Goal: Task Accomplishment & Management: Complete application form

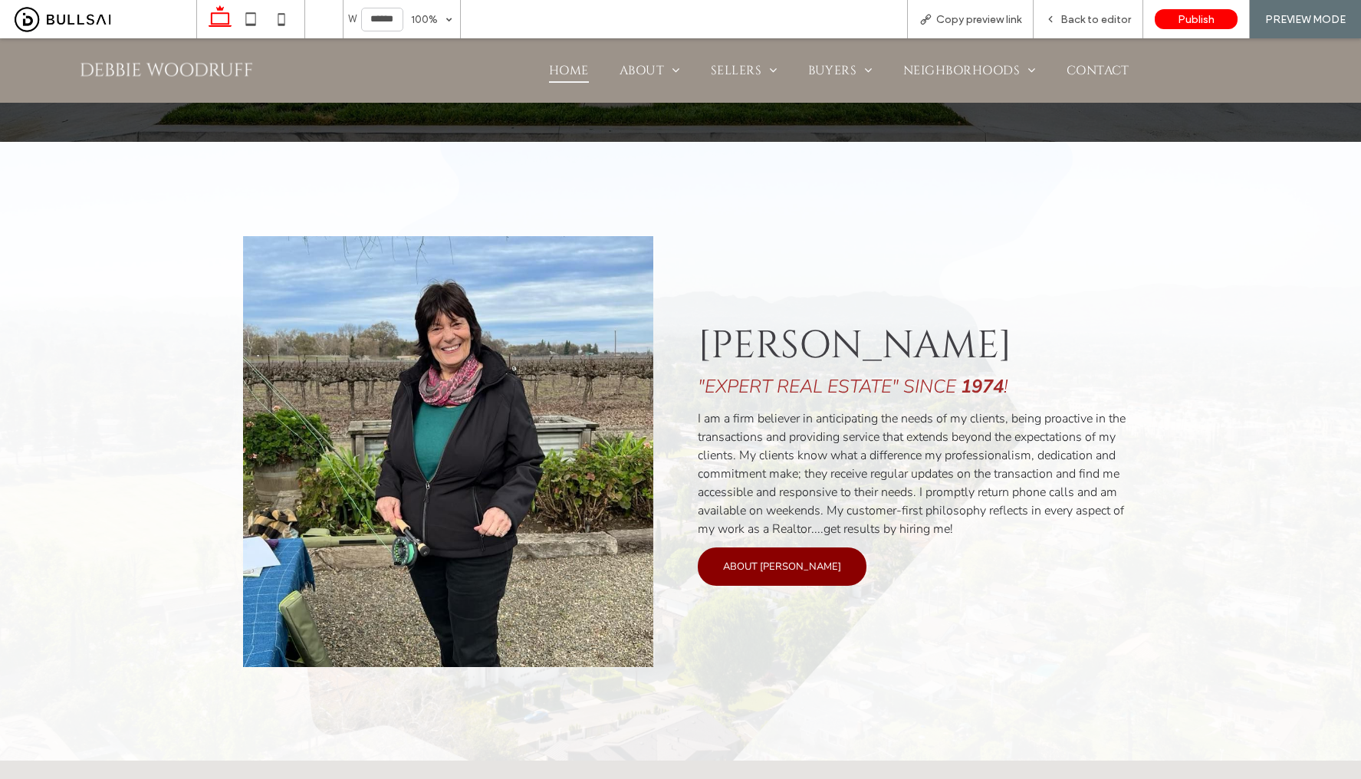
scroll to position [508, 0]
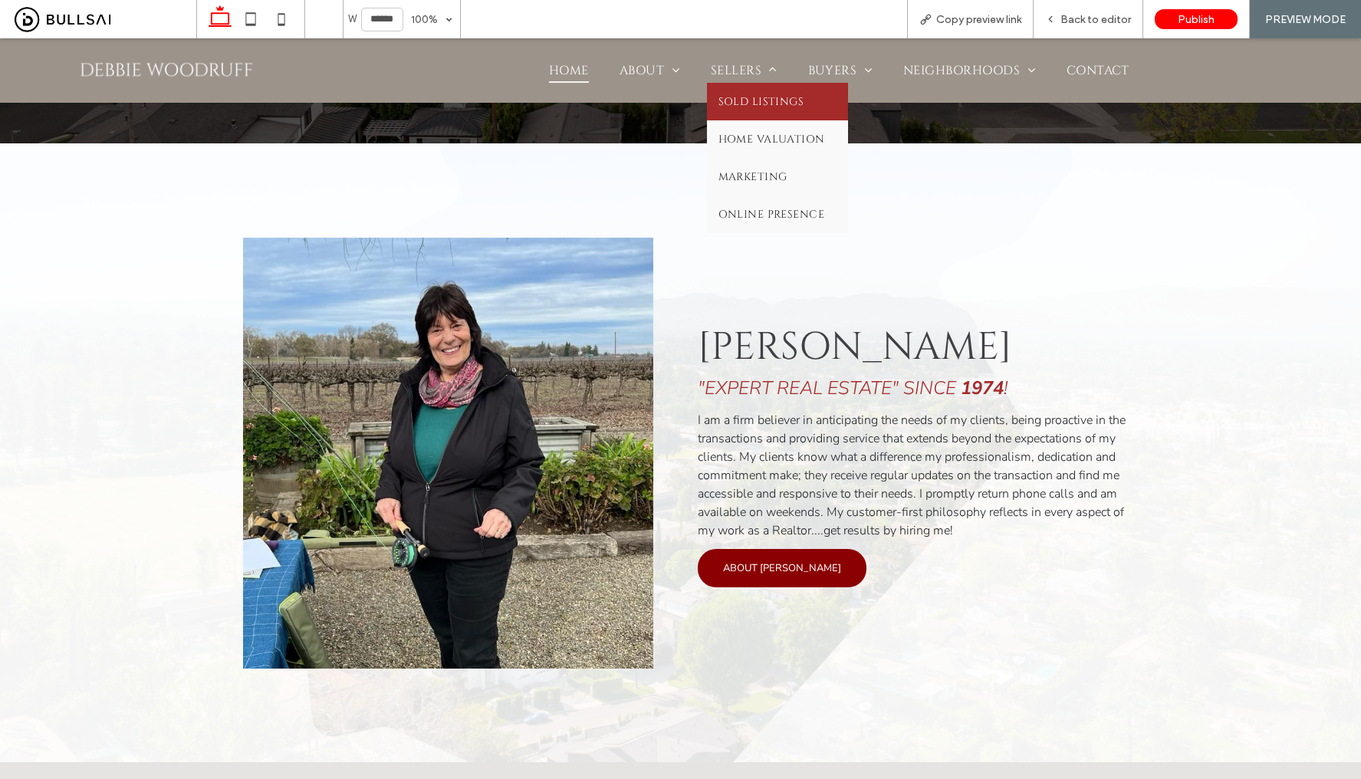
click at [734, 103] on span "Sold Listings" at bounding box center [760, 101] width 85 height 15
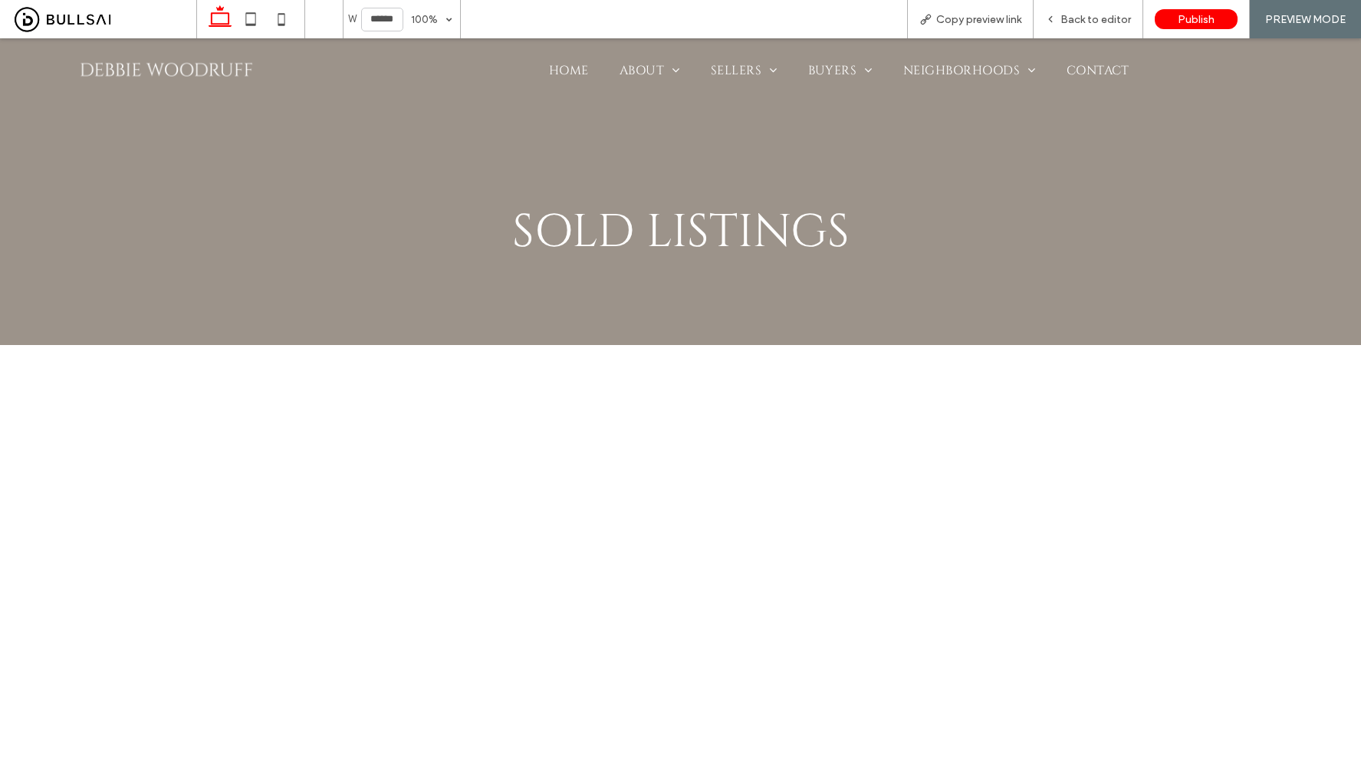
scroll to position [202, 0]
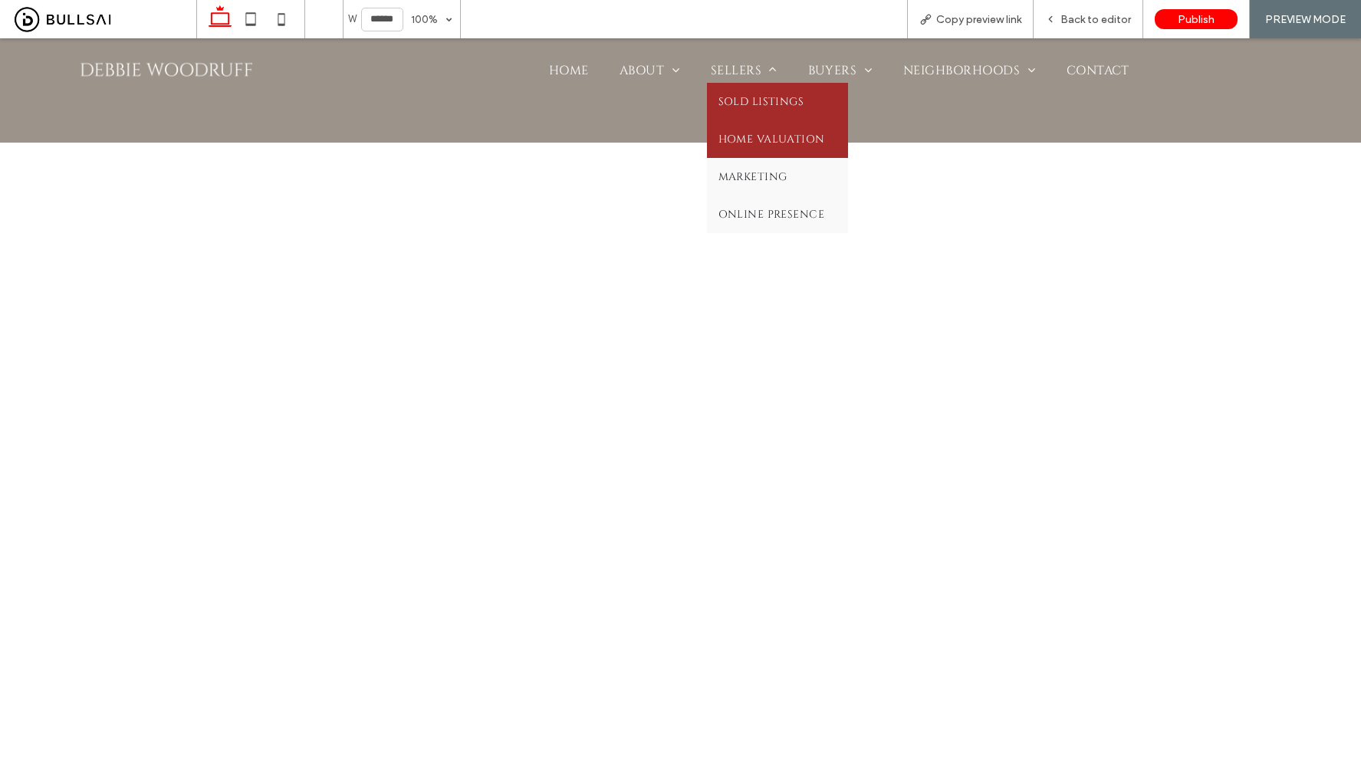
click at [746, 140] on span "Home Valuation" at bounding box center [771, 139] width 107 height 15
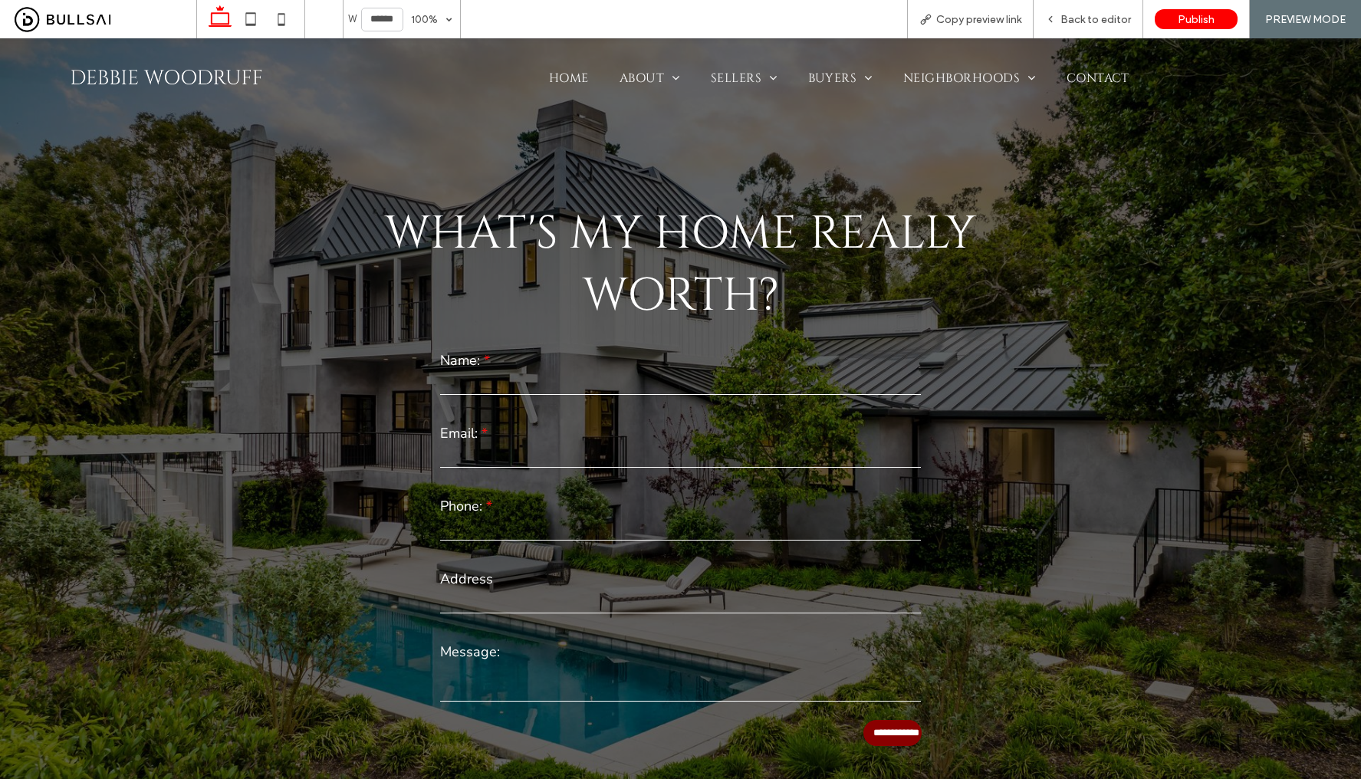
click at [741, 176] on span "Marketing" at bounding box center [752, 176] width 69 height 15
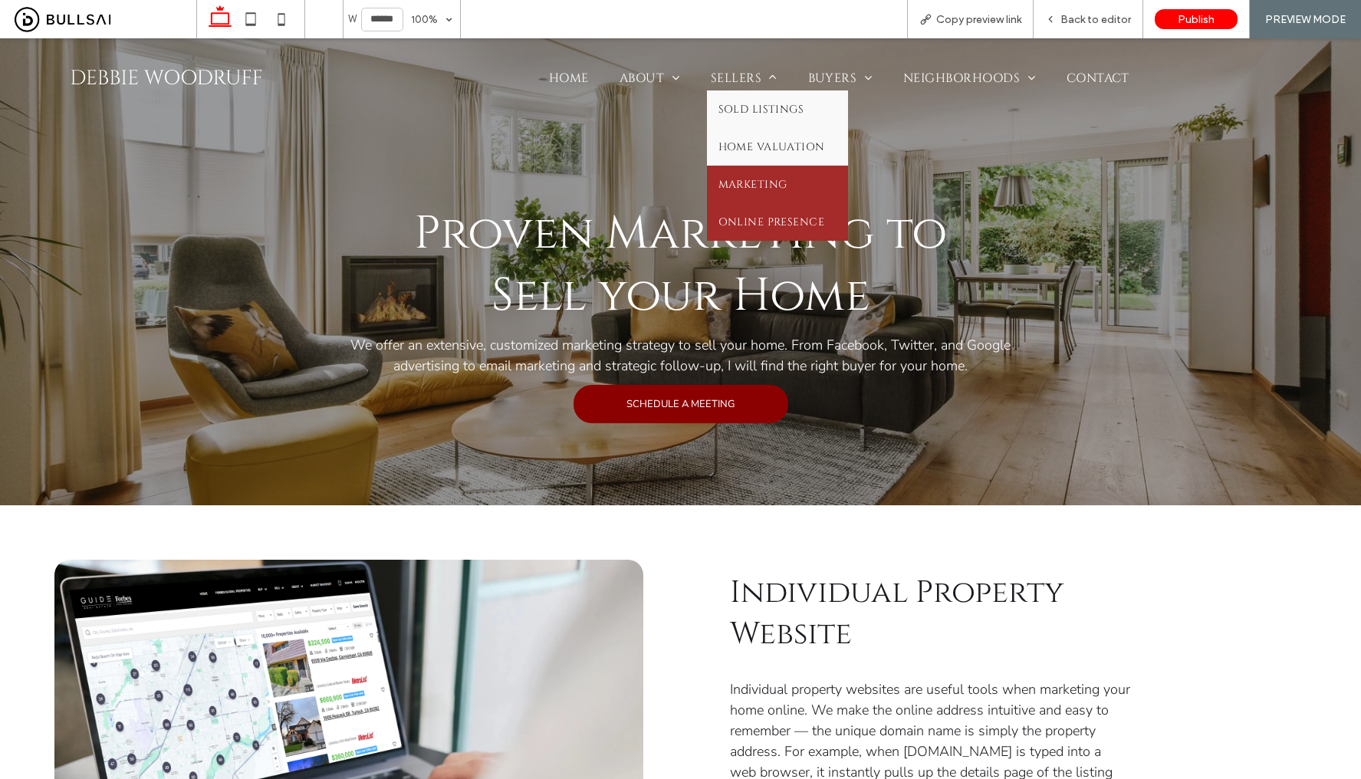
drag, startPoint x: 760, startPoint y: 215, endPoint x: 760, endPoint y: 248, distance: 33.7
click at [760, 215] on span "Online Presence" at bounding box center [771, 222] width 106 height 15
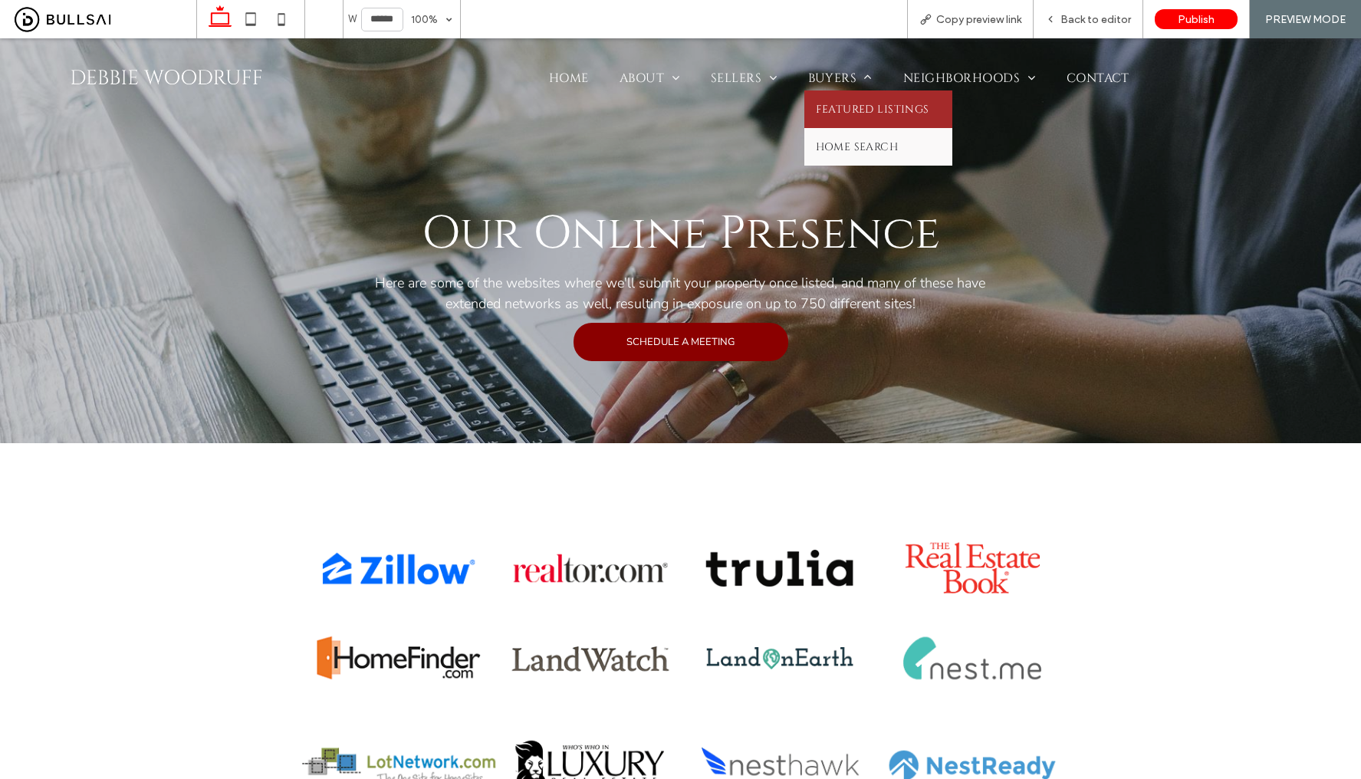
click at [839, 107] on span "Featured Listings" at bounding box center [872, 109] width 113 height 15
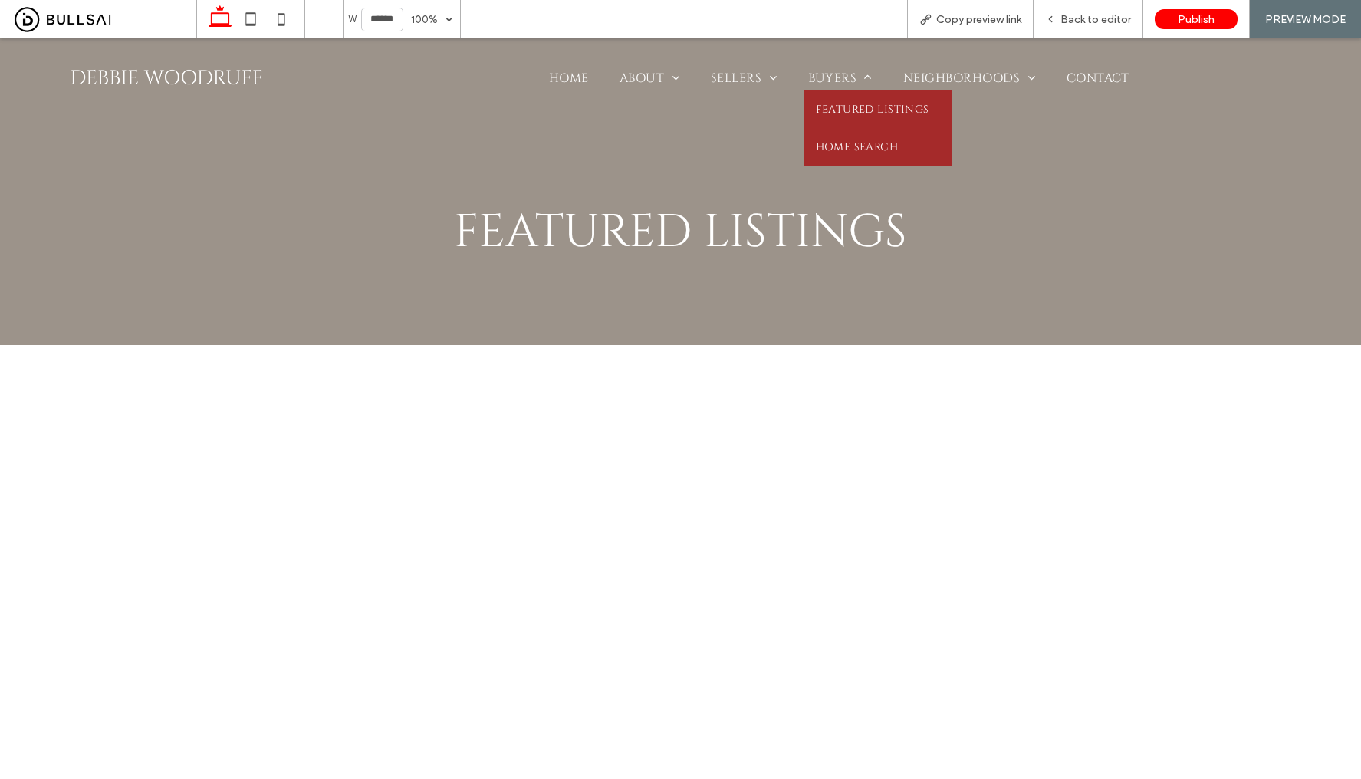
click at [864, 143] on span "Home Search" at bounding box center [857, 147] width 83 height 15
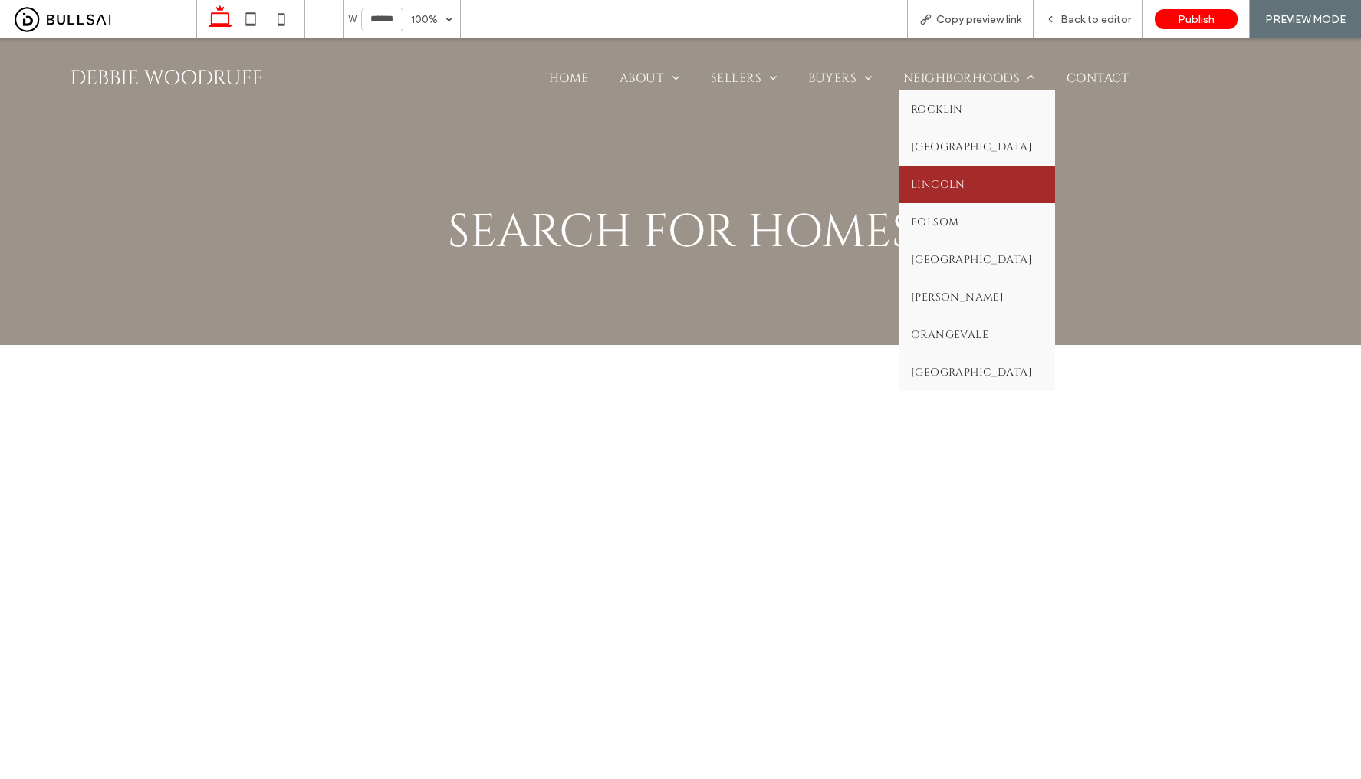
click at [941, 179] on span "Lincoln" at bounding box center [938, 184] width 54 height 15
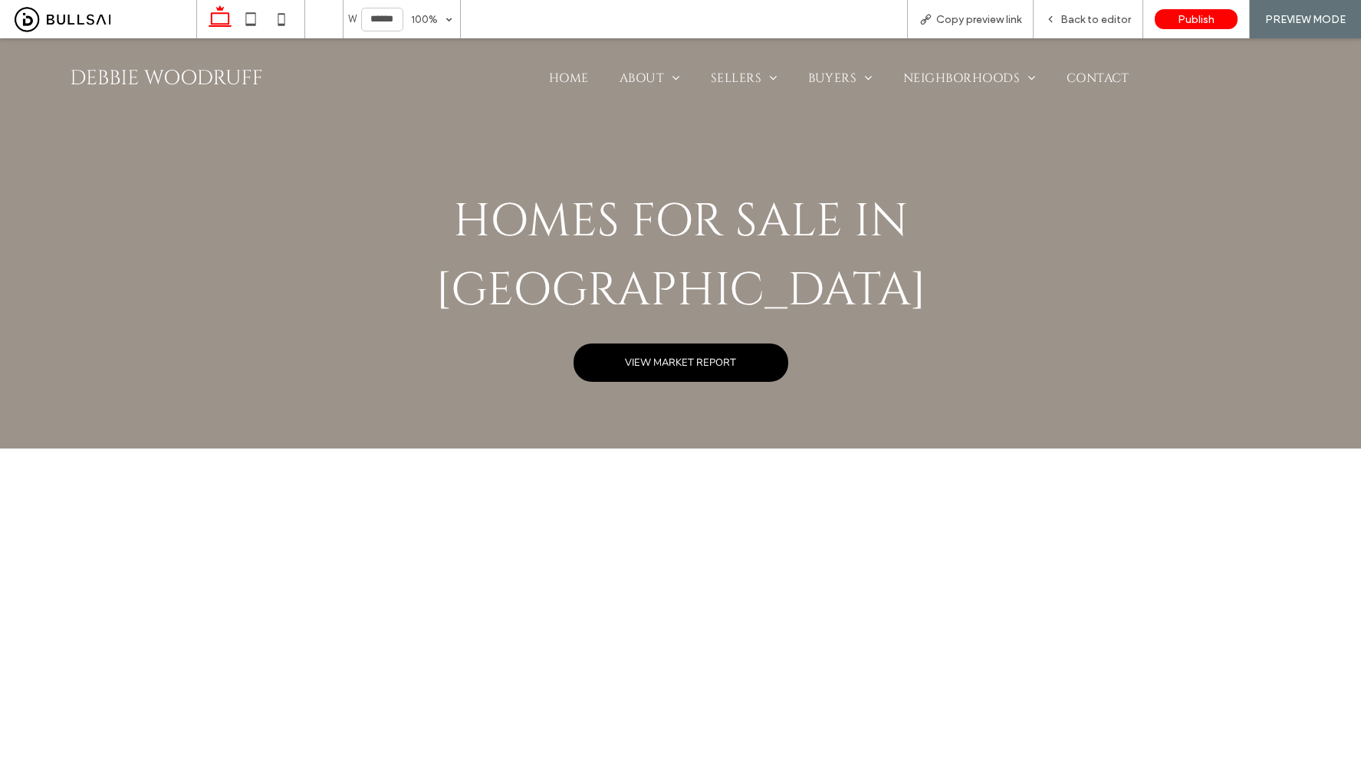
click at [667, 343] on link "VIEW MARKET REPORT" at bounding box center [680, 362] width 215 height 38
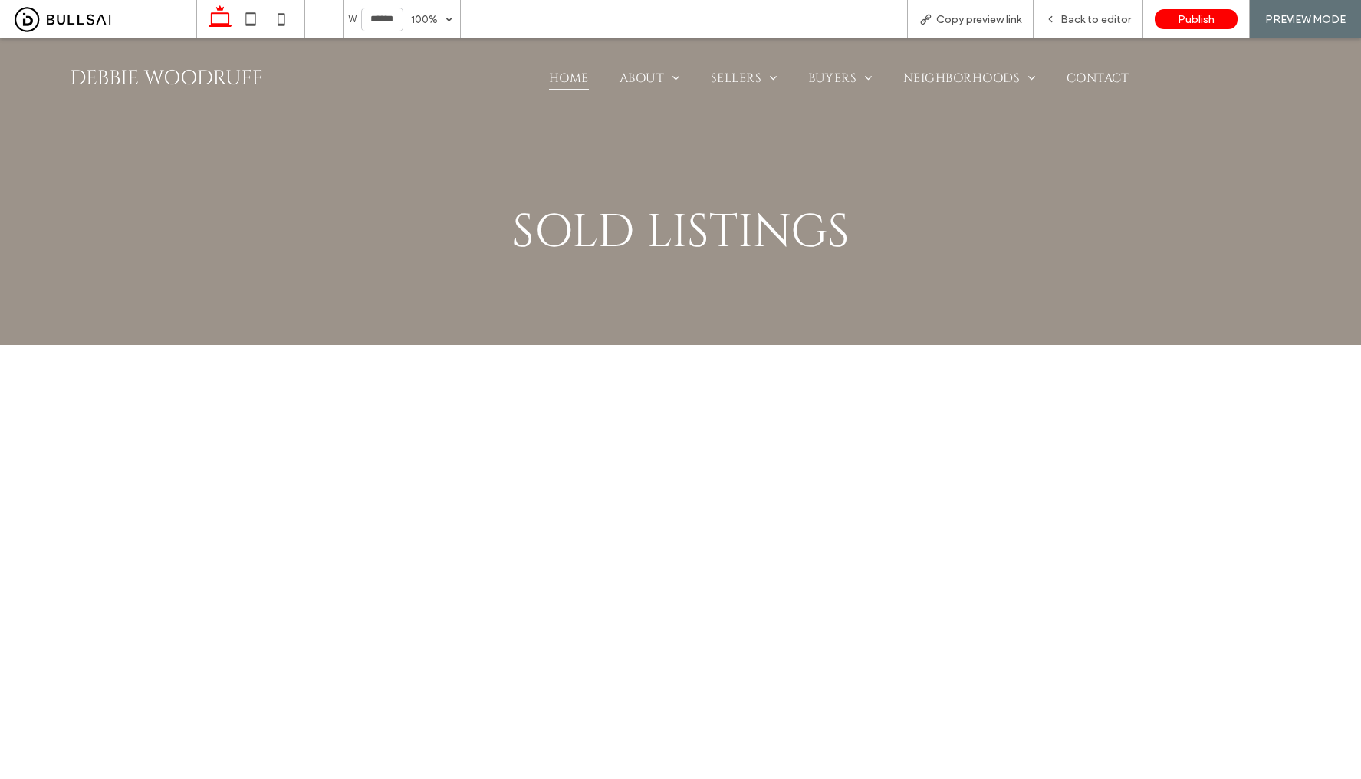
click at [573, 84] on span "Home" at bounding box center [569, 78] width 40 height 25
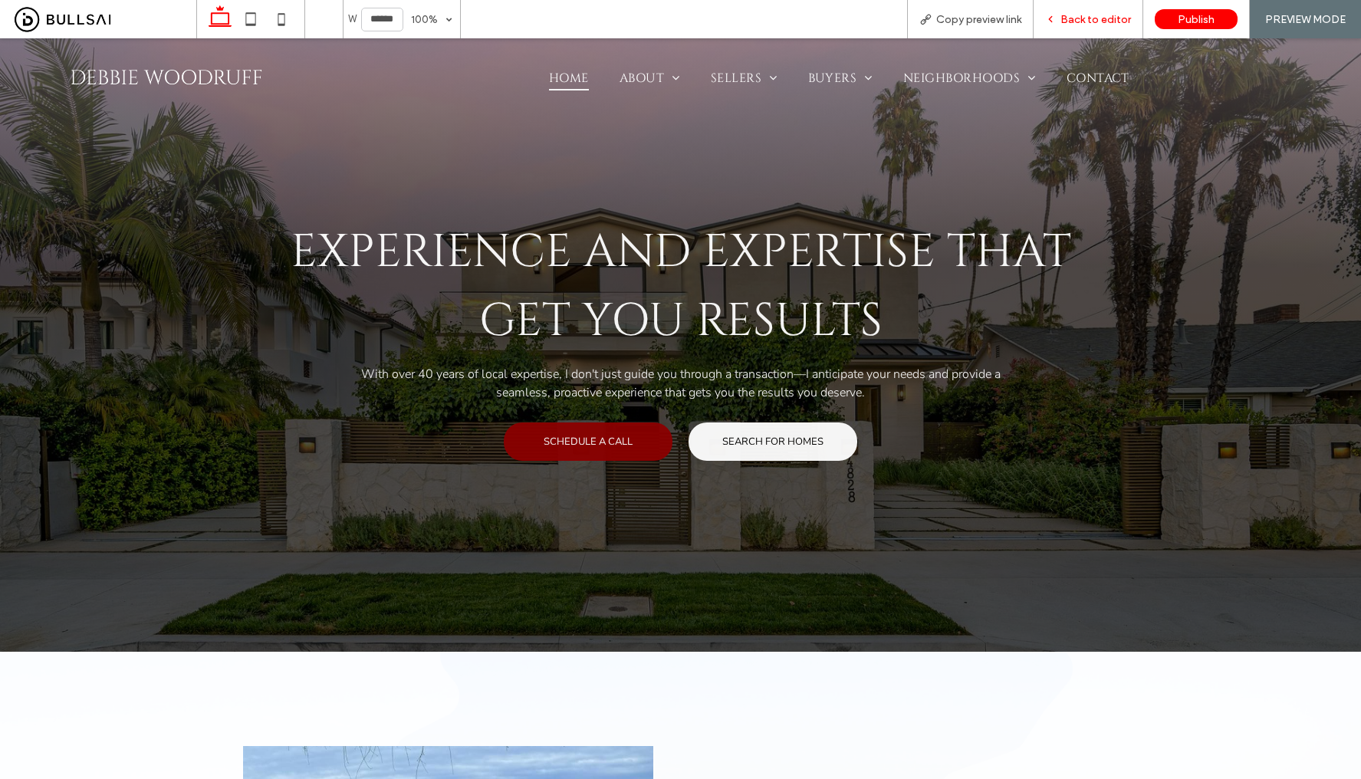
click at [1069, 20] on span "Back to editor" at bounding box center [1095, 19] width 71 height 13
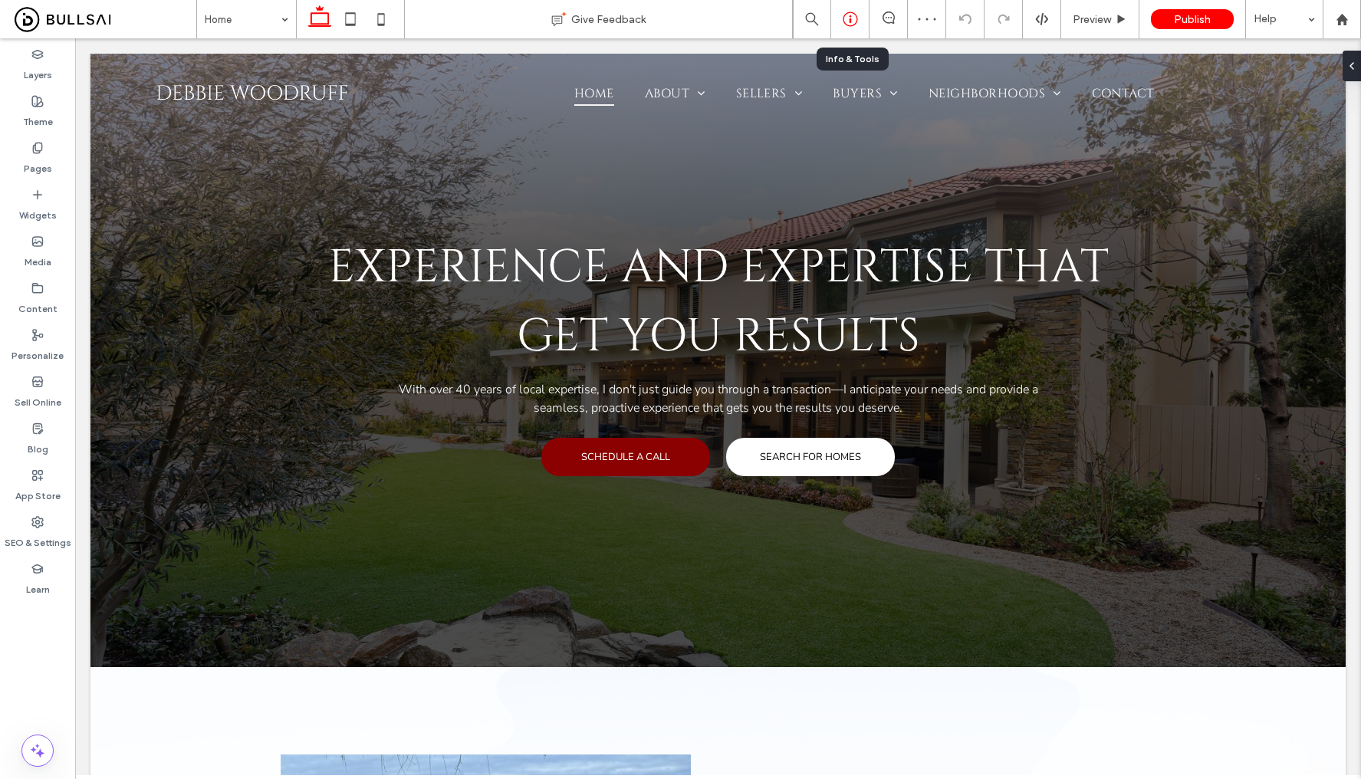
click at [844, 22] on use at bounding box center [850, 19] width 15 height 15
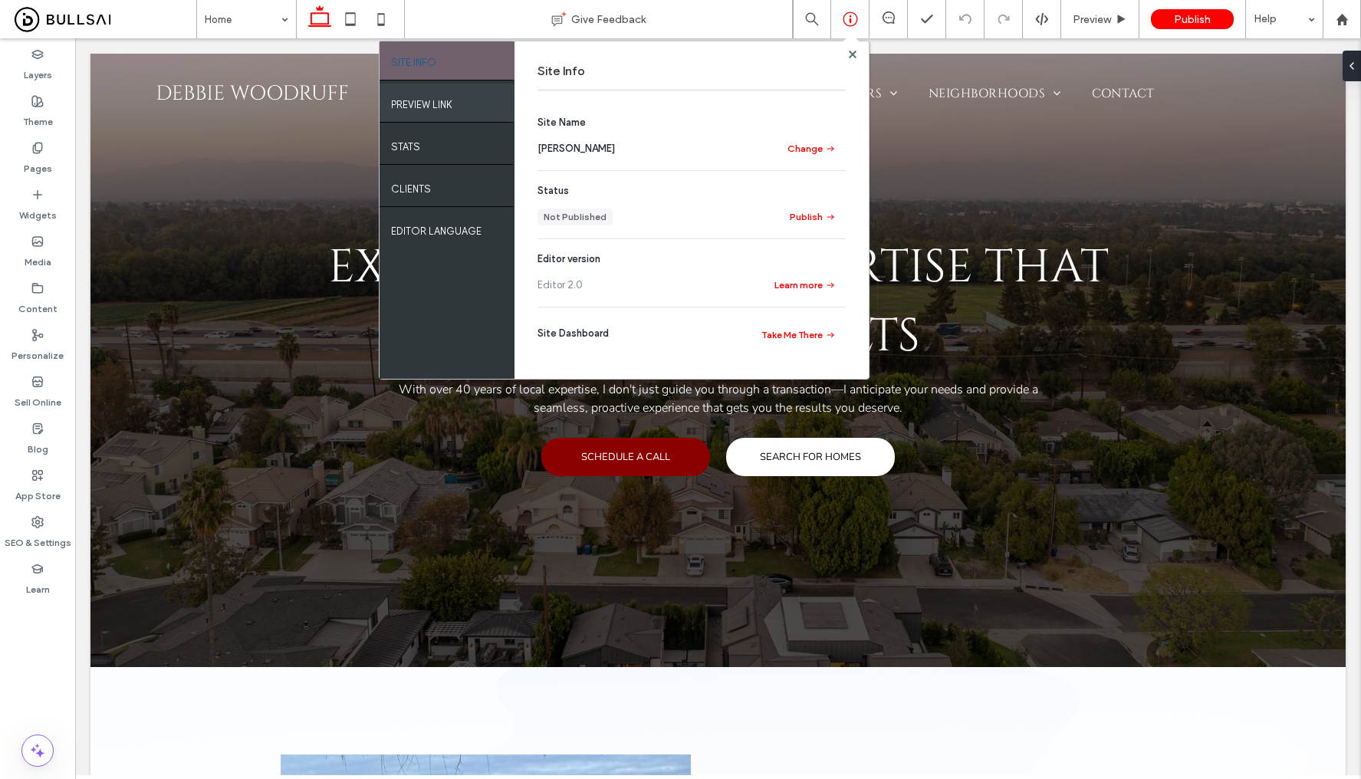
click at [481, 111] on div "PREVIEW LINK" at bounding box center [446, 103] width 135 height 38
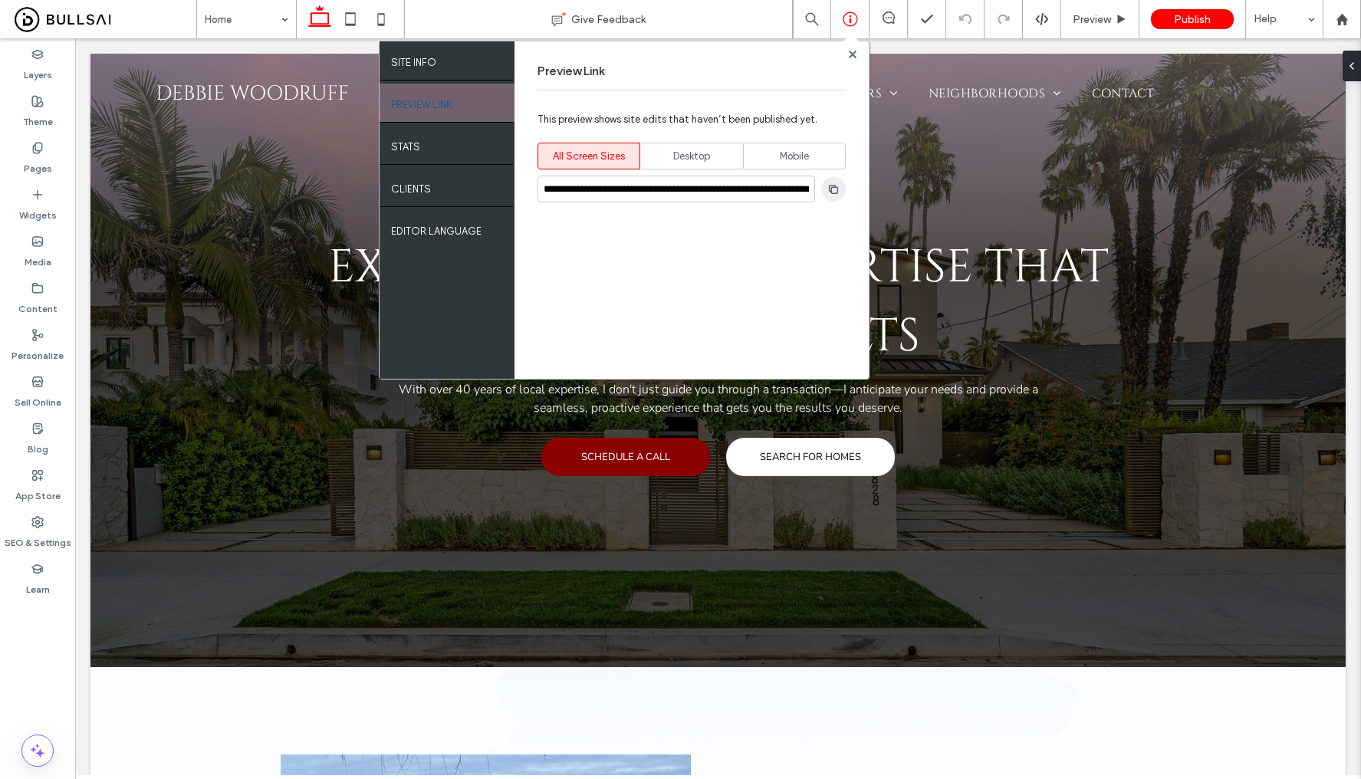
click at [839, 192] on icon "button" at bounding box center [833, 189] width 12 height 12
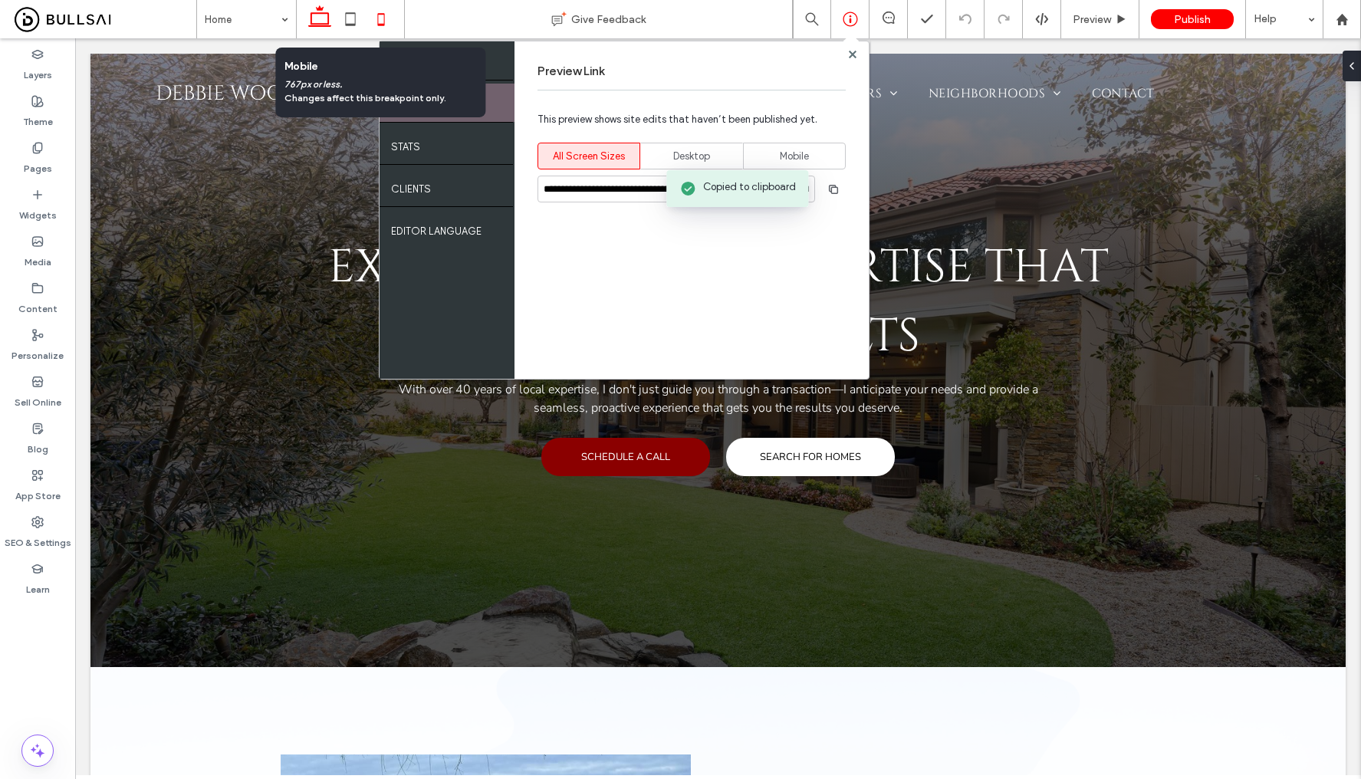
click at [376, 21] on icon at bounding box center [381, 19] width 31 height 31
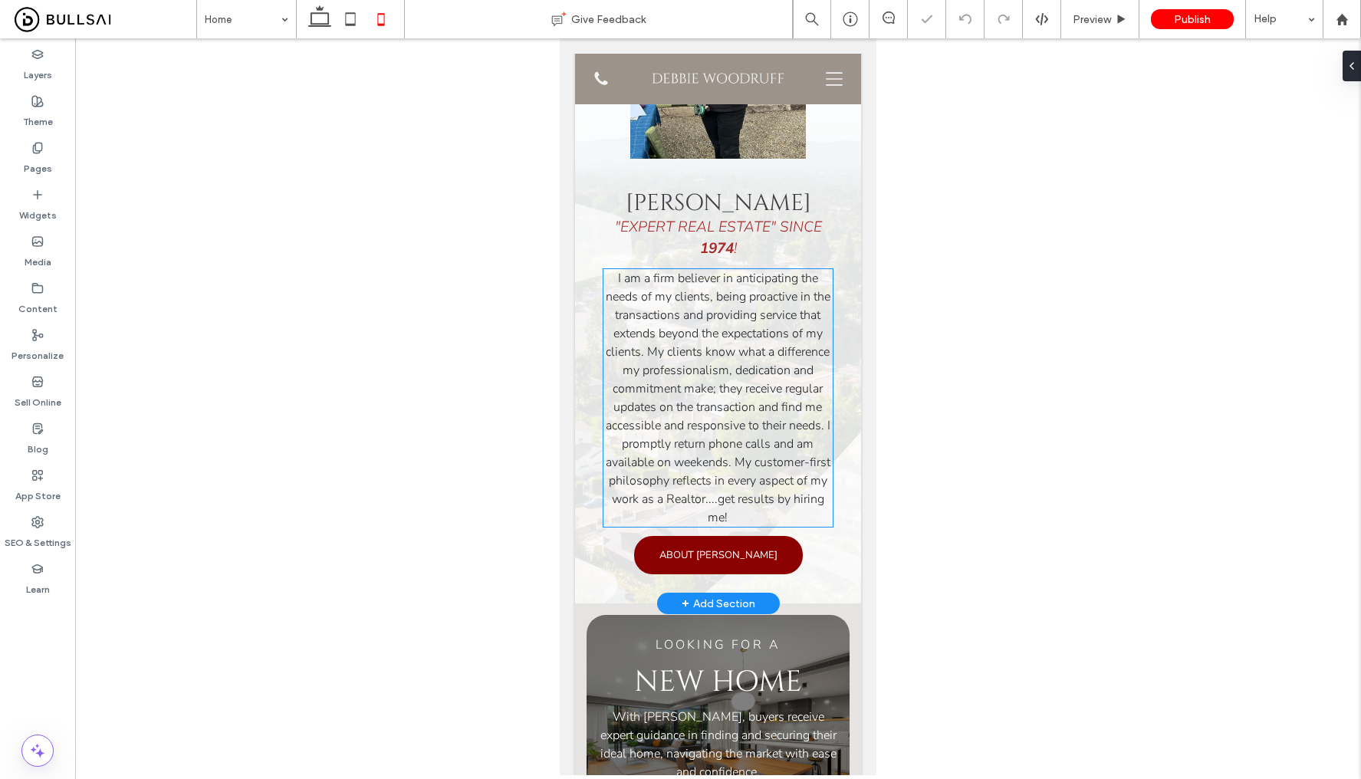
scroll to position [548, 0]
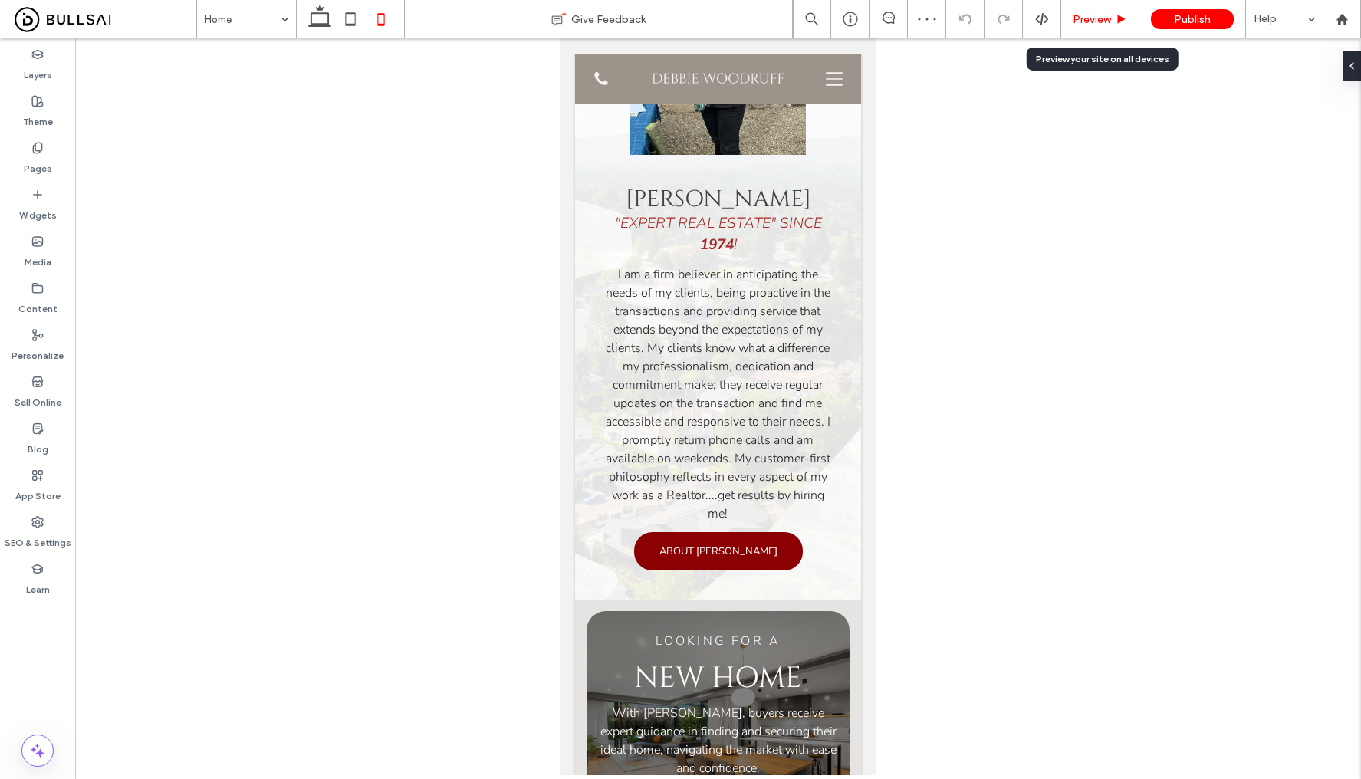
click at [1096, 18] on span "Preview" at bounding box center [1092, 19] width 38 height 13
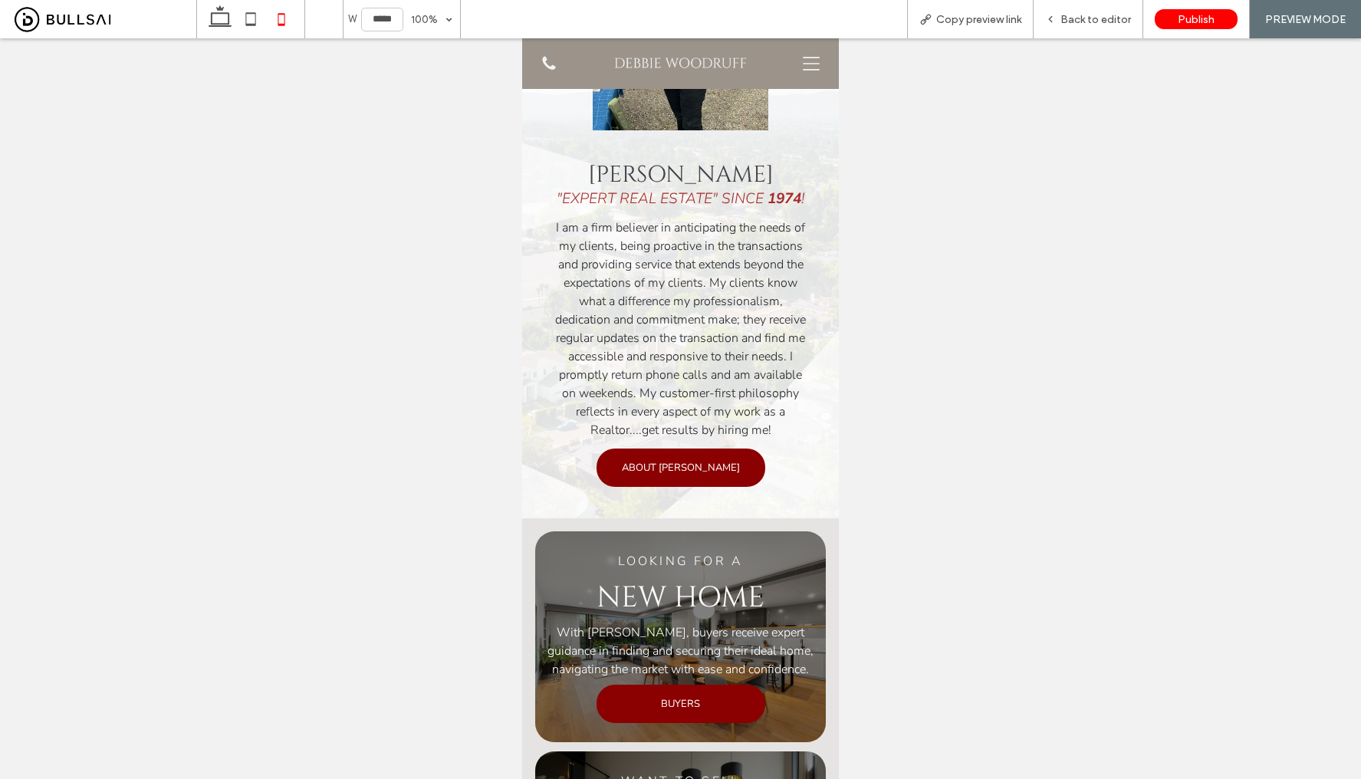
scroll to position [540, 0]
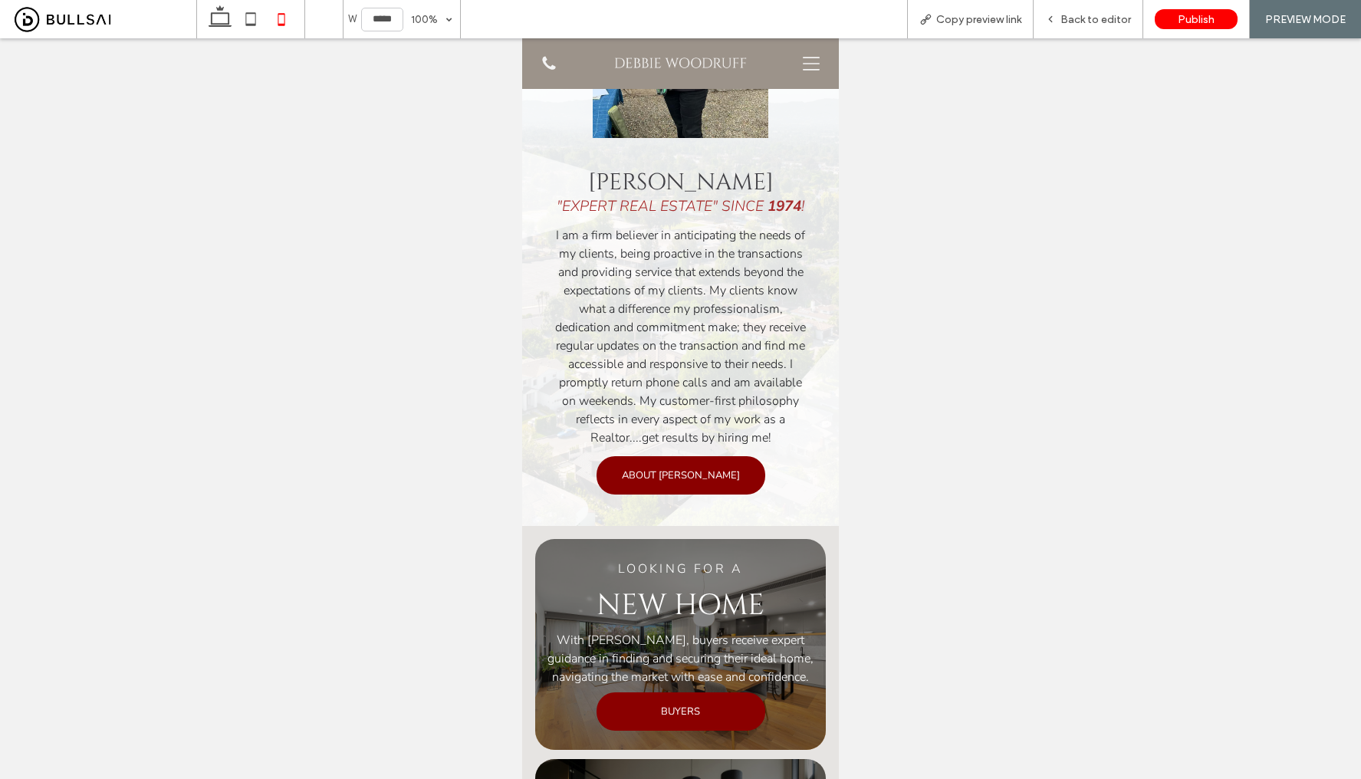
click at [803, 66] on icon at bounding box center [811, 63] width 17 height 17
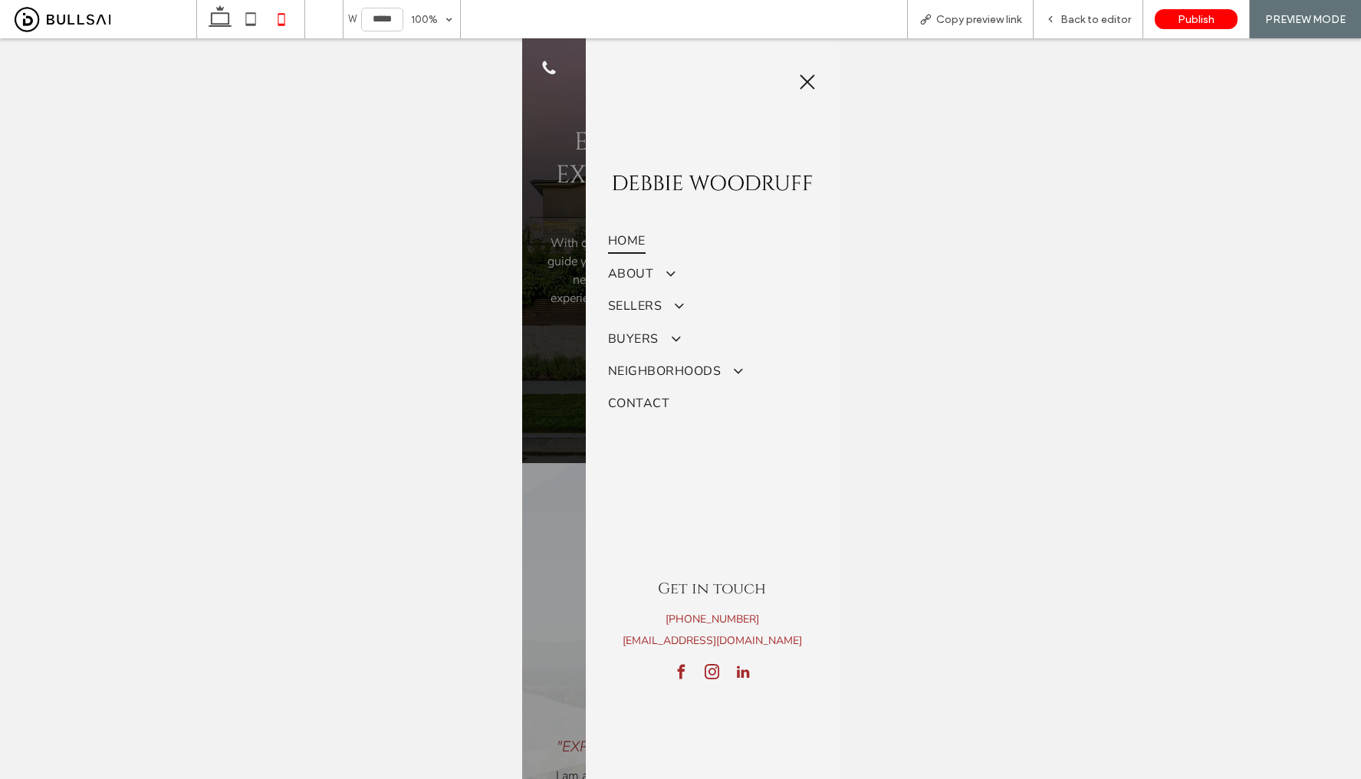
scroll to position [0, 0]
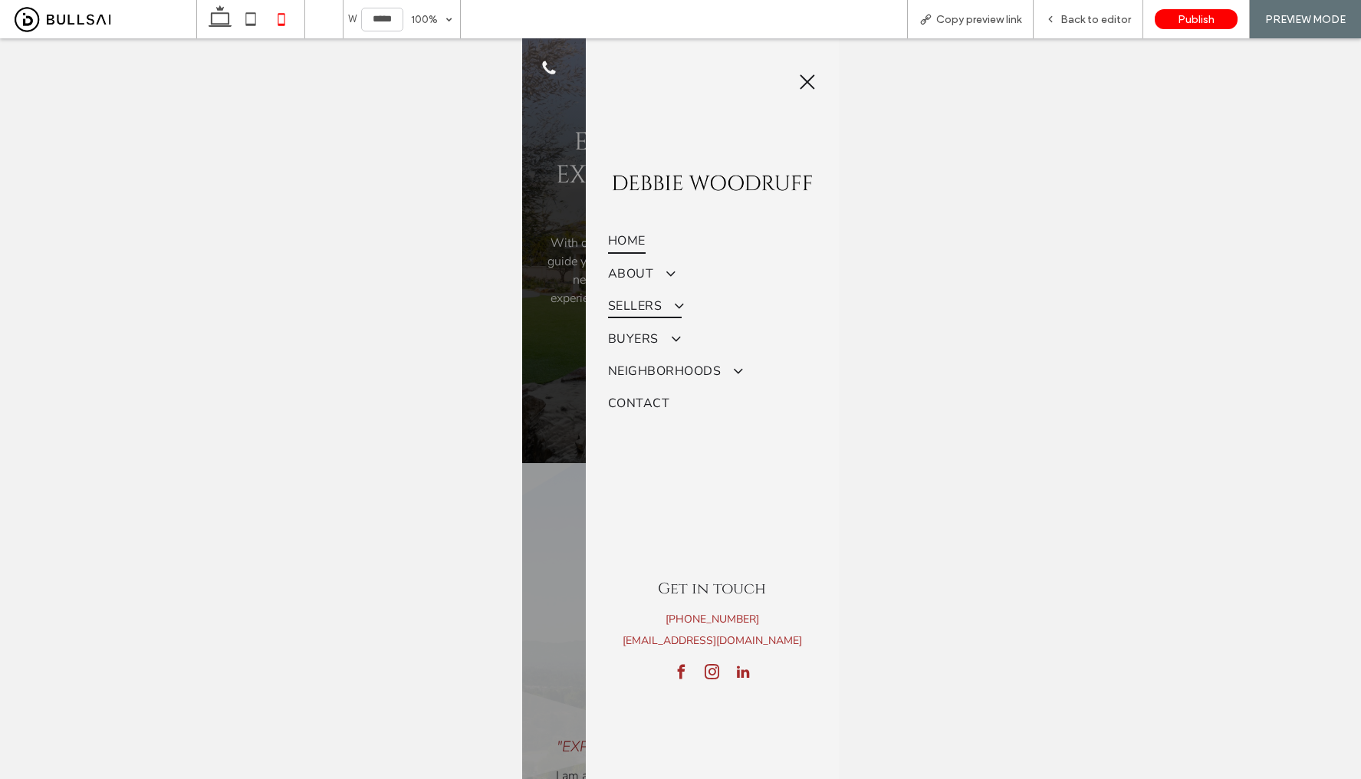
click at [642, 310] on span "Sellers" at bounding box center [645, 306] width 74 height 25
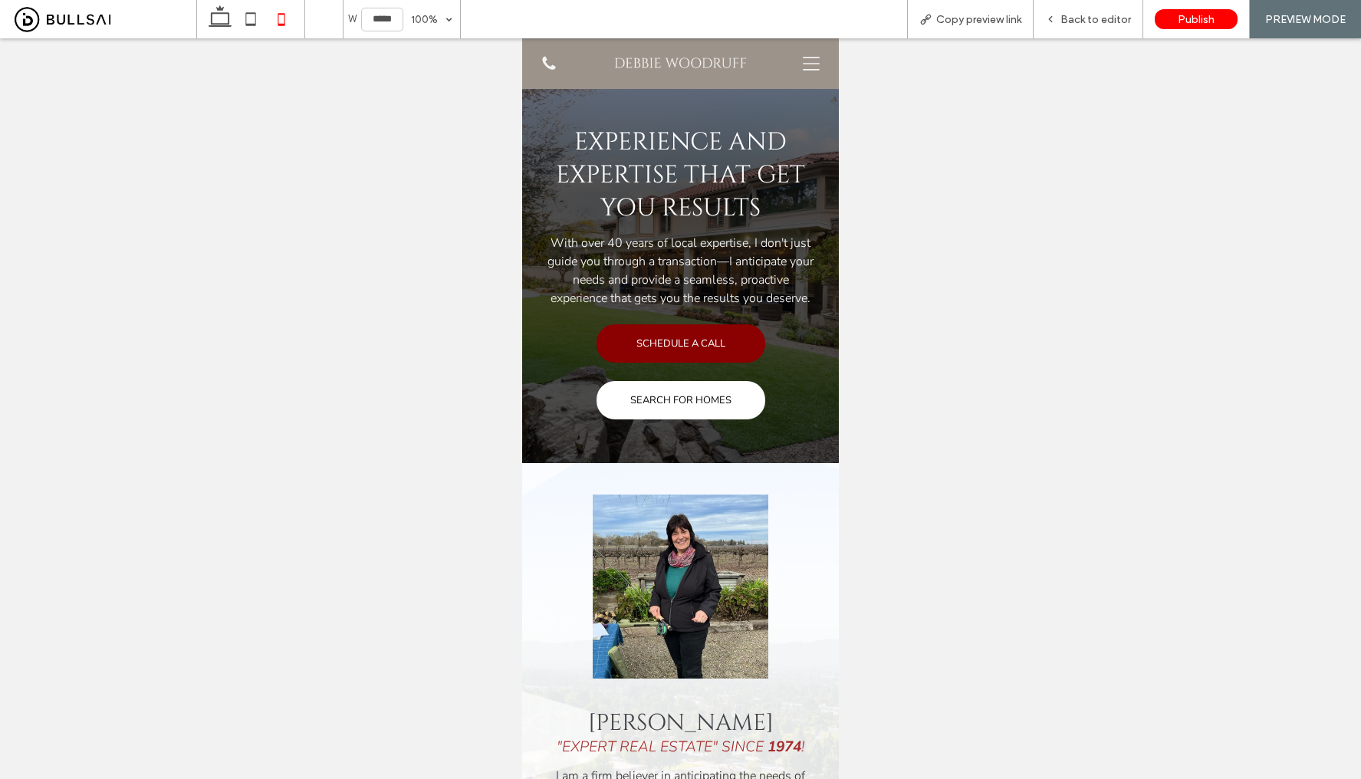
scroll to position [540, 0]
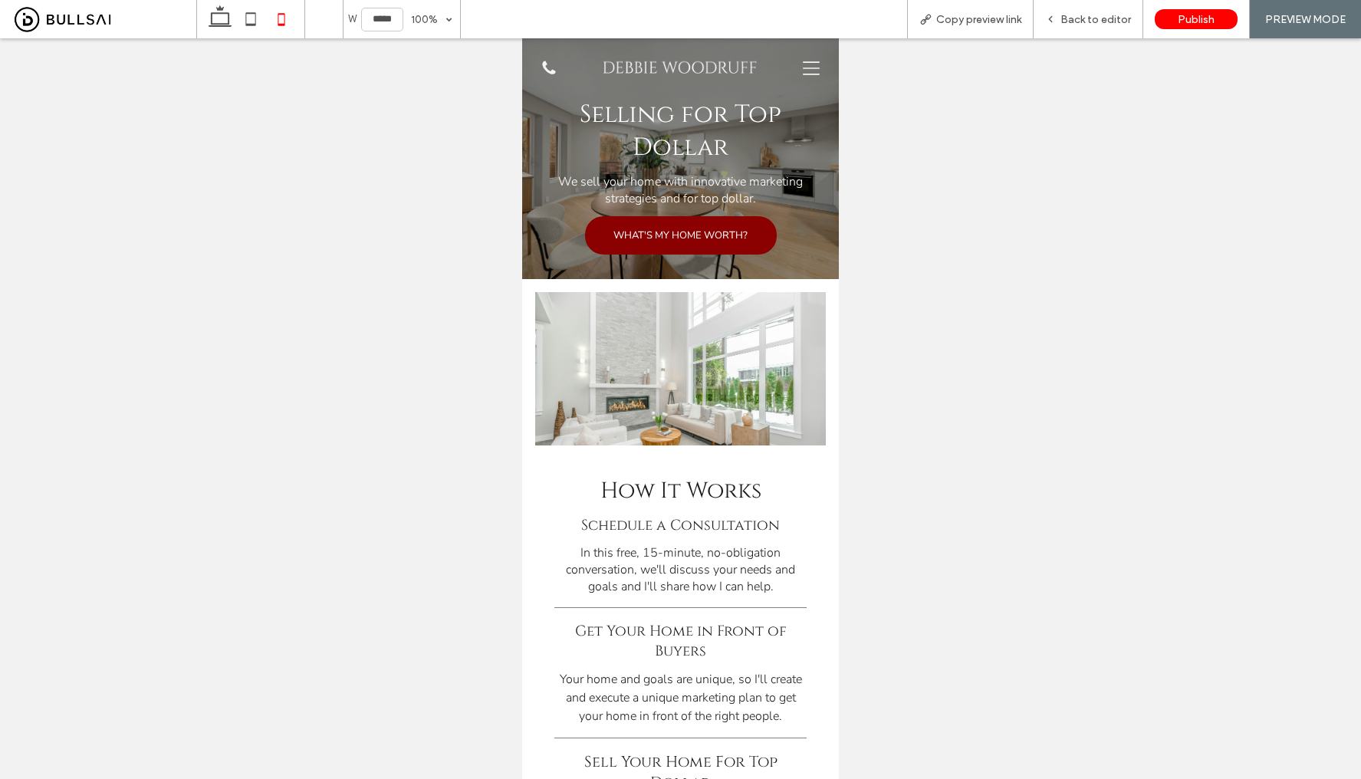
click at [810, 73] on div at bounding box center [806, 68] width 53 height 41
click at [803, 71] on icon at bounding box center [811, 68] width 17 height 17
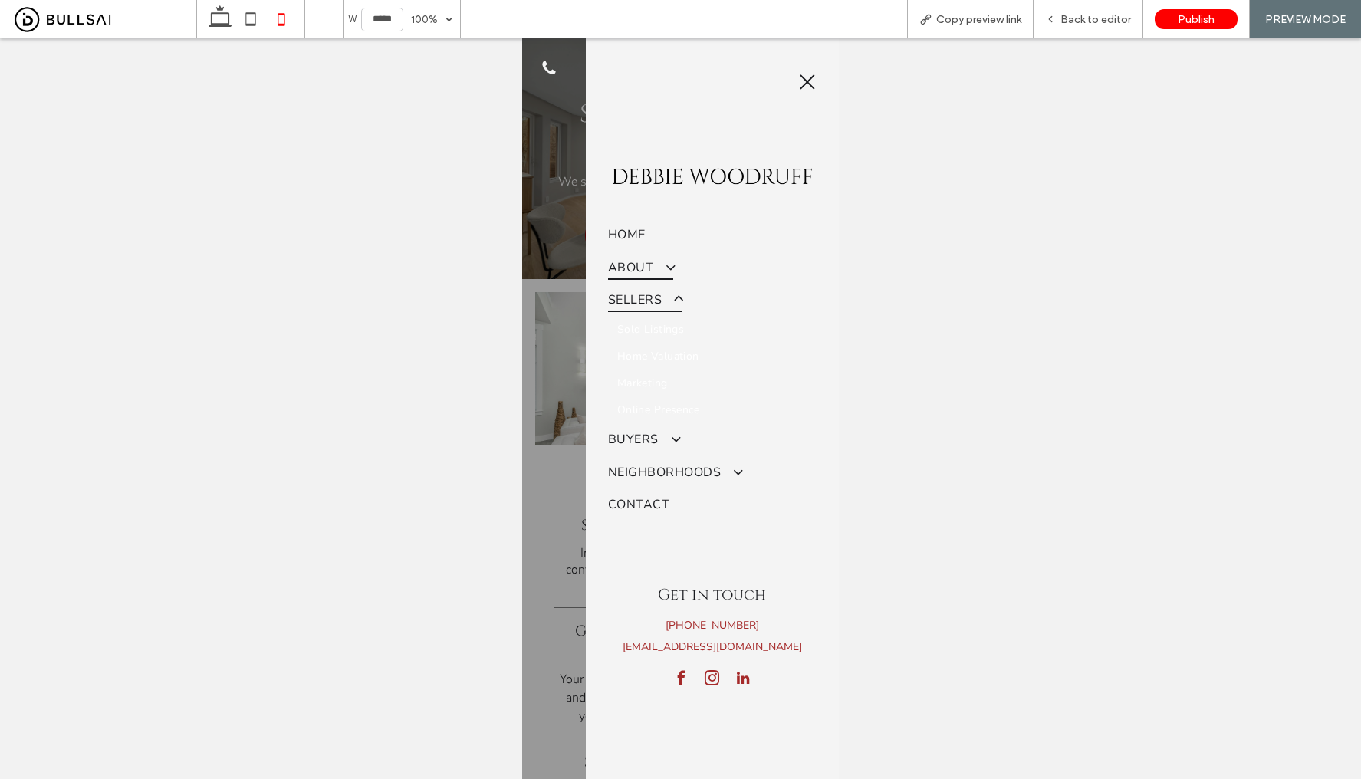
click at [672, 268] on span at bounding box center [662, 266] width 25 height 16
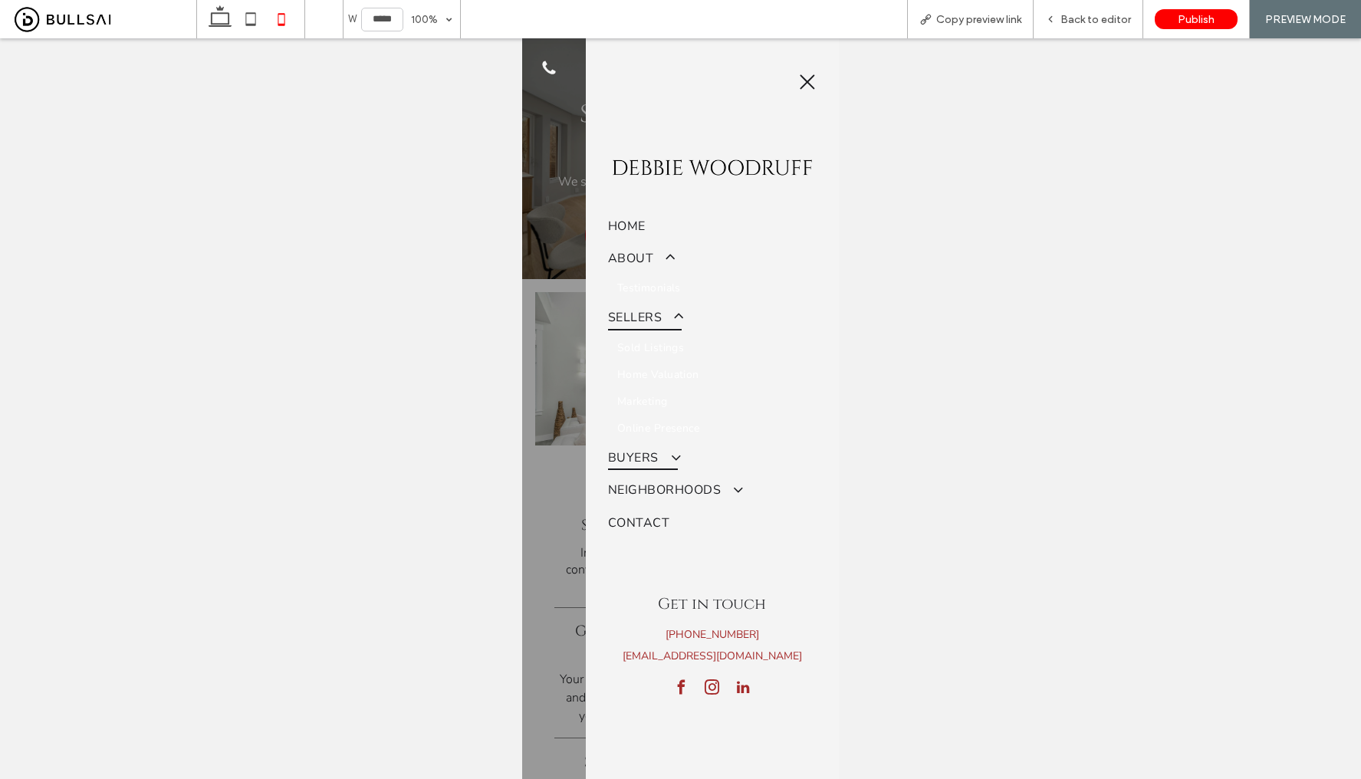
click at [680, 460] on span at bounding box center [667, 456] width 25 height 16
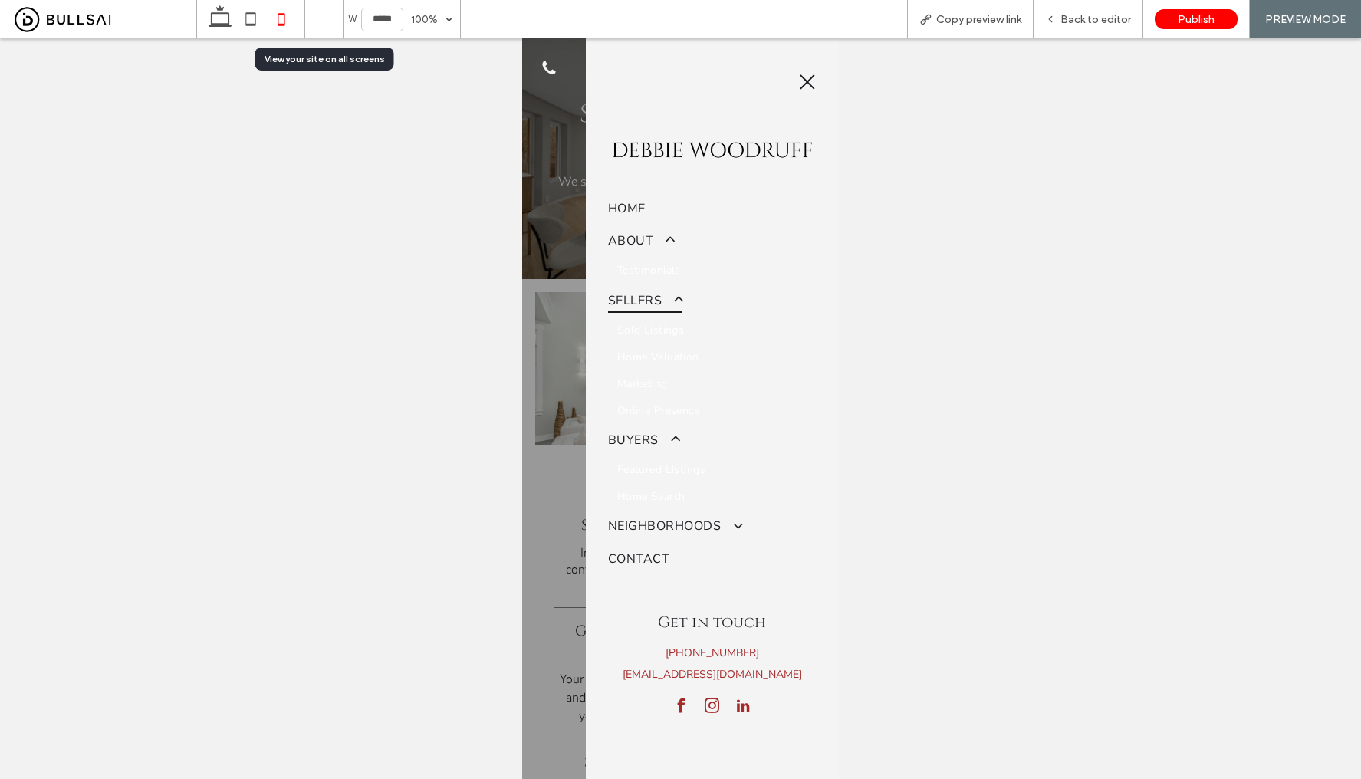
click at [317, 29] on icon at bounding box center [323, 19] width 29 height 29
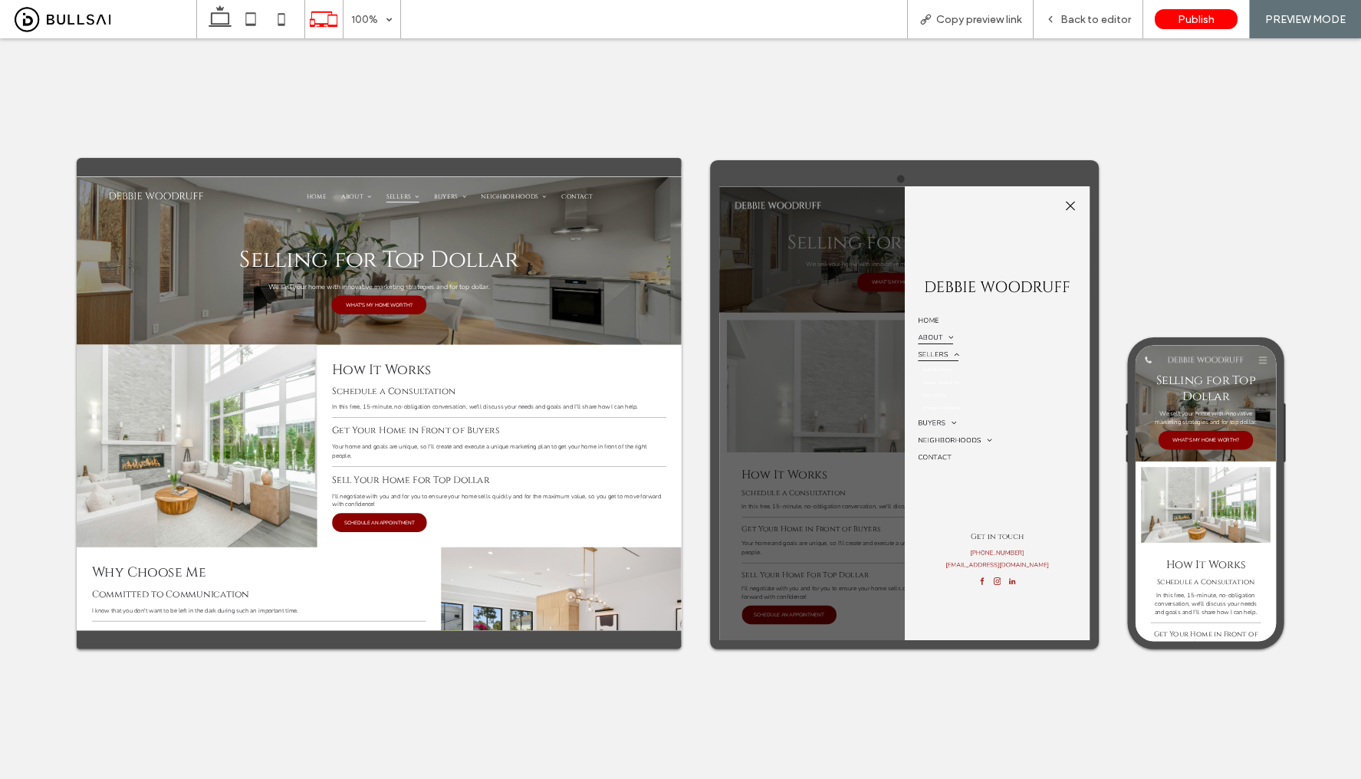
click at [1165, 493] on span "About" at bounding box center [1157, 491] width 71 height 27
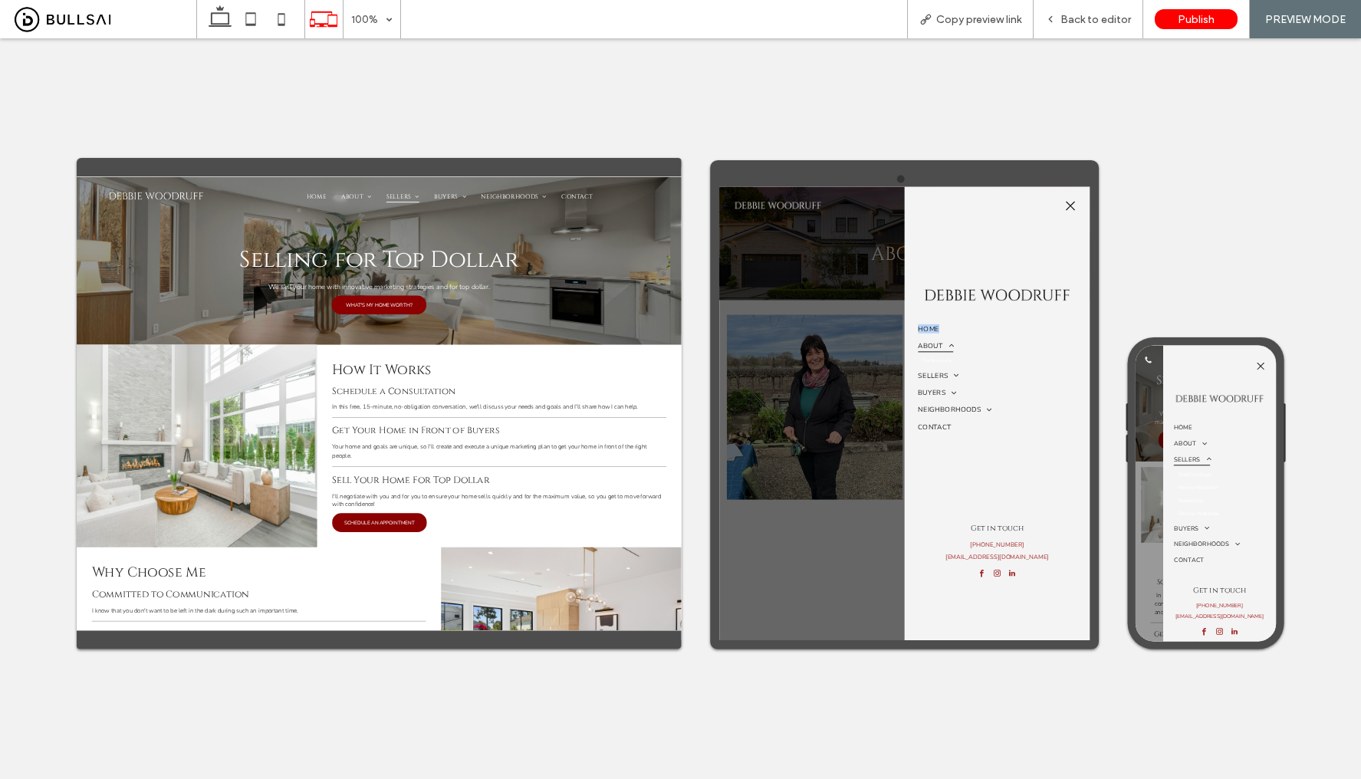
click at [1360, 228] on div at bounding box center [1283, 222] width 346 height 40
click at [1195, 577] on span at bounding box center [1193, 569] width 25 height 17
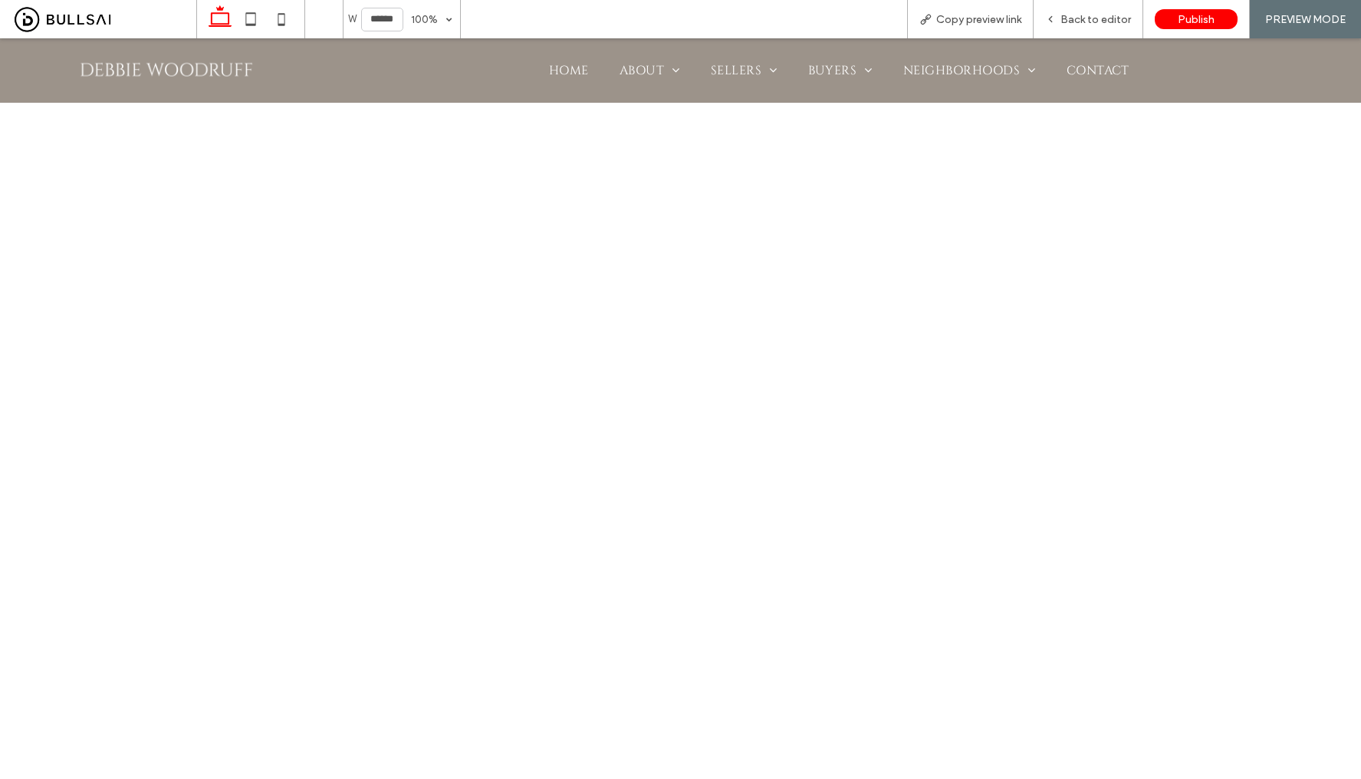
scroll to position [227, 0]
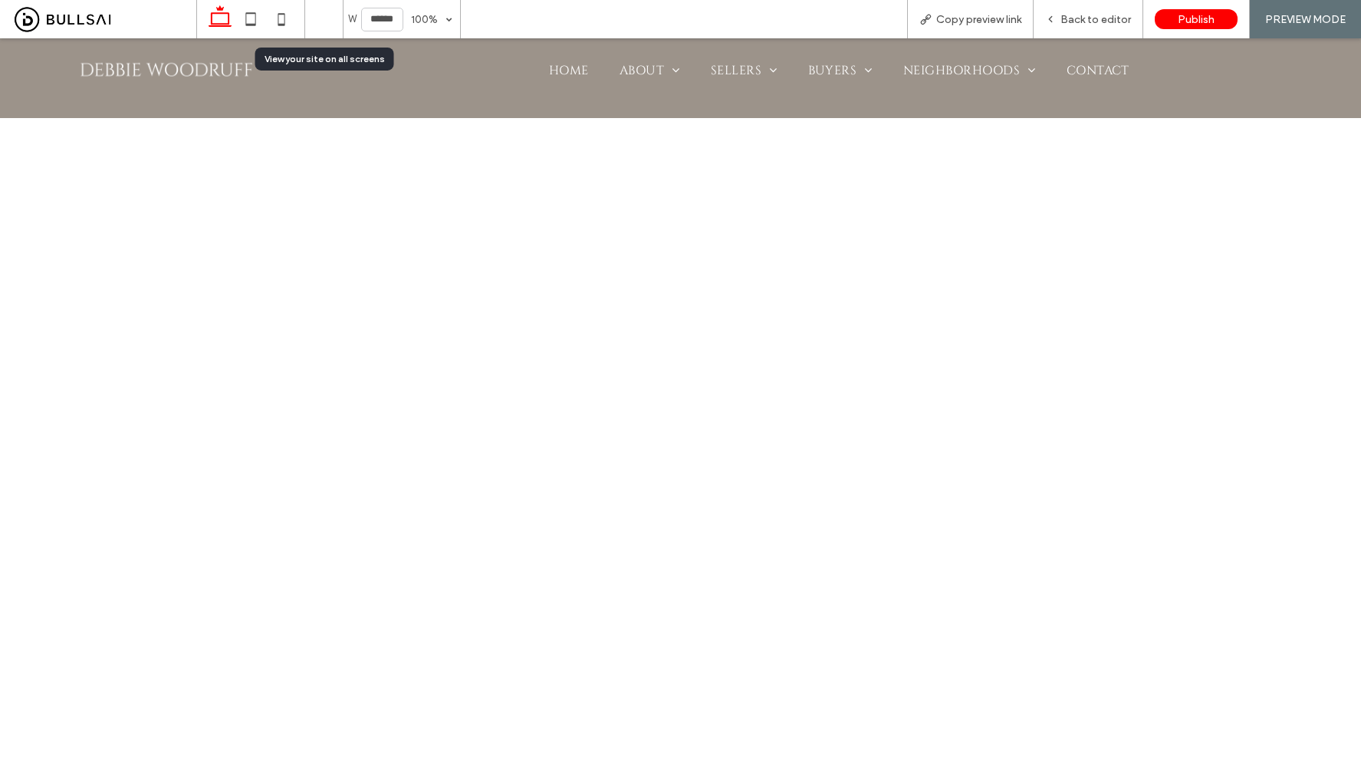
click at [317, 22] on icon at bounding box center [323, 19] width 29 height 29
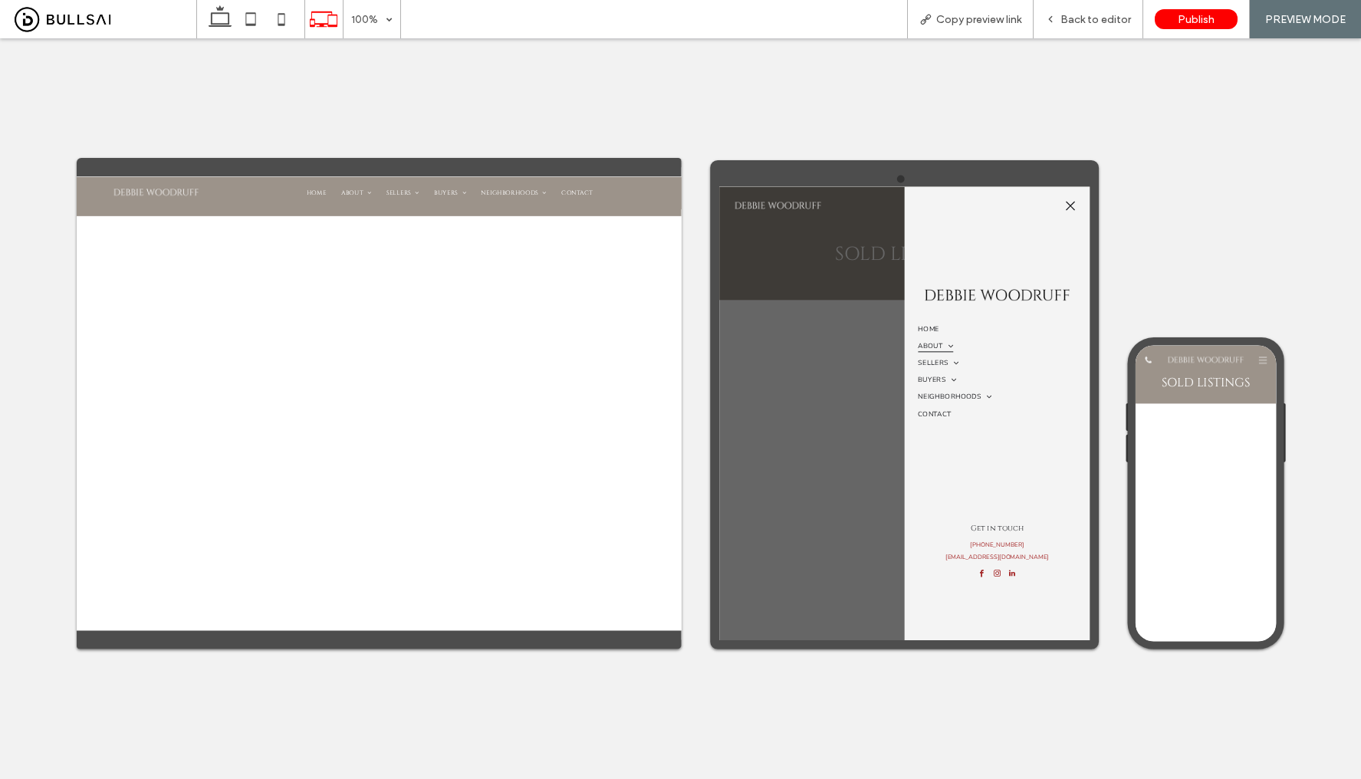
scroll to position [0, 0]
click at [1203, 537] on span at bounding box center [1193, 543] width 25 height 17
click at [1191, 701] on span "Neighborhoods" at bounding box center [1196, 700] width 149 height 27
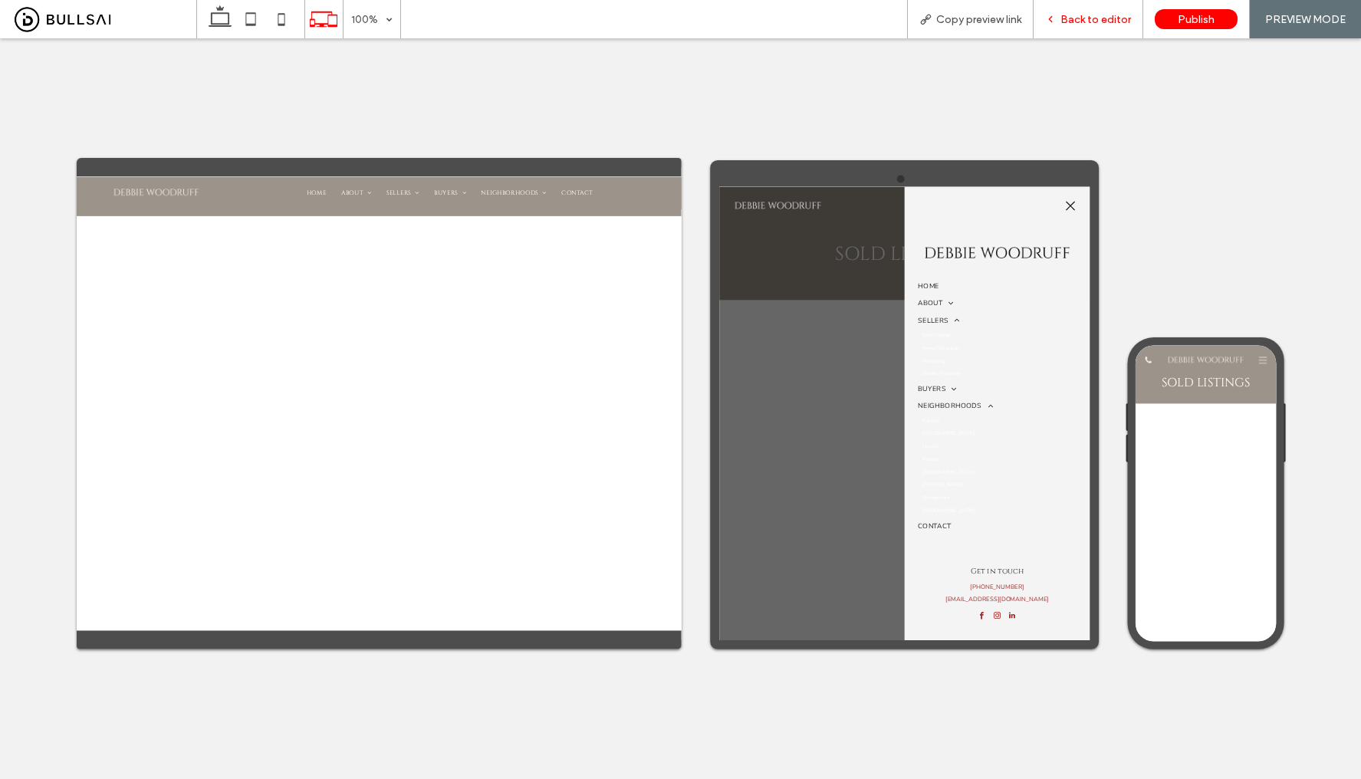
click at [1108, 17] on span "Back to editor" at bounding box center [1095, 19] width 71 height 13
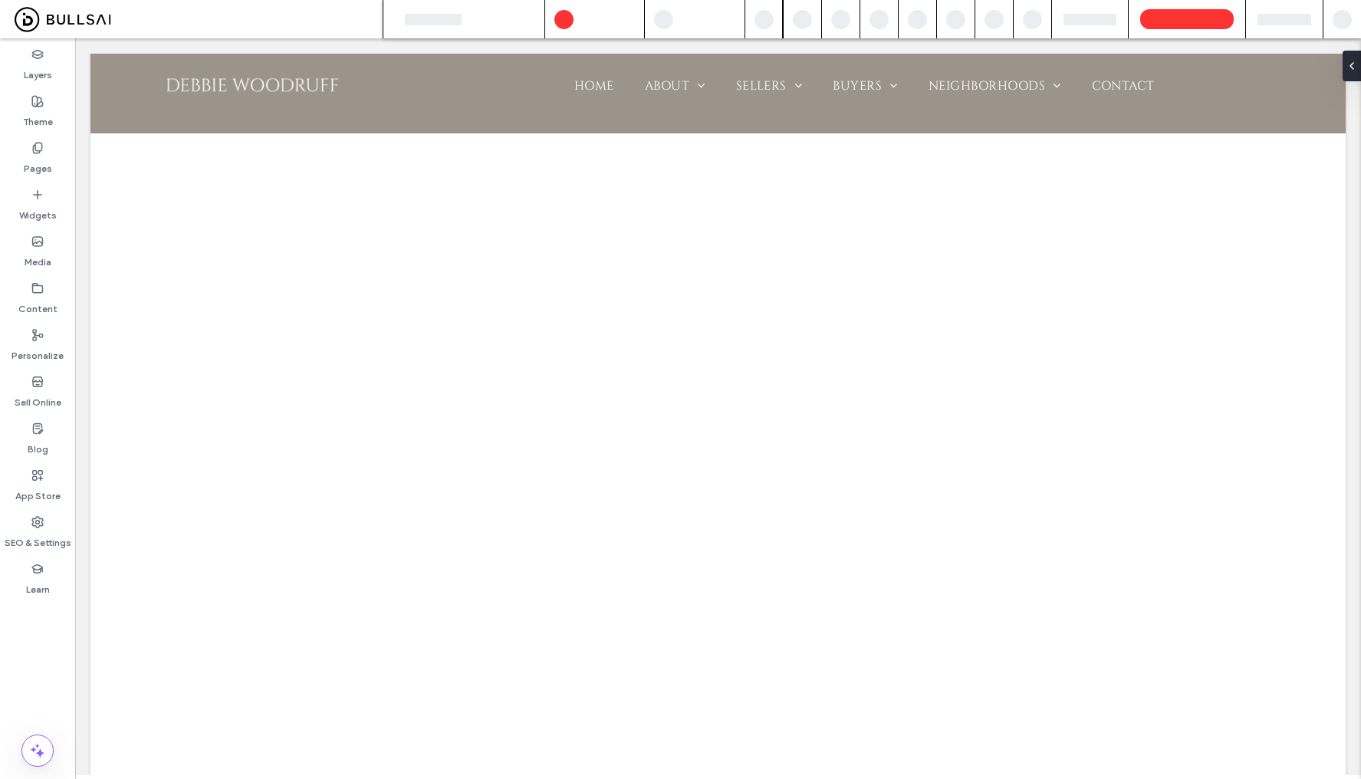
scroll to position [245, 0]
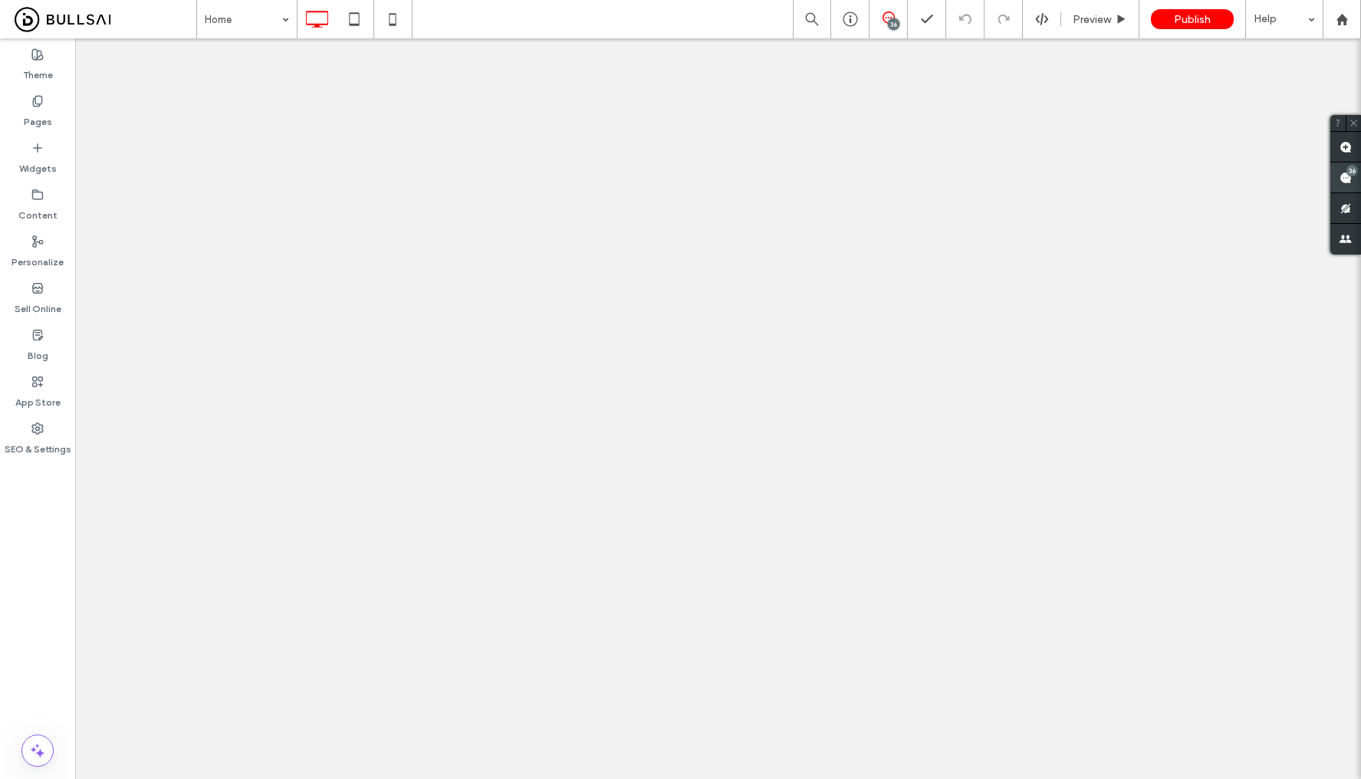
click at [1345, 175] on use at bounding box center [1345, 178] width 12 height 12
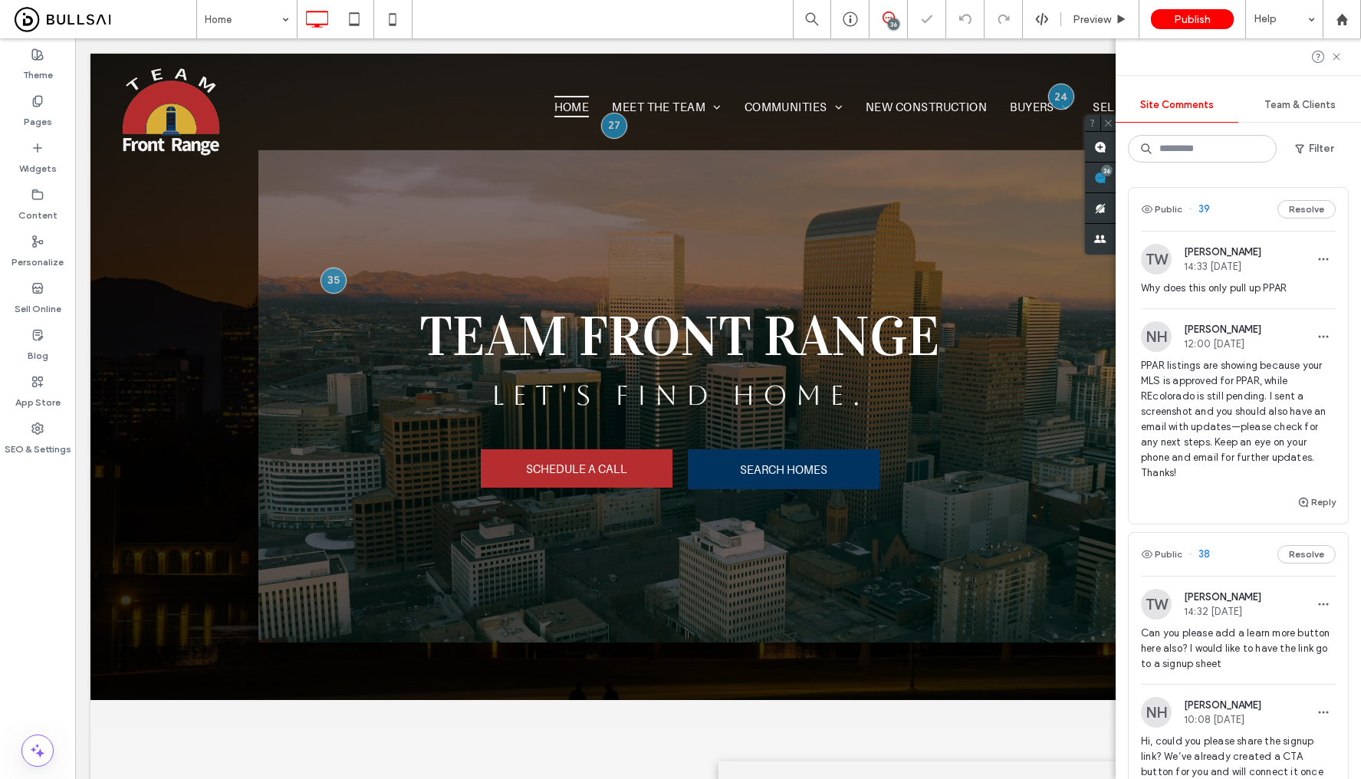
click at [1345, 180] on div "Site Comments Team & Clients Filter Public 39 Resolve TW Ty Wayment 14:33 Sep 1…" at bounding box center [1237, 408] width 245 height 741
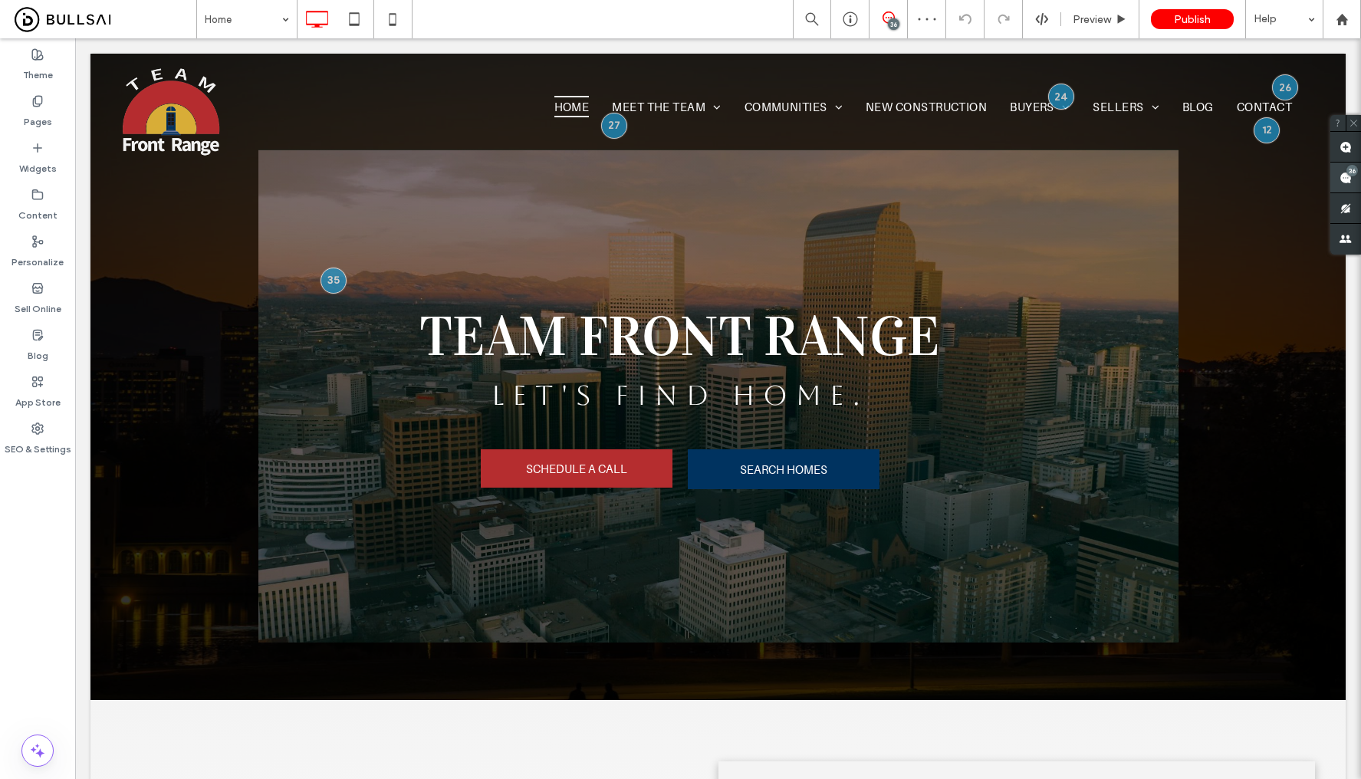
click at [1347, 182] on use at bounding box center [1345, 178] width 12 height 12
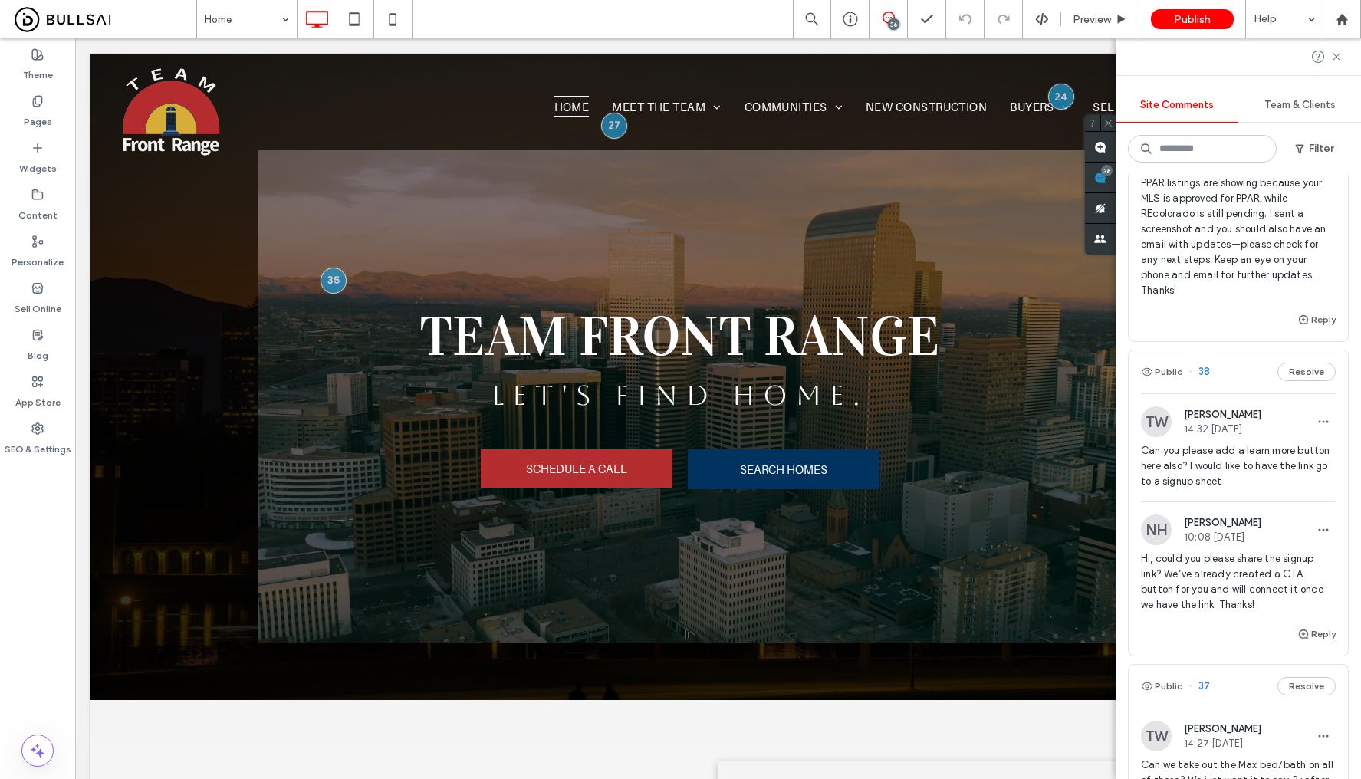
scroll to position [183, 0]
click at [1257, 600] on span "Hi, could you please share the signup link? We’ve already created a CTA button …" at bounding box center [1238, 580] width 195 height 61
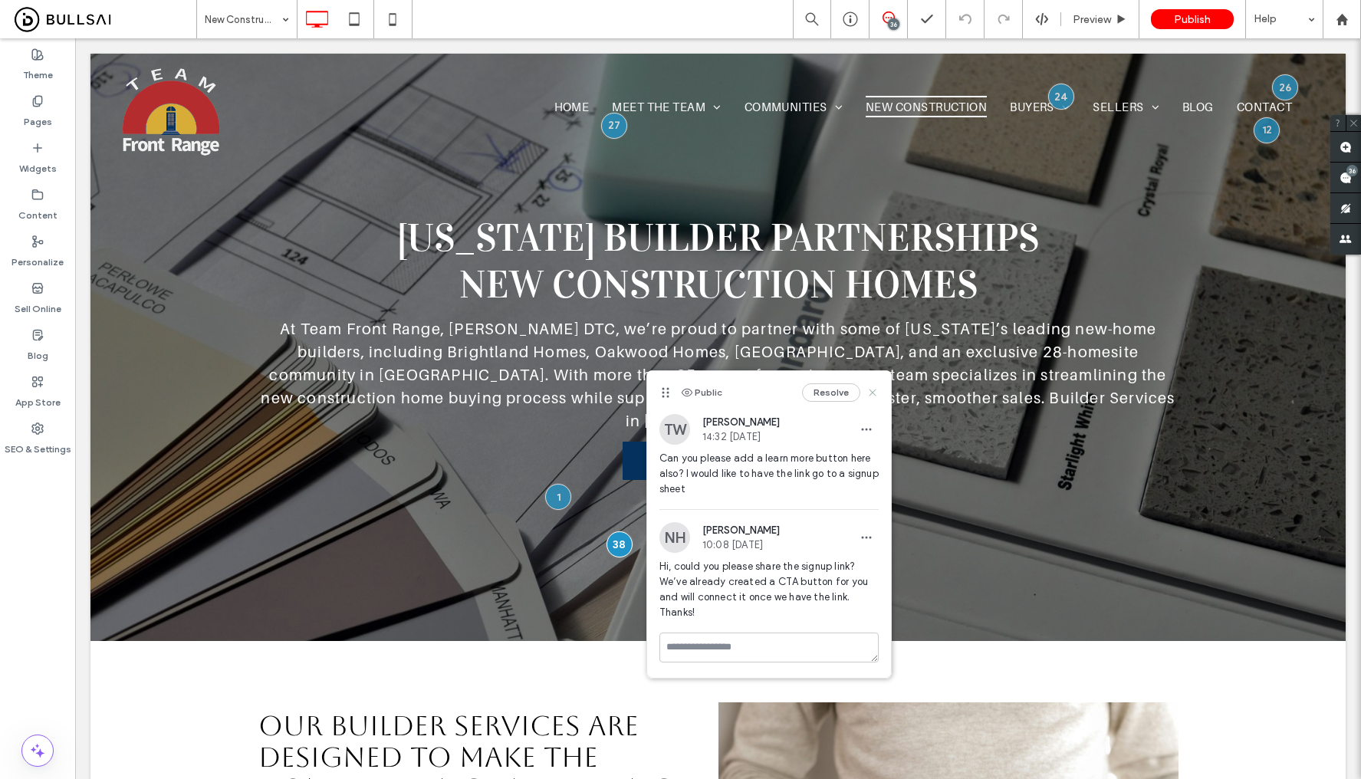
click at [874, 389] on icon at bounding box center [872, 392] width 12 height 12
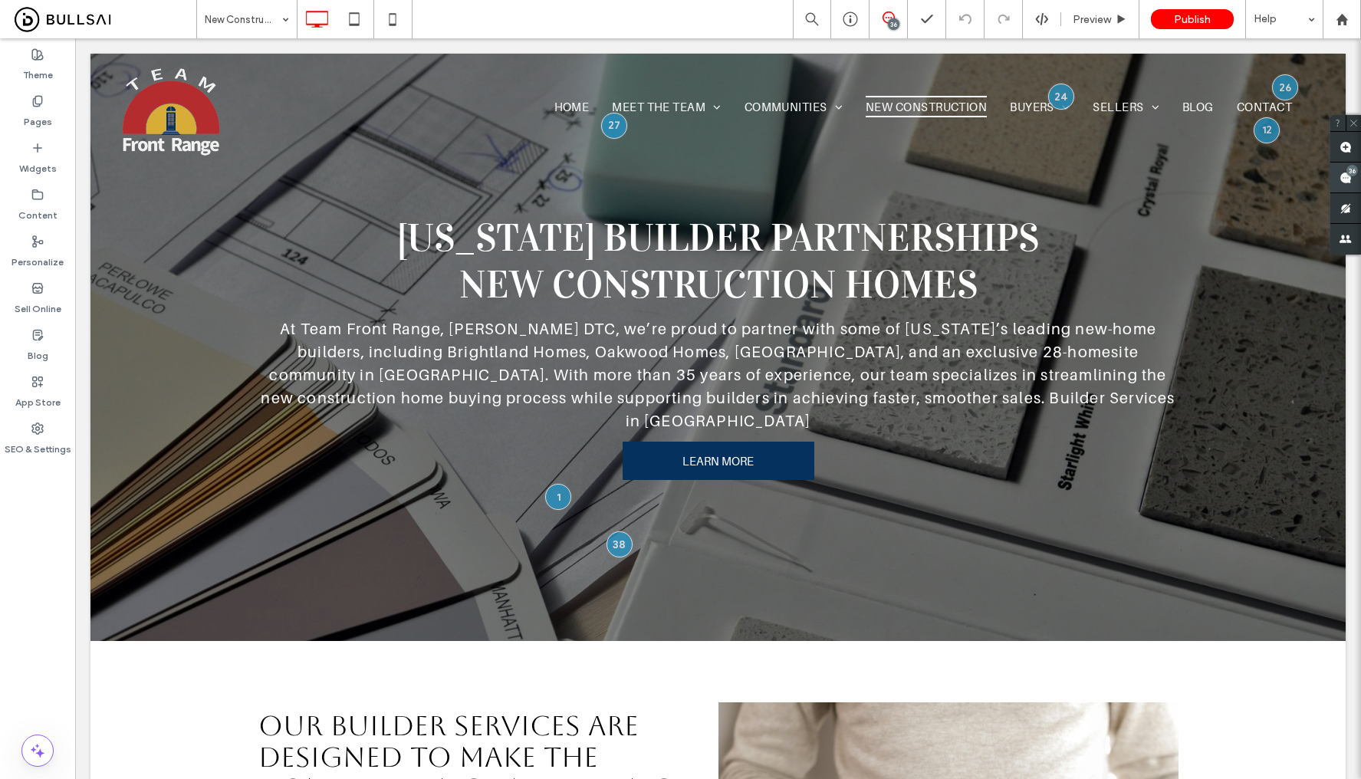
click at [1348, 181] on use at bounding box center [1345, 178] width 12 height 12
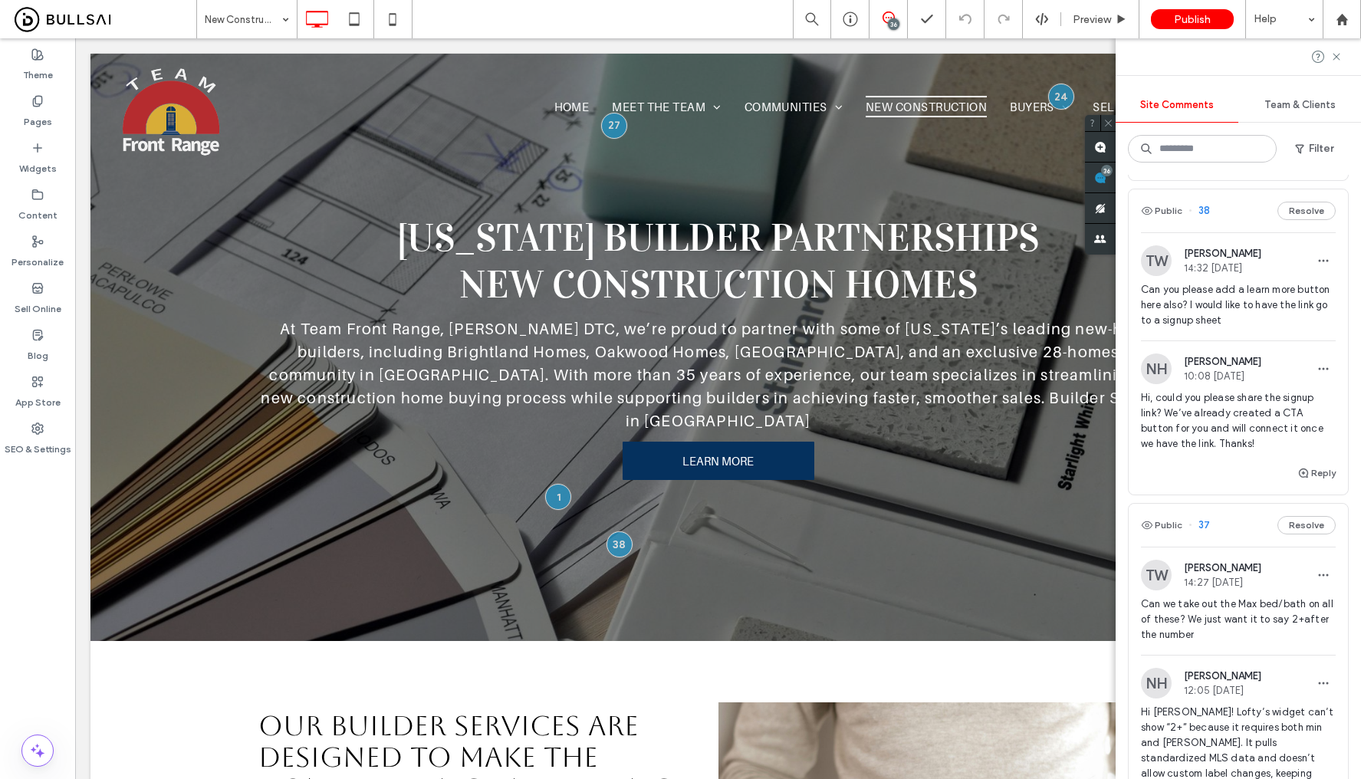
scroll to position [359, 0]
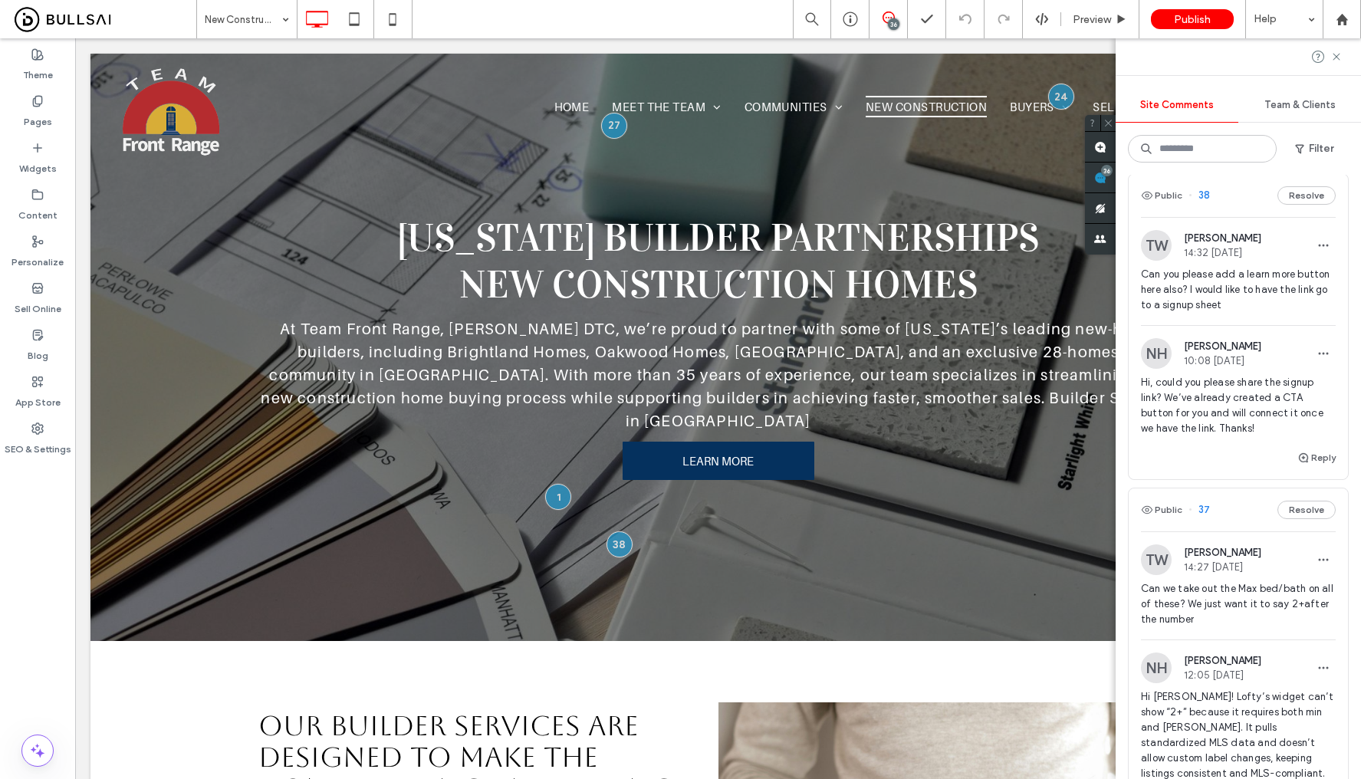
click at [1263, 604] on span "Can we take out the Max bed/bath on all of these? We just want it to say 2+afte…" at bounding box center [1238, 604] width 195 height 46
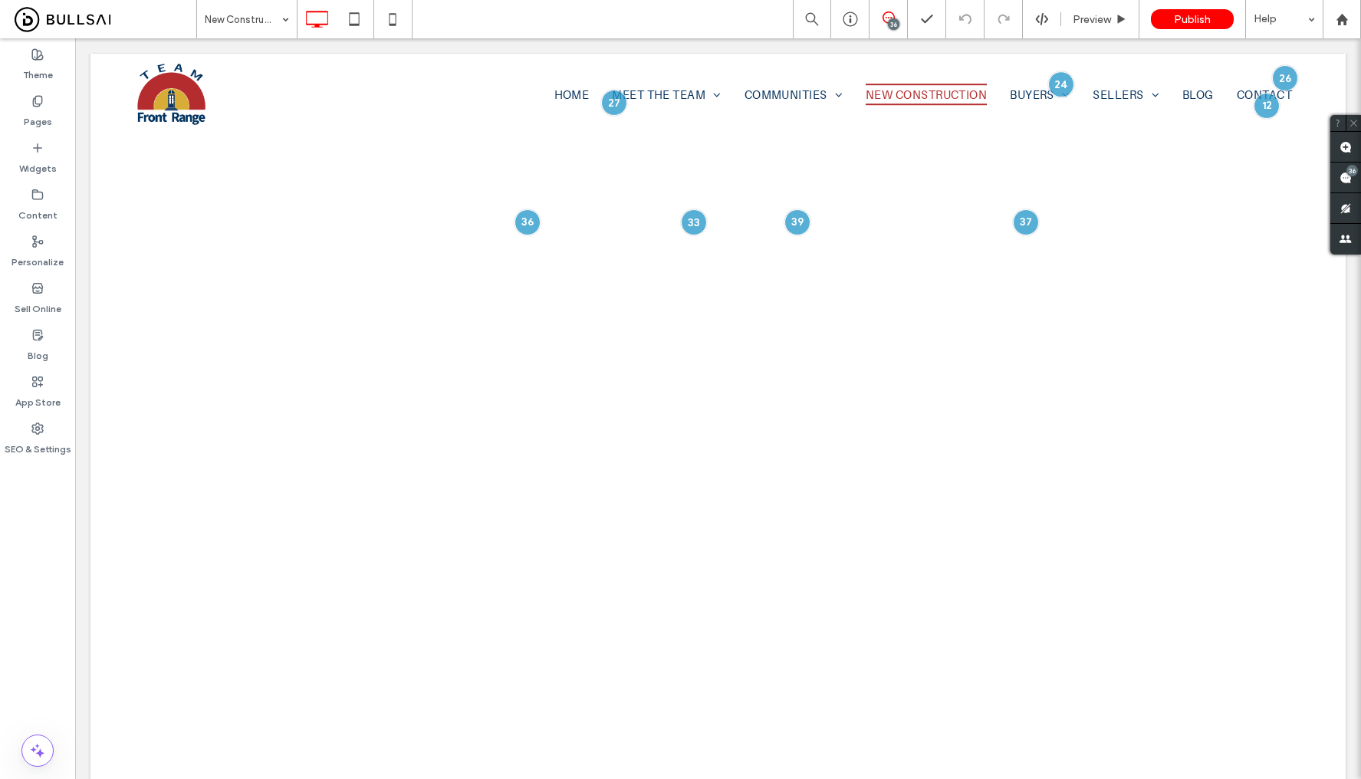
scroll to position [0, 0]
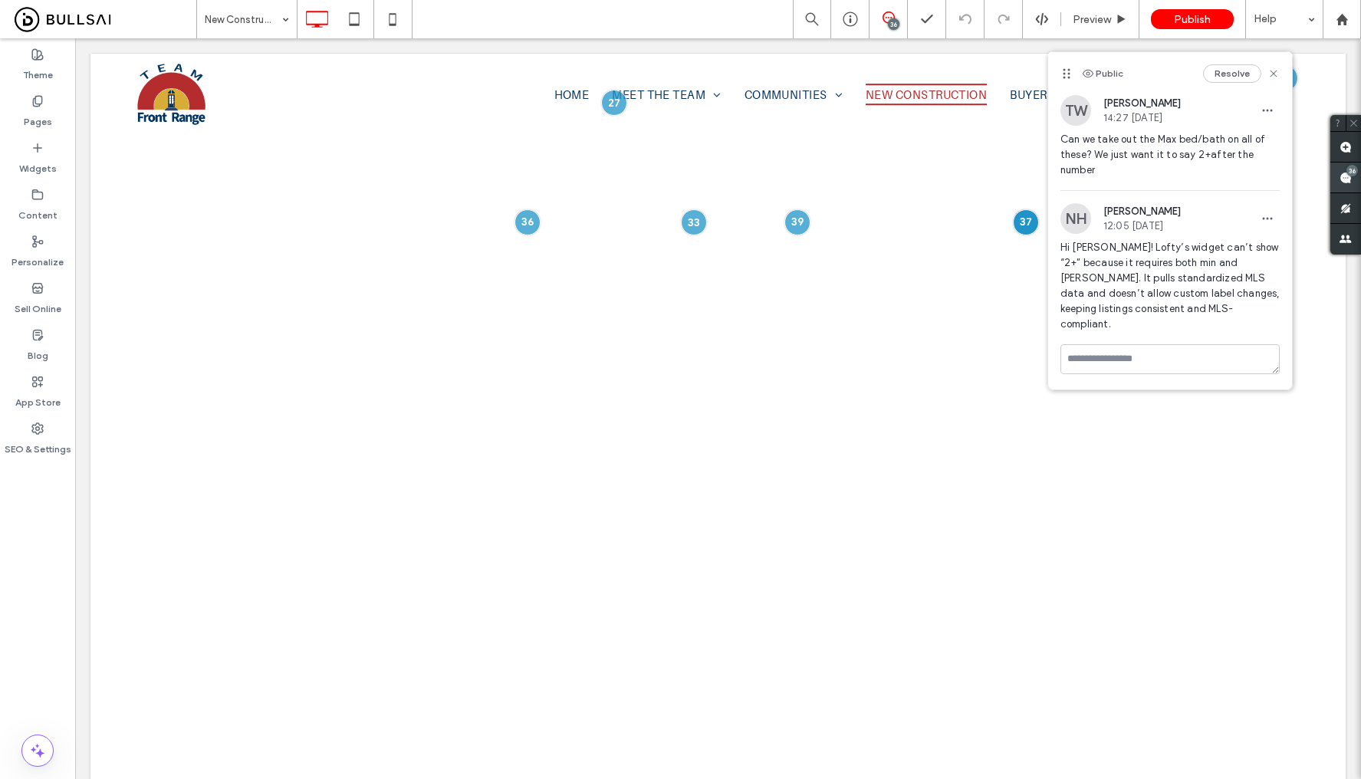
click at [1343, 177] on use at bounding box center [1345, 178] width 12 height 12
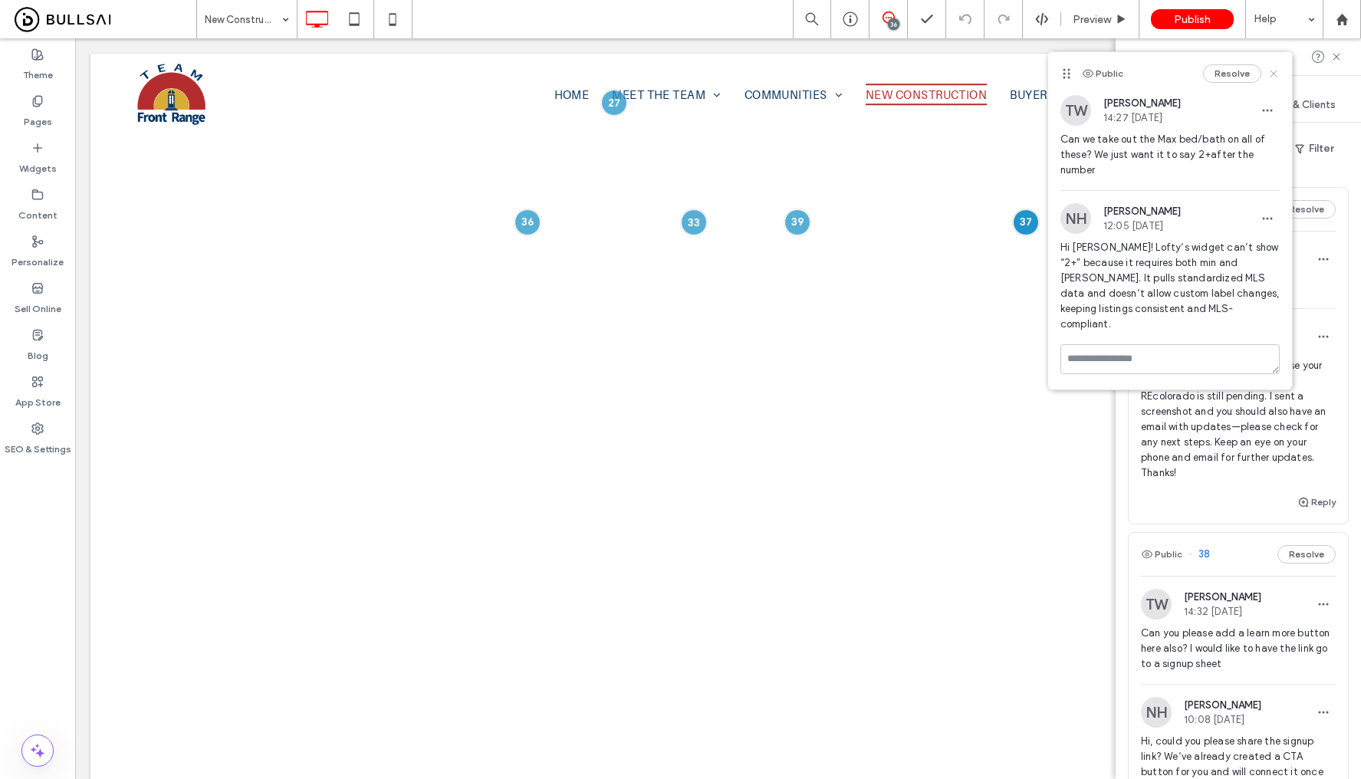
click at [1274, 74] on use at bounding box center [1273, 73] width 7 height 7
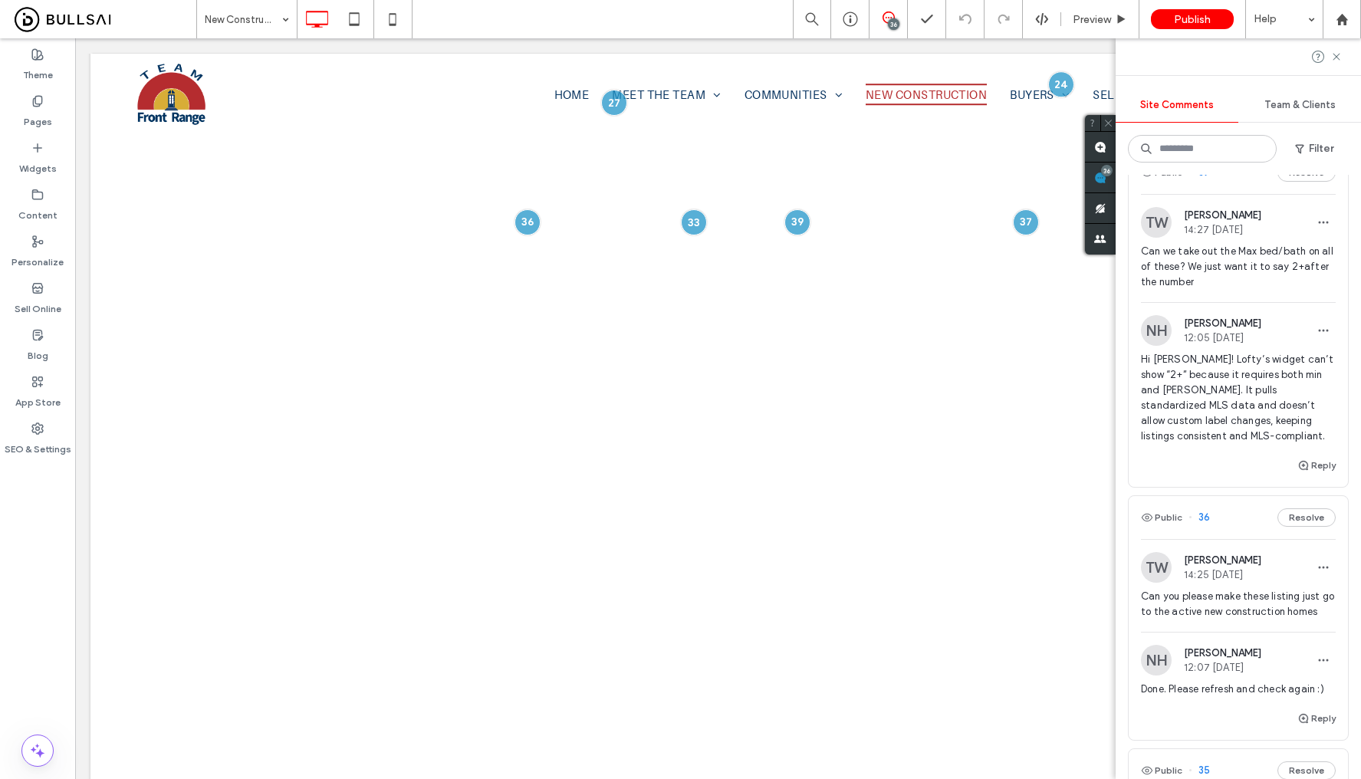
scroll to position [714, 0]
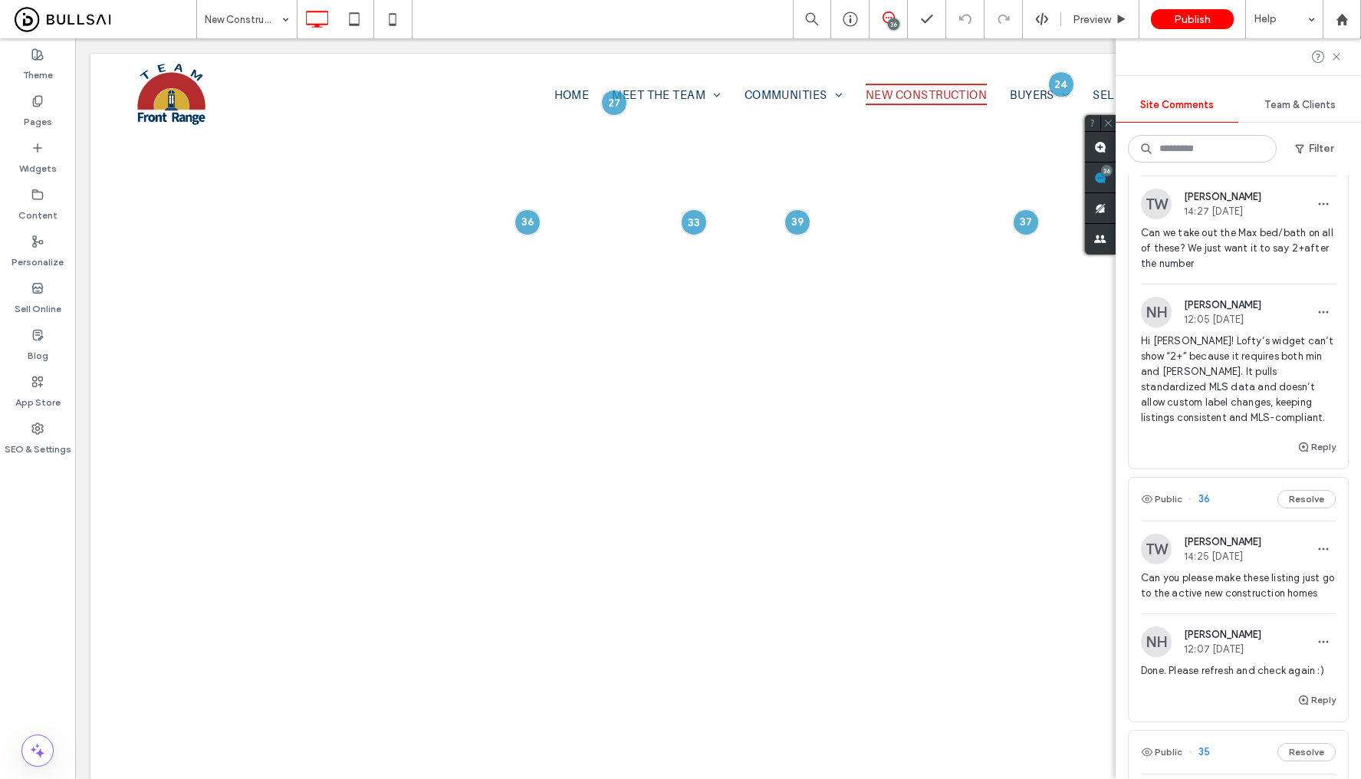
click at [1236, 600] on span "Can you please make these listing just go to the active new construction homes" at bounding box center [1238, 585] width 195 height 31
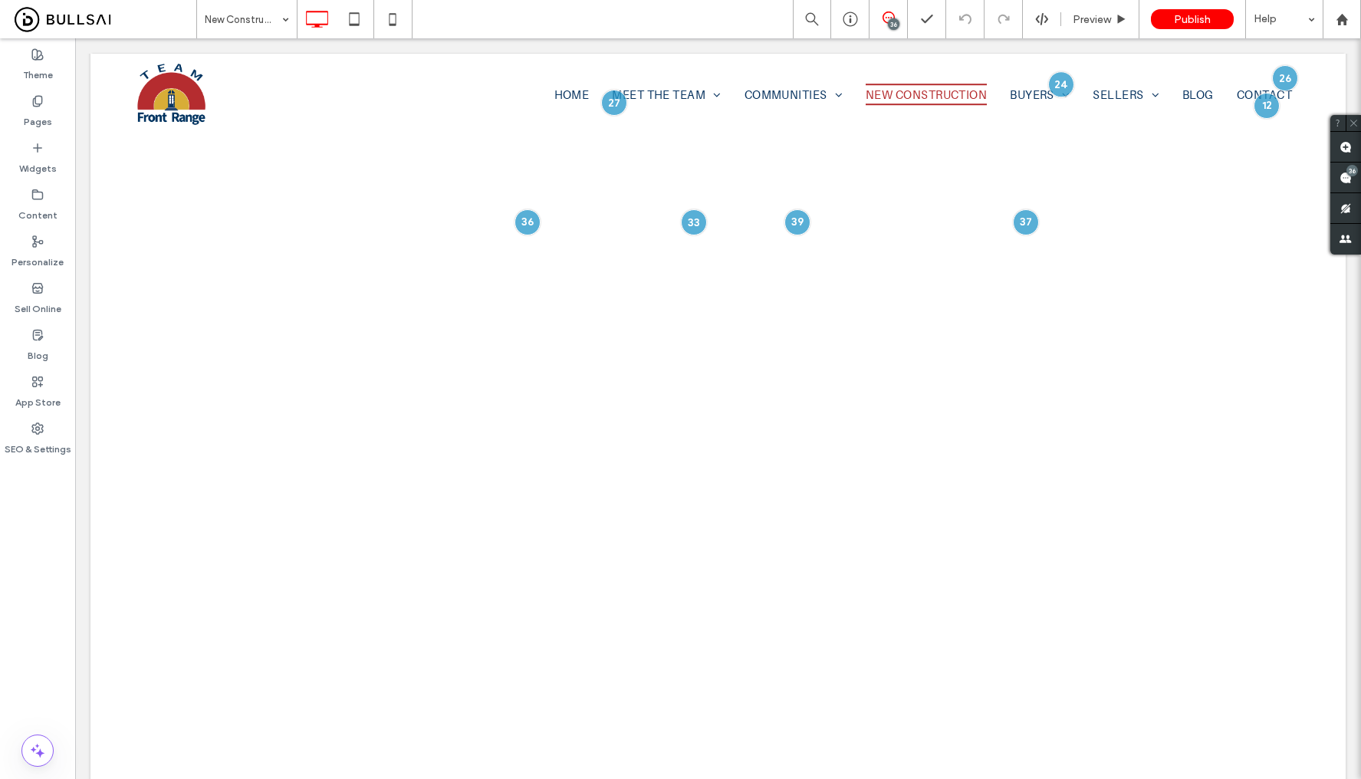
scroll to position [0, 0]
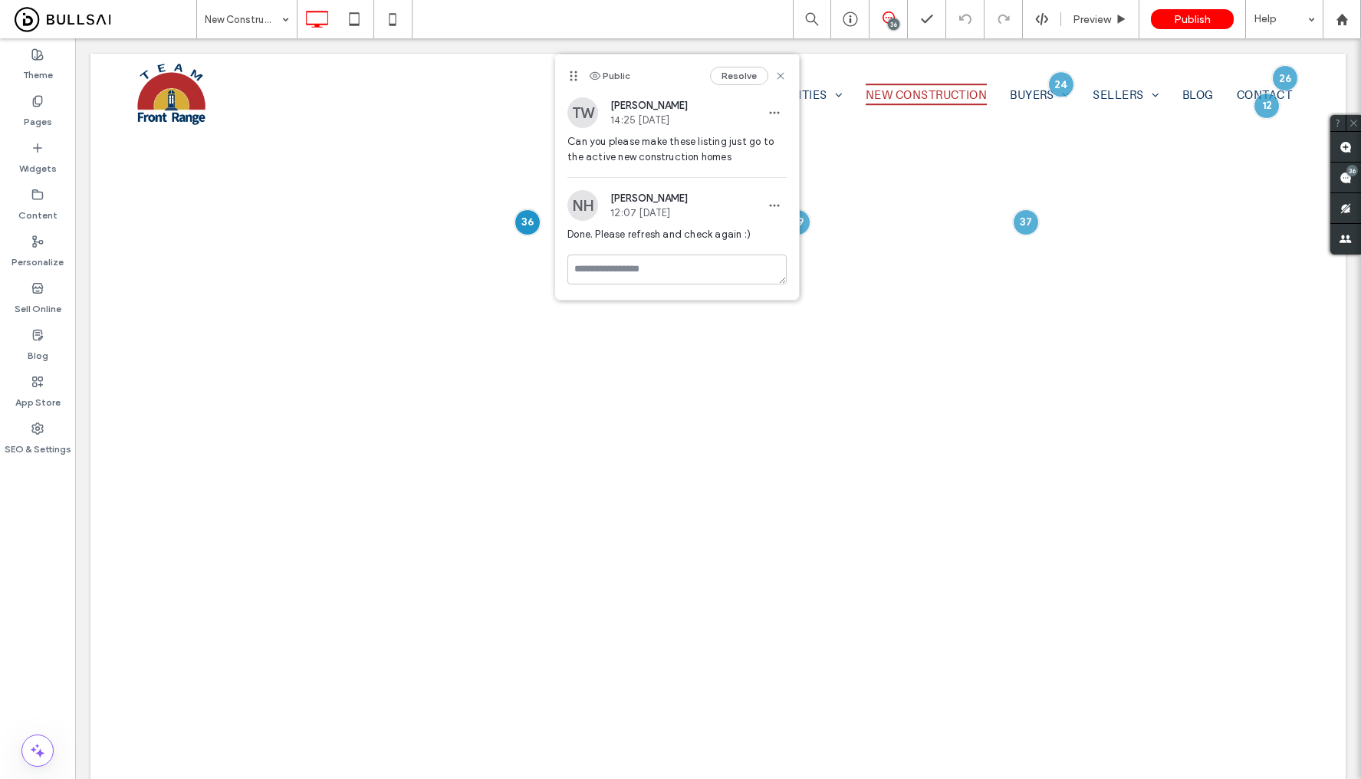
click at [704, 136] on span "Can you please make these listing just go to the active new construction homes" at bounding box center [676, 149] width 219 height 31
click at [1345, 179] on use at bounding box center [1345, 178] width 12 height 12
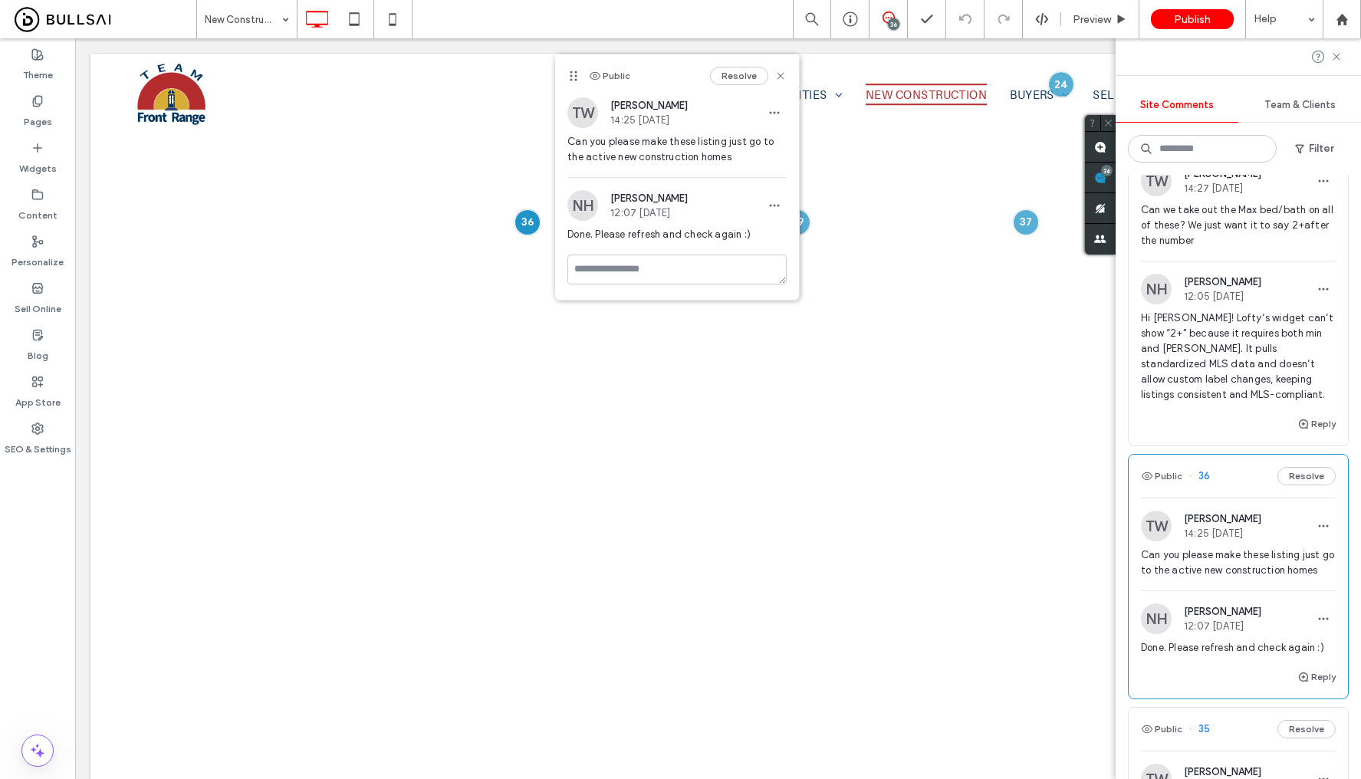
scroll to position [829, 0]
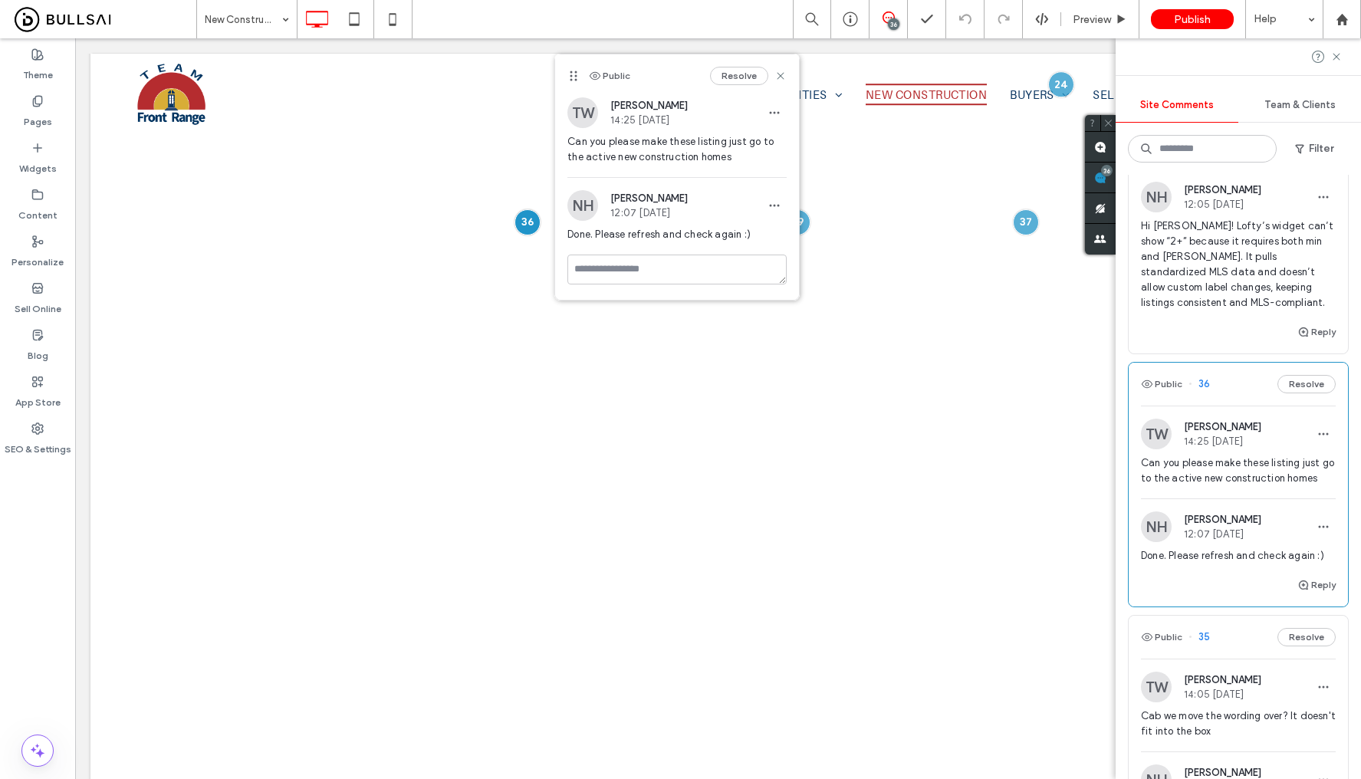
click at [698, 146] on span "Can you please make these listing just go to the active new construction homes" at bounding box center [676, 149] width 219 height 31
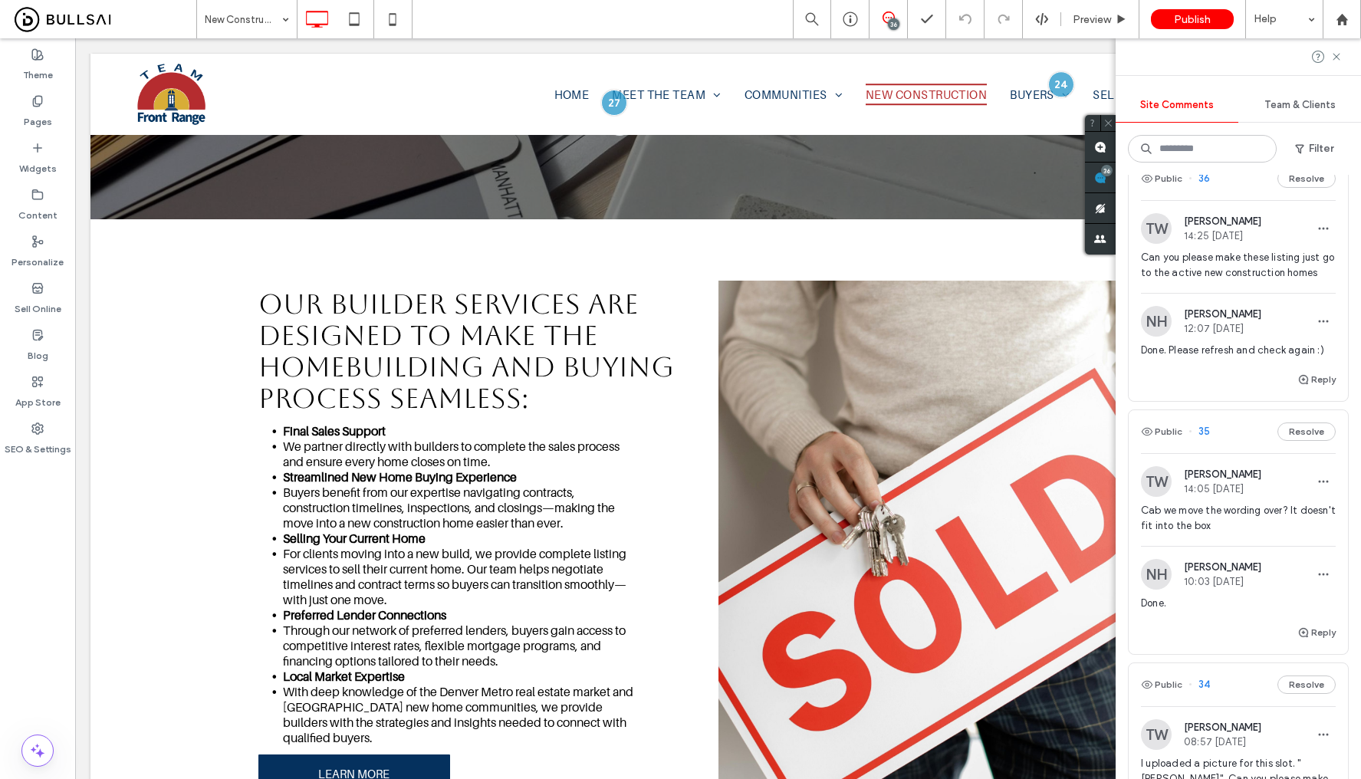
scroll to position [1039, 0]
click at [1251, 530] on span "Cab we move the wording over? It doesn't fit into the box" at bounding box center [1238, 514] width 195 height 31
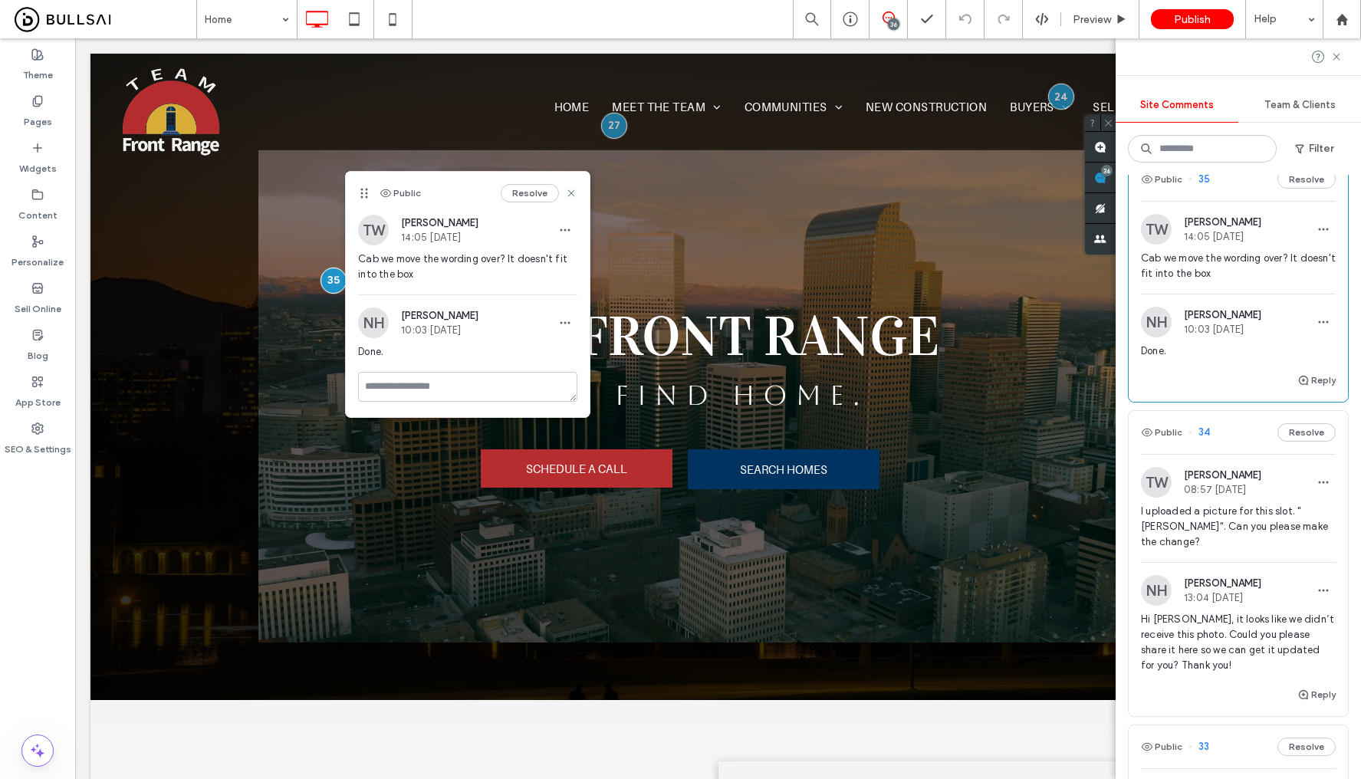
scroll to position [1288, 0]
click at [1268, 549] on span "I uploaded a picture for this slot. "Shaddy Grove". Can you please make the cha…" at bounding box center [1238, 526] width 195 height 46
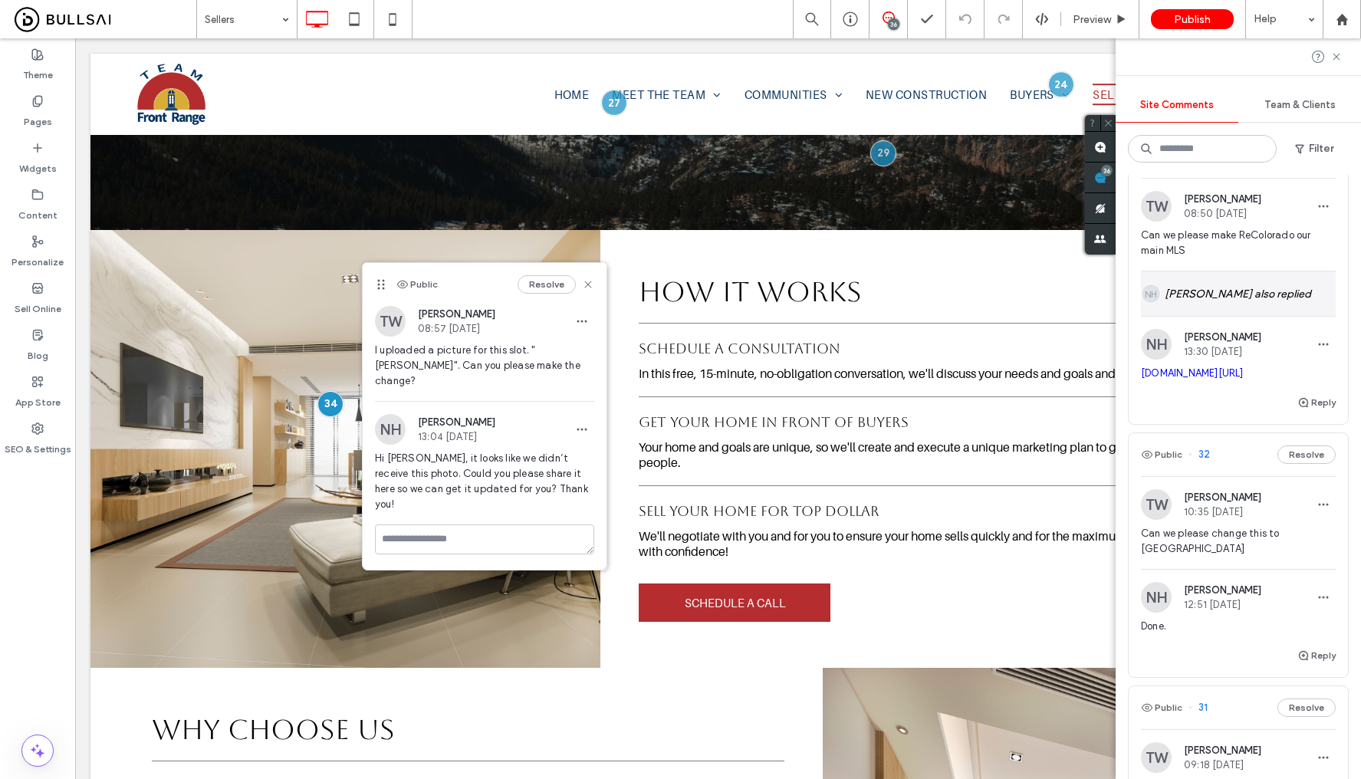
scroll to position [1879, 0]
click at [1231, 314] on div "NH Nick Ha also replied" at bounding box center [1238, 292] width 195 height 44
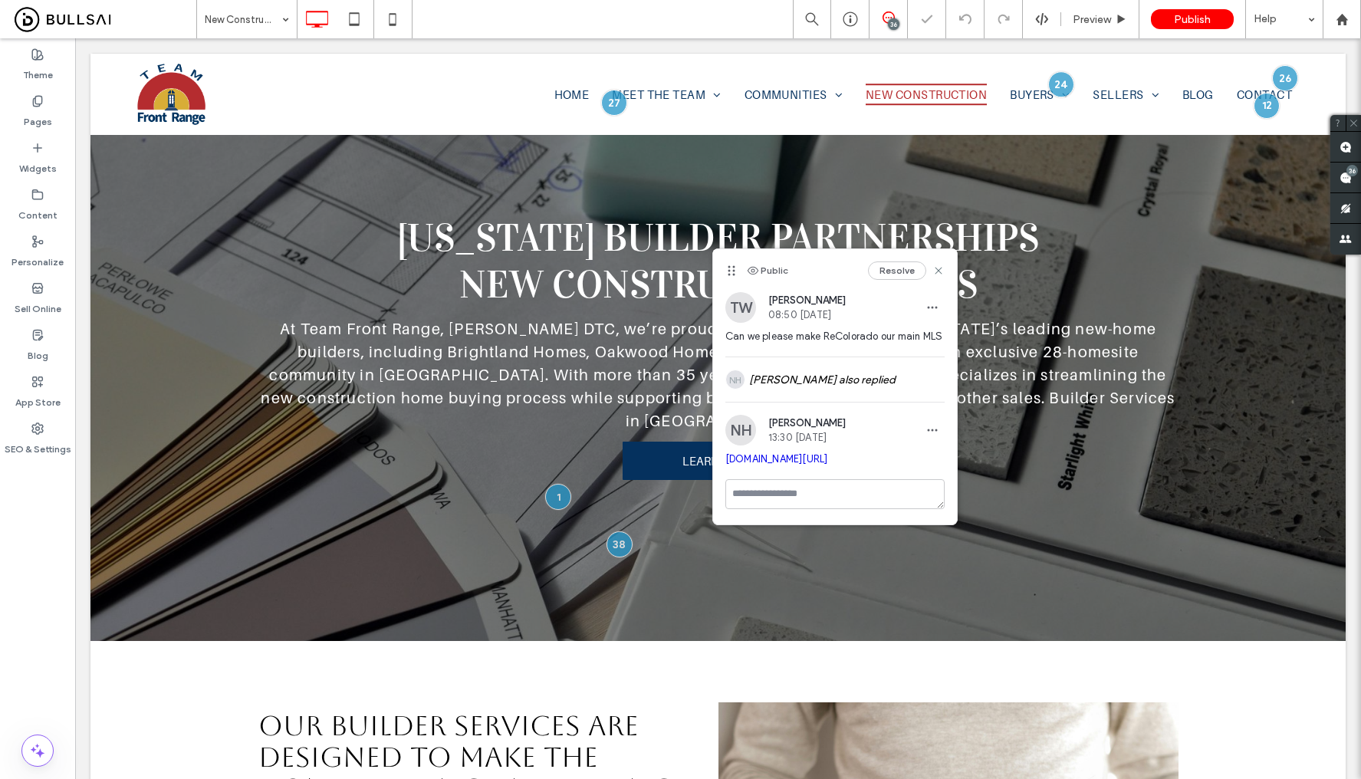
scroll to position [1472, 0]
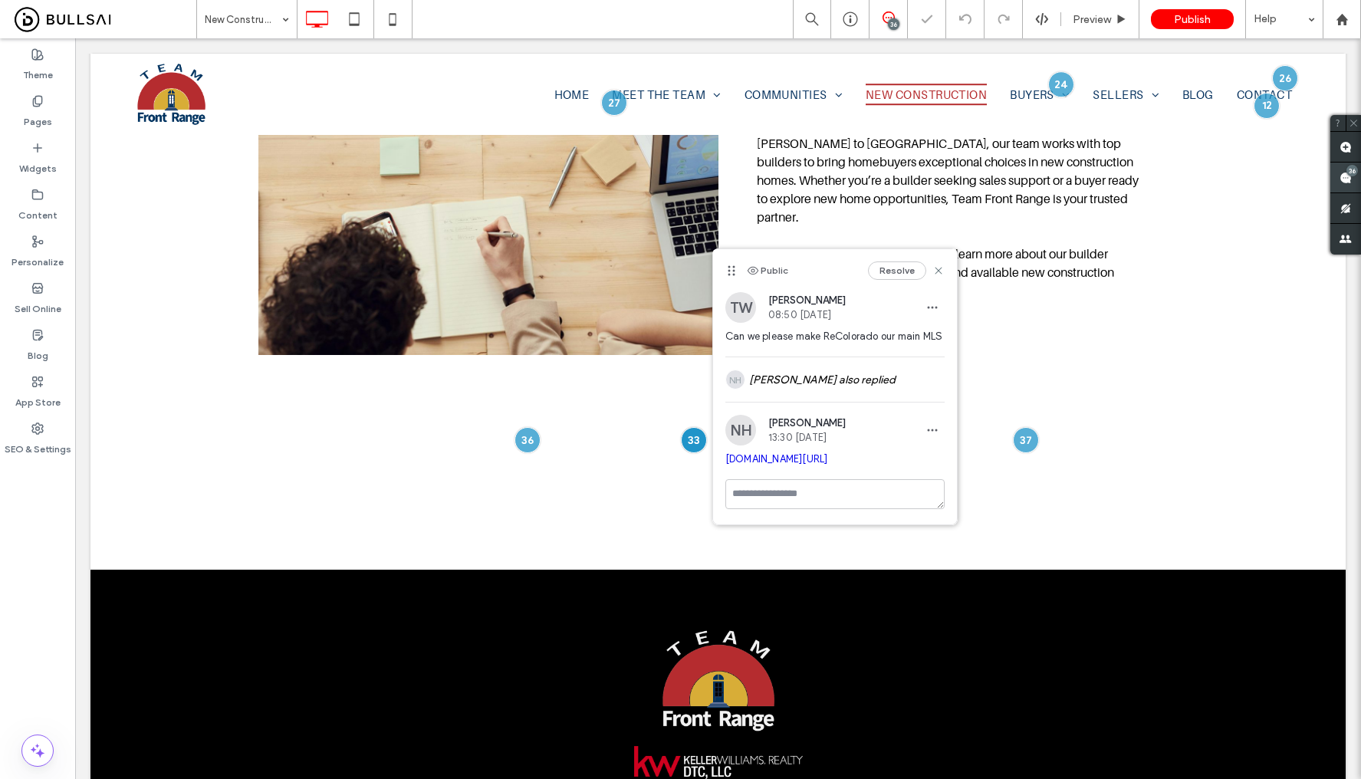
click at [1350, 176] on use at bounding box center [1345, 178] width 12 height 12
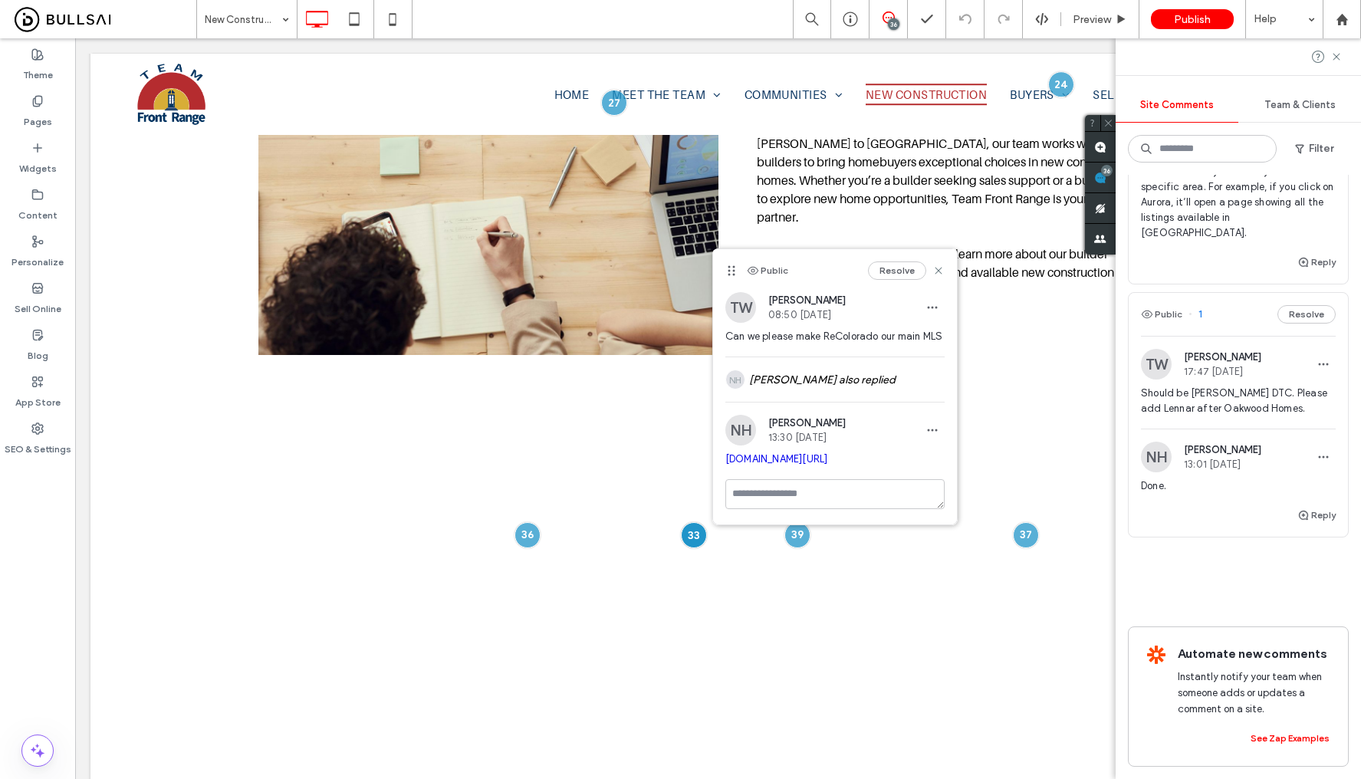
scroll to position [9579, 0]
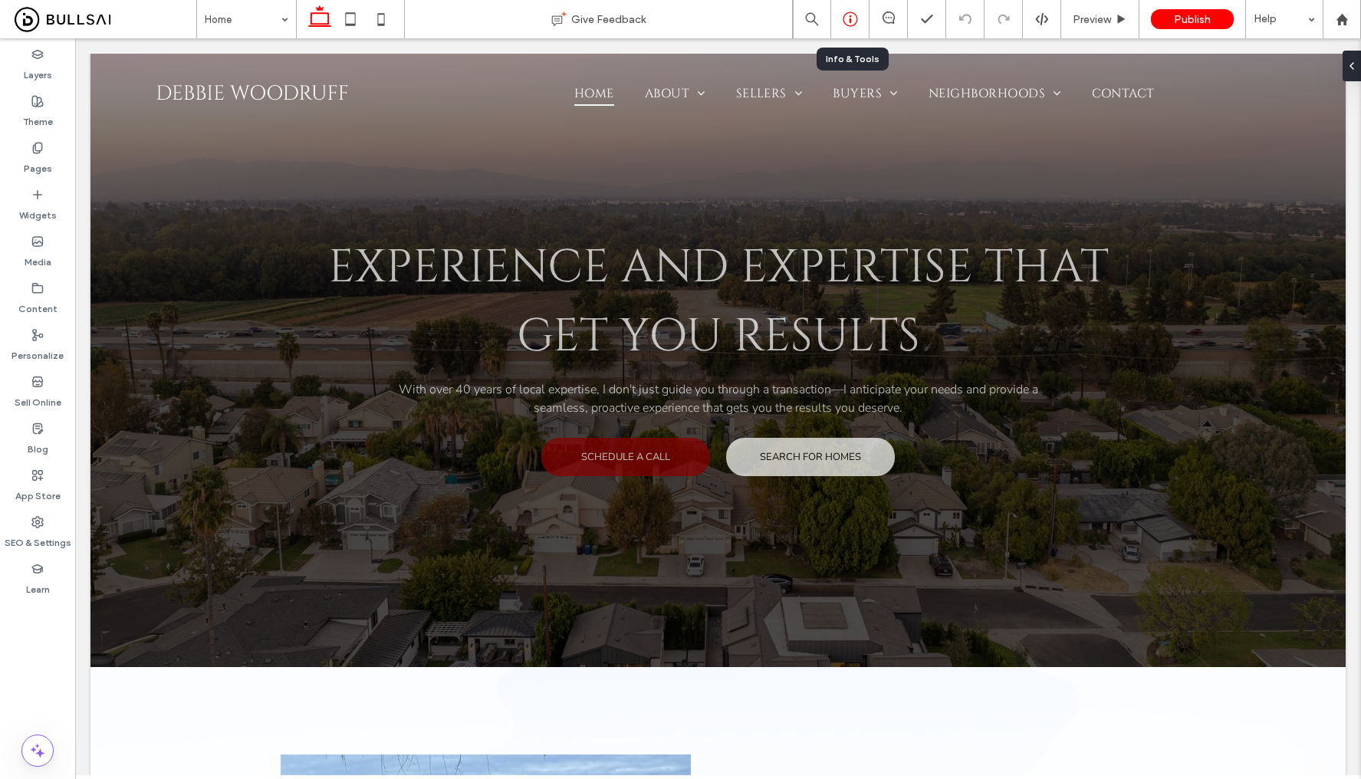
click at [849, 21] on icon at bounding box center [850, 18] width 15 height 15
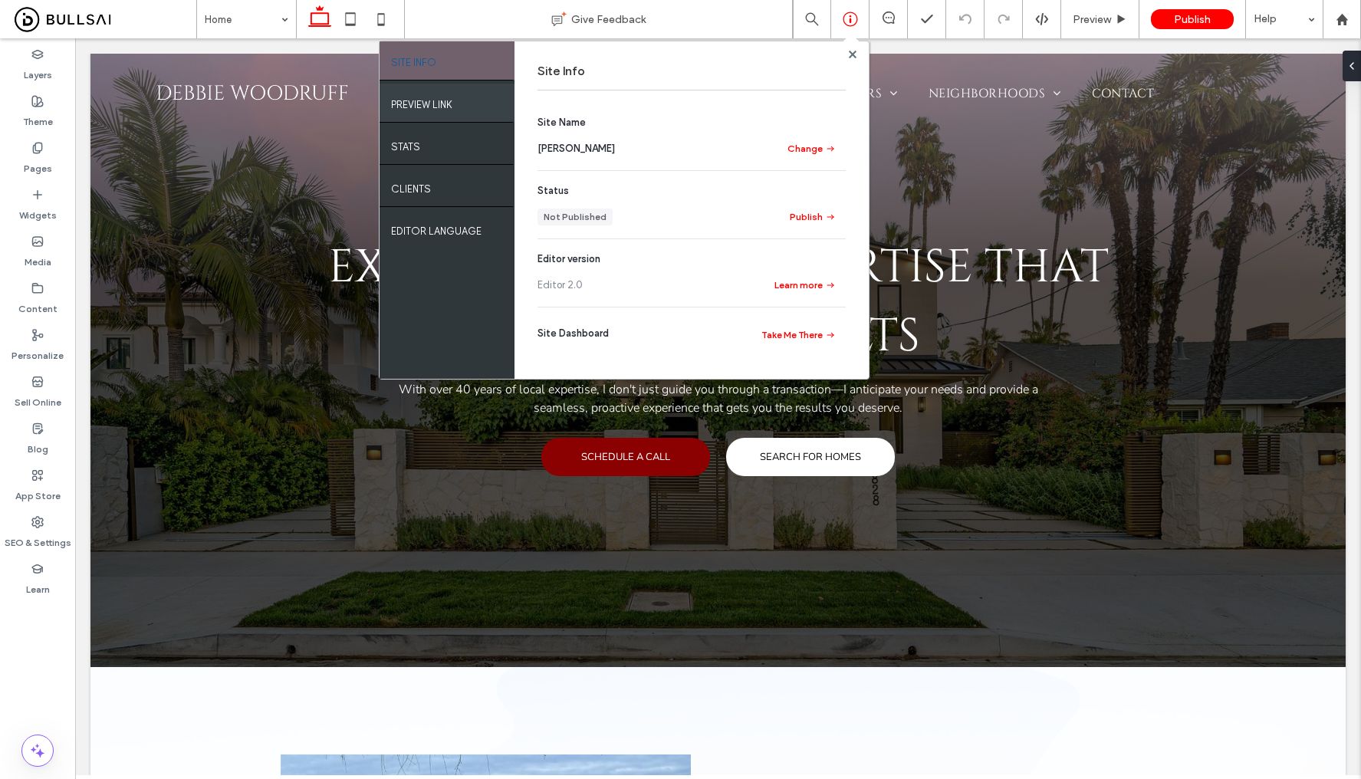
click at [443, 102] on label "PREVIEW LINK" at bounding box center [421, 100] width 61 height 19
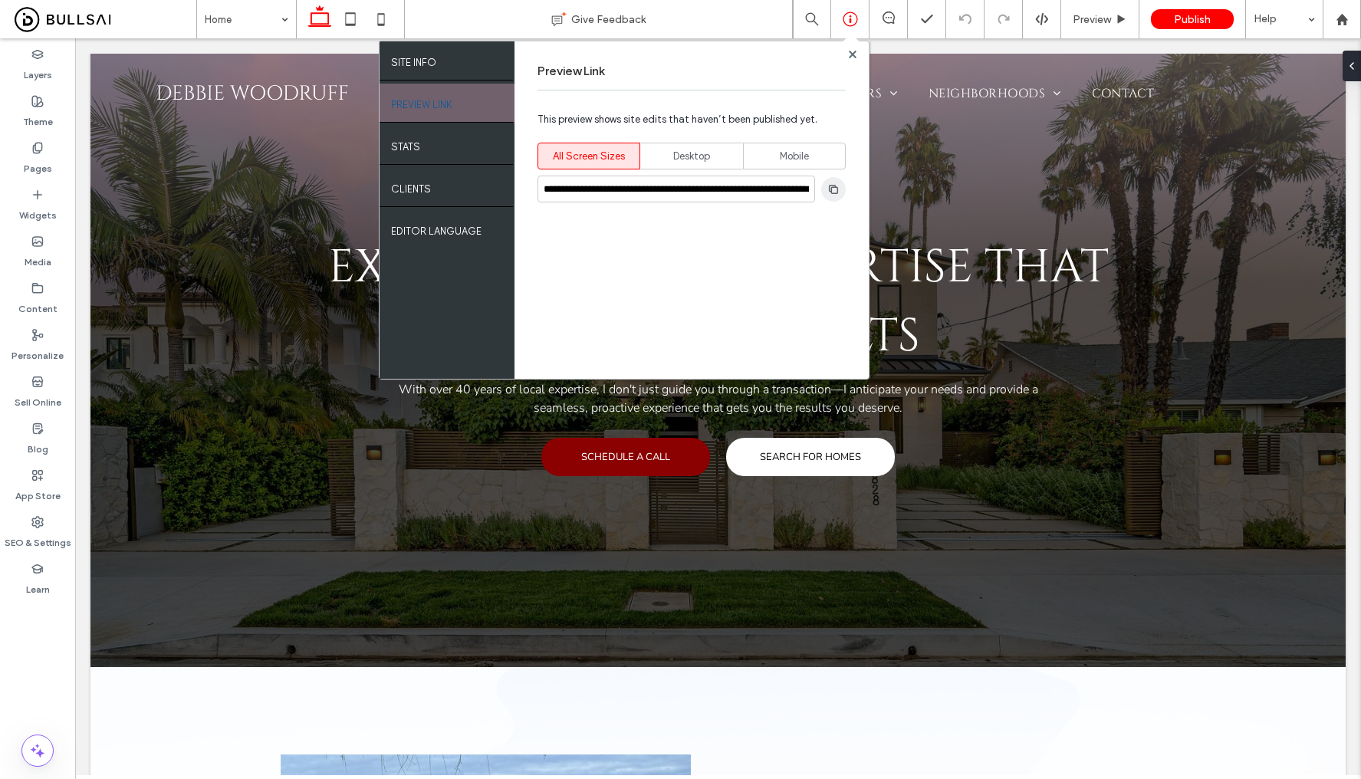
click at [839, 186] on icon "button" at bounding box center [833, 189] width 12 height 12
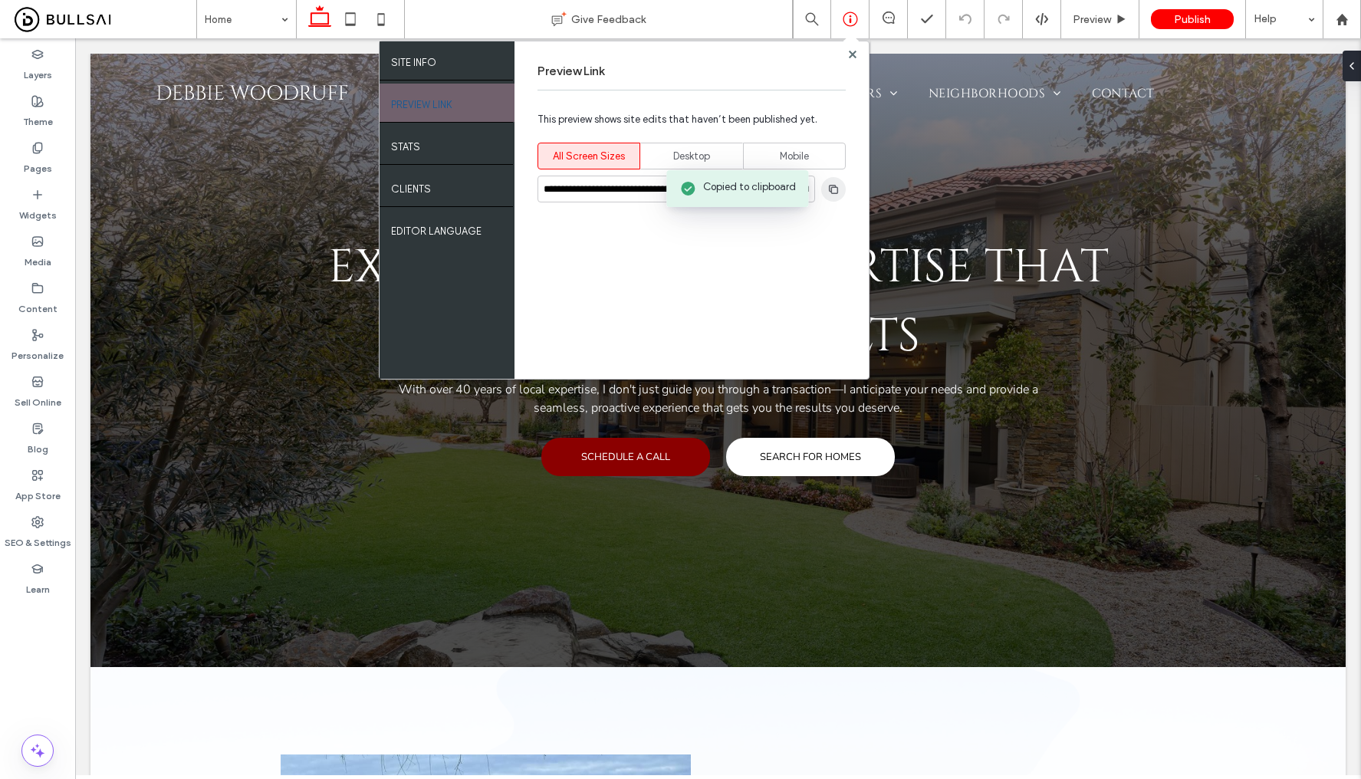
click at [839, 186] on icon "button" at bounding box center [833, 189] width 12 height 12
drag, startPoint x: 839, startPoint y: 186, endPoint x: 803, endPoint y: 19, distance: 171.1
click at [839, 186] on icon "button" at bounding box center [833, 189] width 12 height 12
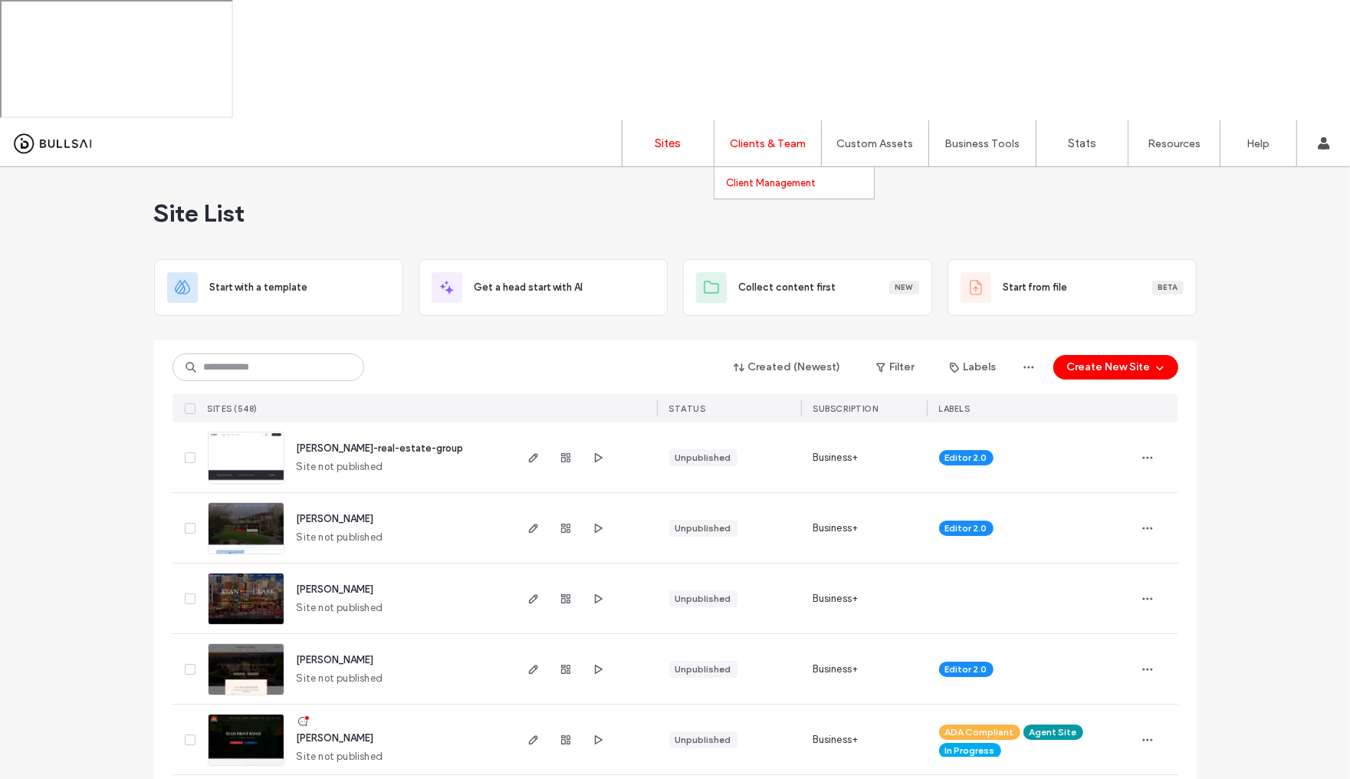
click at [772, 177] on label "Client Management" at bounding box center [771, 182] width 90 height 11
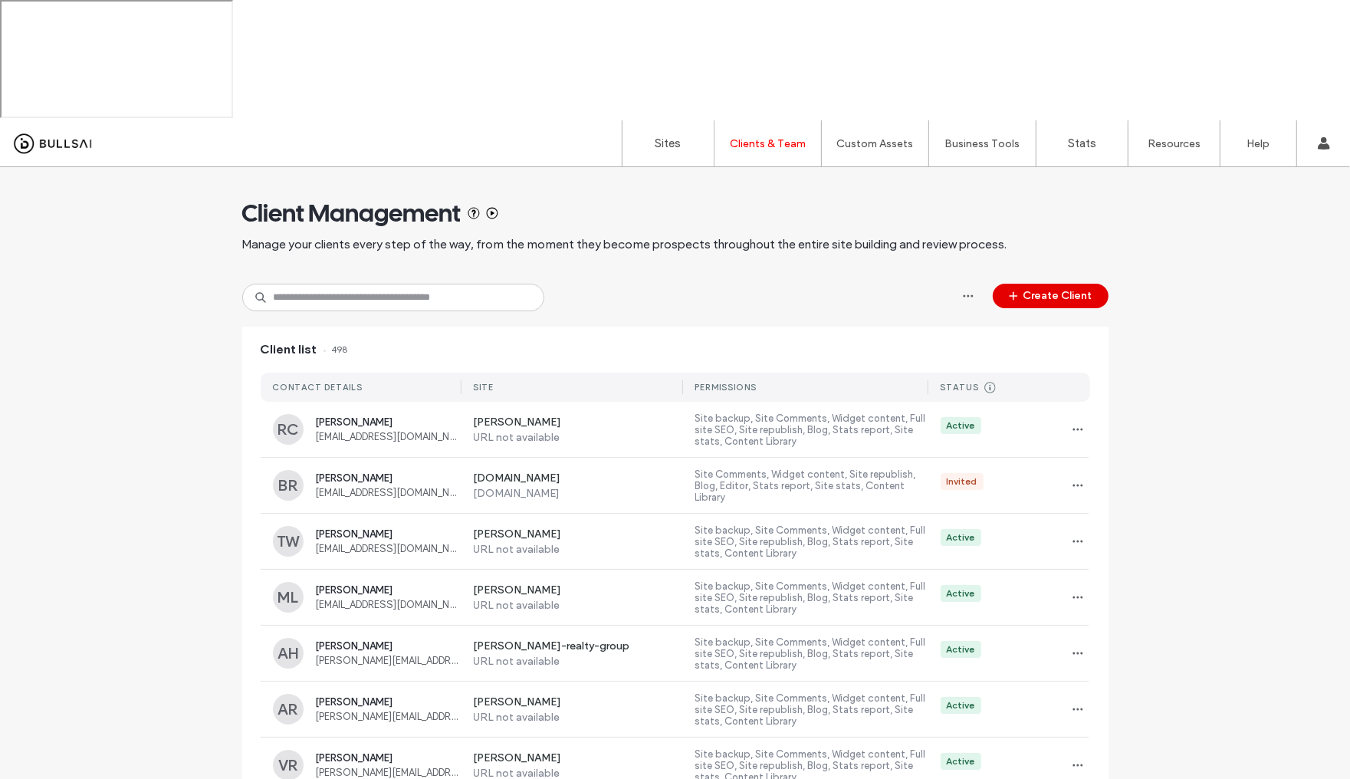
click at [1043, 284] on button "Create Client" at bounding box center [1051, 296] width 116 height 25
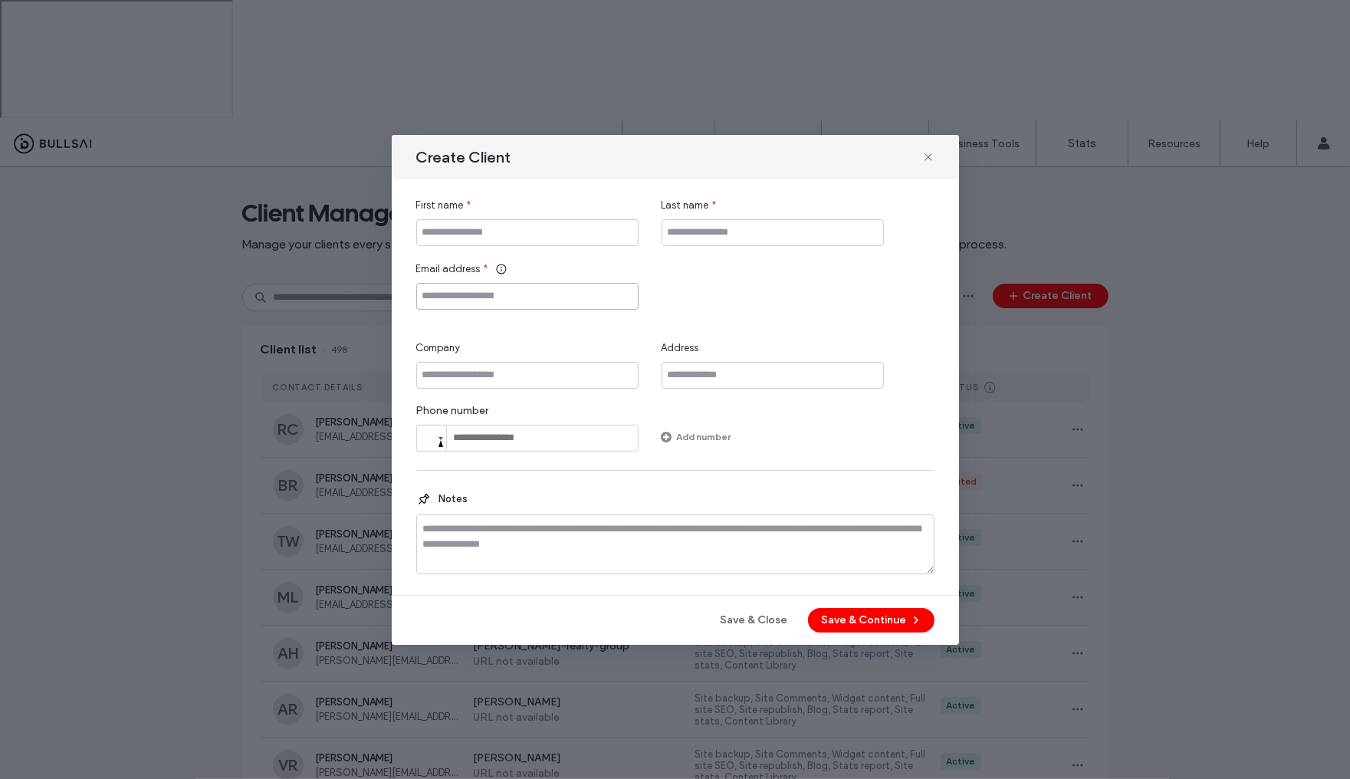
click at [528, 296] on input "Email address" at bounding box center [527, 296] width 222 height 27
paste input "**********"
type input "**********"
click at [490, 223] on input "First name" at bounding box center [527, 232] width 222 height 27
paste input "******"
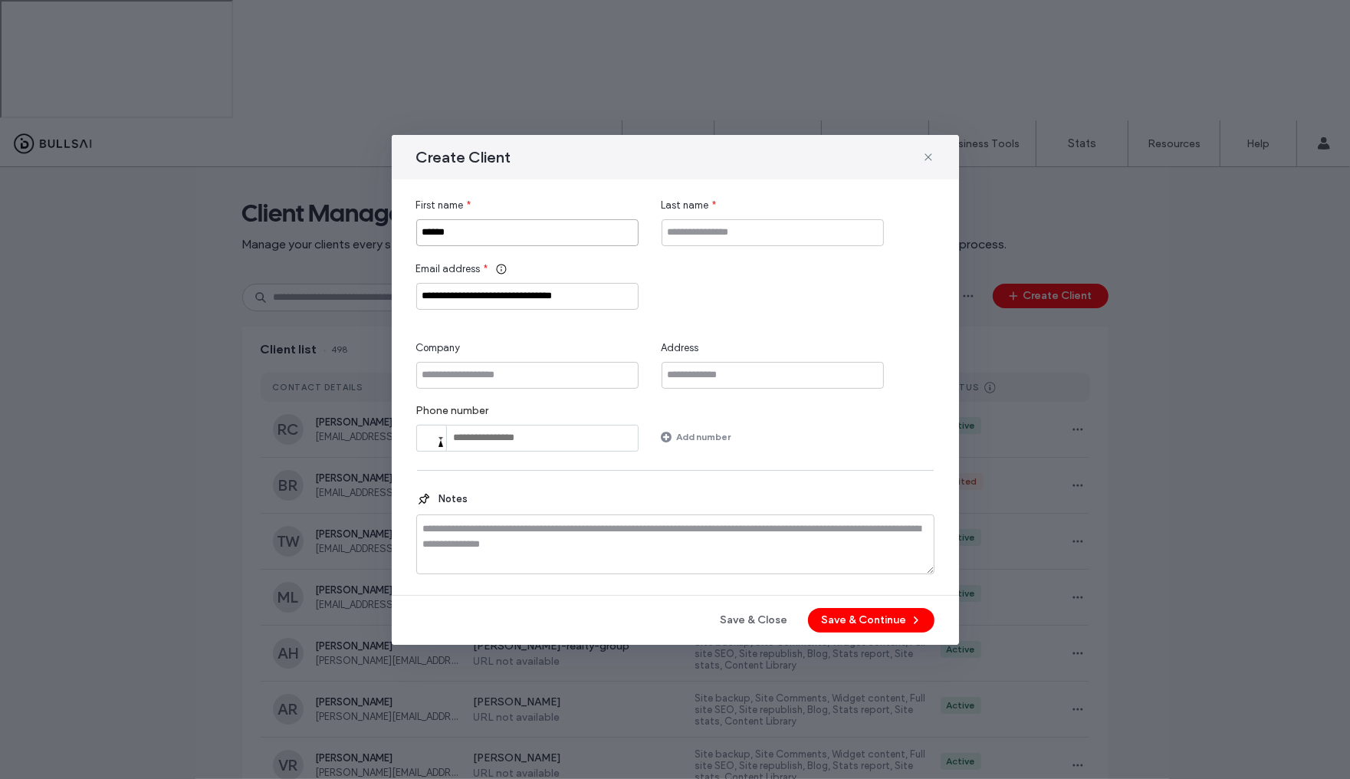
type input "******"
click at [718, 230] on input "Last name" at bounding box center [773, 232] width 222 height 27
paste input "********"
type input "********"
click at [851, 616] on button "Save & Continue" at bounding box center [871, 620] width 126 height 25
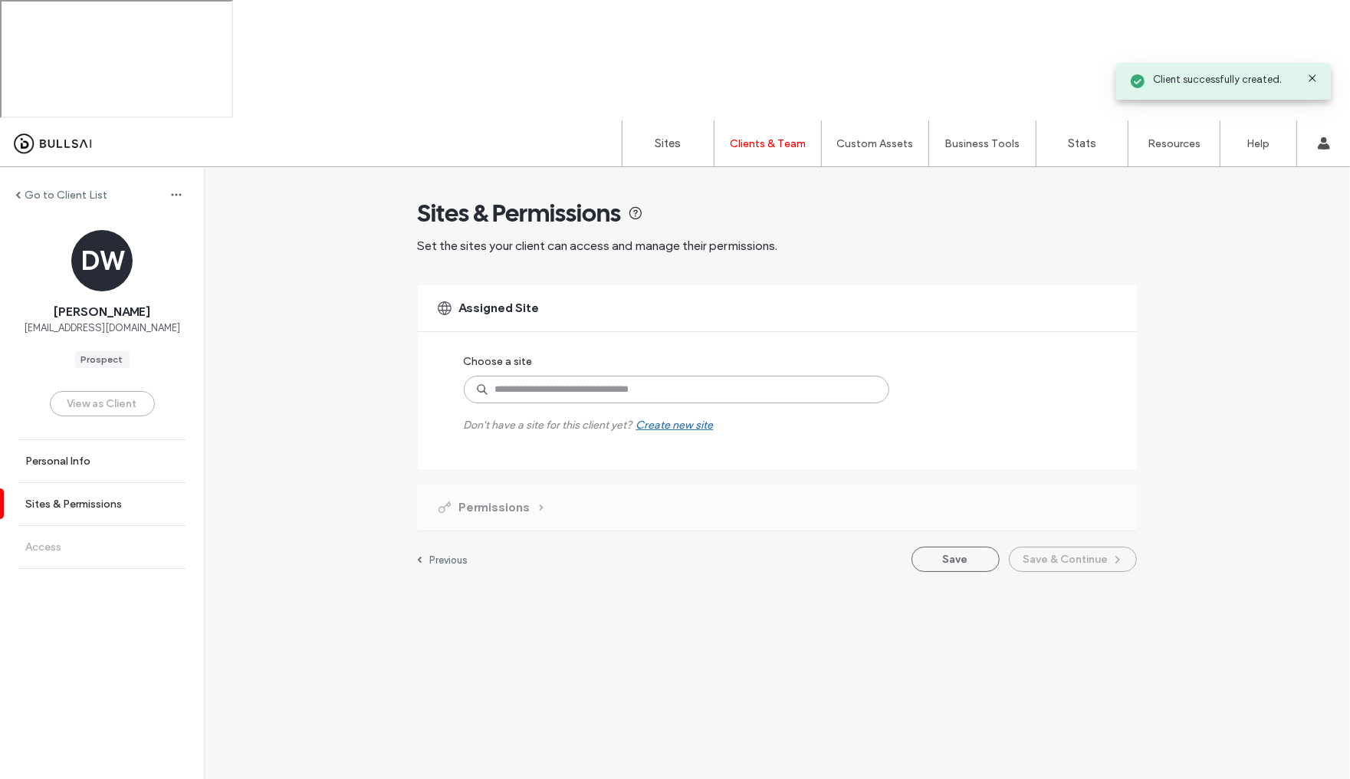
click at [601, 376] on input at bounding box center [676, 390] width 425 height 28
type input "******"
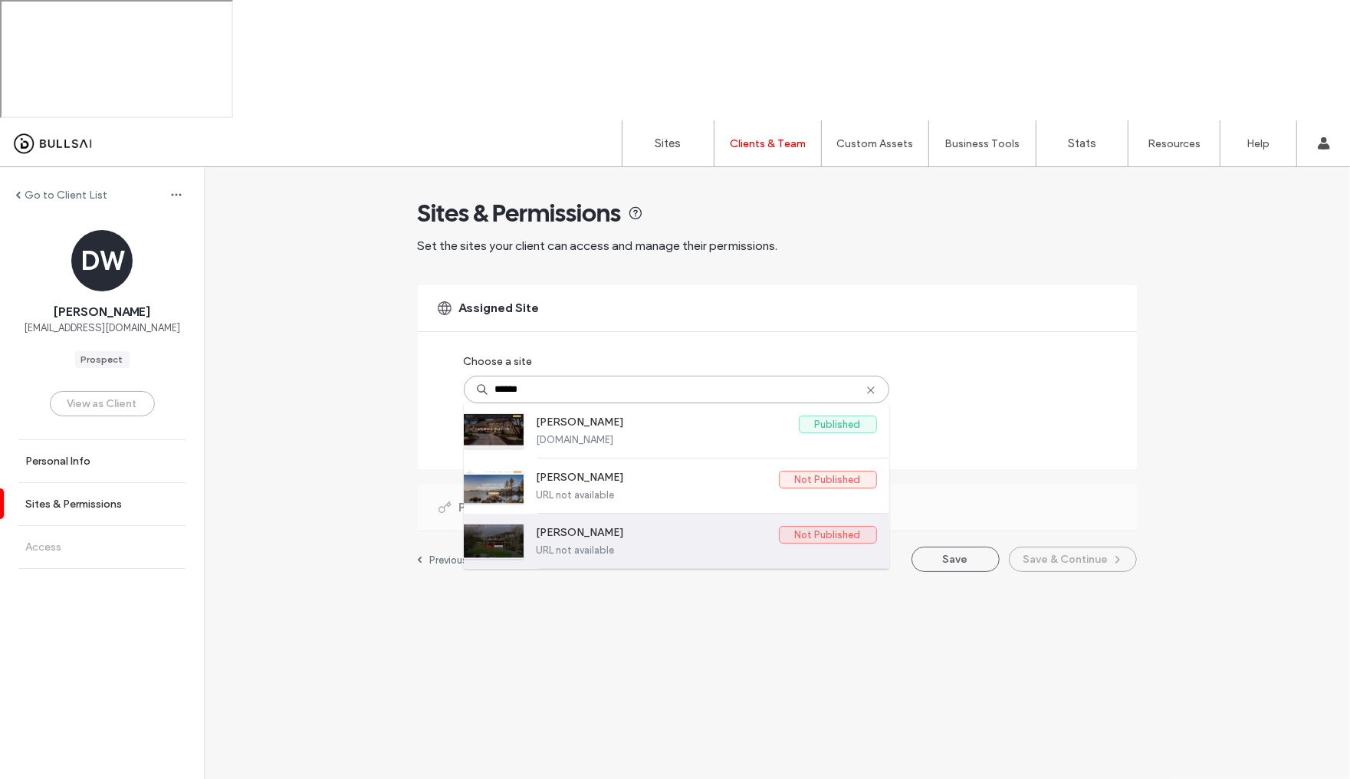
click at [637, 526] on label "debbie-woodruff" at bounding box center [658, 535] width 242 height 18
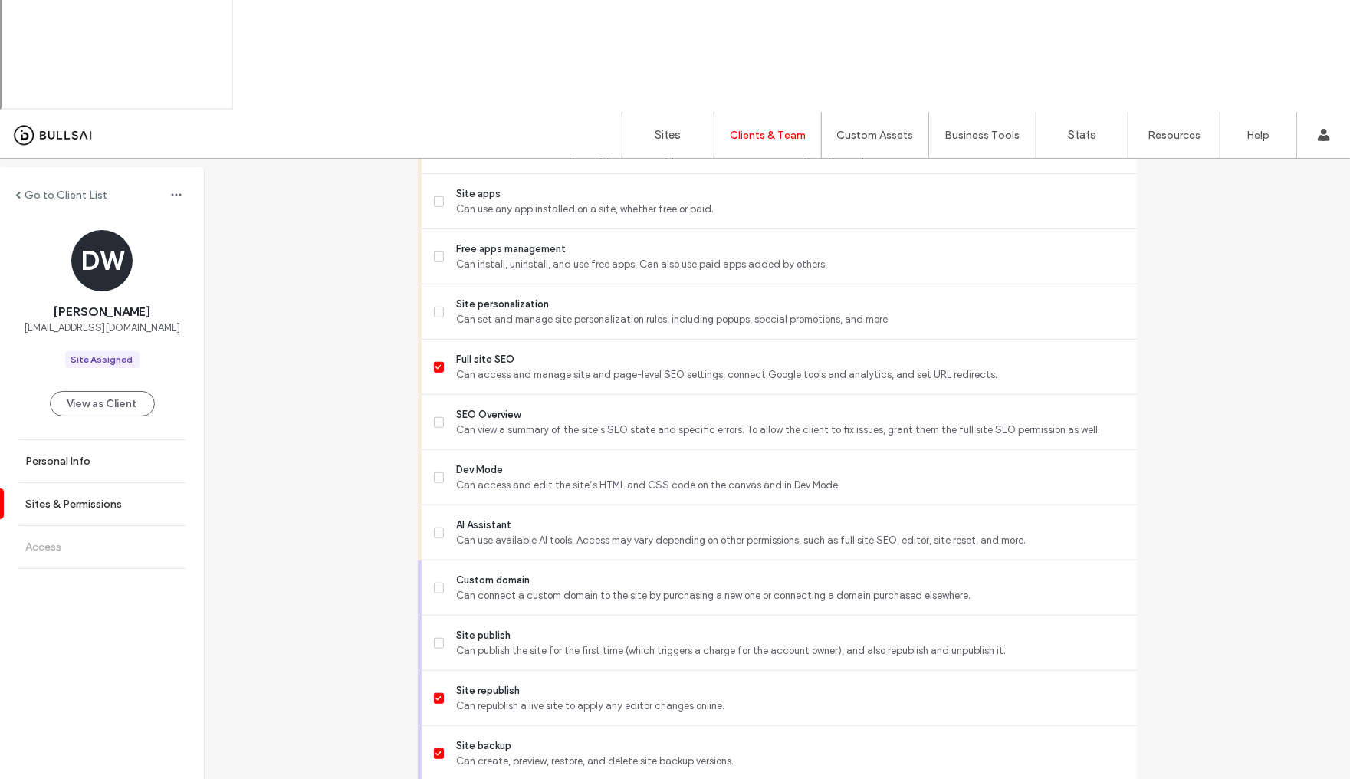
scroll to position [15, 0]
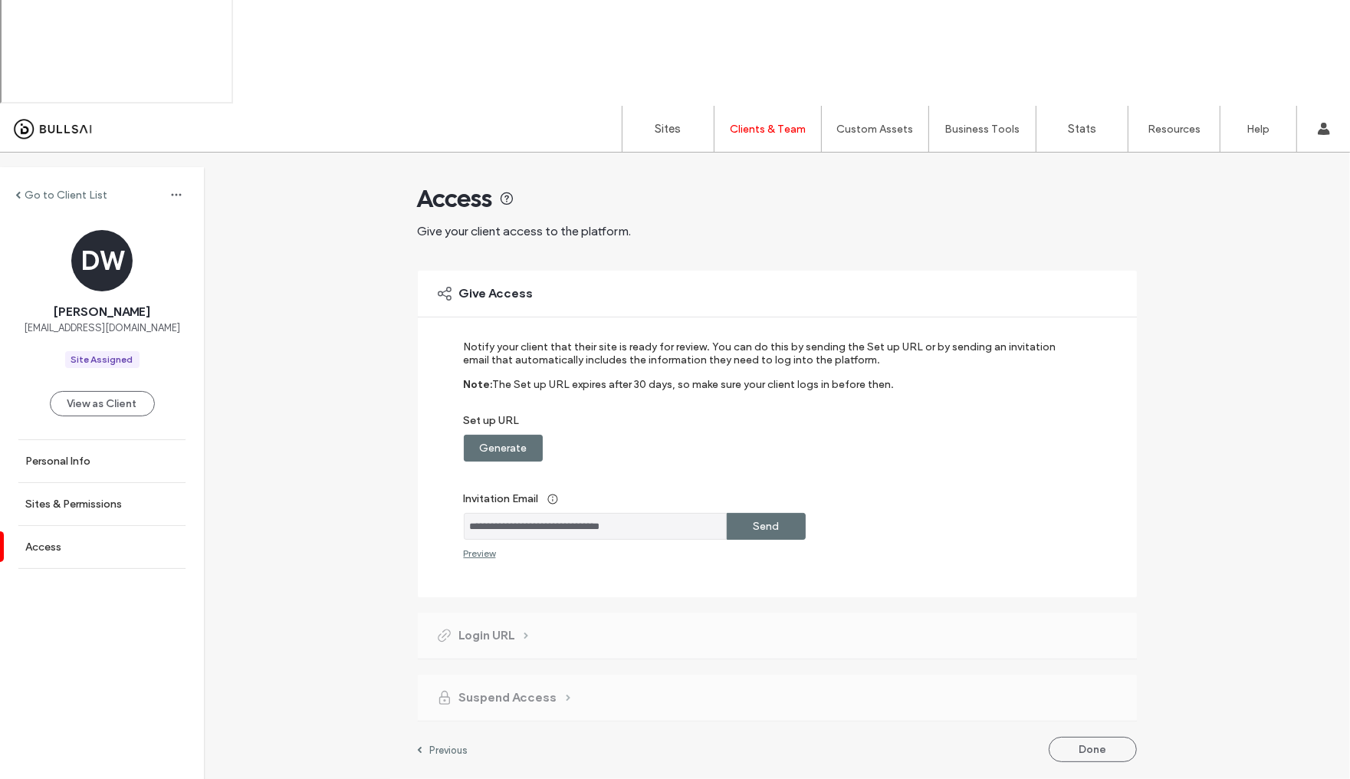
click at [750, 513] on div "Send" at bounding box center [766, 526] width 79 height 27
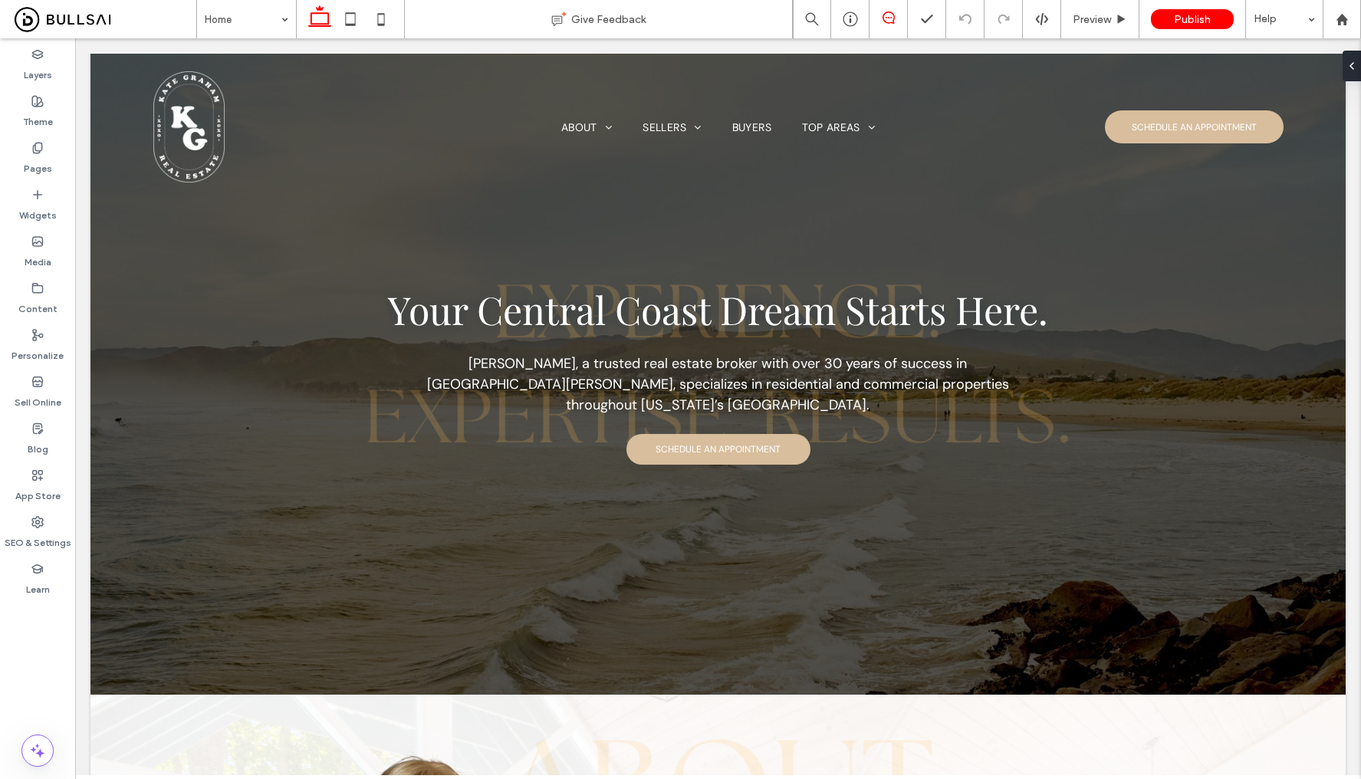
click at [886, 18] on use at bounding box center [888, 17] width 12 height 12
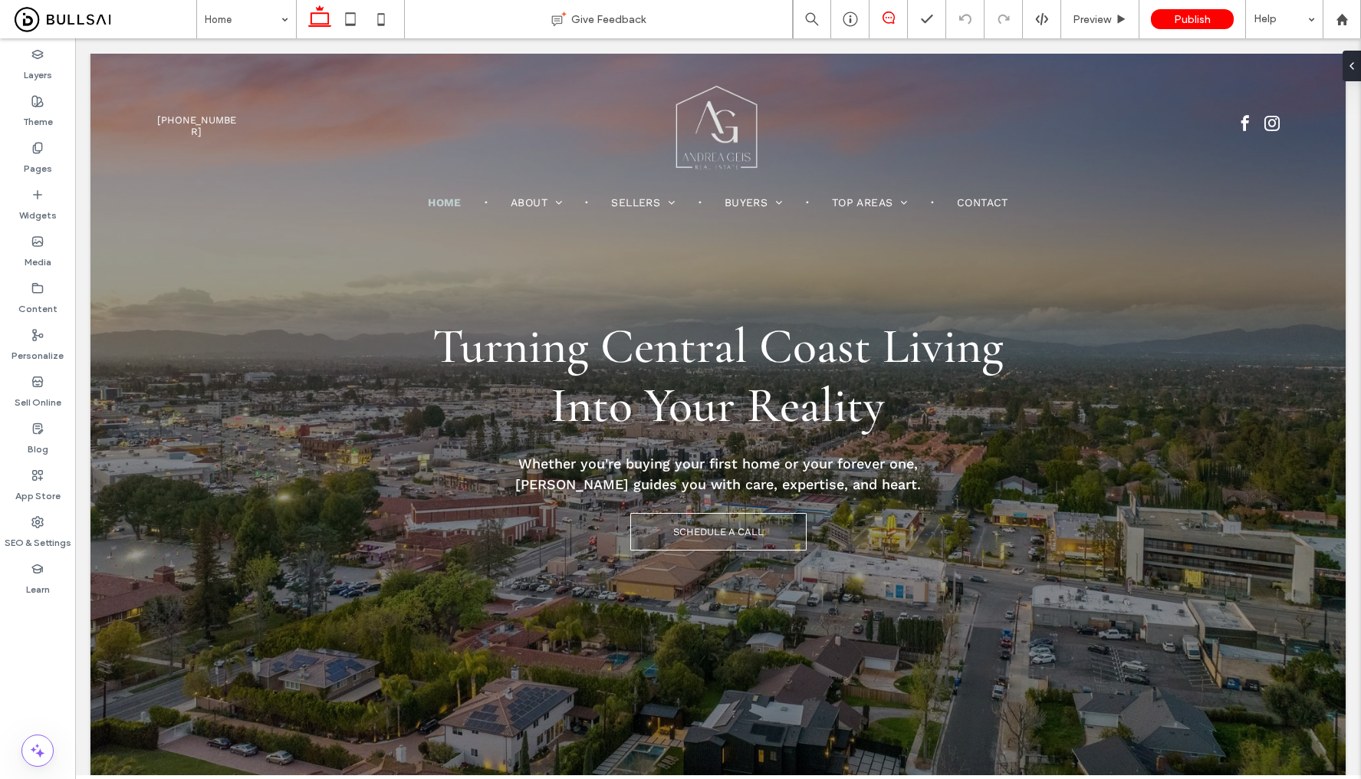
click at [896, 21] on span at bounding box center [888, 17] width 38 height 12
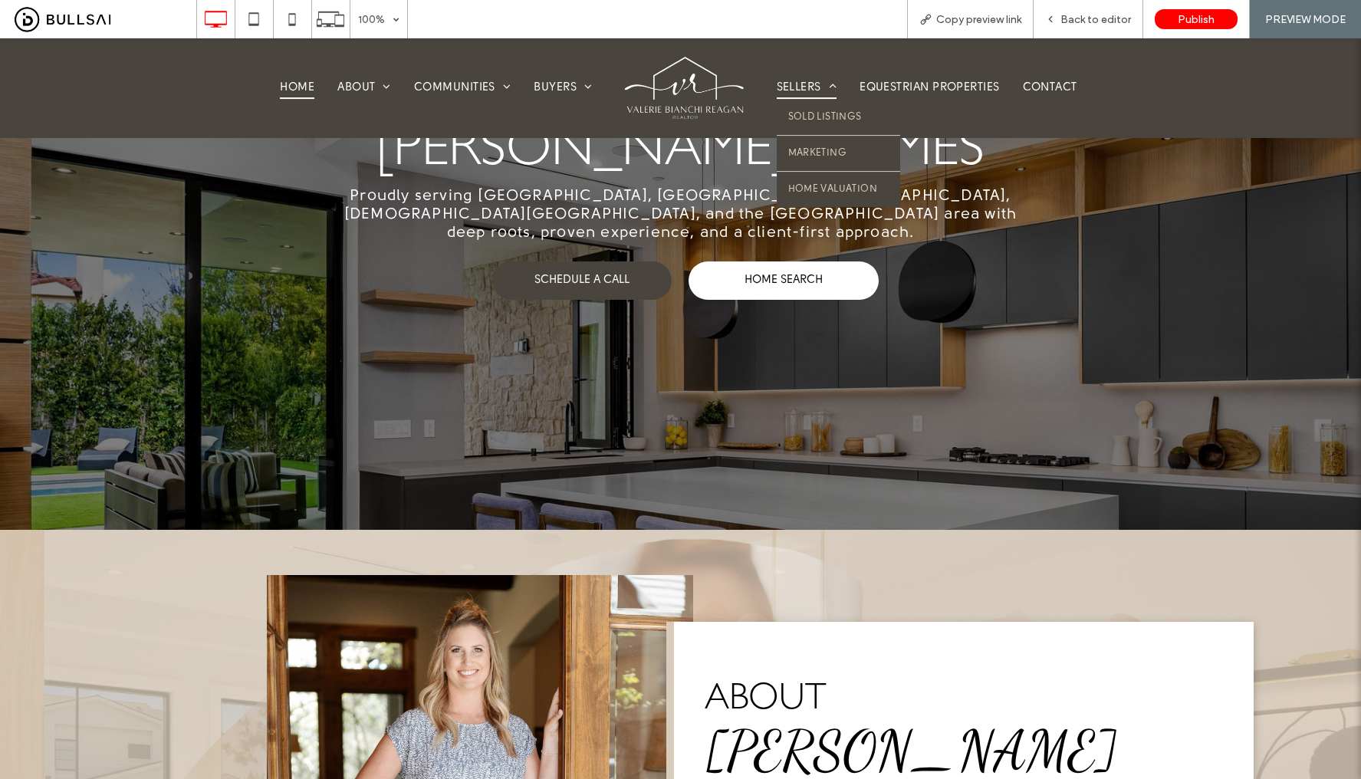
scroll to position [169, 0]
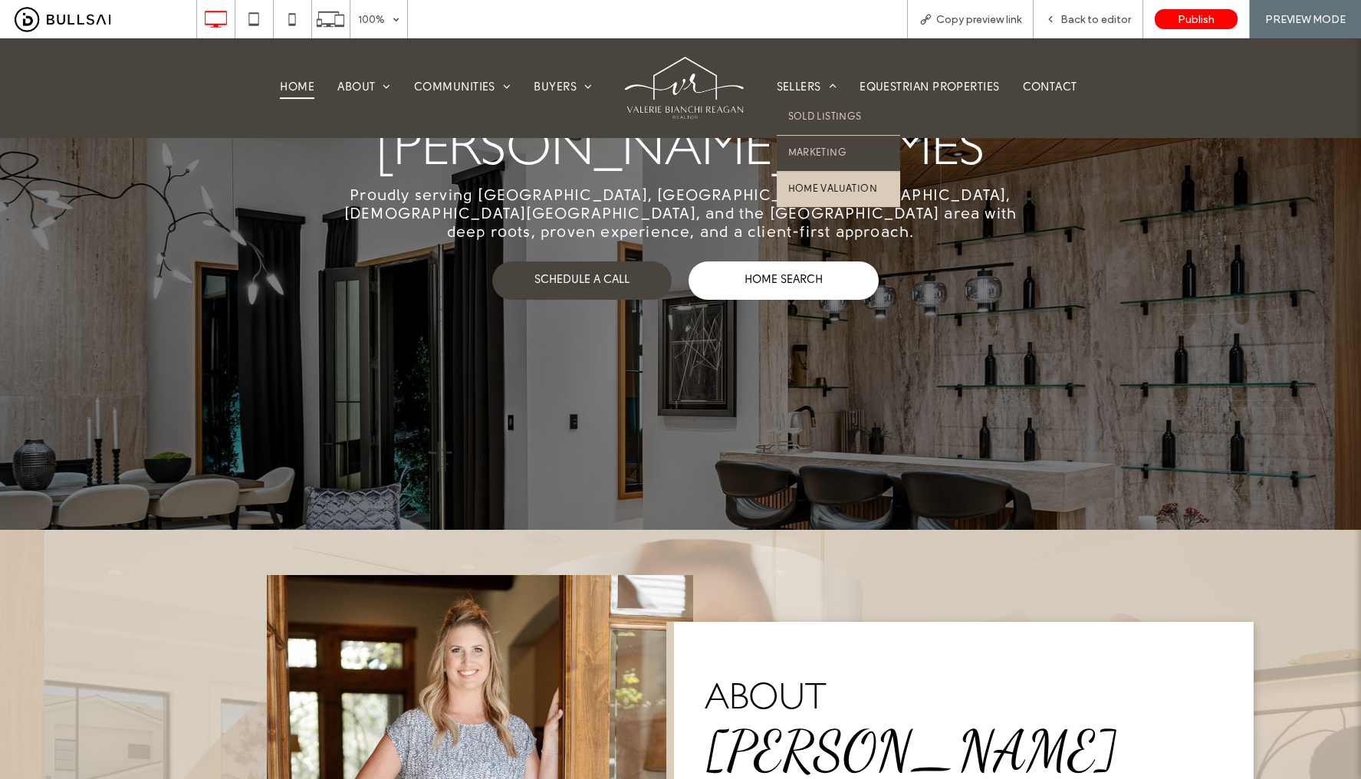
click at [815, 176] on link "Home Valuation" at bounding box center [838, 189] width 123 height 35
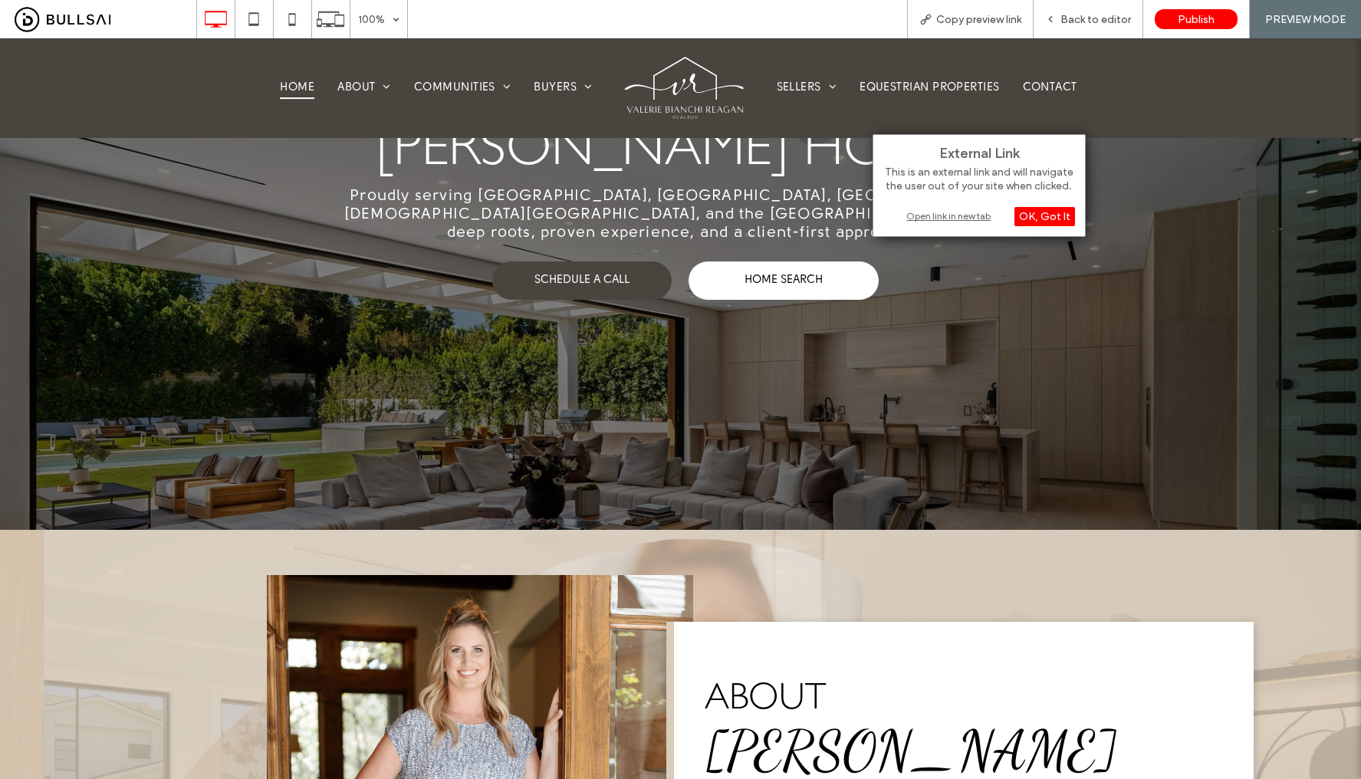
click at [911, 213] on div "Open link in new tab" at bounding box center [979, 216] width 192 height 16
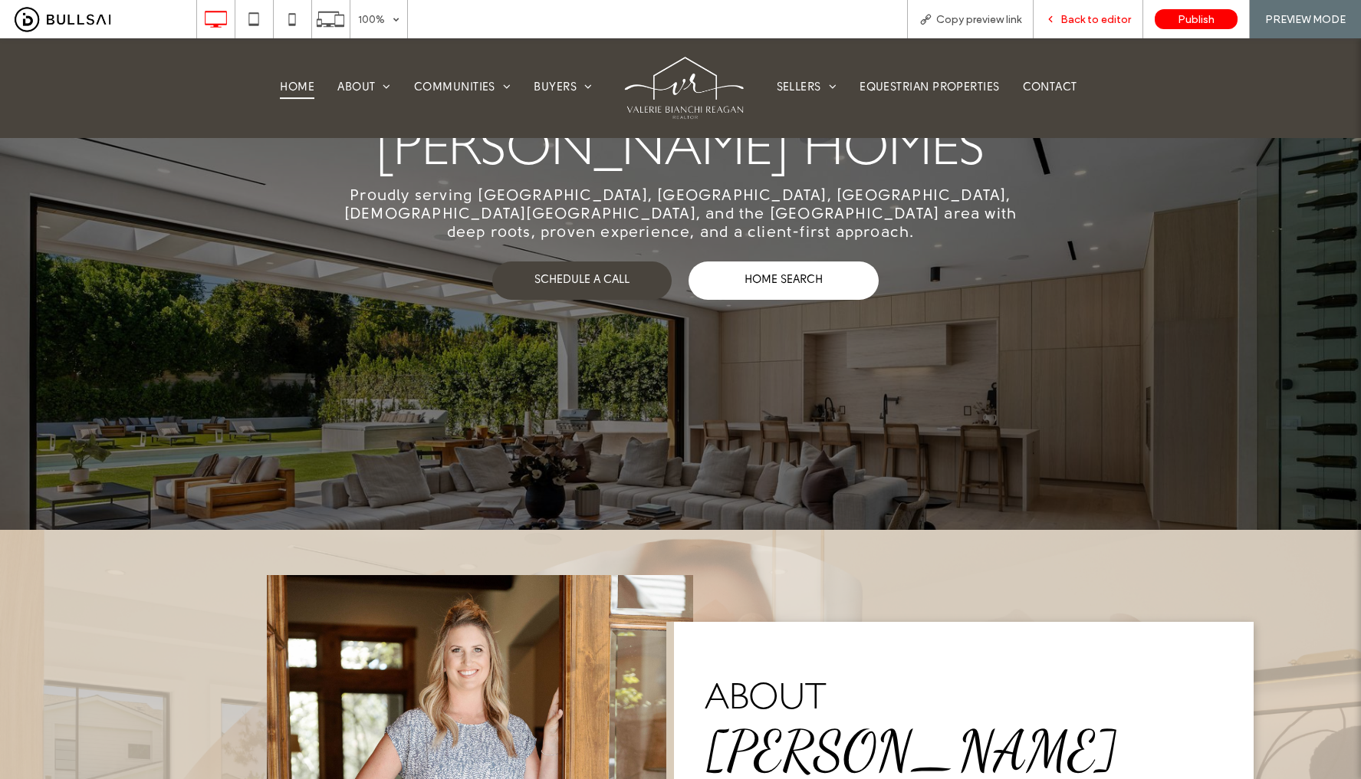
click at [1063, 27] on div "Back to editor" at bounding box center [1088, 19] width 110 height 38
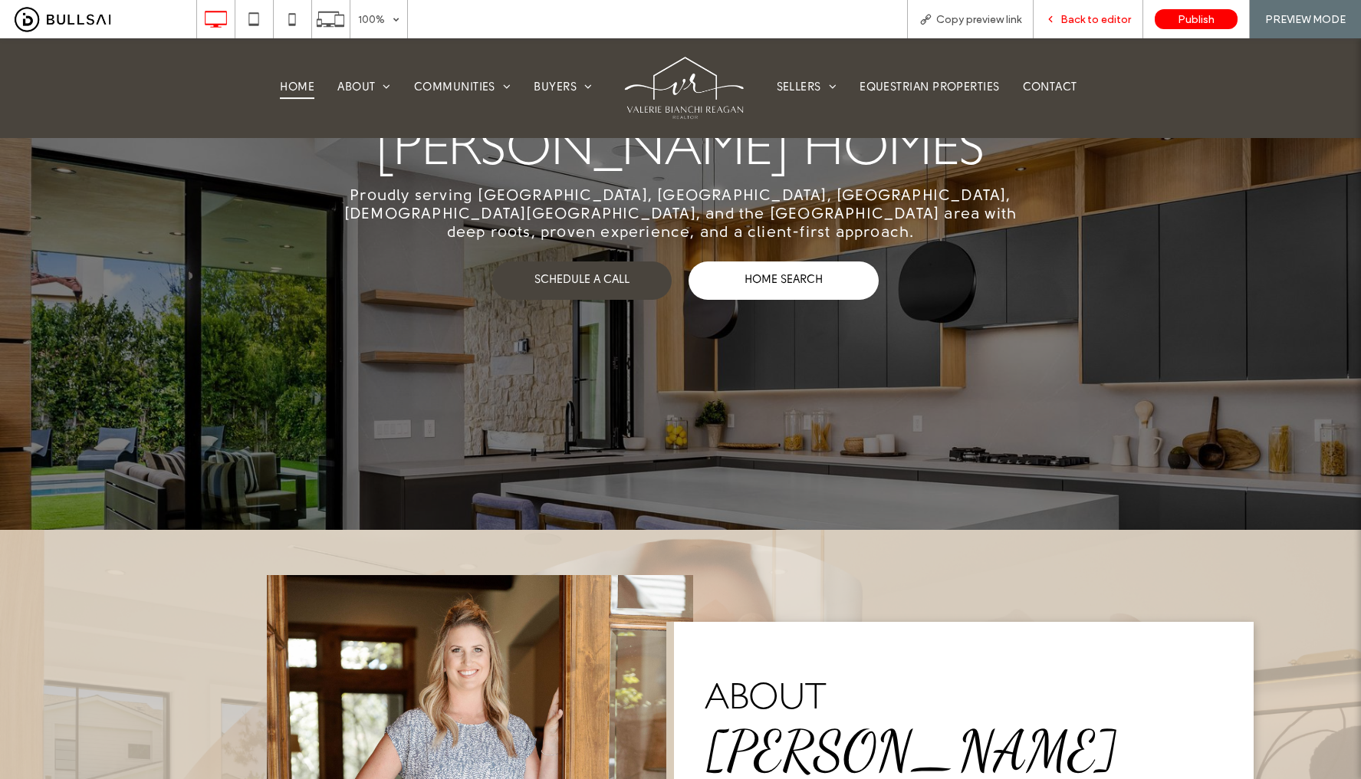
click at [1075, 25] on span "Back to editor" at bounding box center [1095, 19] width 71 height 13
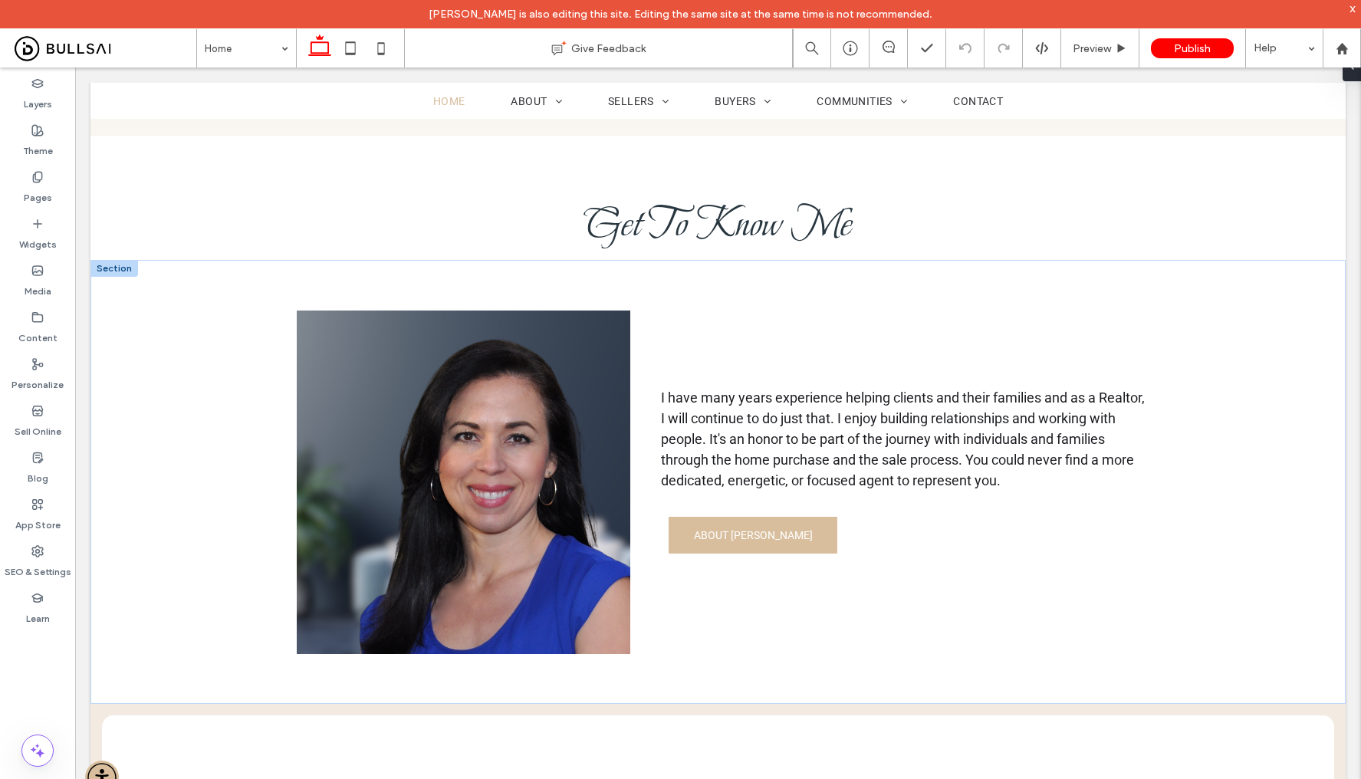
scroll to position [1914, 0]
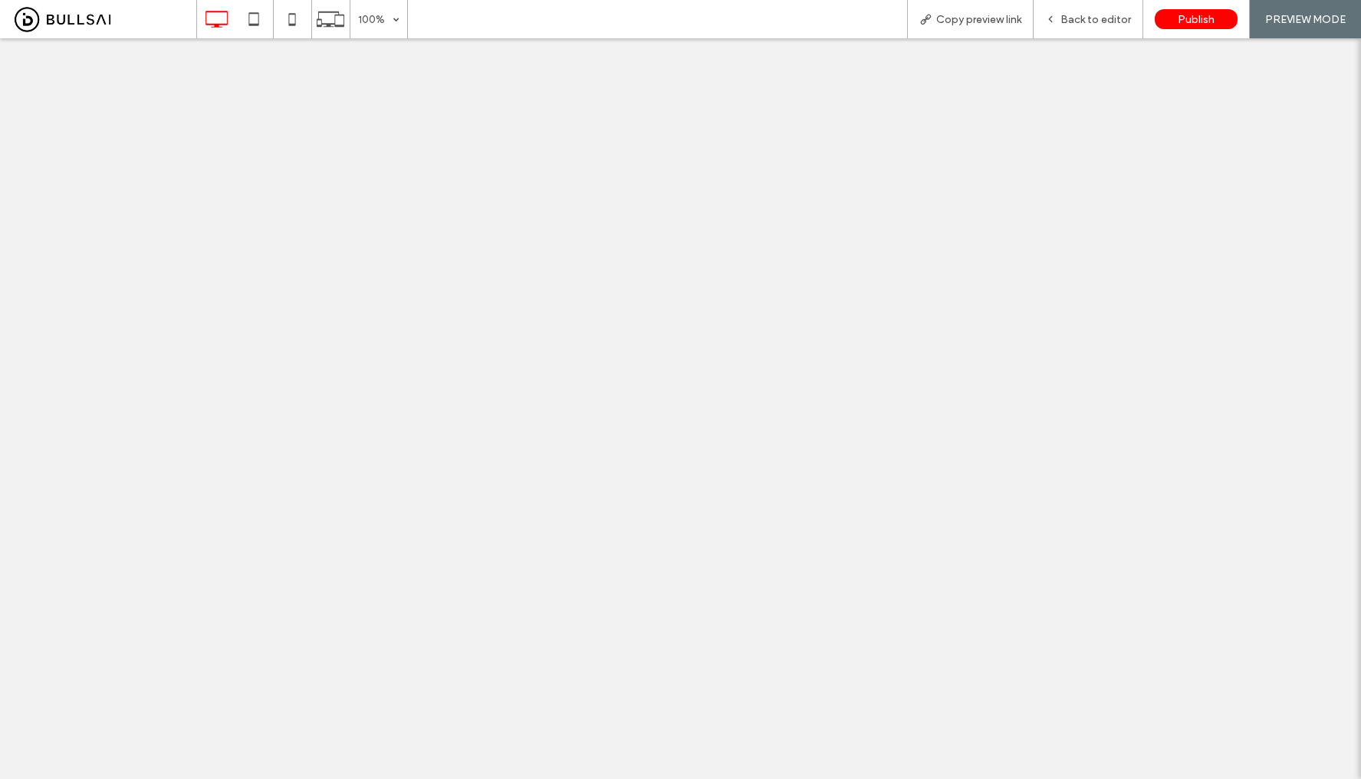
click at [1091, 23] on span "Back to editor" at bounding box center [1095, 19] width 71 height 13
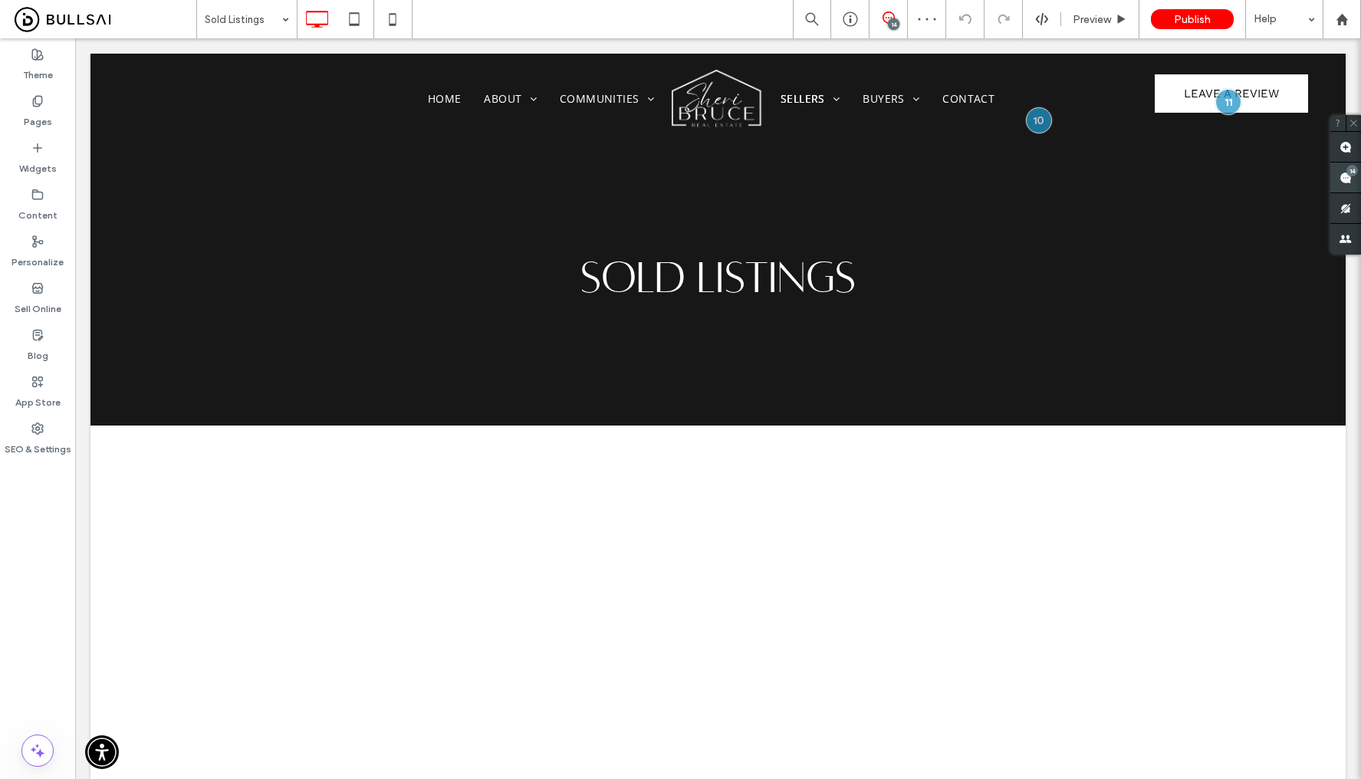
click at [1345, 170] on span at bounding box center [1345, 178] width 31 height 30
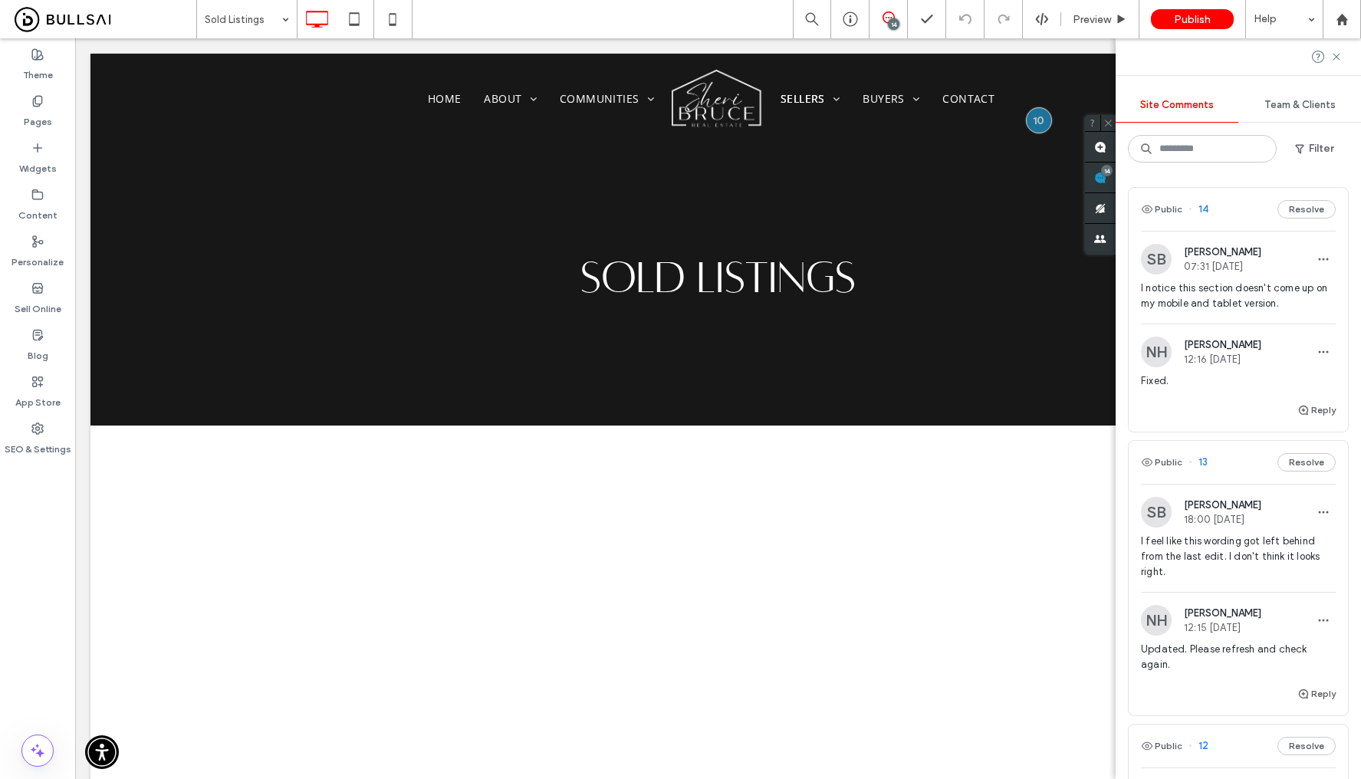
click at [1251, 300] on span "I notice this section doesn't come up on my mobile and tablet version." at bounding box center [1238, 296] width 195 height 31
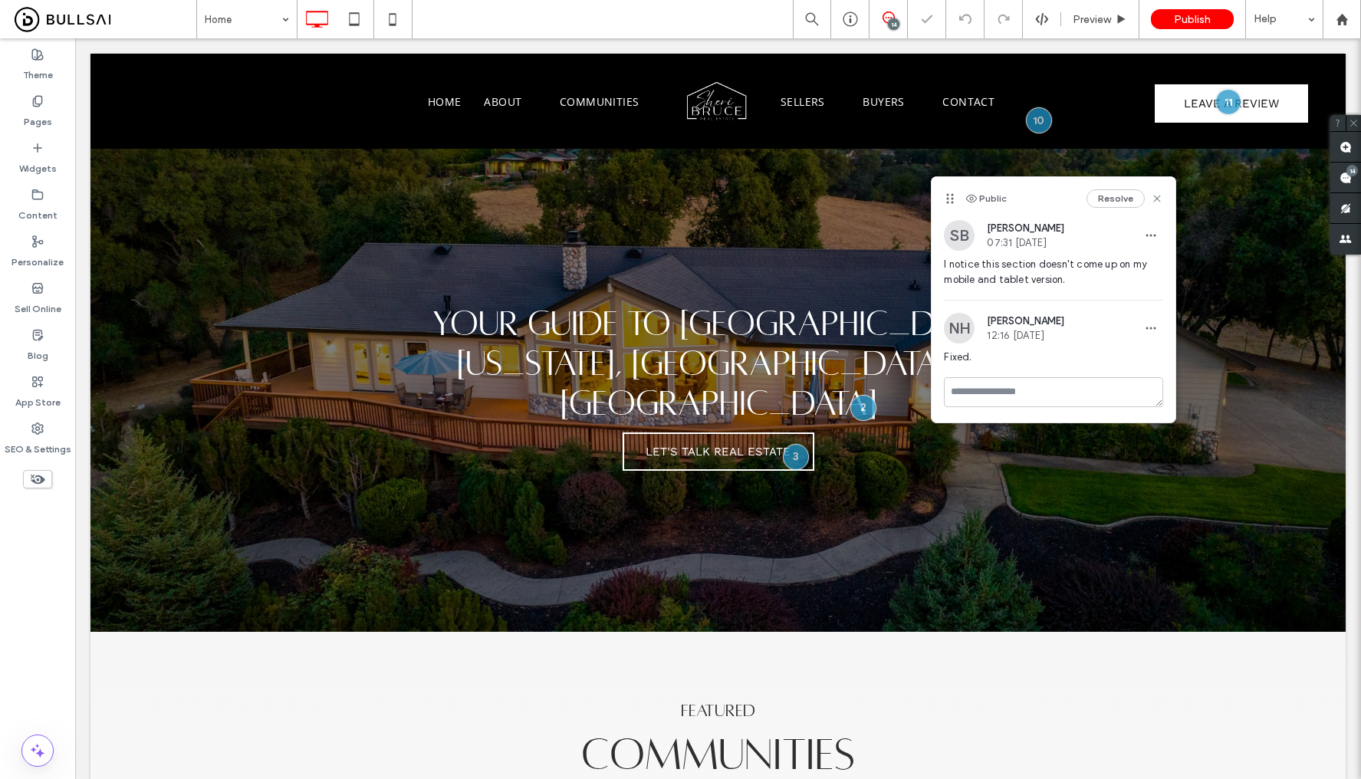
scroll to position [1734, 0]
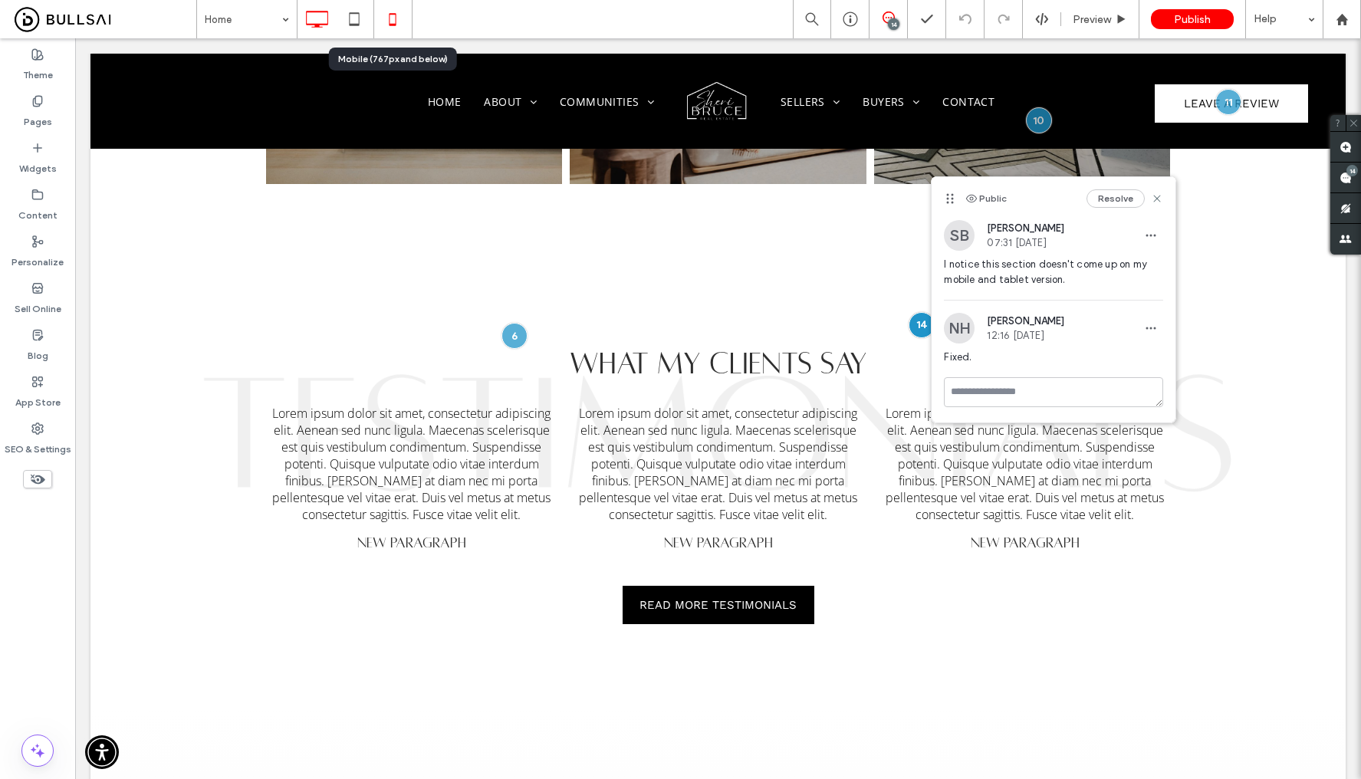
click at [386, 27] on icon at bounding box center [392, 19] width 31 height 31
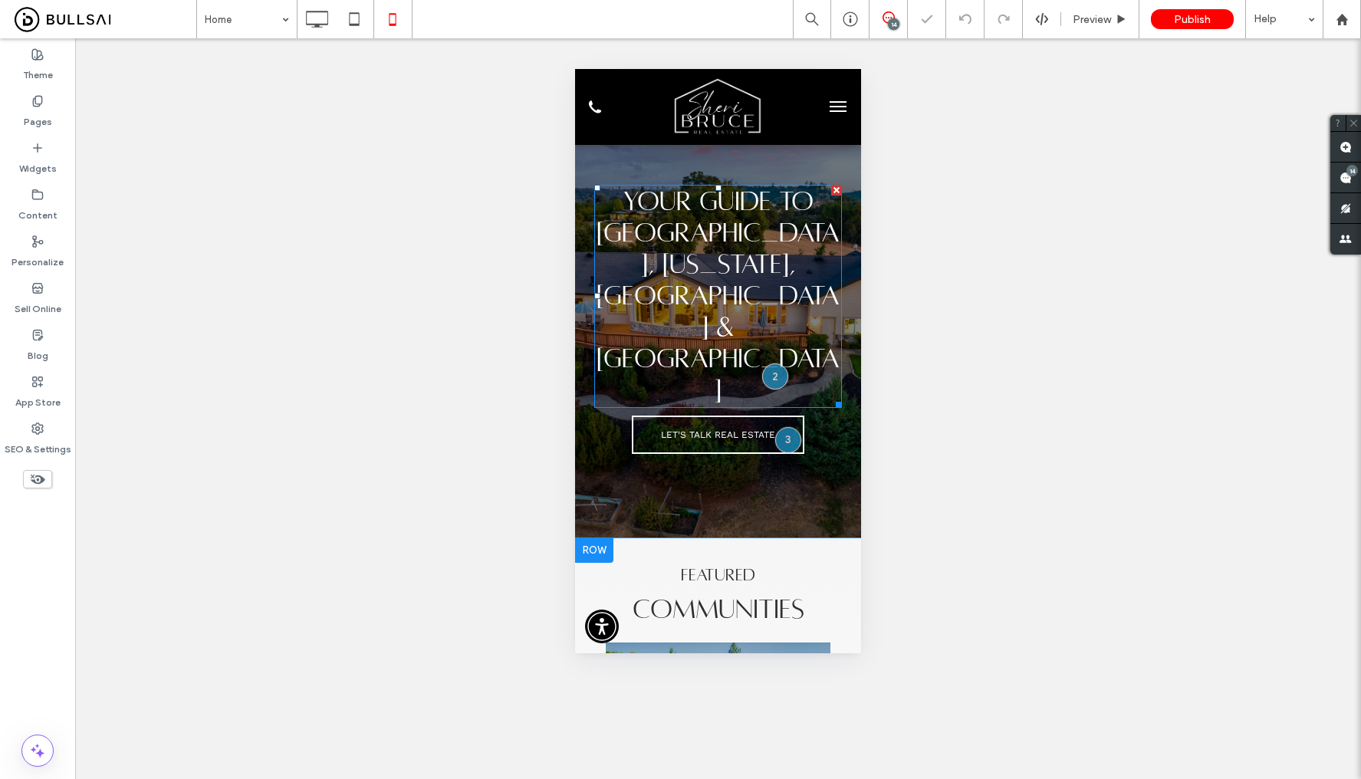
scroll to position [244, 0]
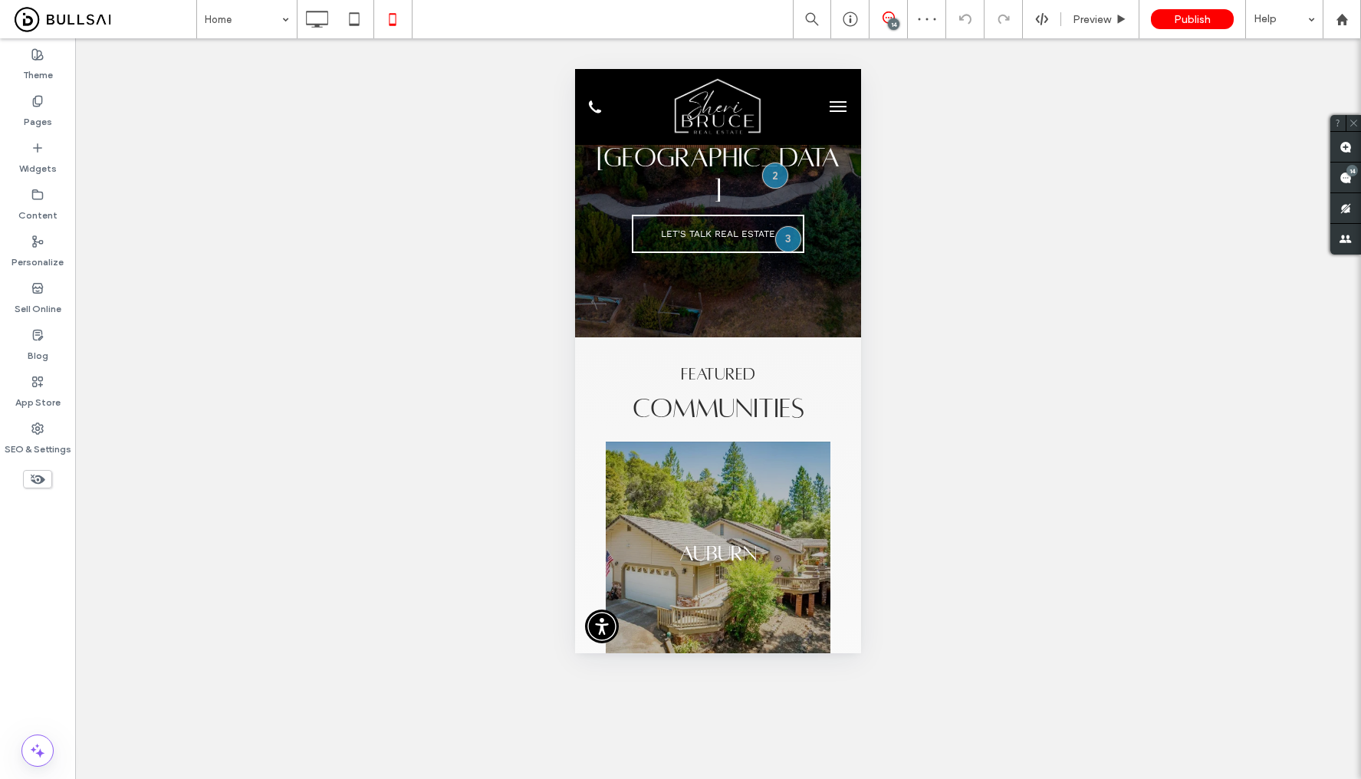
click at [829, 111] on span "menu" at bounding box center [837, 111] width 17 height 2
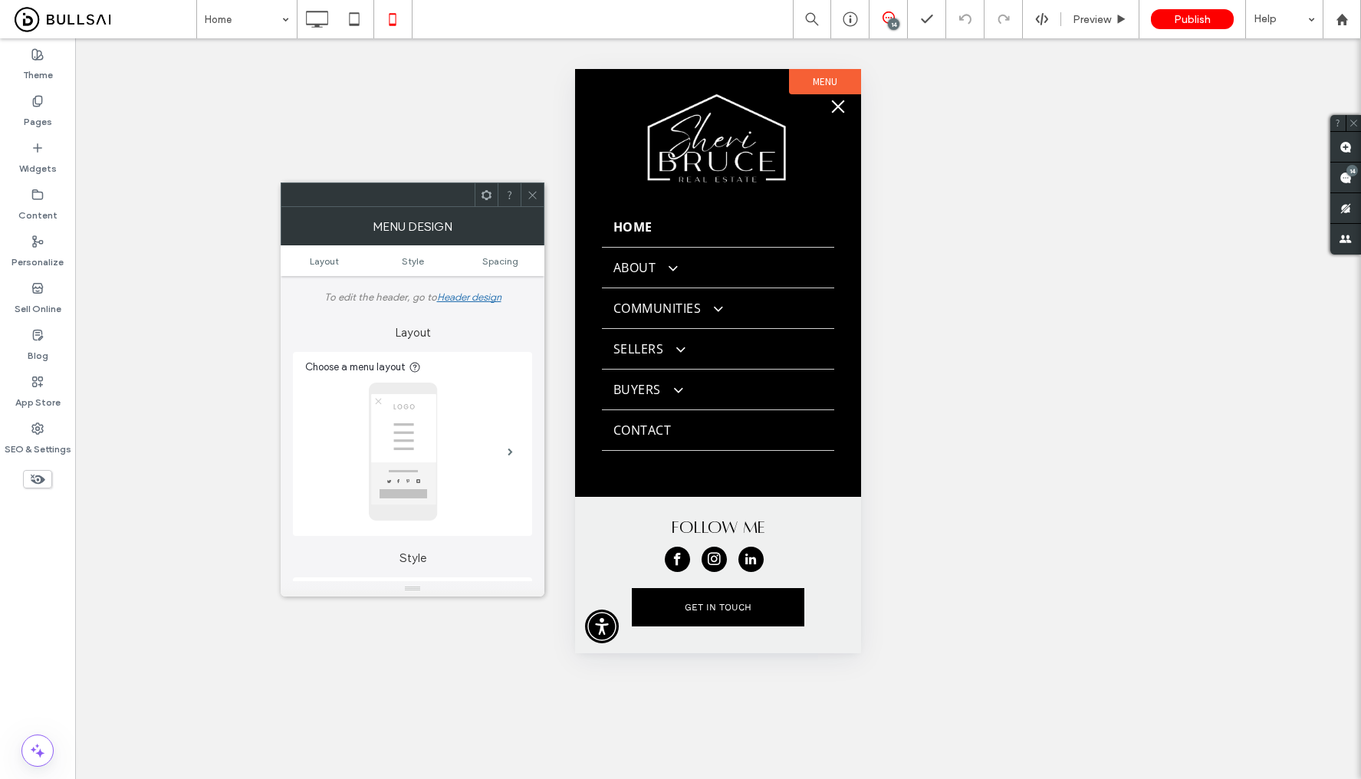
click at [834, 109] on span "menu" at bounding box center [838, 106] width 13 height 13
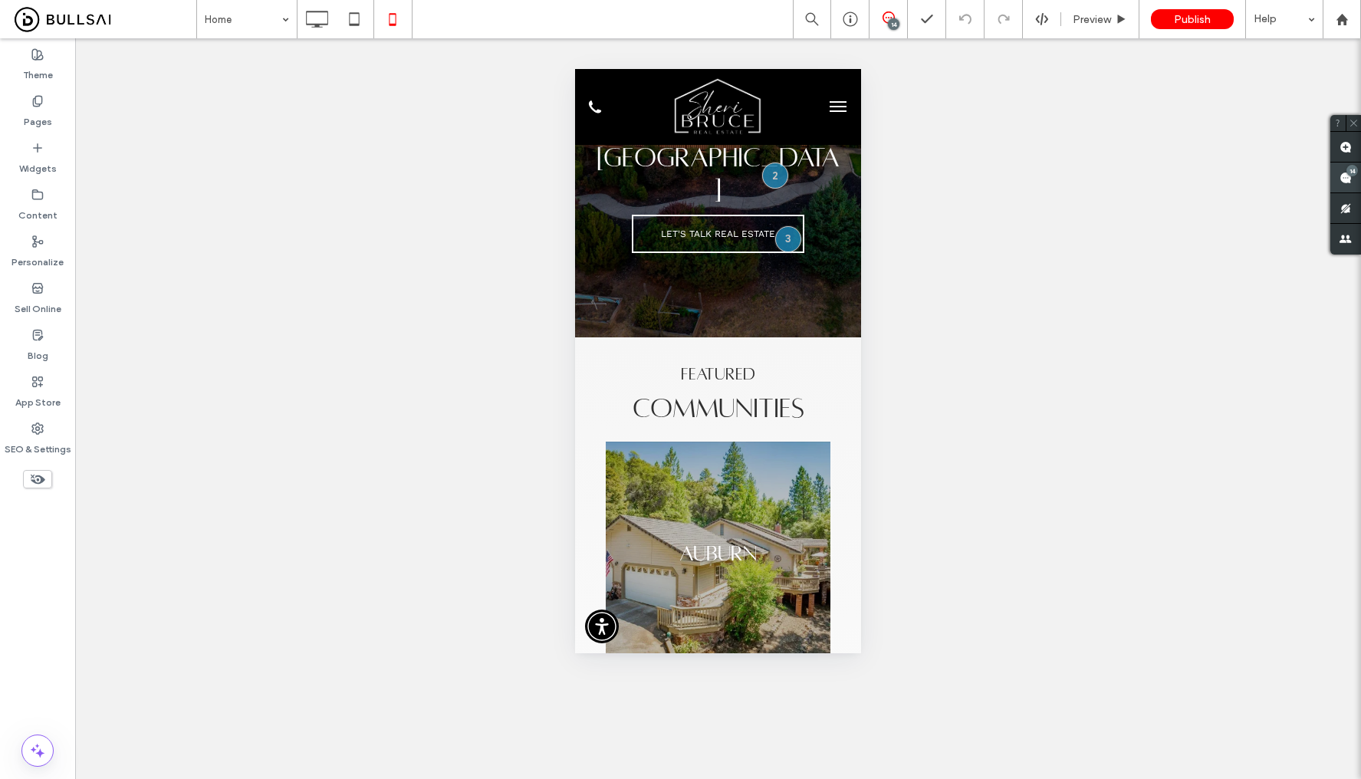
click at [1338, 182] on span at bounding box center [1345, 178] width 31 height 30
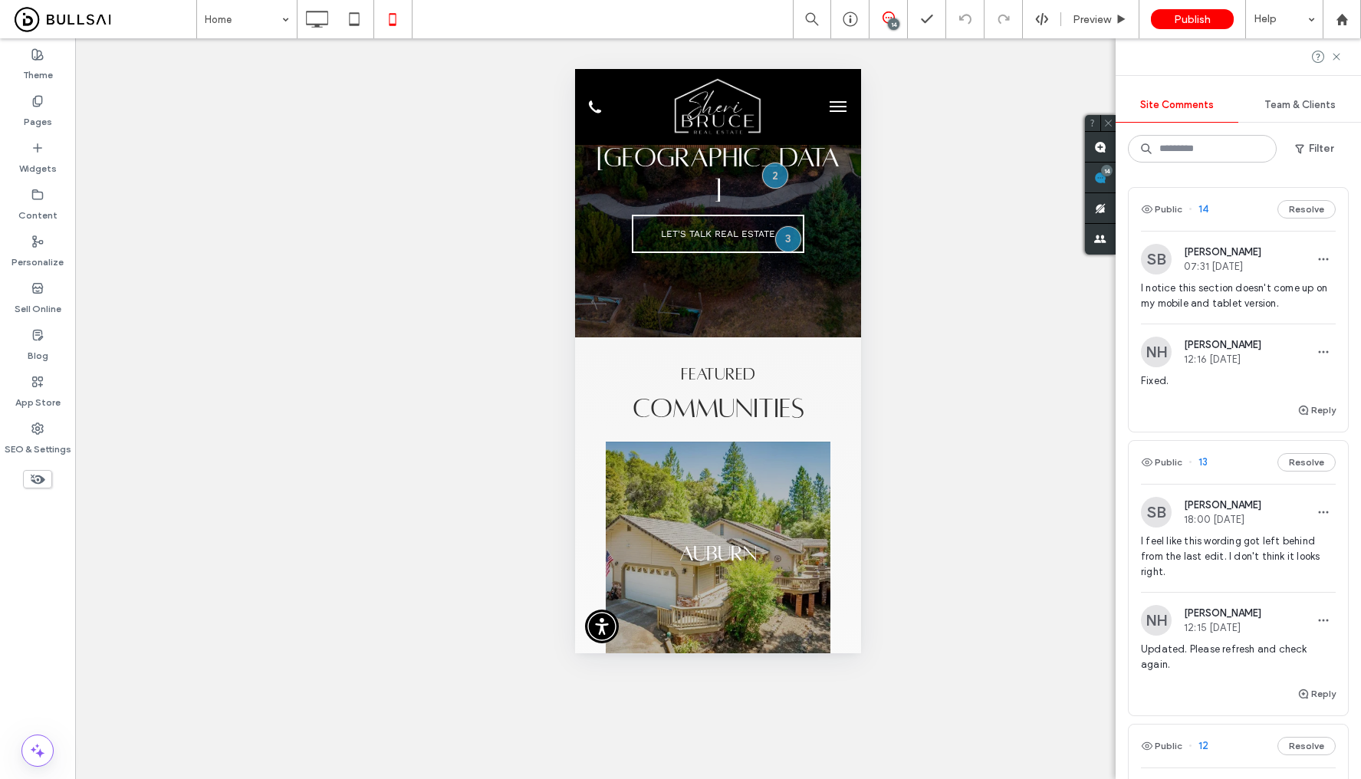
click at [1266, 303] on span "I notice this section doesn't come up on my mobile and tablet version." at bounding box center [1238, 296] width 195 height 31
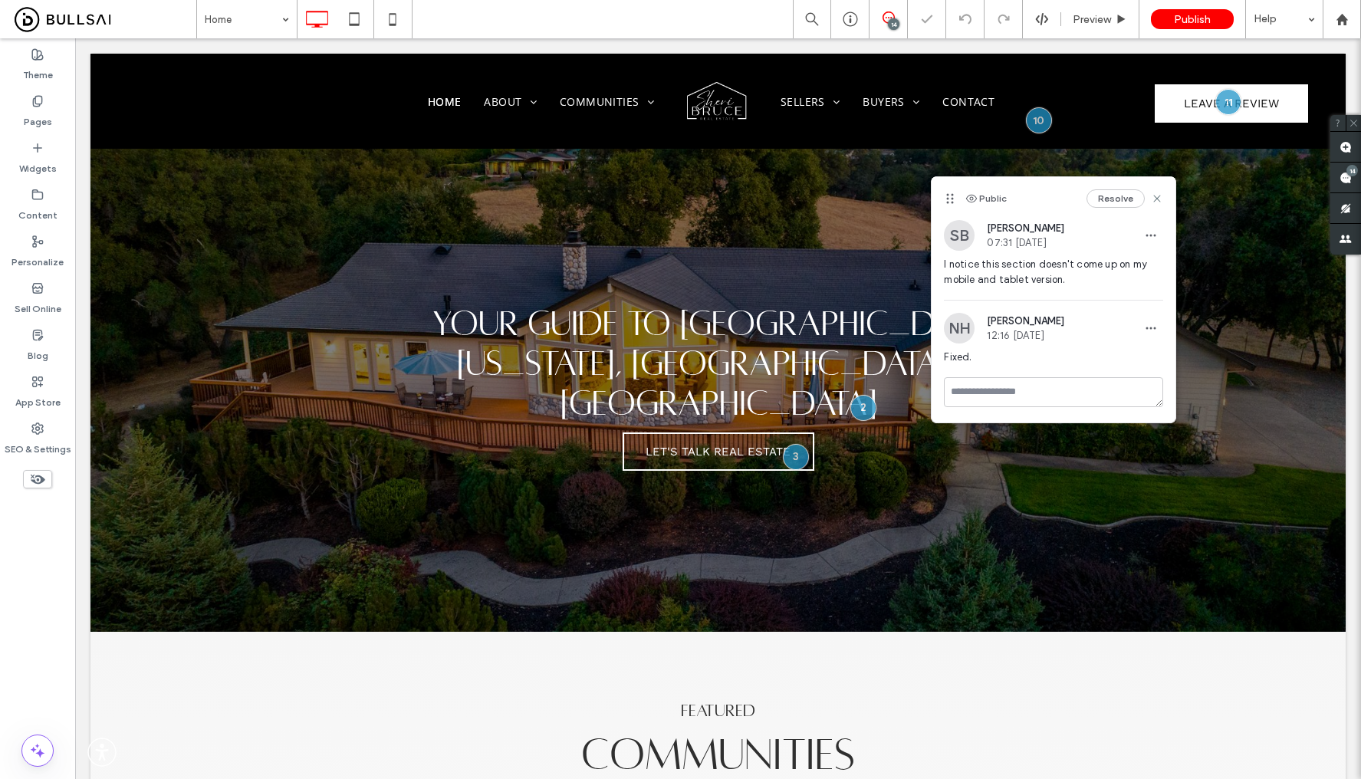
scroll to position [1734, 0]
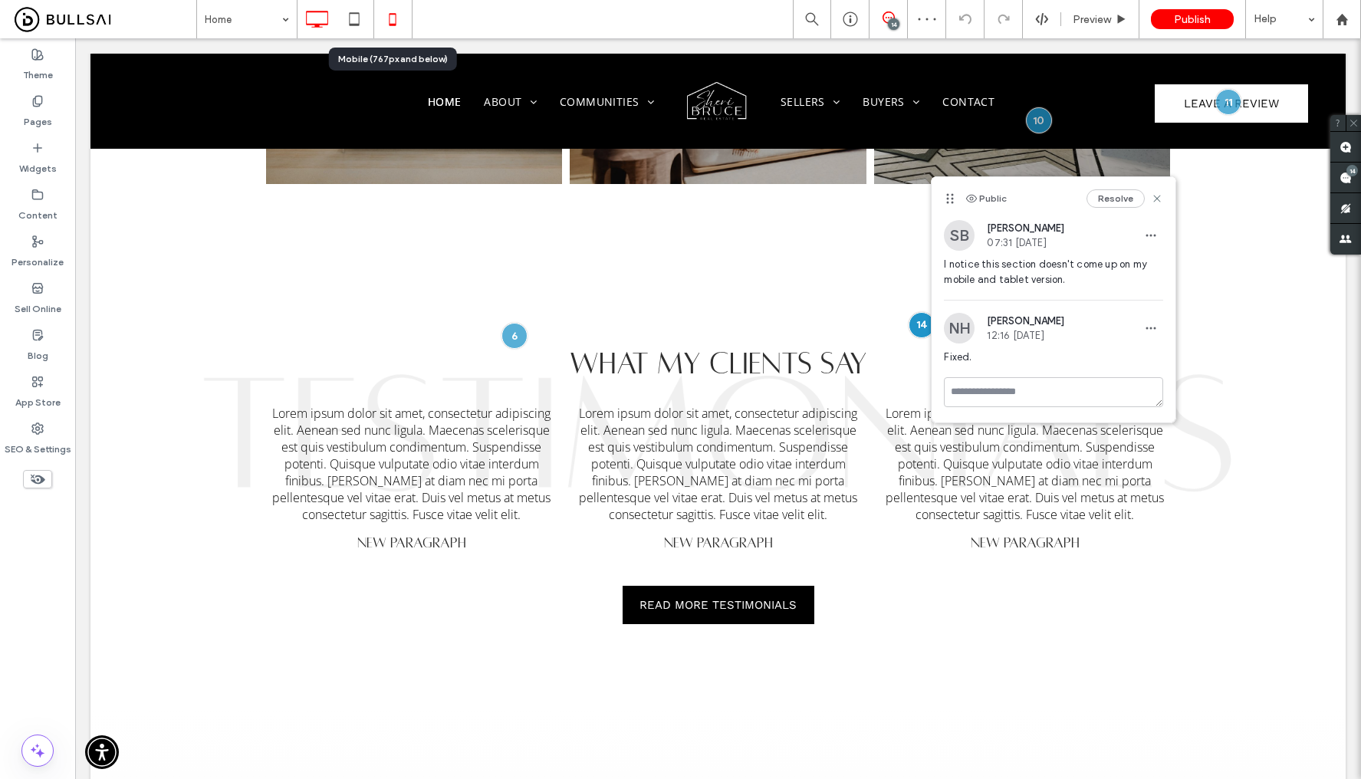
click at [394, 29] on icon at bounding box center [392, 19] width 31 height 31
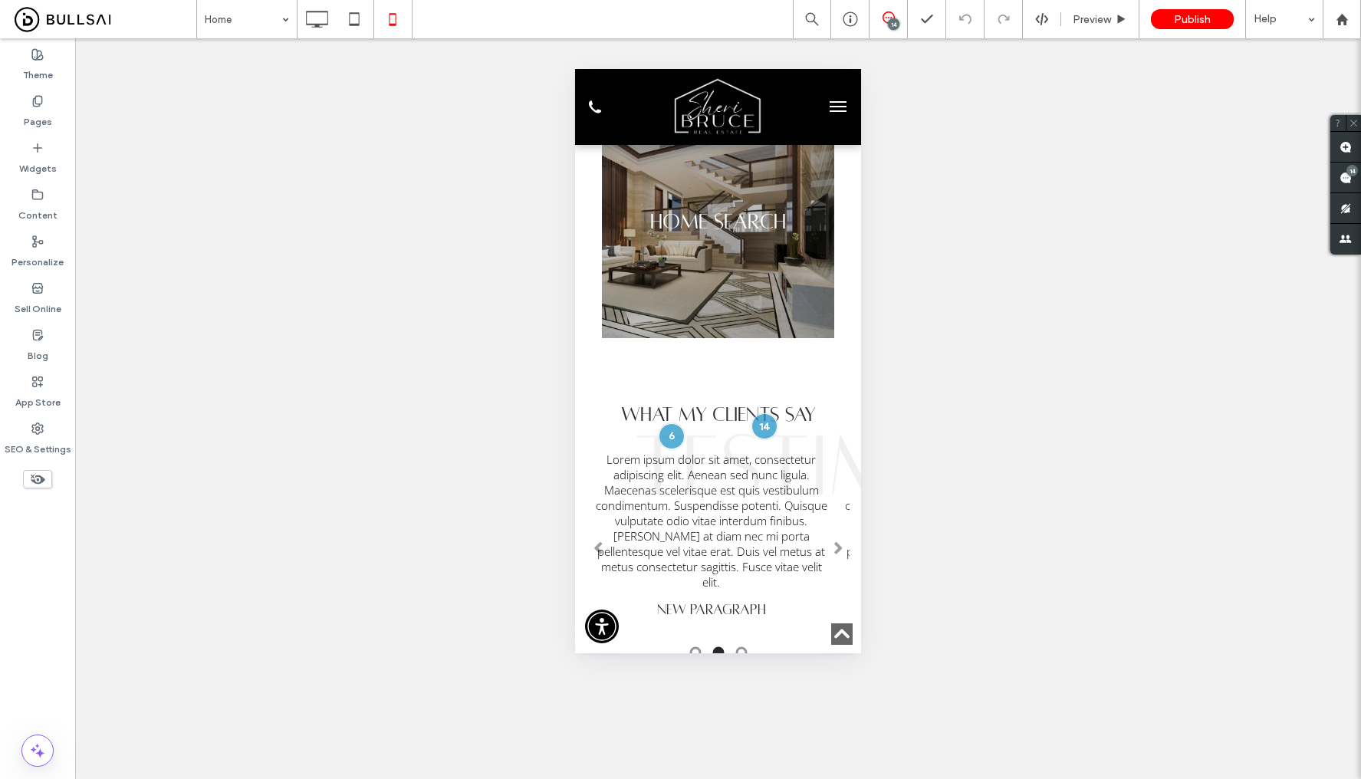
scroll to position [1837, 0]
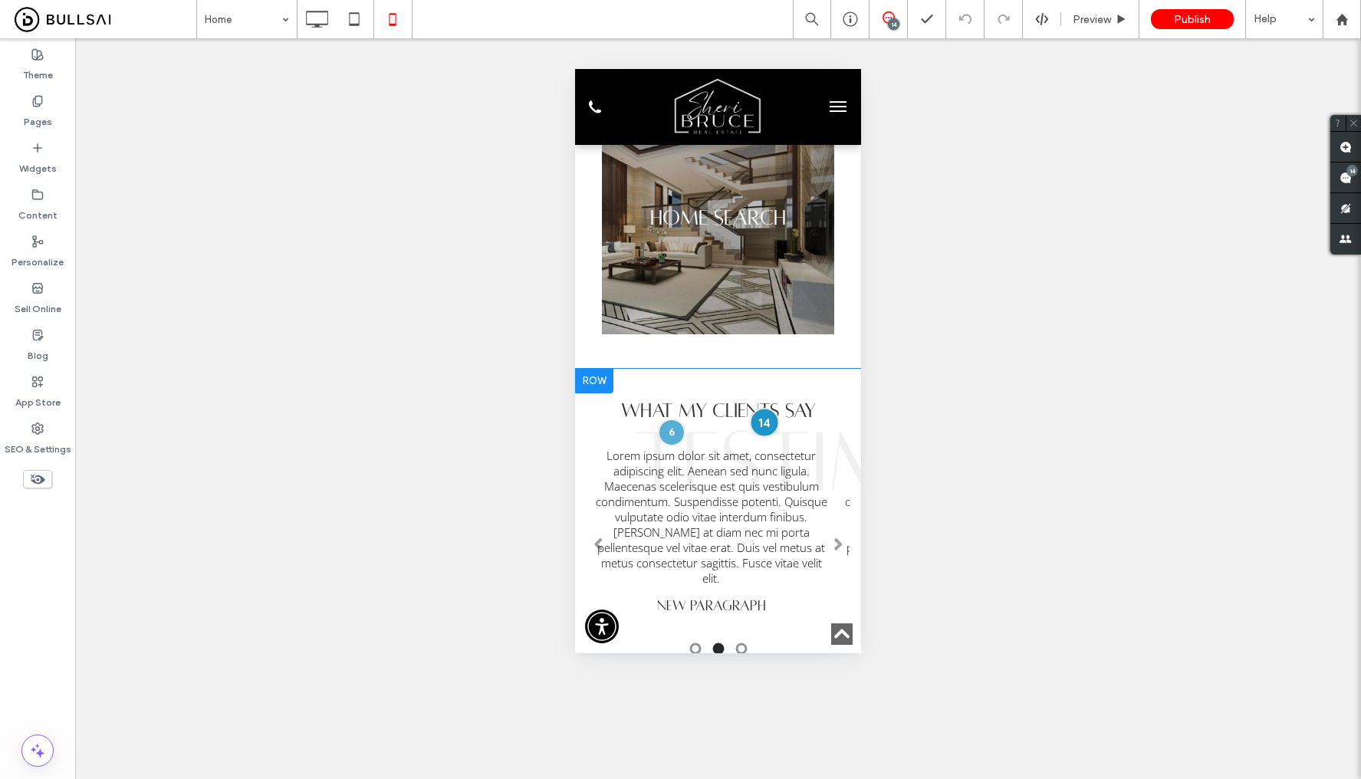
click at [753, 408] on div at bounding box center [764, 422] width 28 height 28
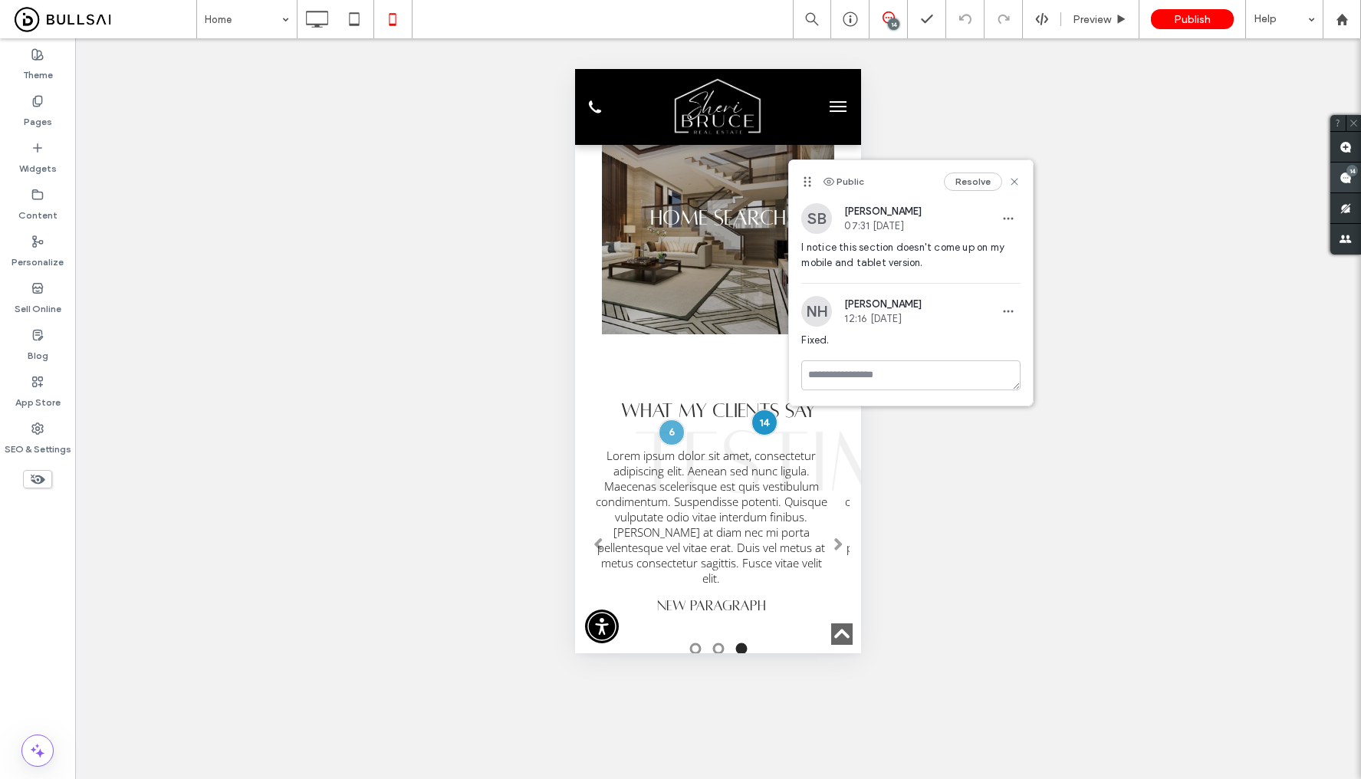
click at [1348, 171] on div "14" at bounding box center [1351, 170] width 11 height 11
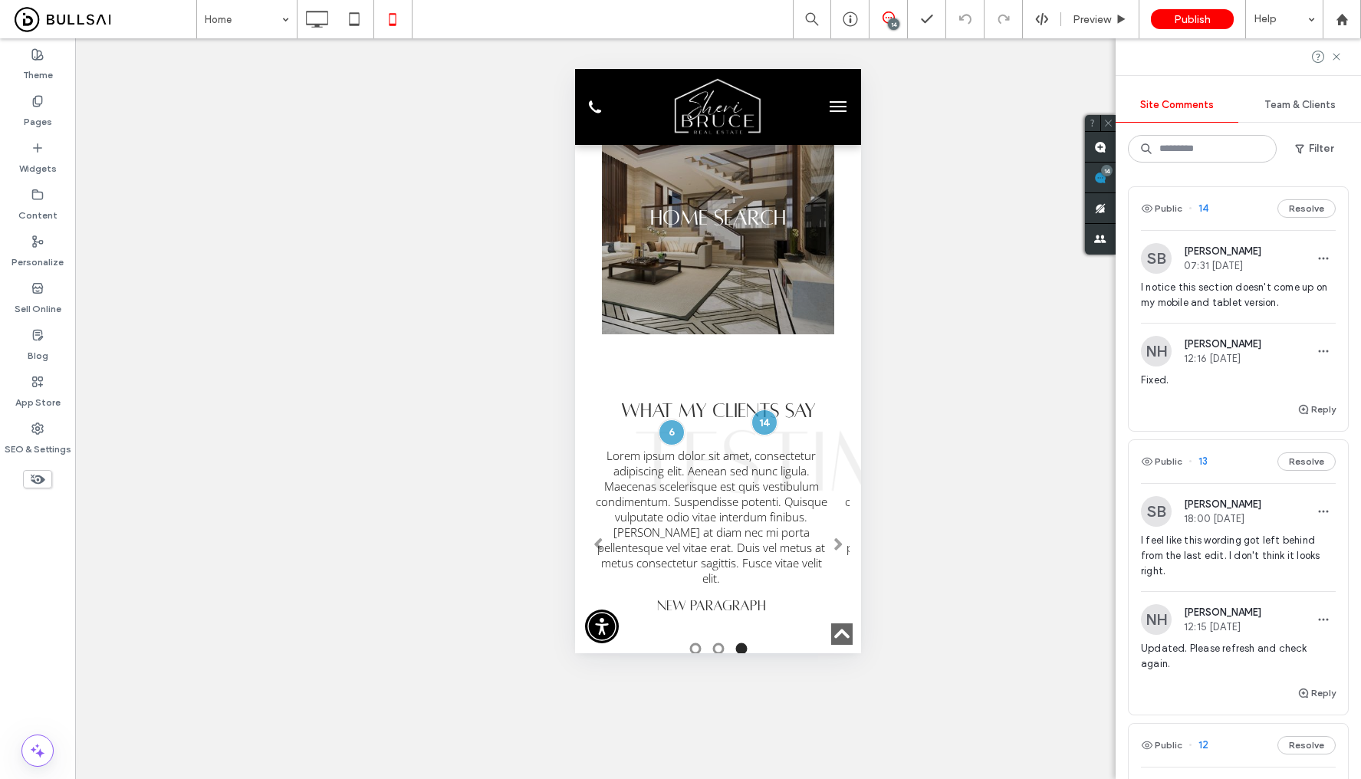
scroll to position [0, 0]
click at [1202, 557] on span "I feel like this wording got left behind from the last edit. I don't think it l…" at bounding box center [1238, 557] width 195 height 46
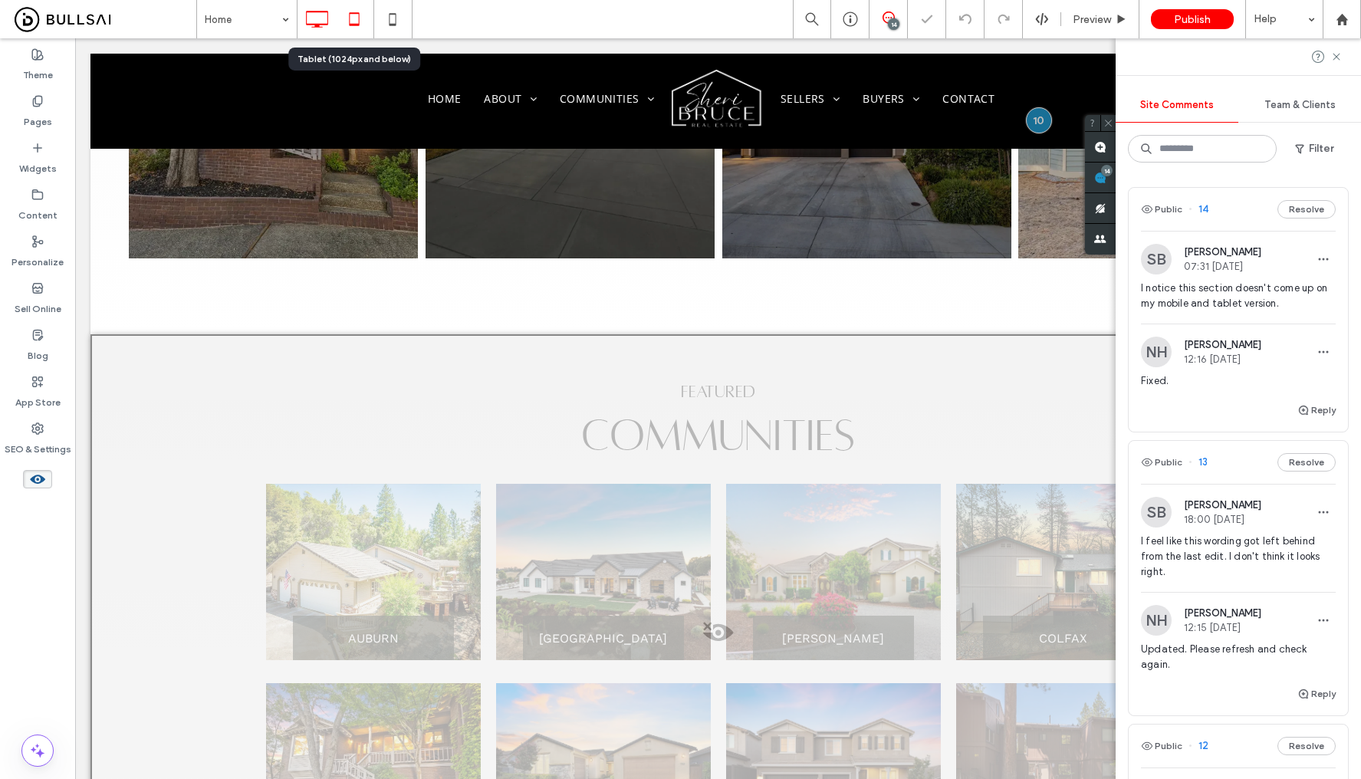
scroll to position [1332, 0]
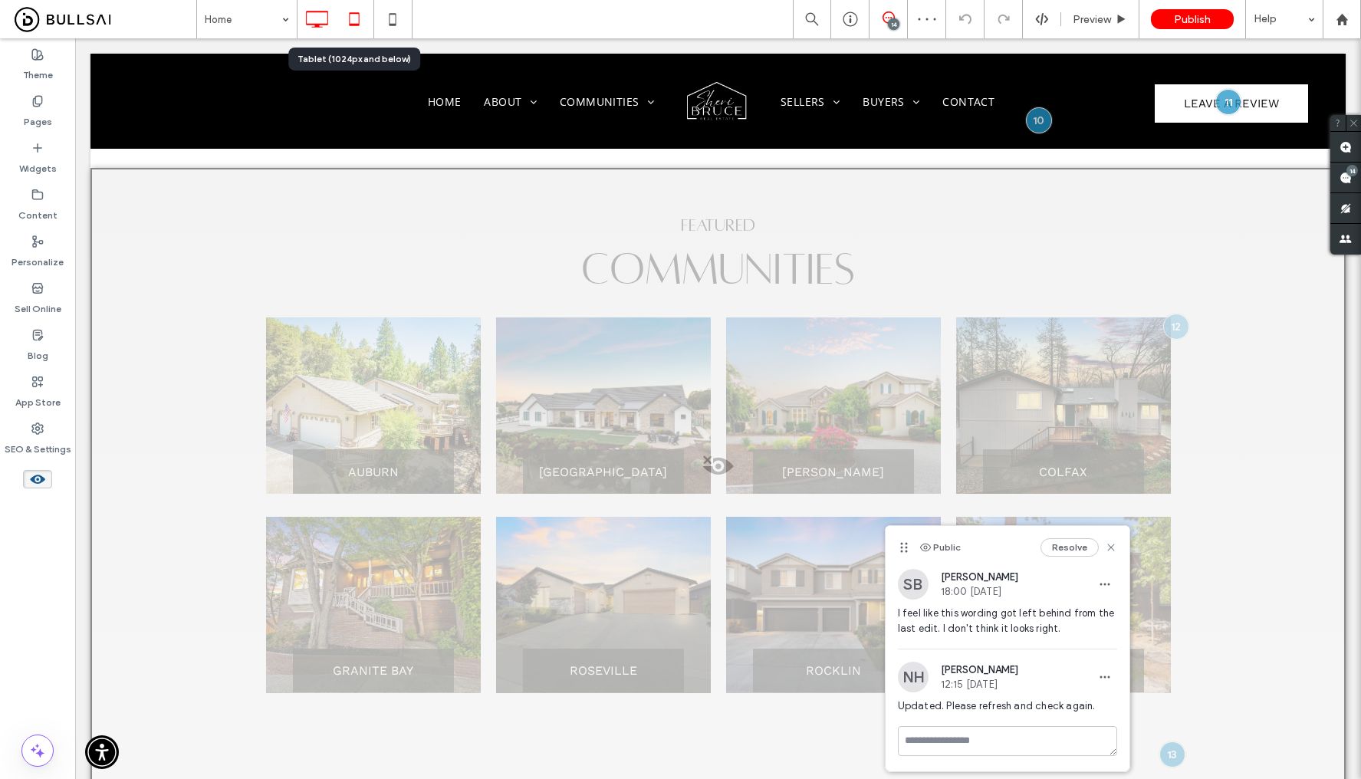
click at [360, 25] on icon at bounding box center [354, 19] width 31 height 31
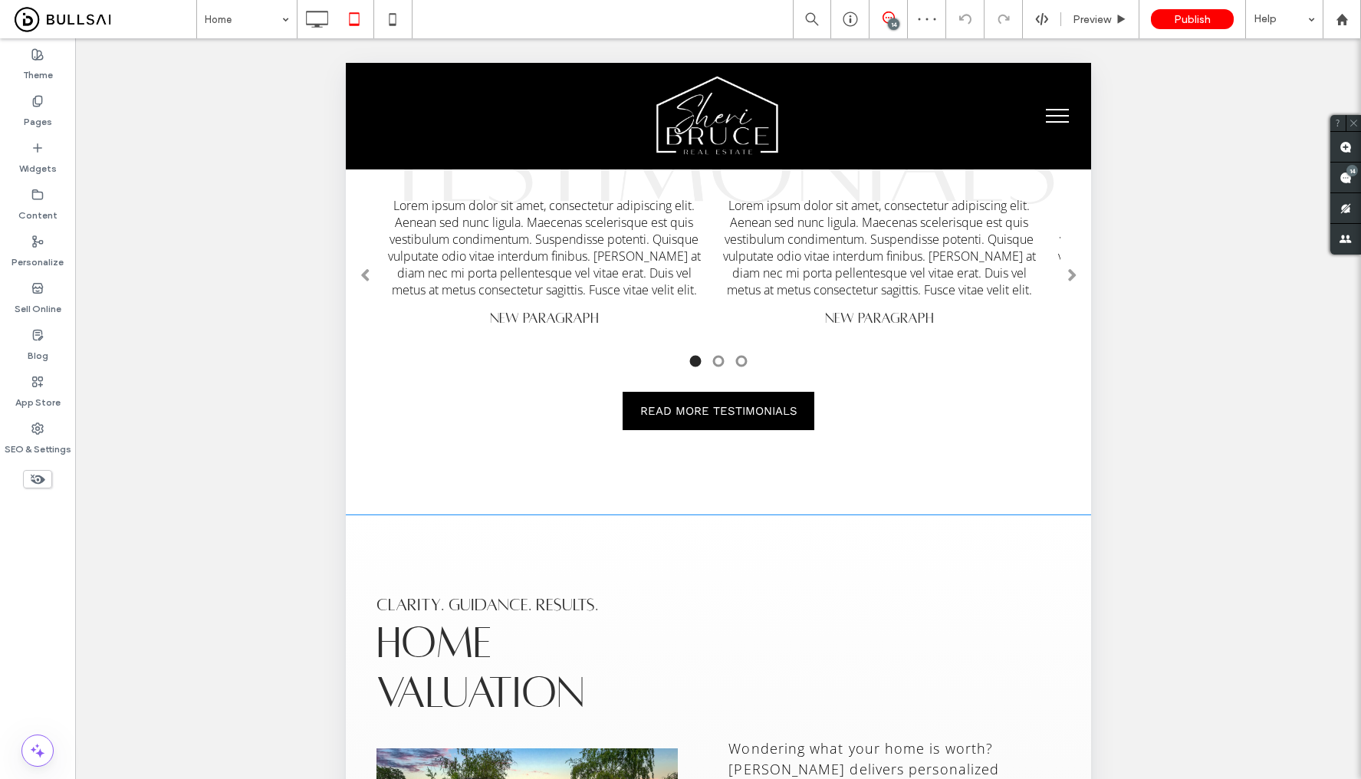
scroll to position [2226, 0]
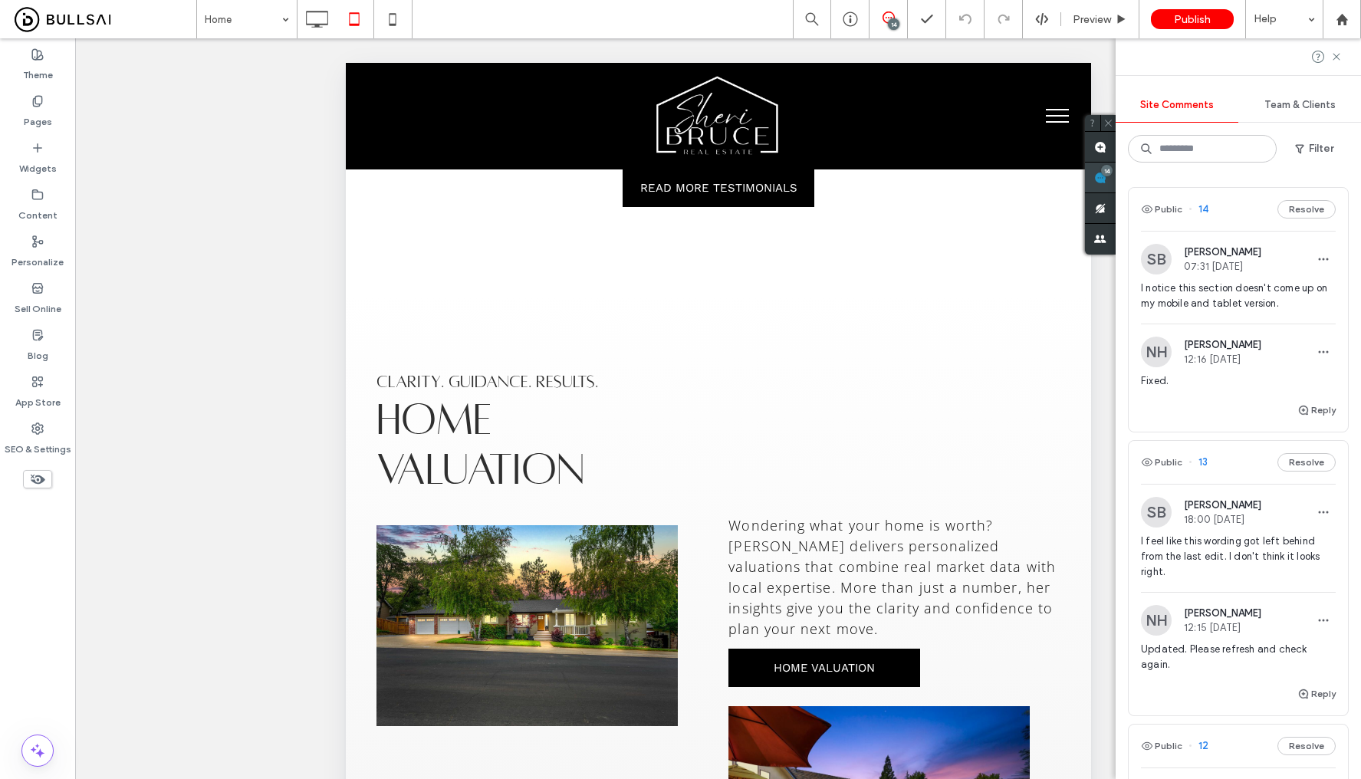
click at [1115, 182] on span at bounding box center [1100, 178] width 31 height 30
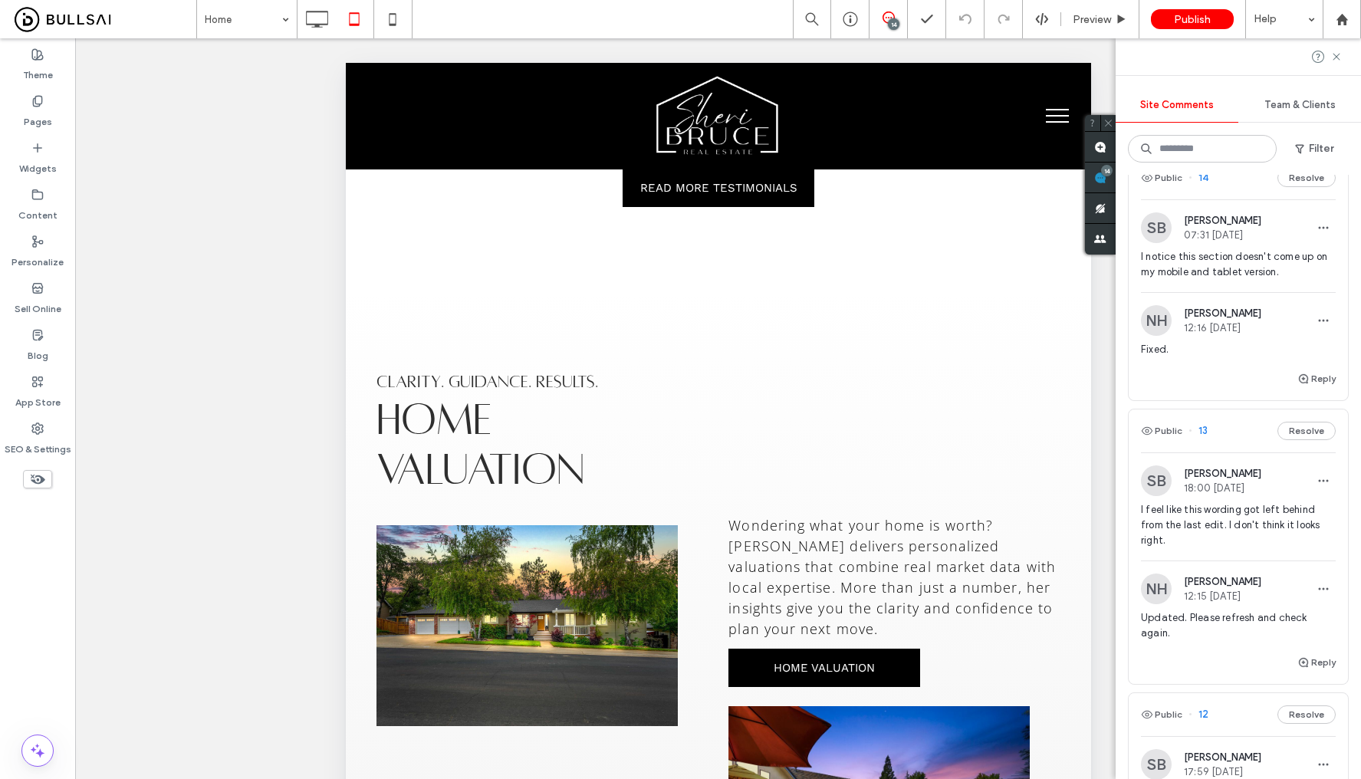
scroll to position [32, 0]
click at [1299, 525] on span "I feel like this wording got left behind from the last edit. I don't think it l…" at bounding box center [1238, 524] width 195 height 46
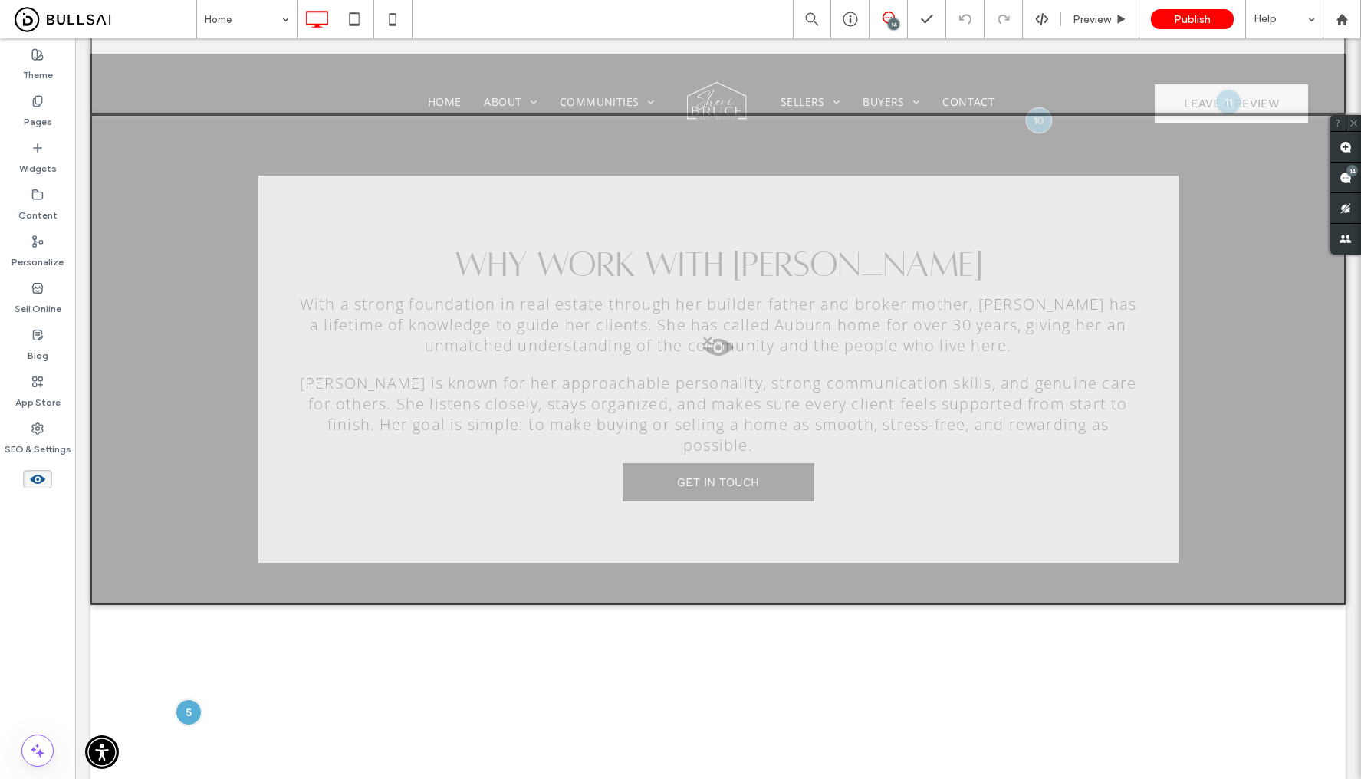
scroll to position [2796, 0]
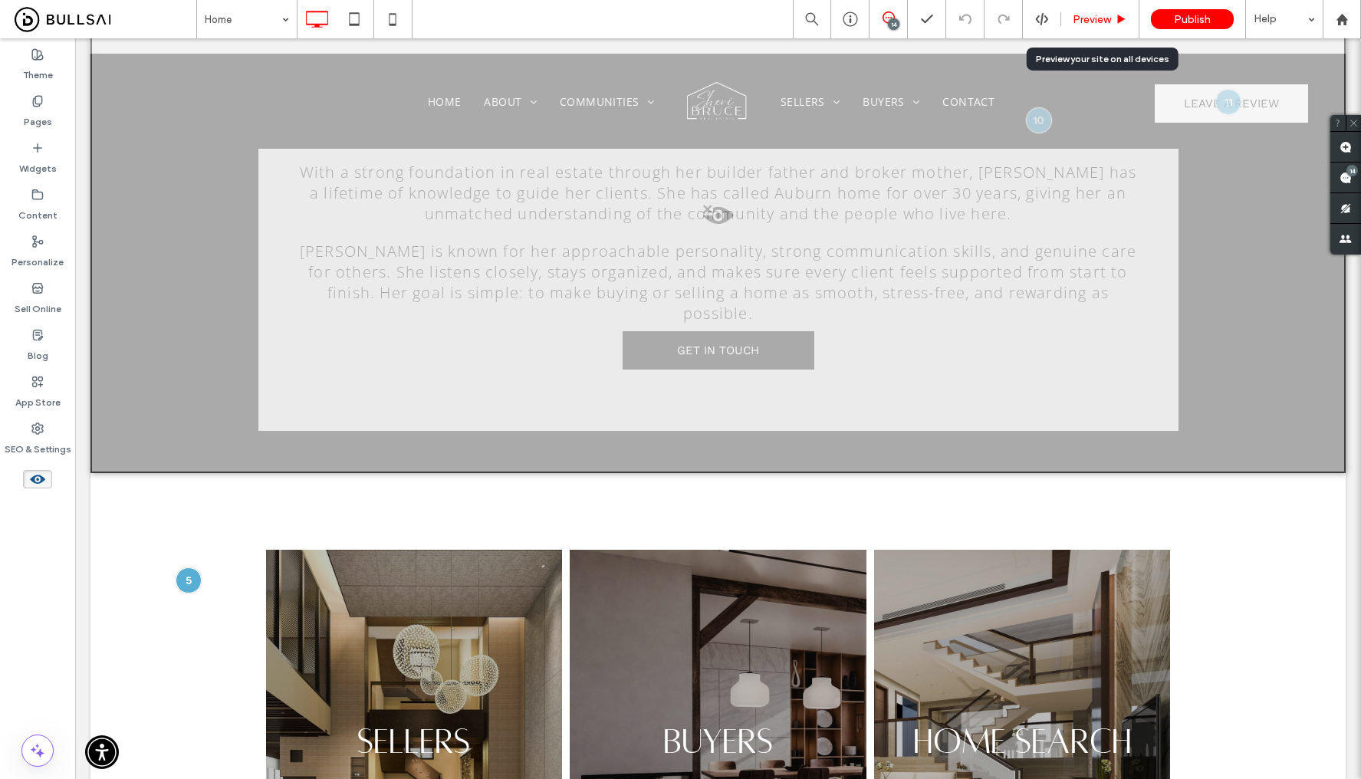
click at [1102, 20] on span "Preview" at bounding box center [1092, 19] width 38 height 13
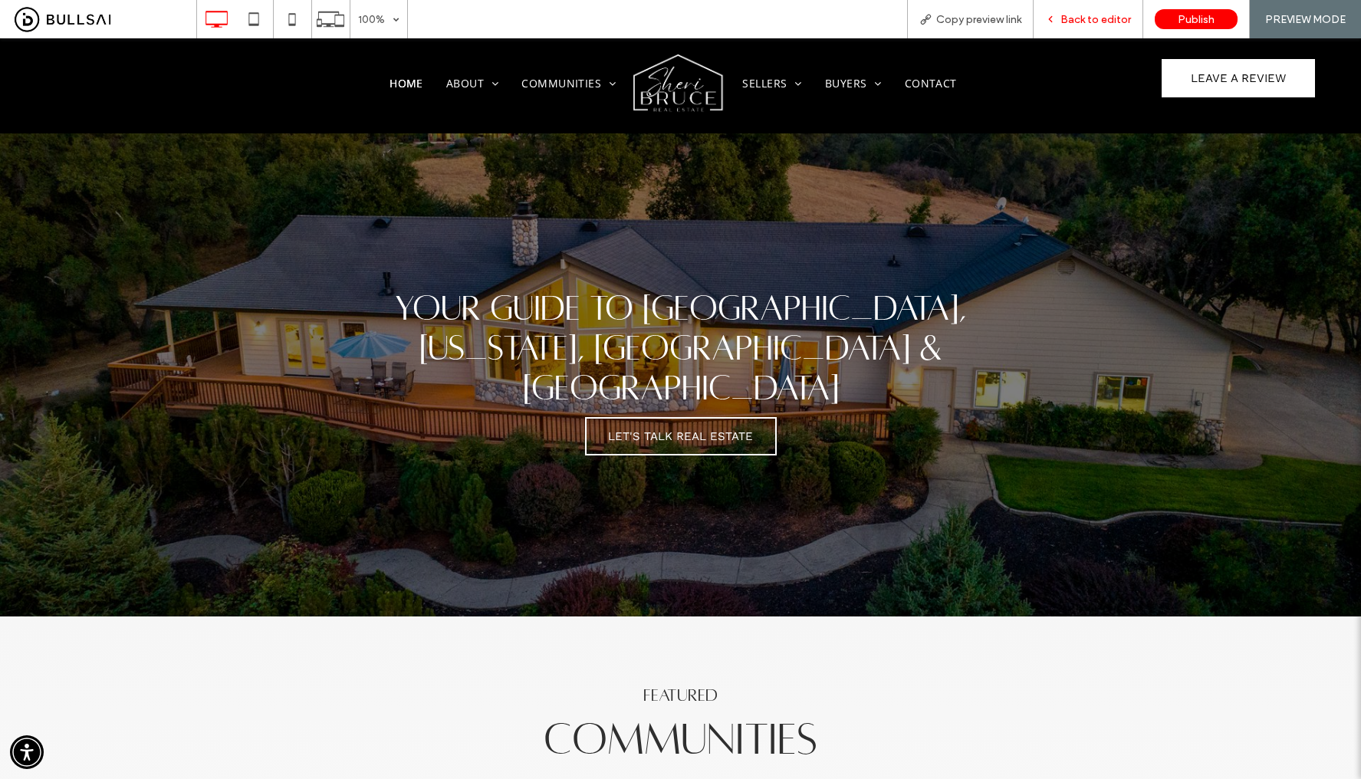
click at [1088, 21] on span "Back to editor" at bounding box center [1095, 19] width 71 height 13
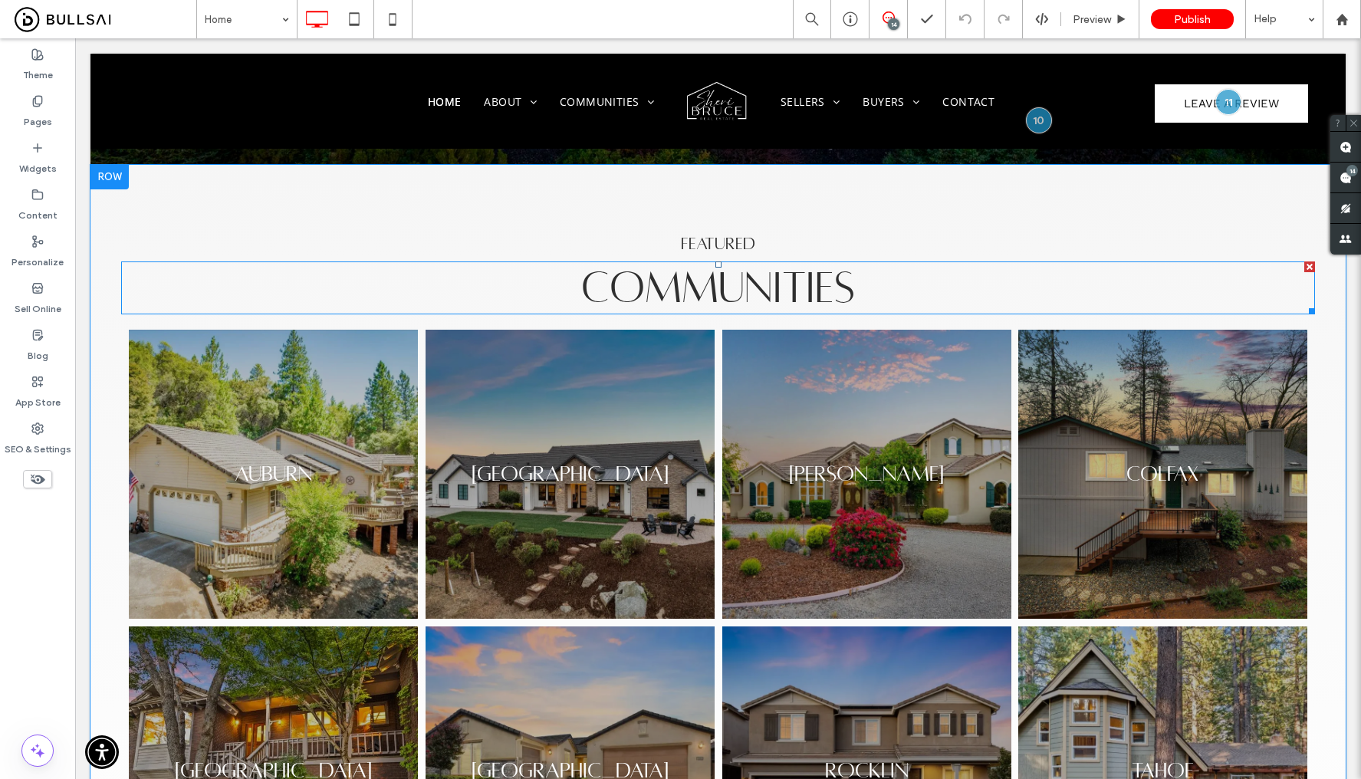
scroll to position [582, 0]
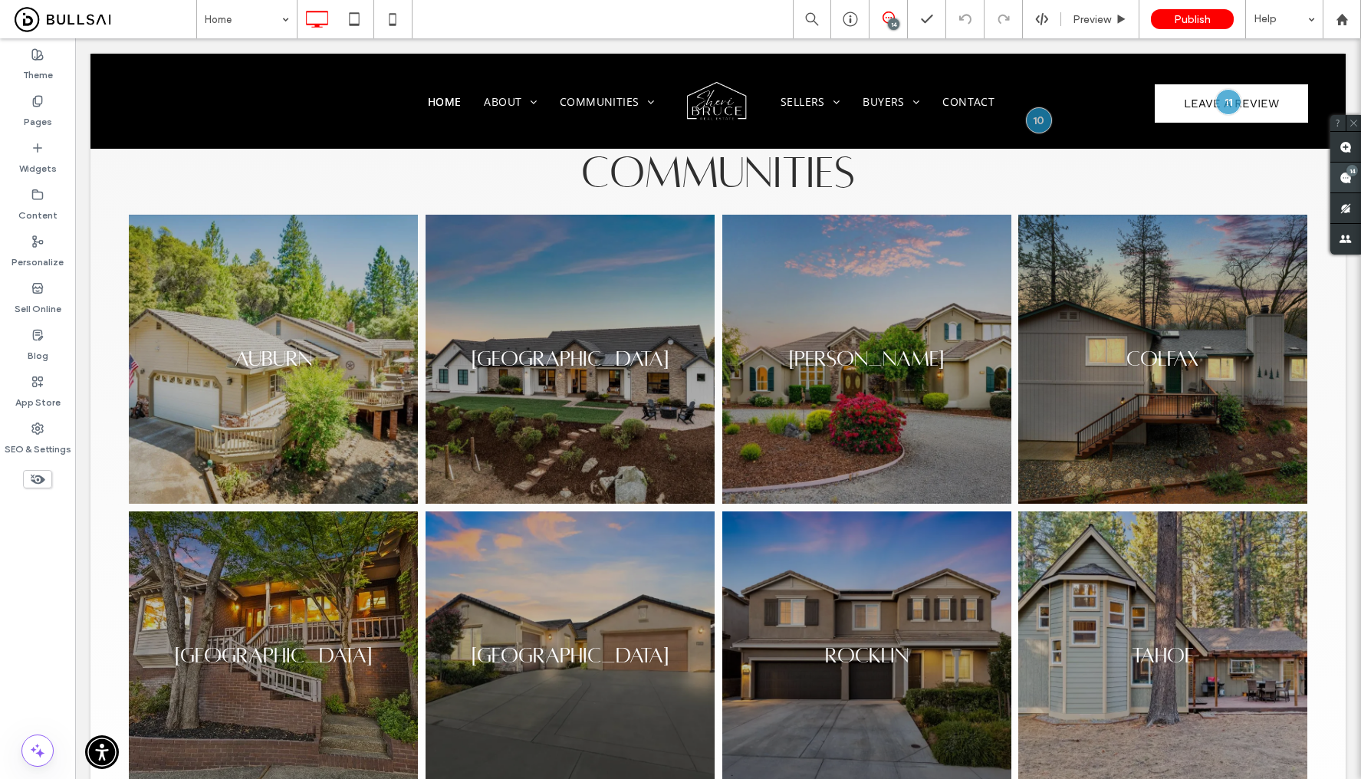
click at [1345, 176] on use at bounding box center [1345, 178] width 12 height 12
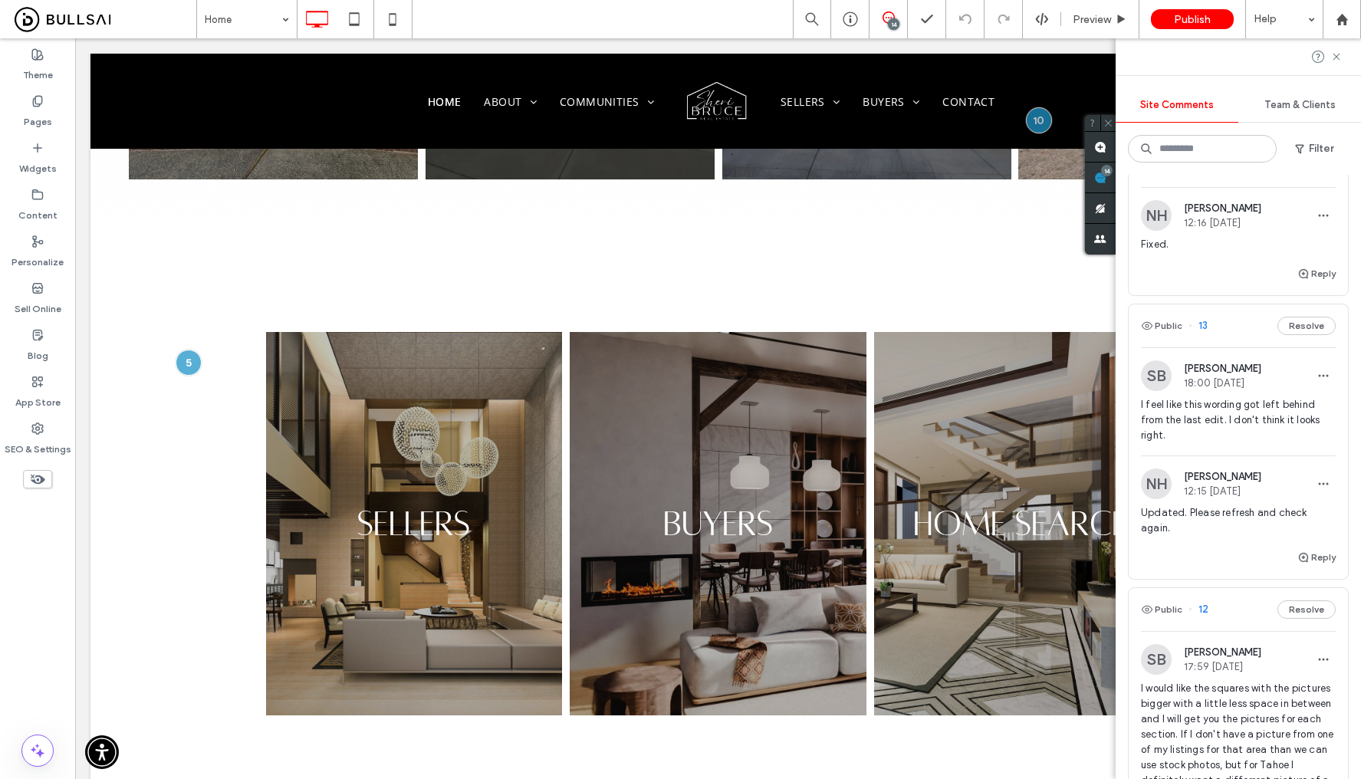
scroll to position [137, 0]
click at [1227, 490] on span "12:15 [DATE]" at bounding box center [1222, 490] width 77 height 11
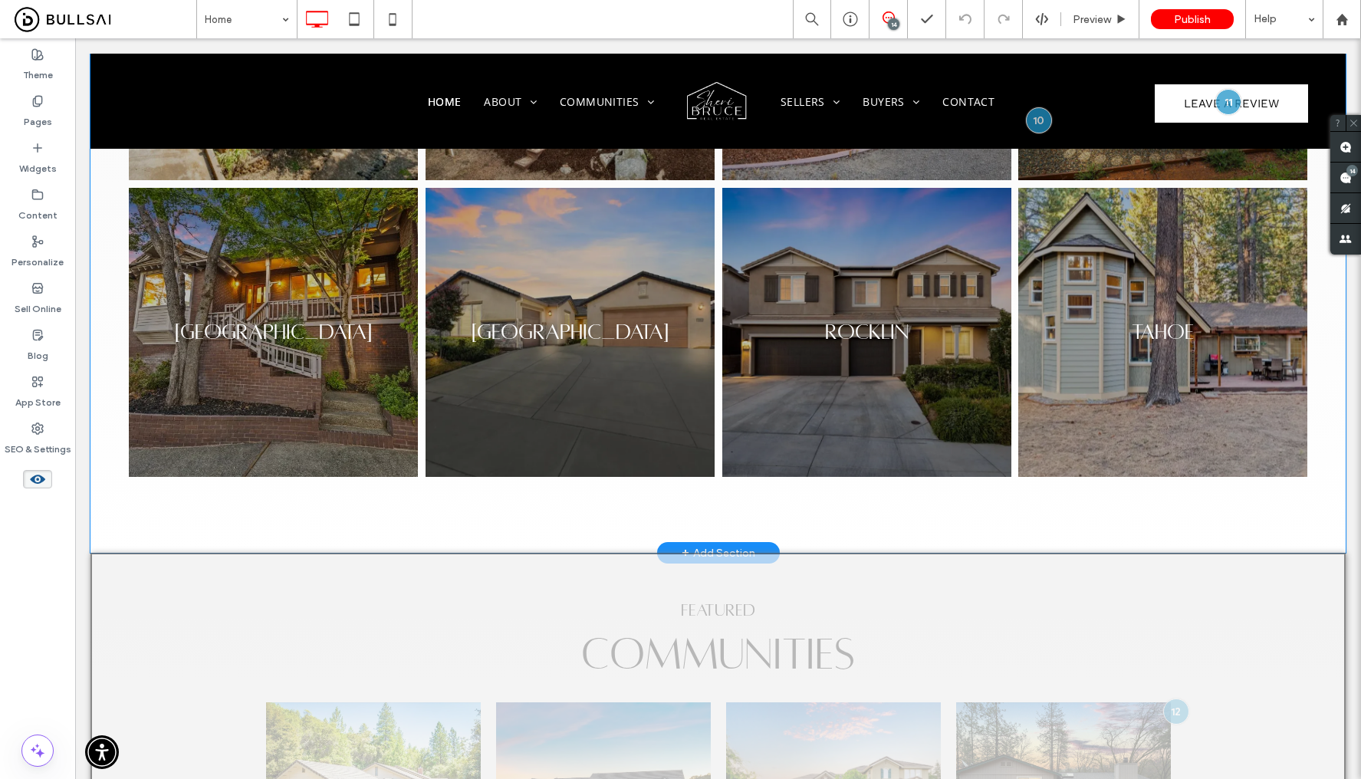
scroll to position [1047, 0]
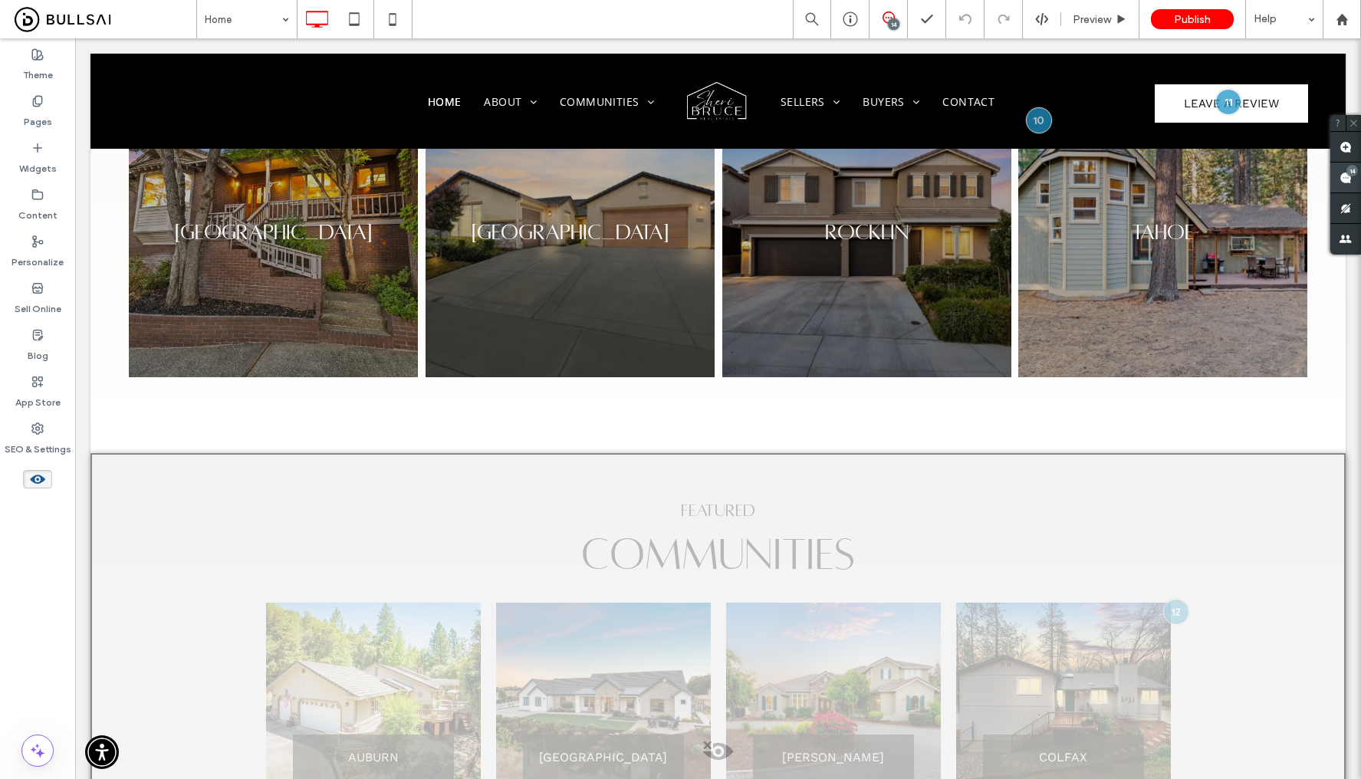
click at [1353, 176] on div "14" at bounding box center [1351, 170] width 11 height 11
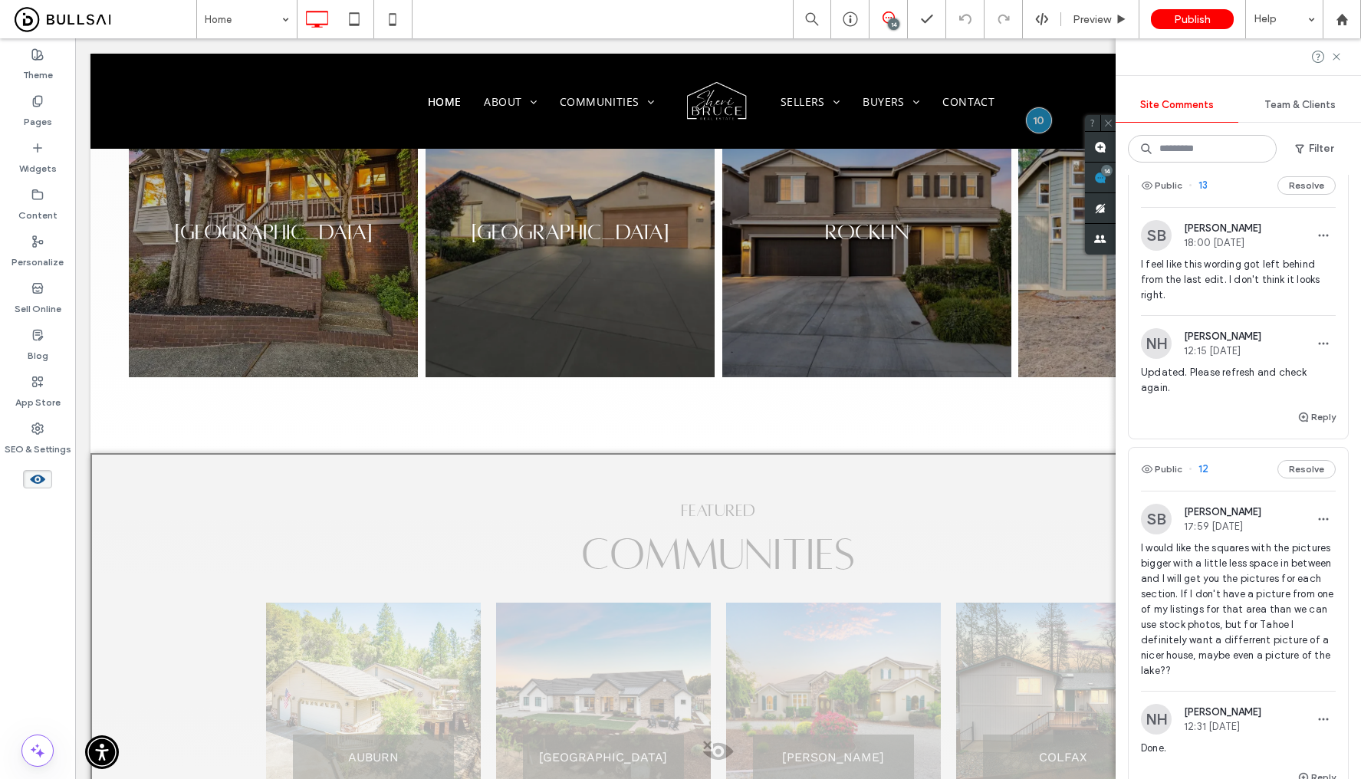
scroll to position [373, 0]
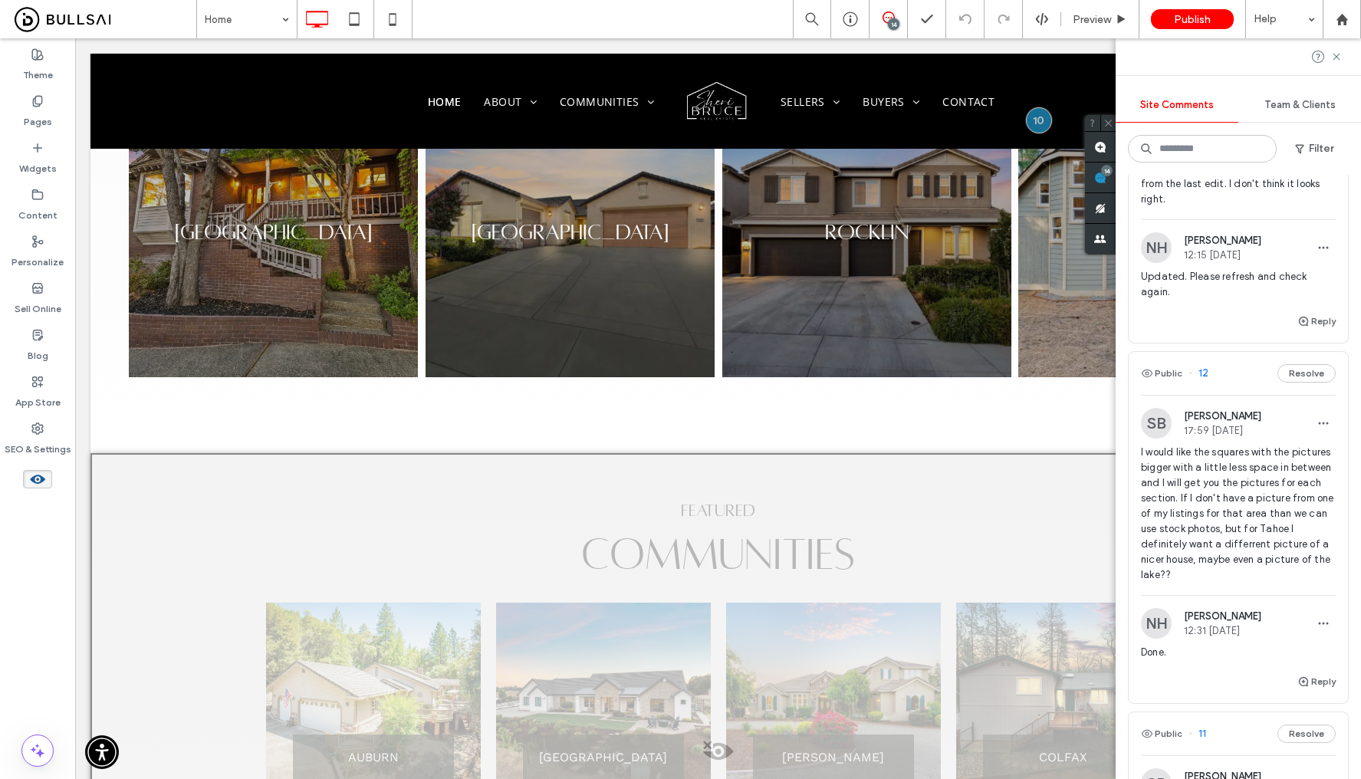
click at [1260, 552] on span "I would like the squares with the pictures bigger with a little less space in b…" at bounding box center [1238, 514] width 195 height 138
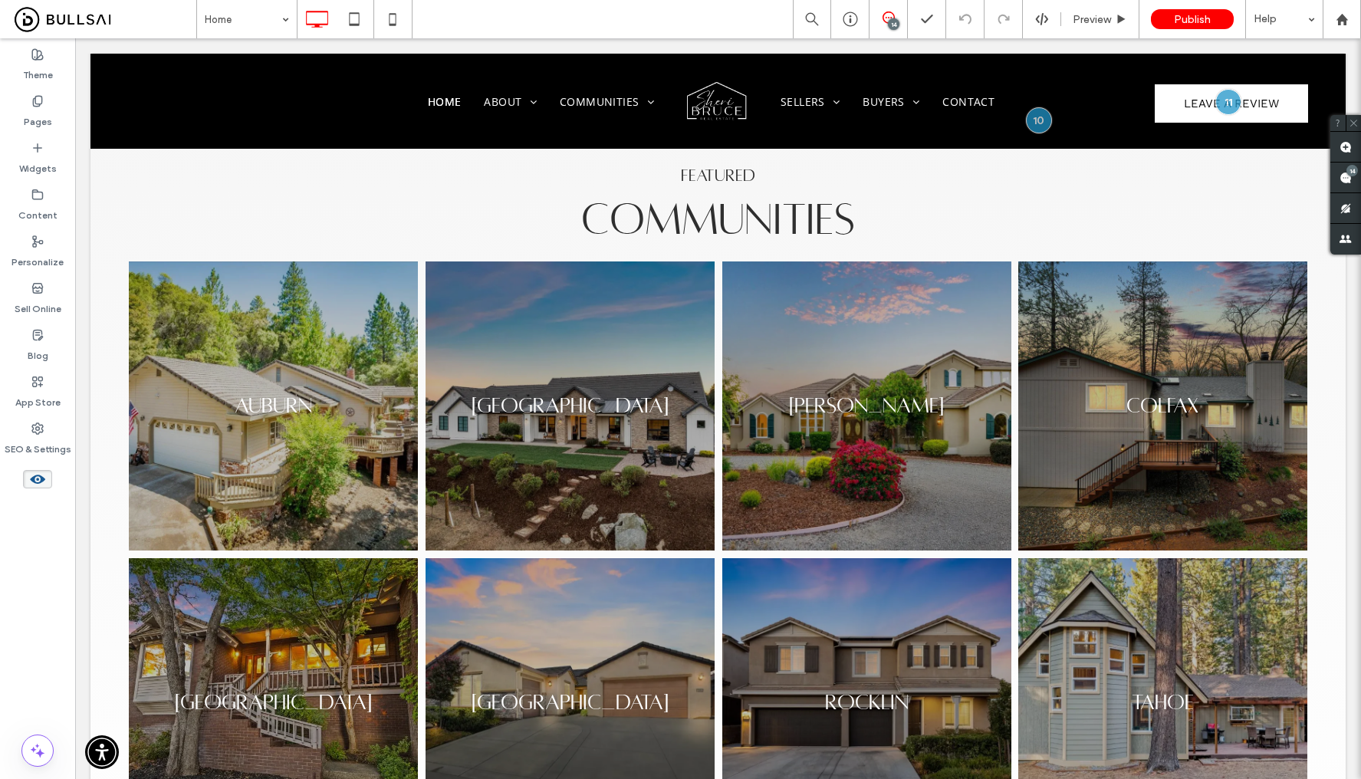
scroll to position [406, 0]
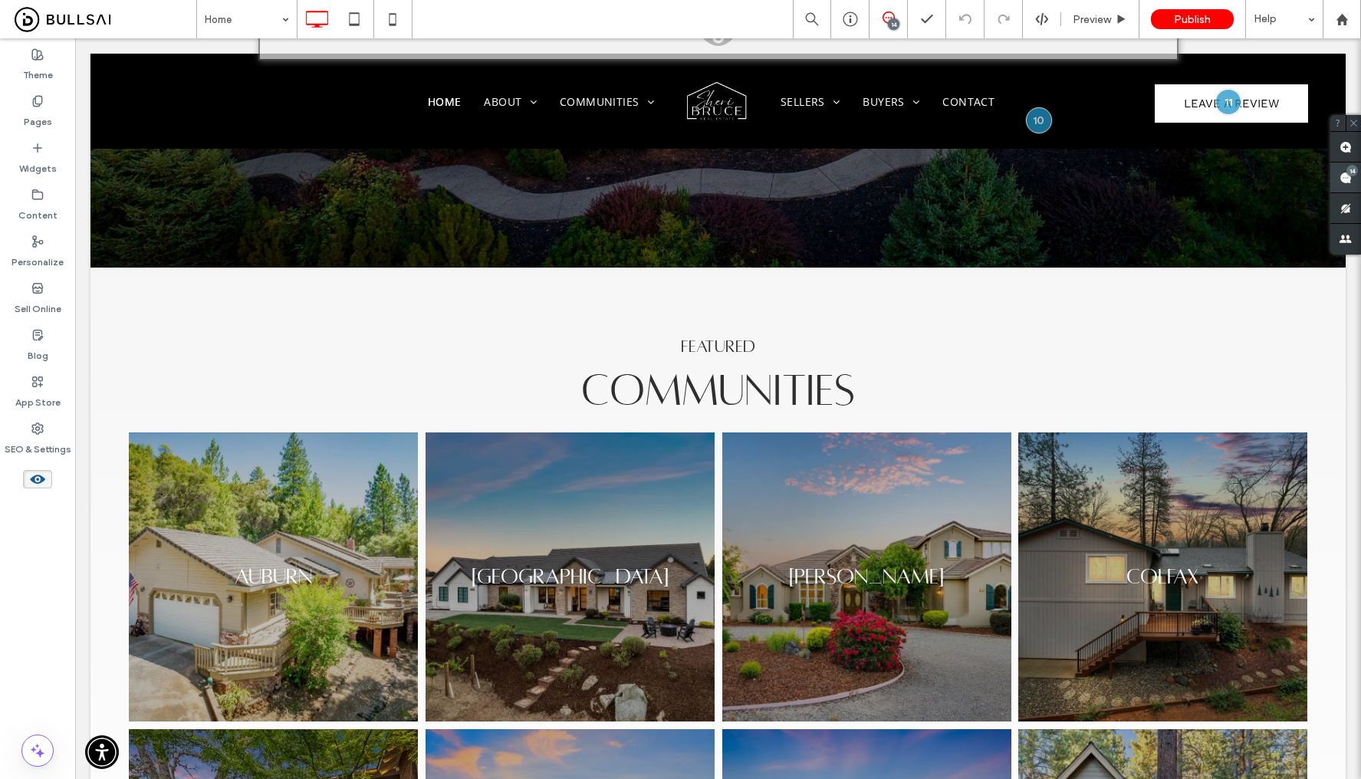
click at [1352, 181] on span at bounding box center [1345, 178] width 31 height 30
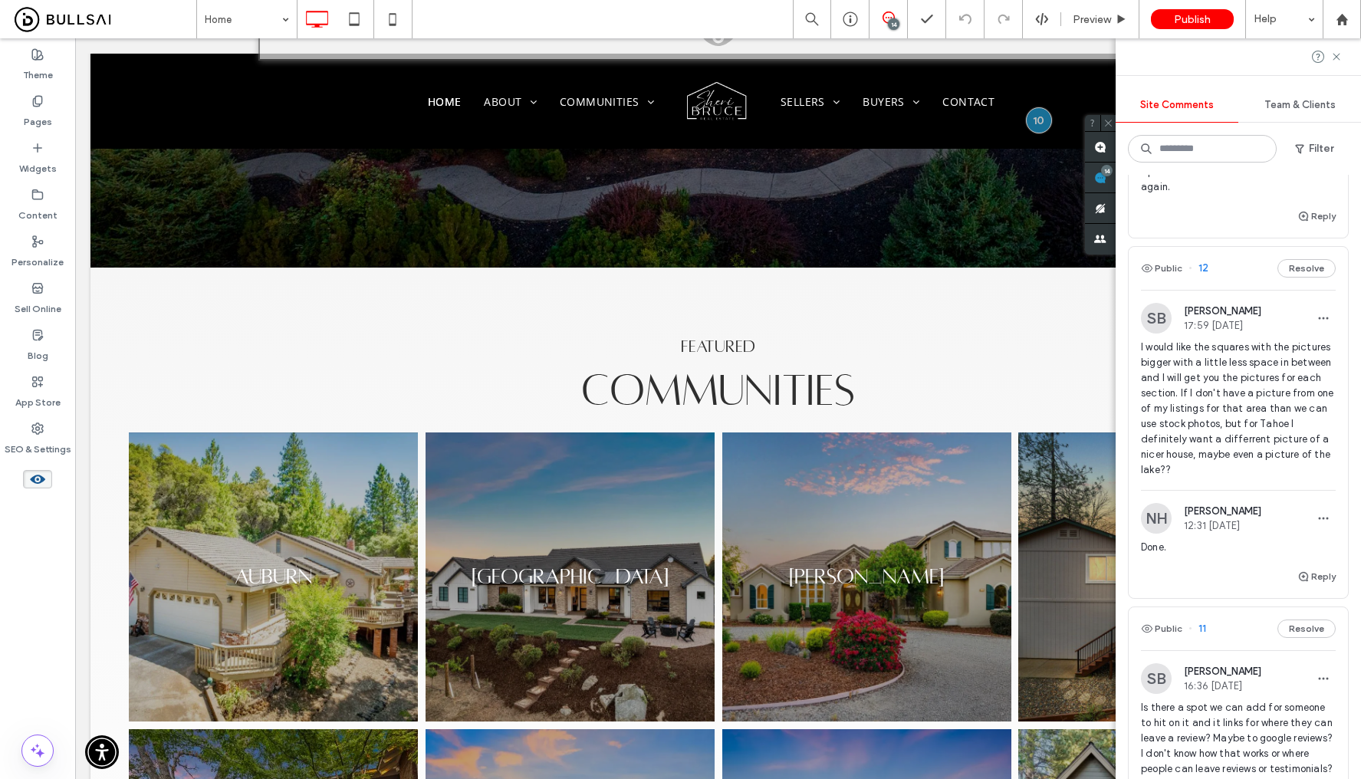
scroll to position [620, 0]
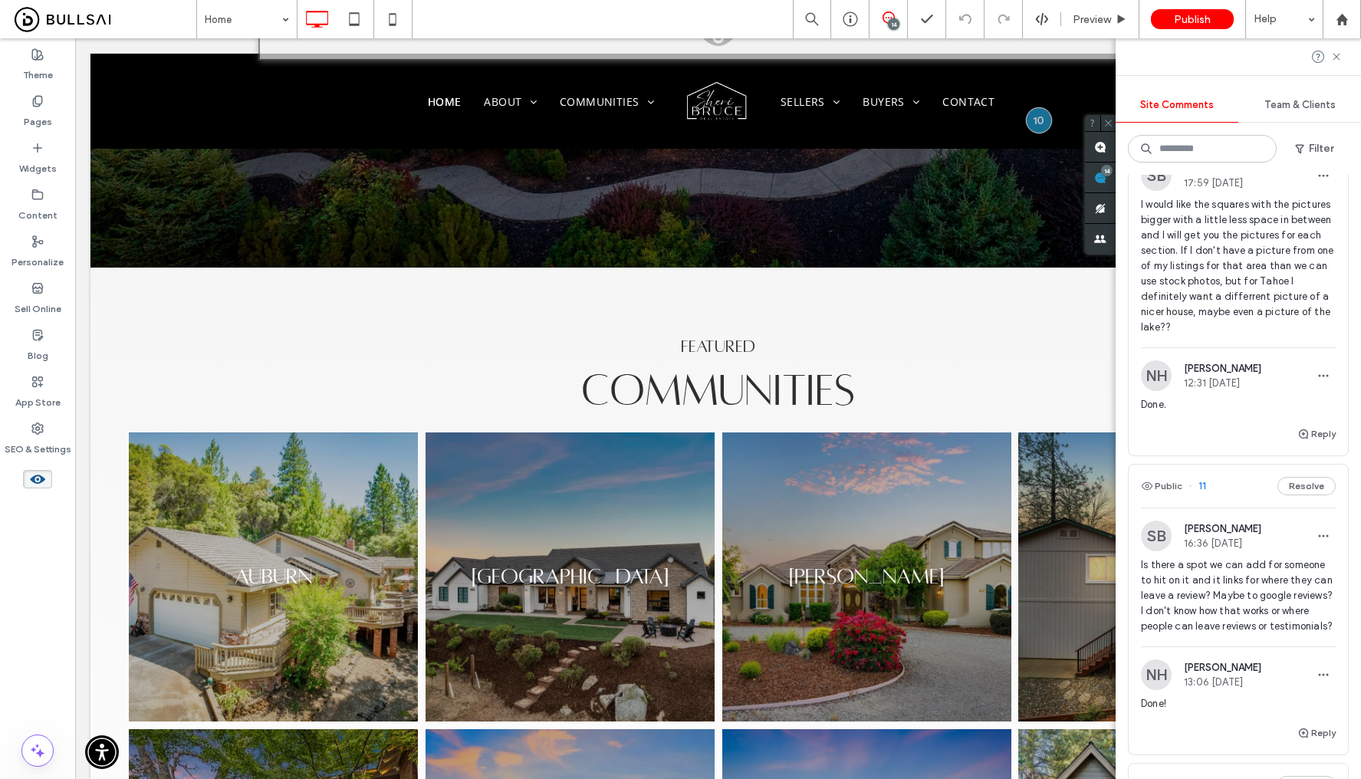
click at [1259, 615] on span "Is there a spot we can add for someone to hit on it and it links for where they…" at bounding box center [1238, 595] width 195 height 77
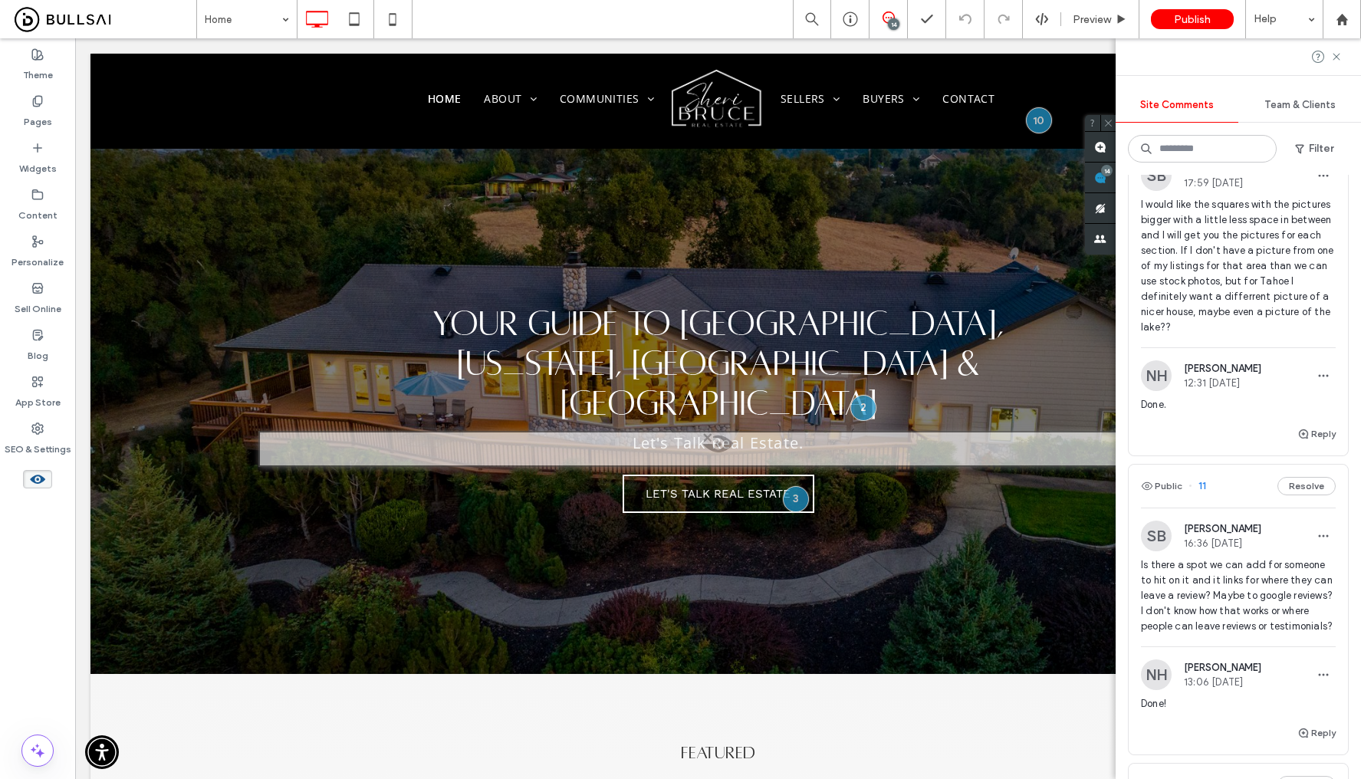
scroll to position [0, 0]
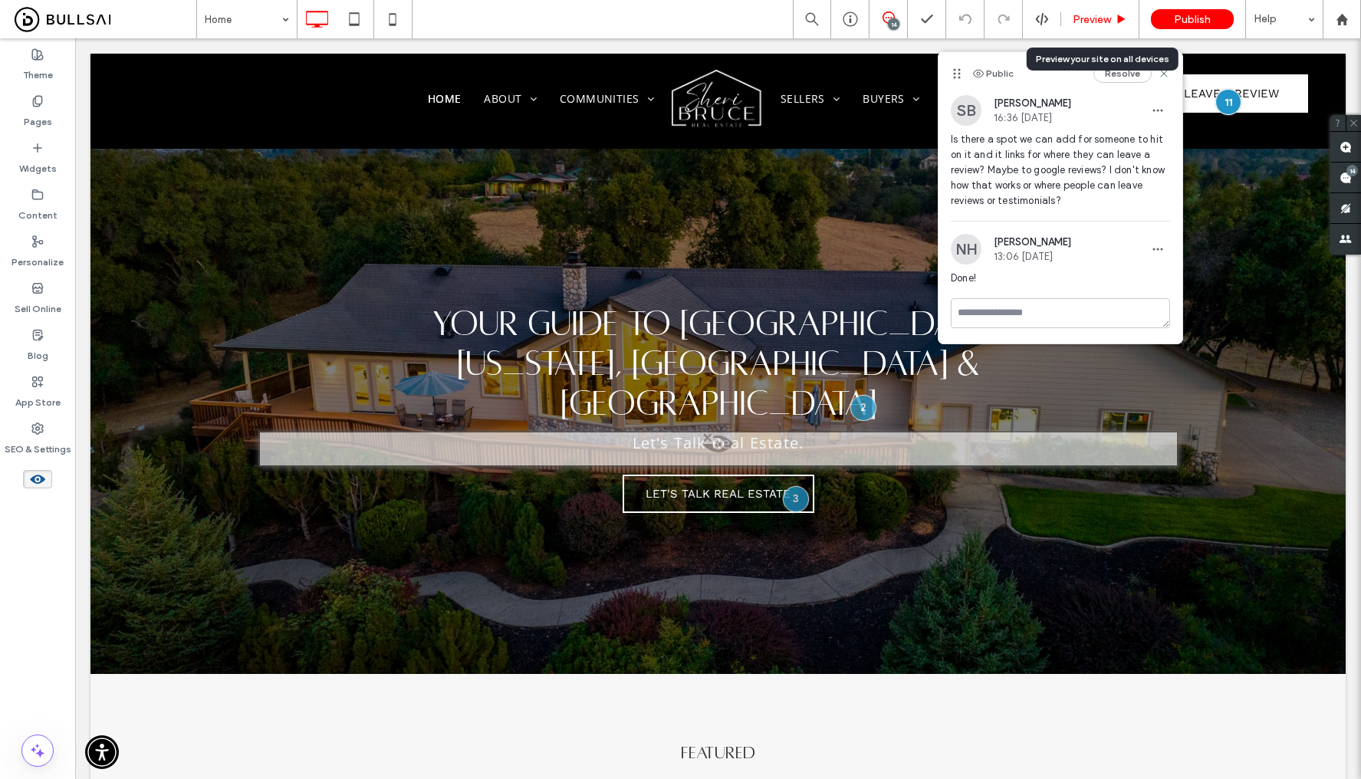
click at [1101, 28] on div "Preview" at bounding box center [1100, 19] width 78 height 38
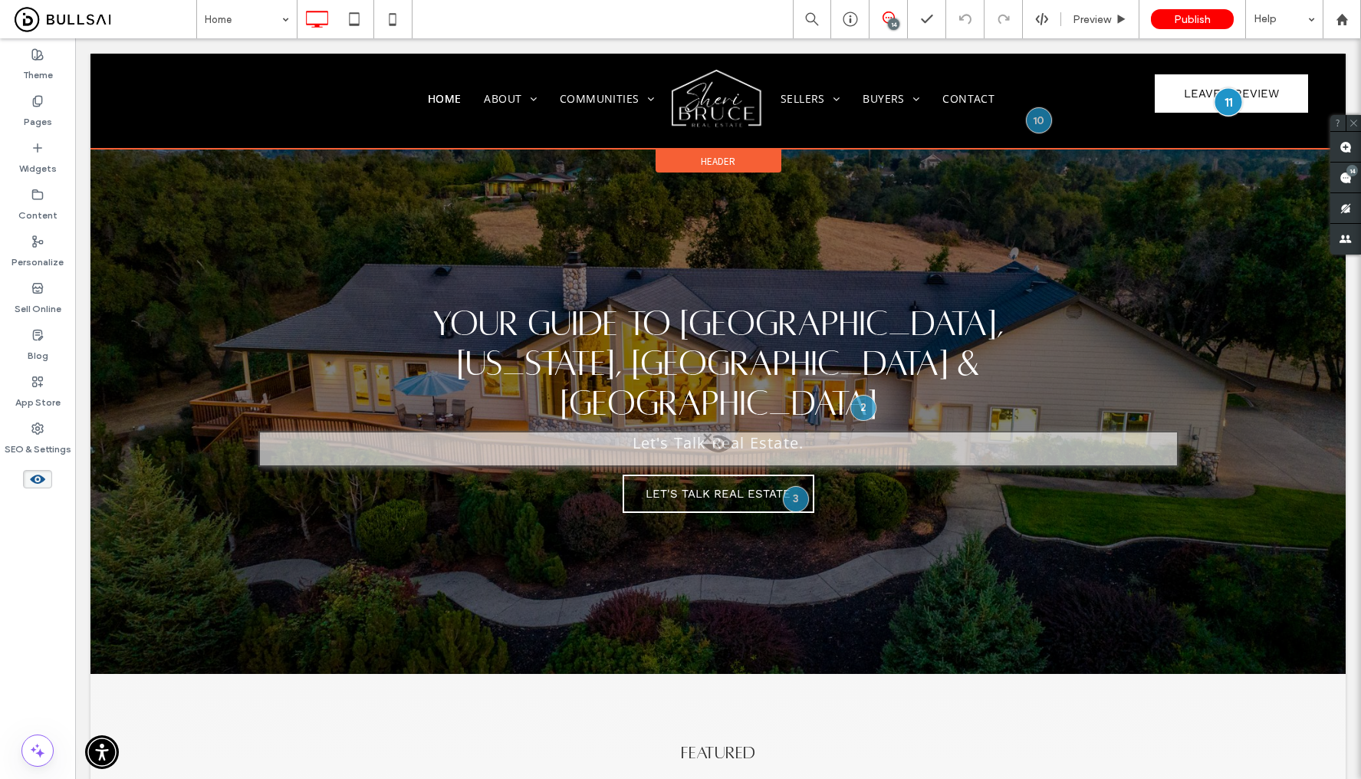
click at [1217, 101] on div at bounding box center [1228, 102] width 28 height 28
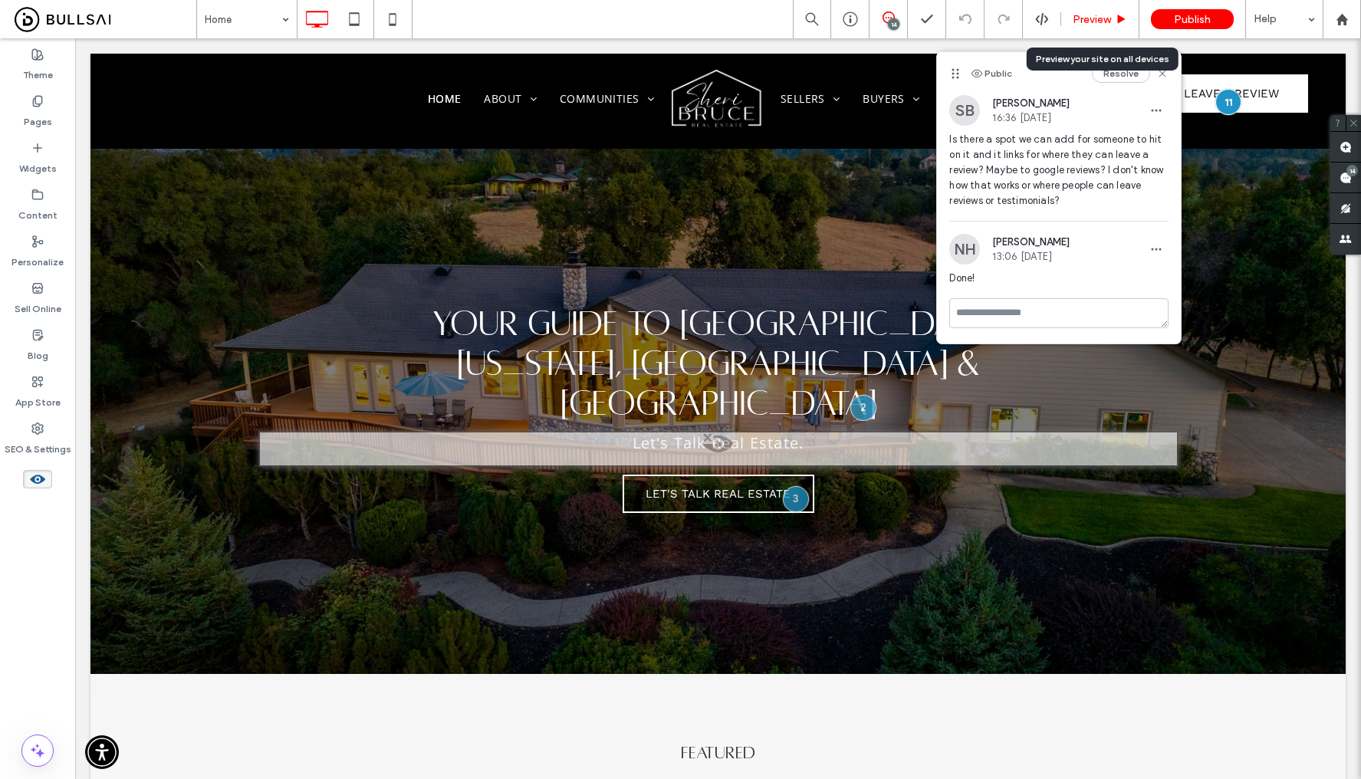
click at [1082, 26] on div "Preview" at bounding box center [1100, 19] width 78 height 38
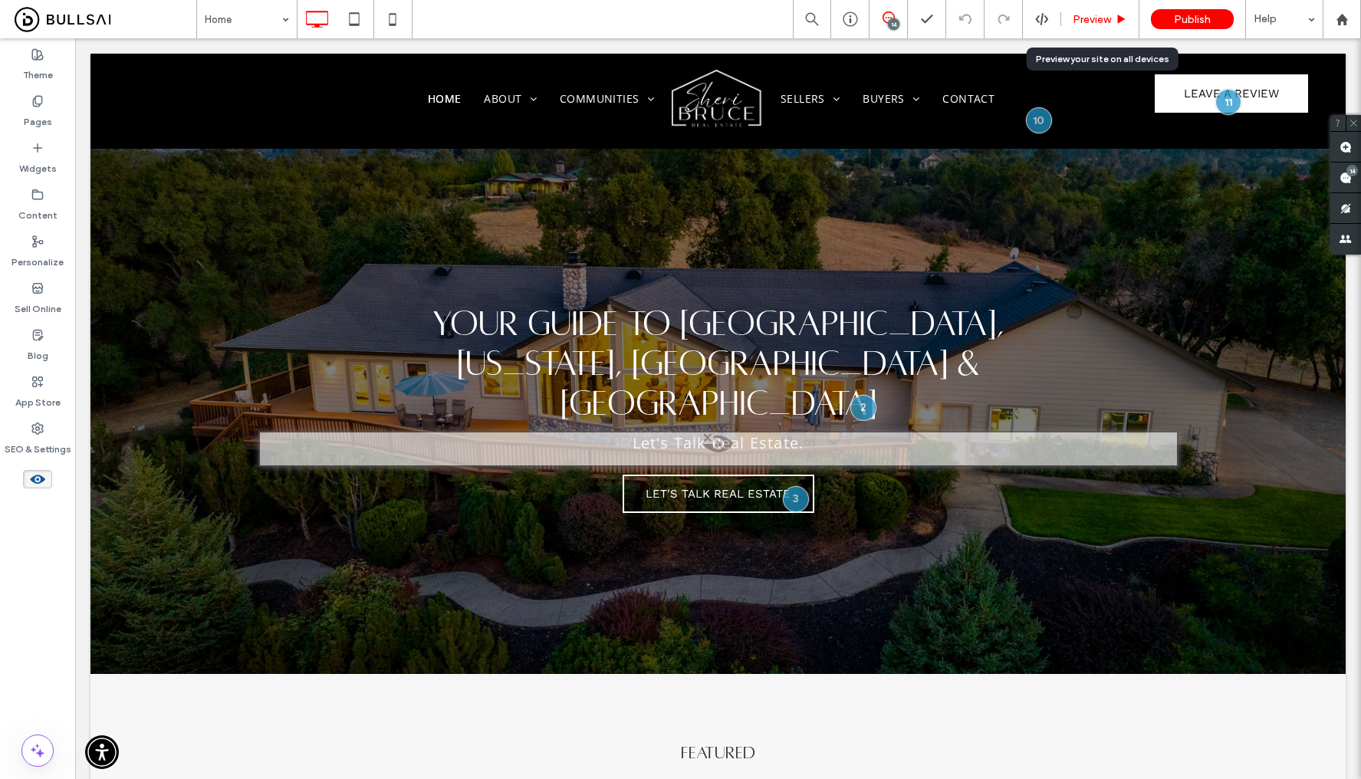
click at [1108, 20] on span "Preview" at bounding box center [1092, 19] width 38 height 13
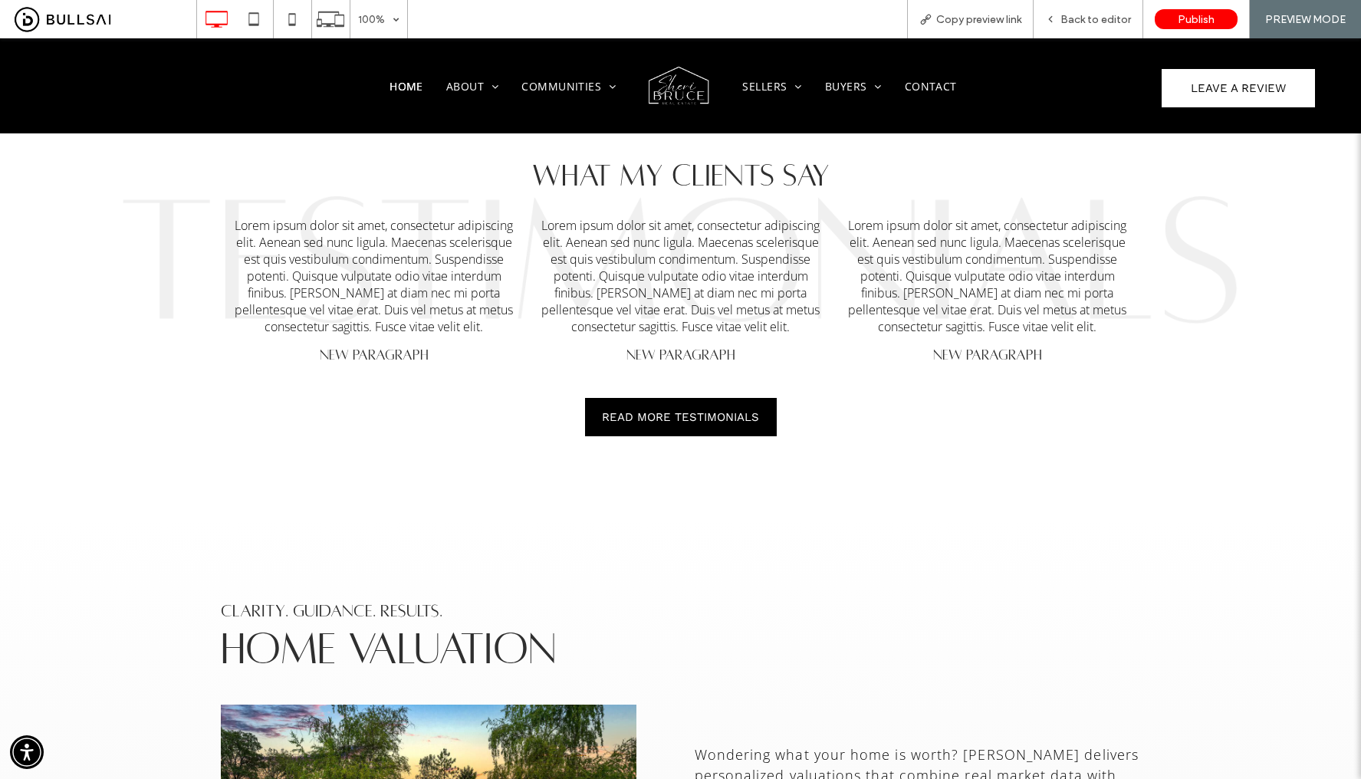
scroll to position [1925, 0]
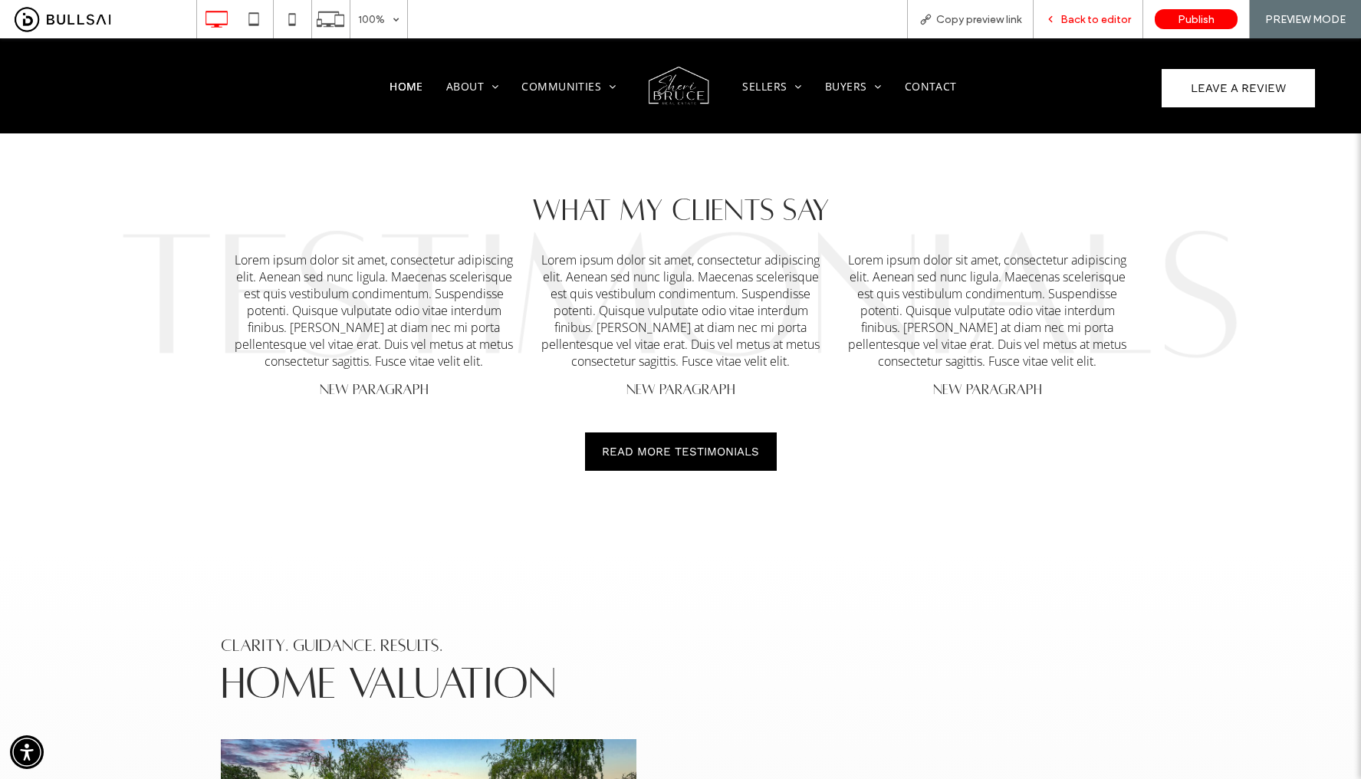
click at [1091, 21] on span "Back to editor" at bounding box center [1095, 19] width 71 height 13
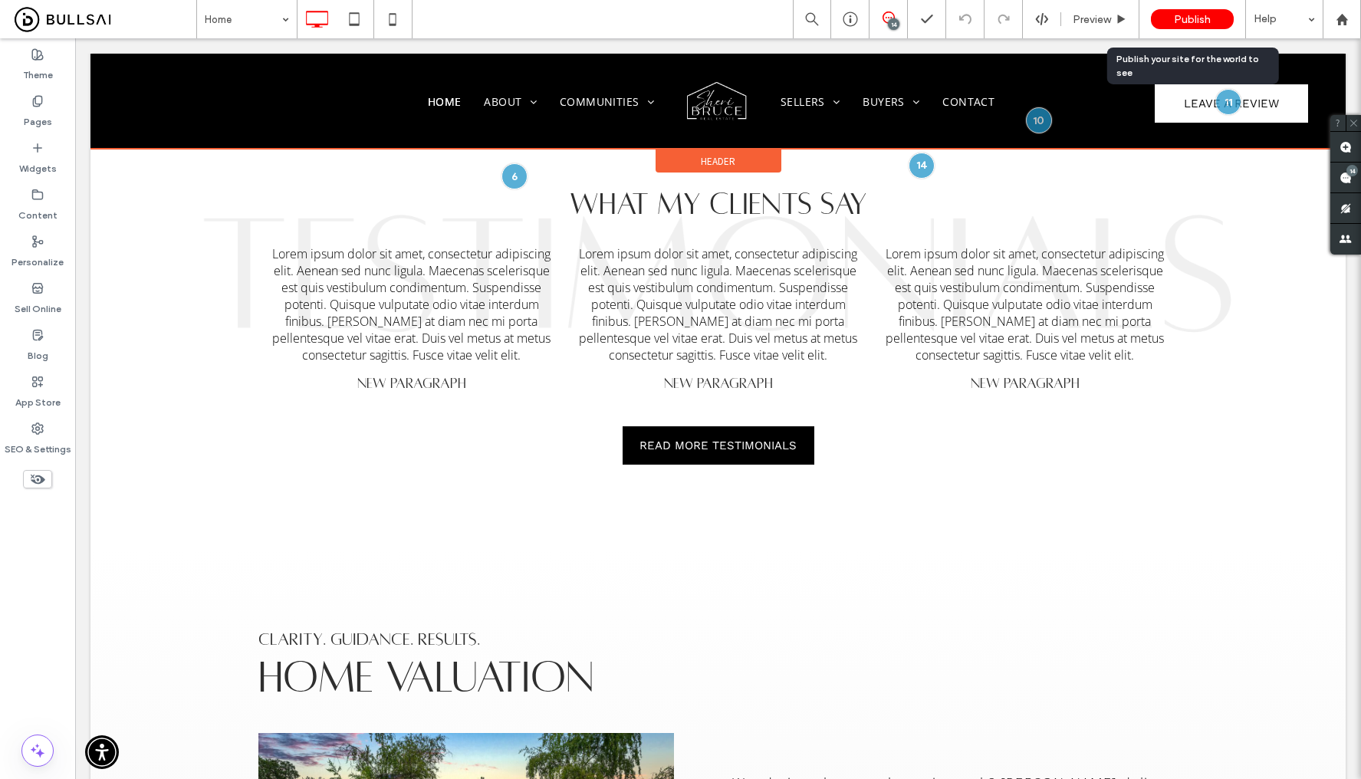
scroll to position [1887, 0]
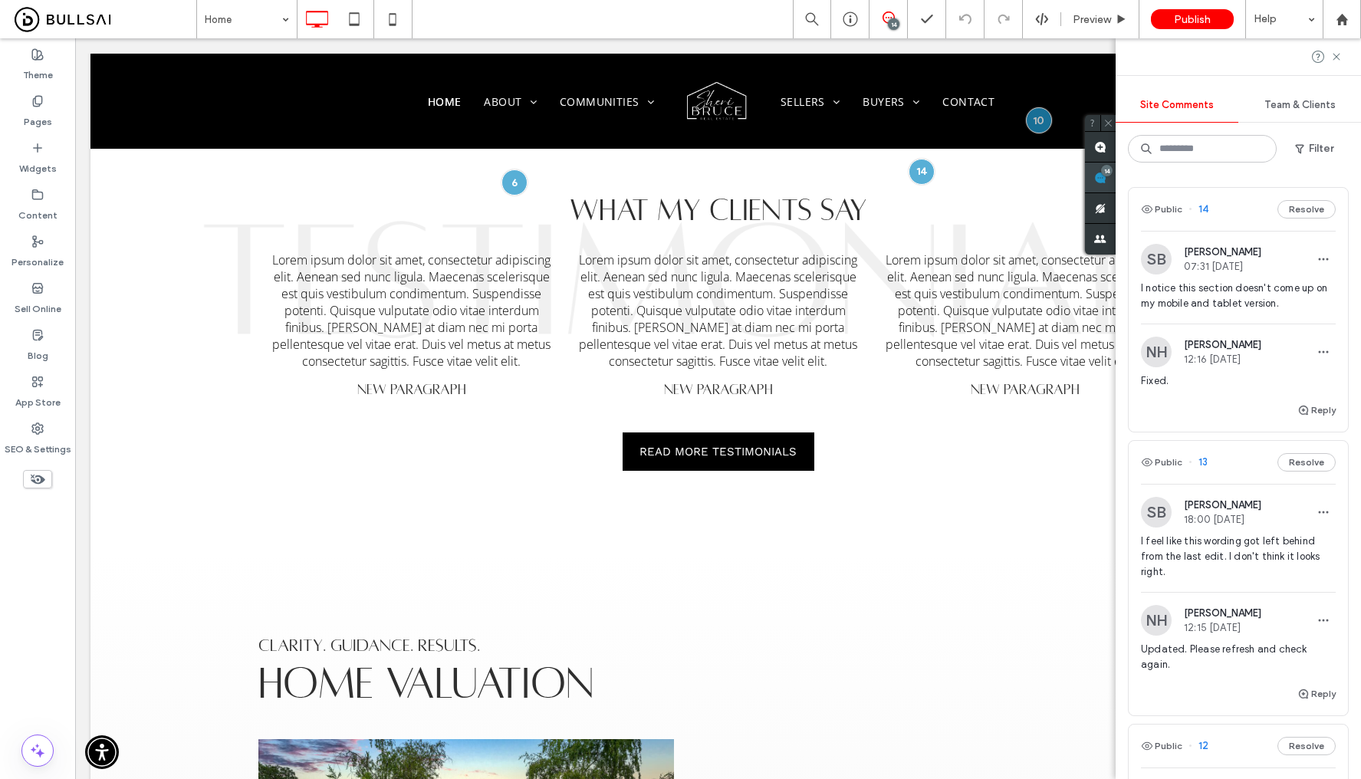
click at [1355, 180] on div "Site Comments Team & Clients Filter Public 14 Resolve SB Sheri Bruce 07:31 Sep …" at bounding box center [1237, 408] width 245 height 741
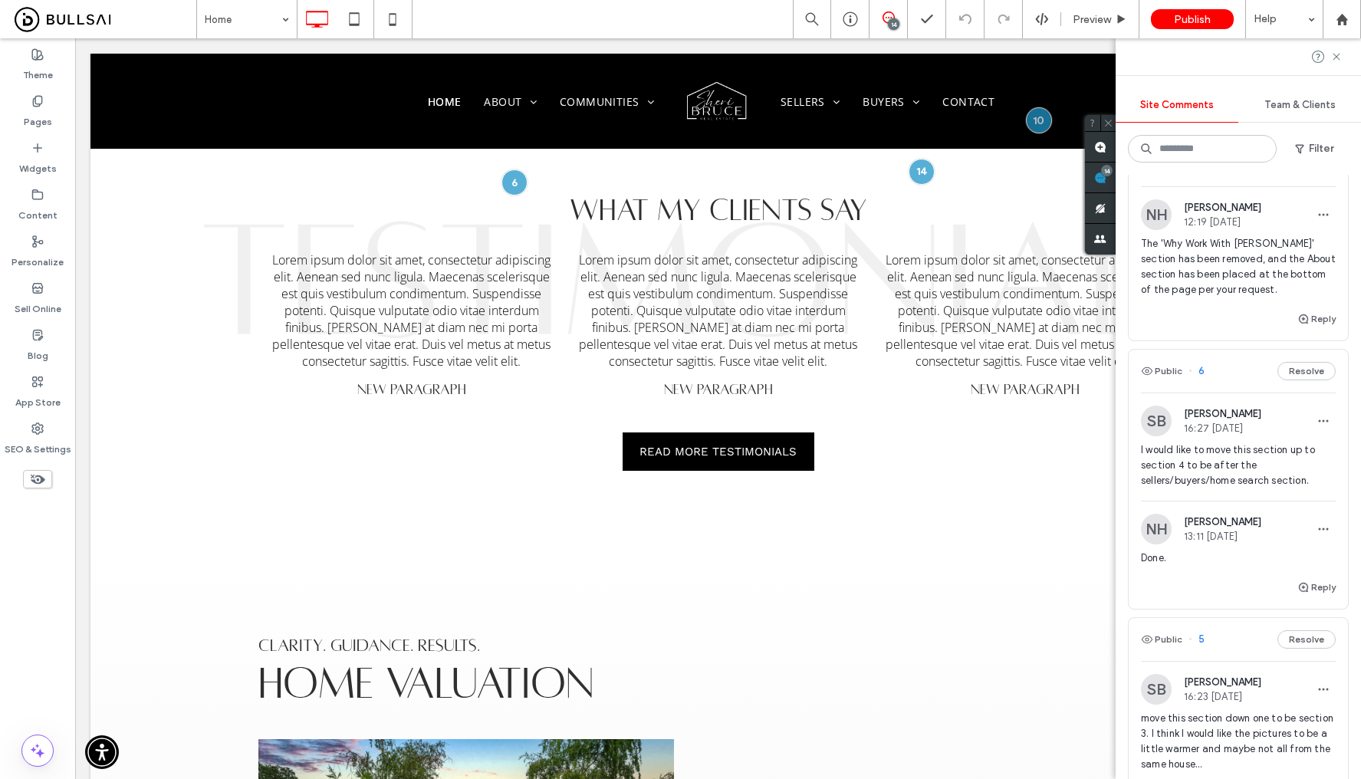
scroll to position [2212, 0]
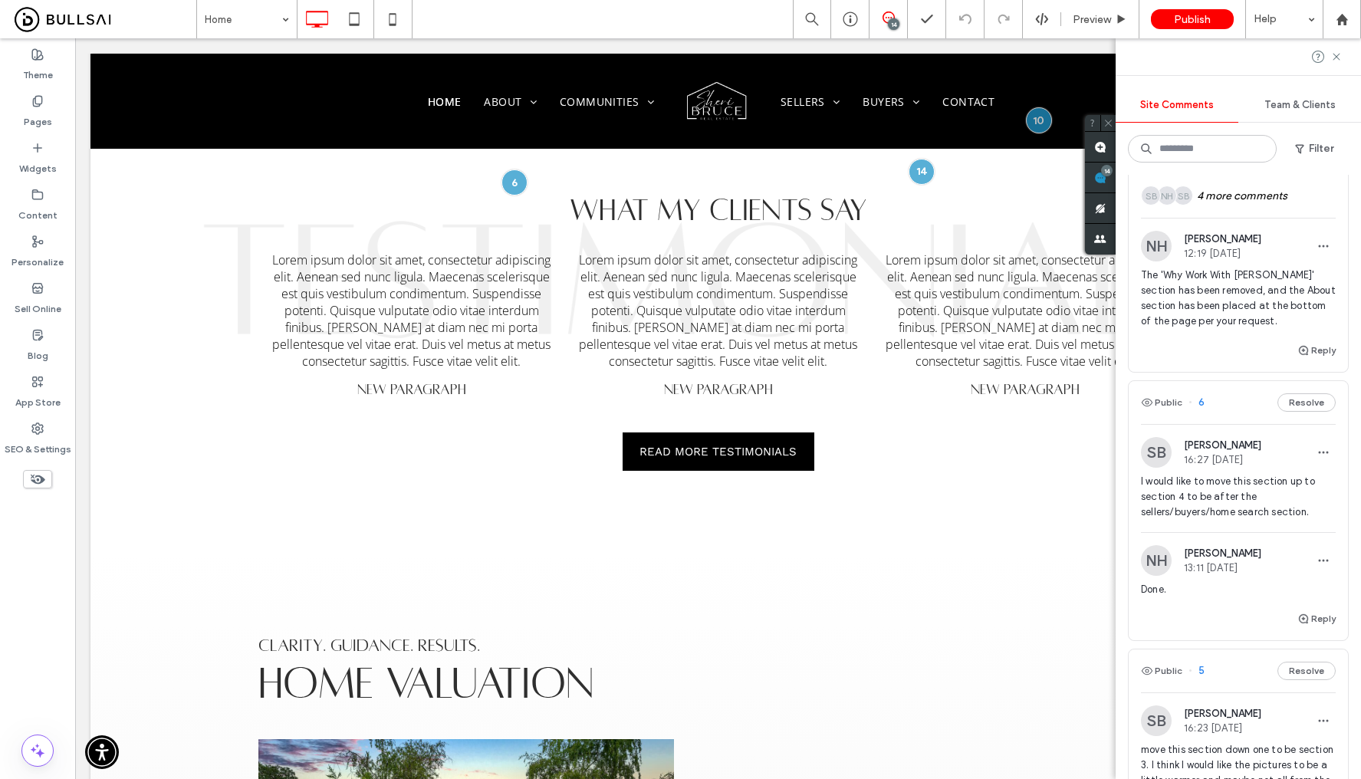
click at [1234, 329] on span "The 'Why Work With Sheri' section has been removed, and the About section has b…" at bounding box center [1238, 298] width 195 height 61
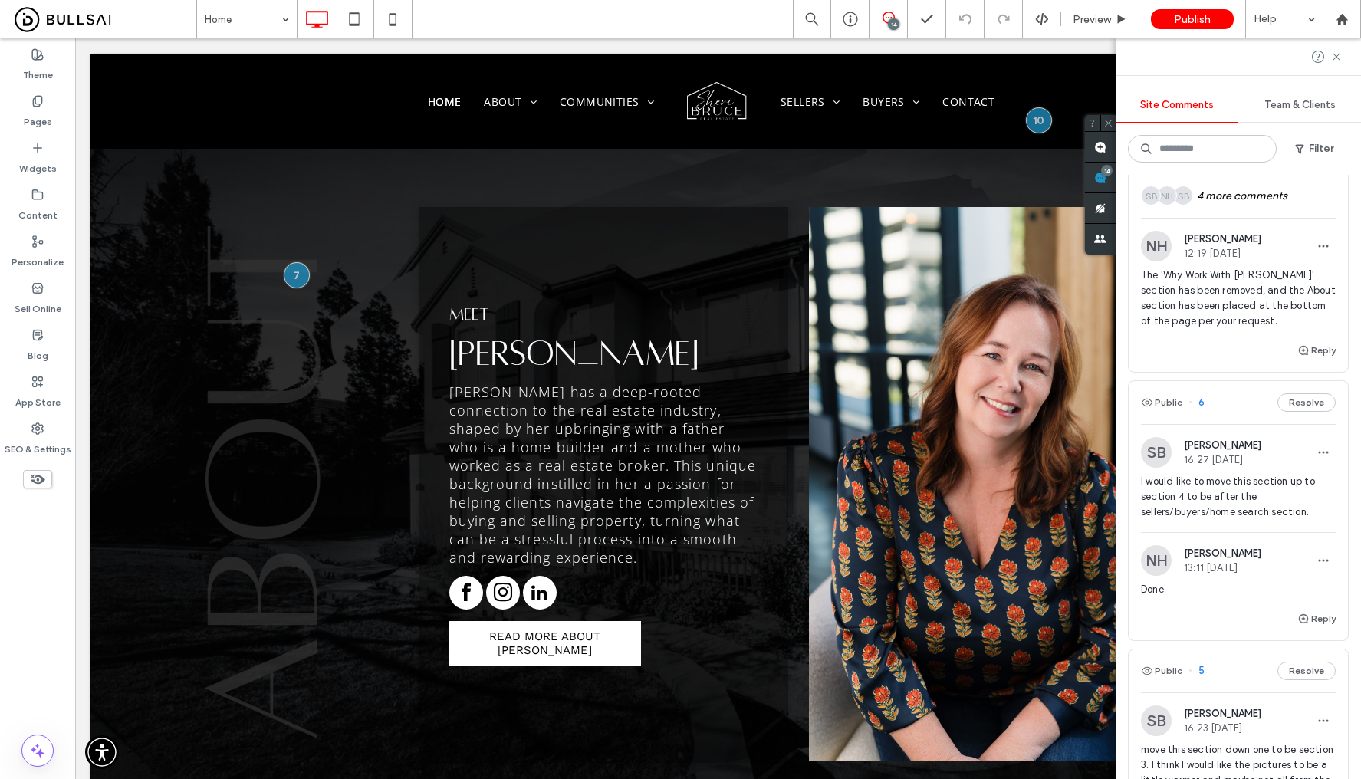
scroll to position [3021, 0]
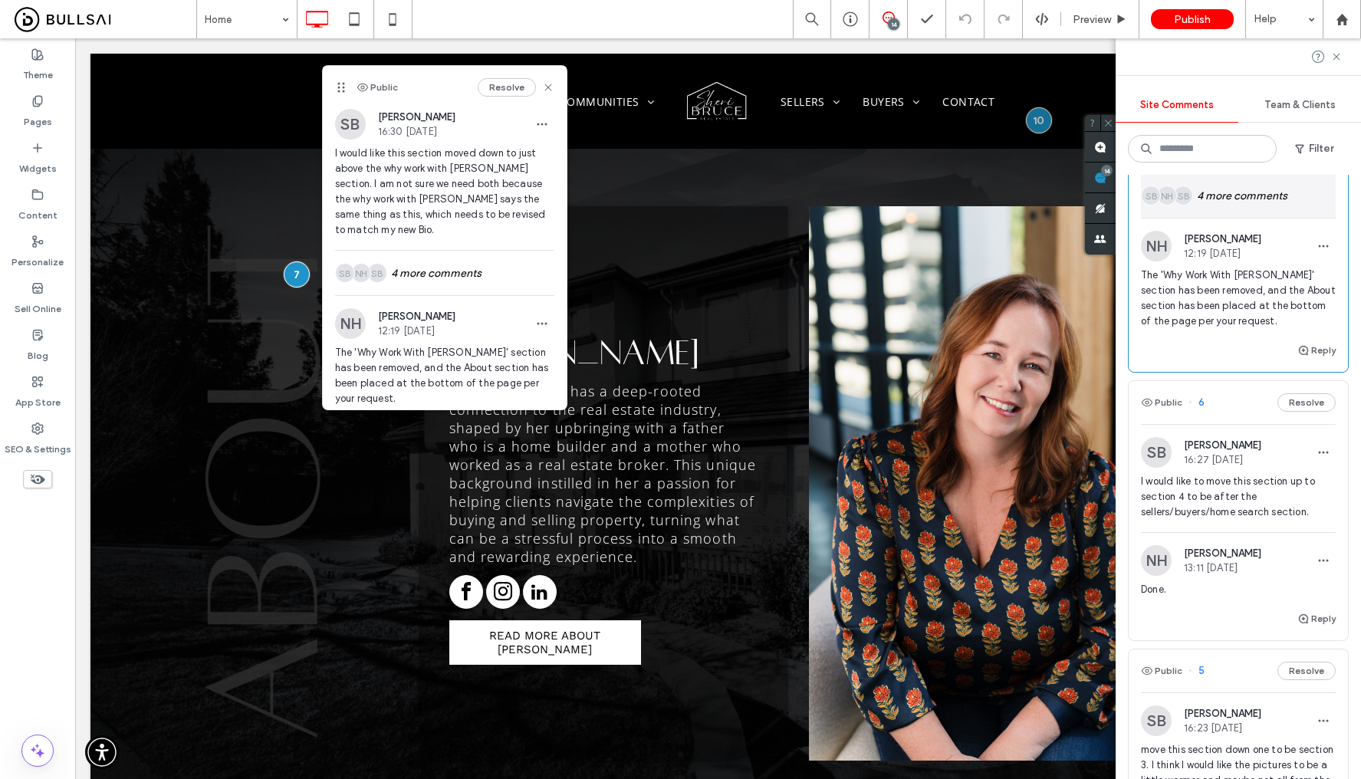
click at [1257, 218] on div "SB NH SB 4 more comments" at bounding box center [1238, 195] width 195 height 44
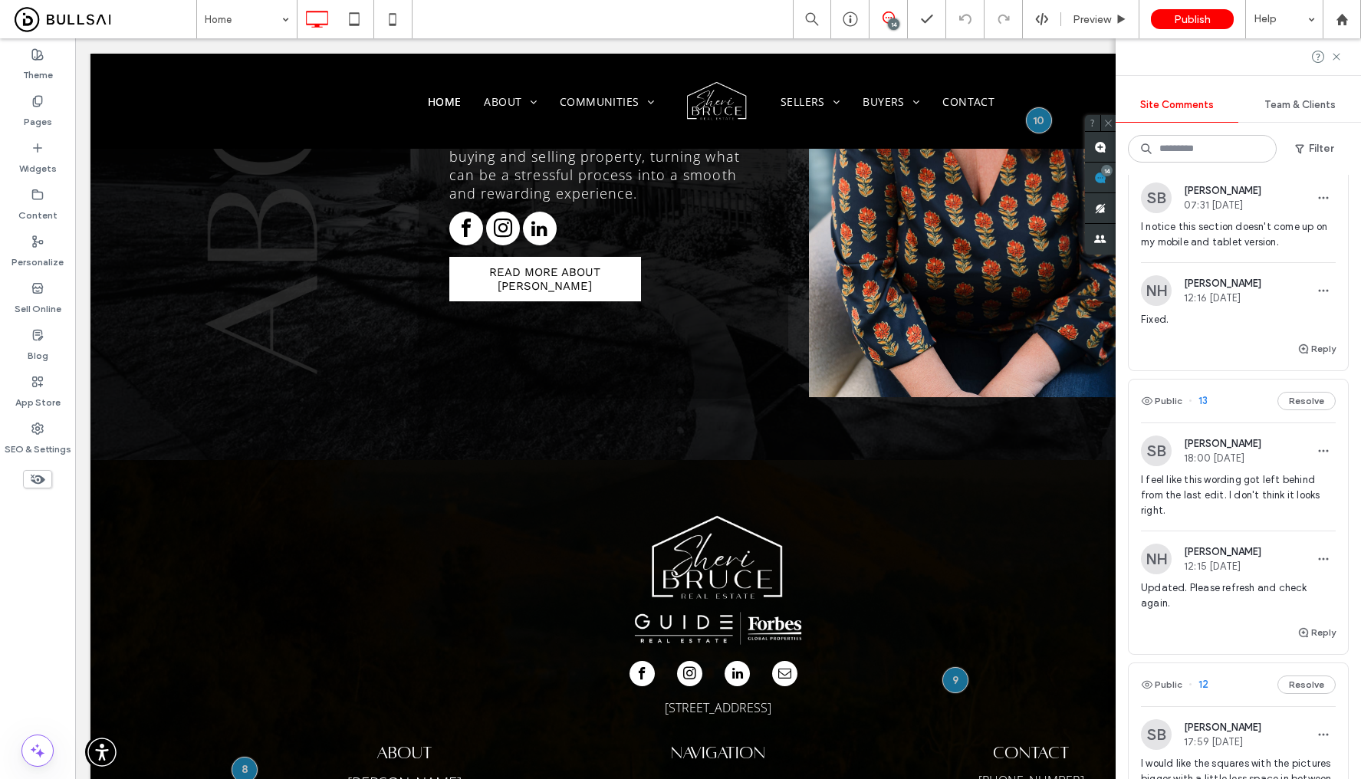
scroll to position [0, 0]
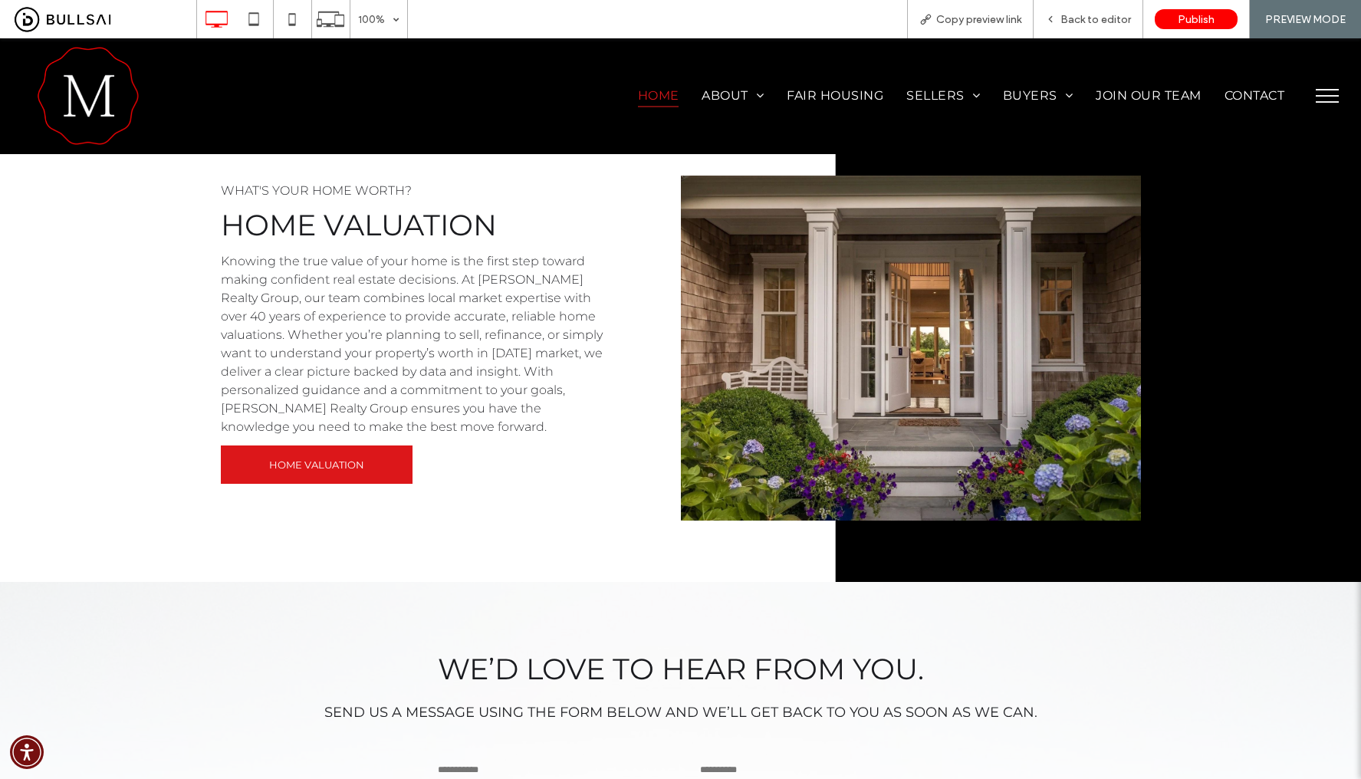
scroll to position [3828, 0]
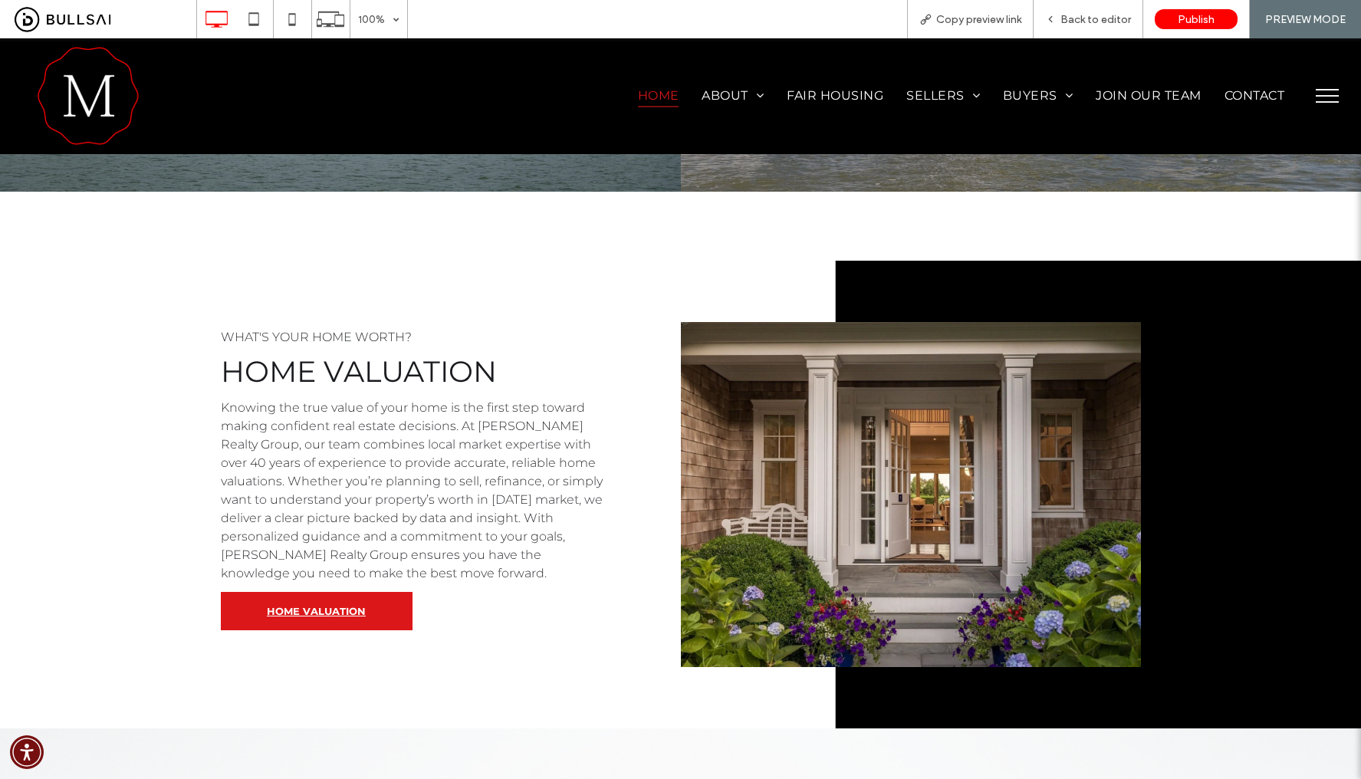
click at [337, 592] on link "HOME VALUATION" at bounding box center [317, 611] width 192 height 38
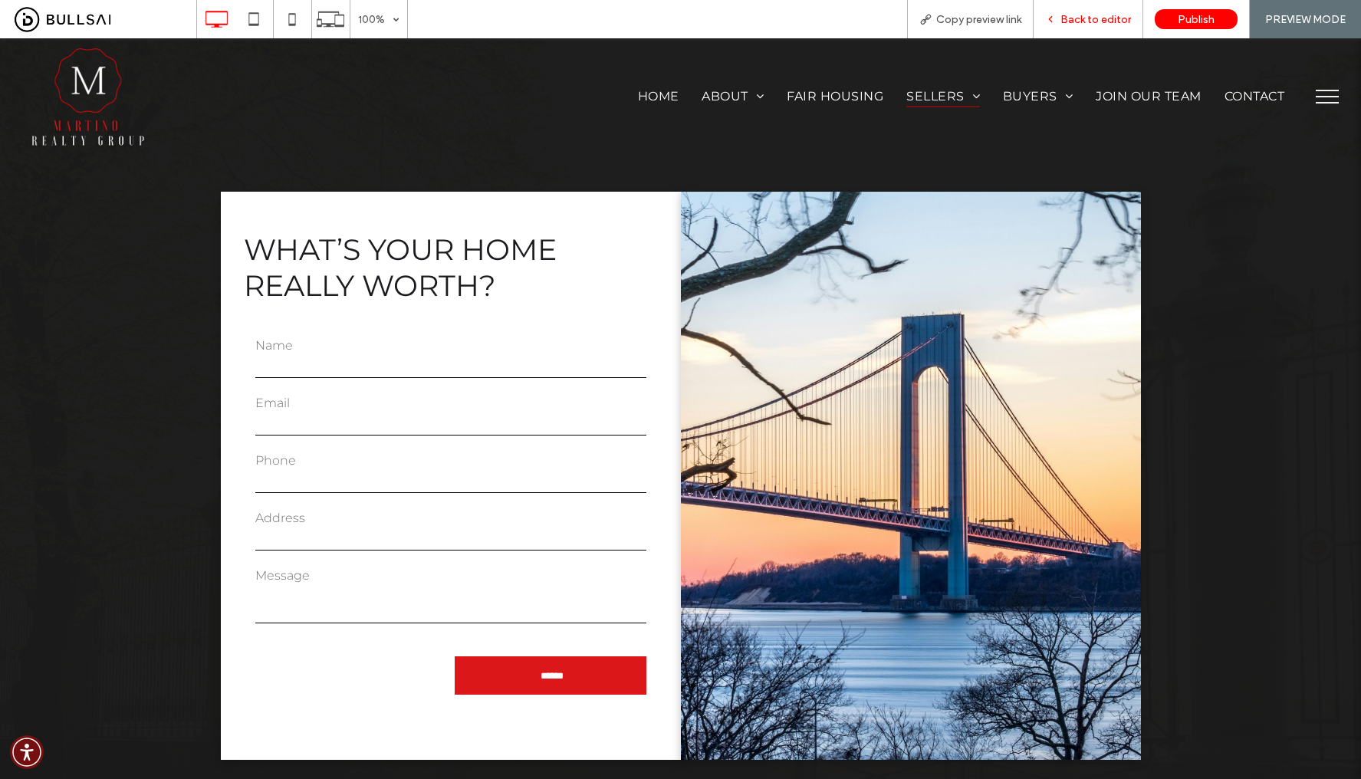
click at [1090, 27] on div "Back to editor" at bounding box center [1088, 19] width 110 height 38
click at [1067, 27] on div "Back to editor" at bounding box center [1088, 19] width 110 height 38
click at [655, 99] on span "Home" at bounding box center [658, 96] width 41 height 22
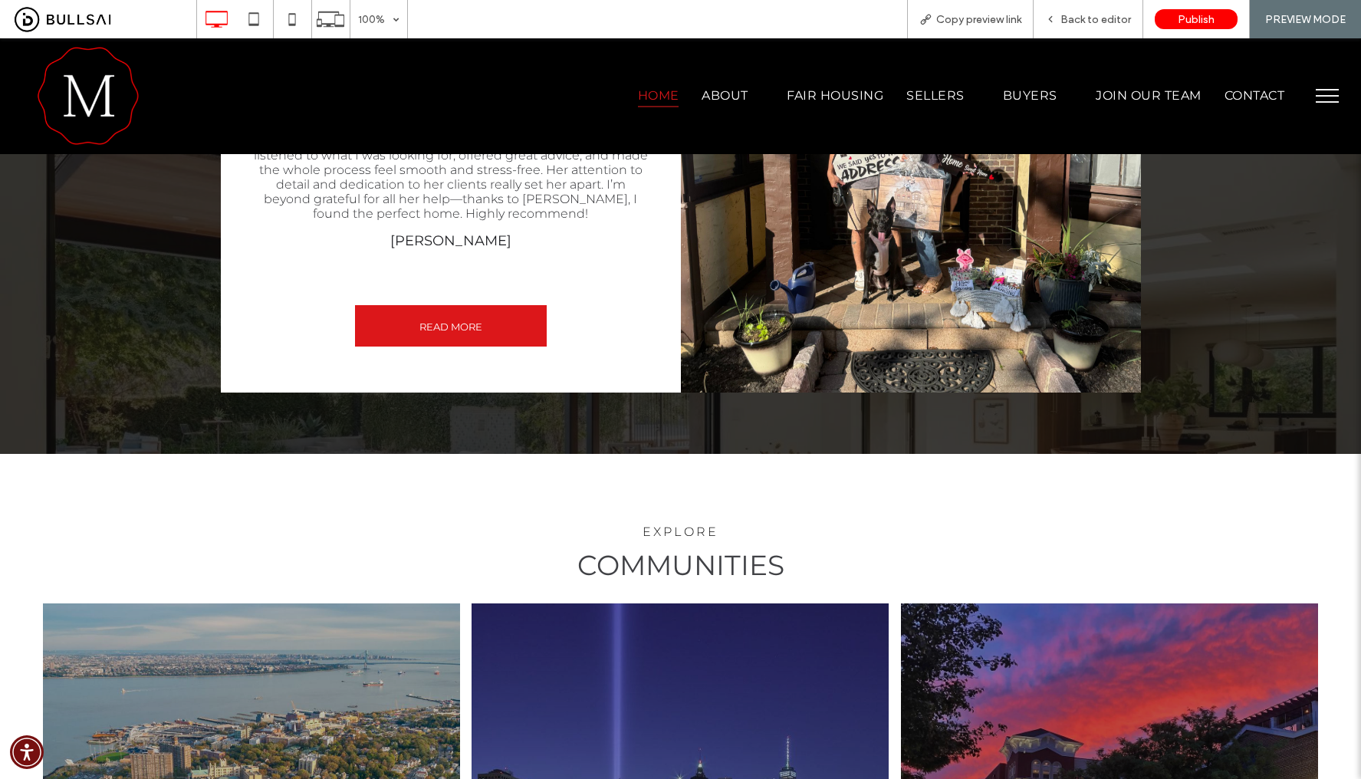
scroll to position [2751, 0]
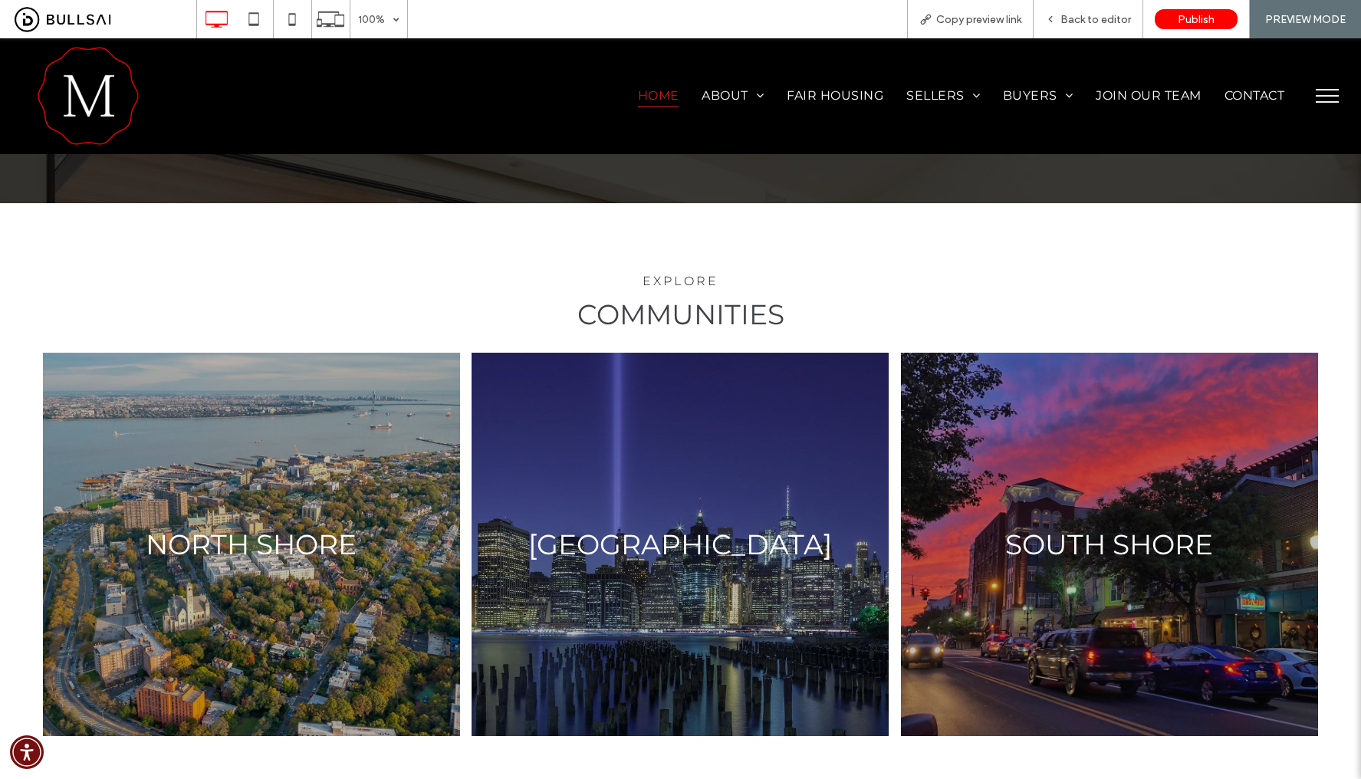
click at [371, 471] on link at bounding box center [251, 543] width 443 height 406
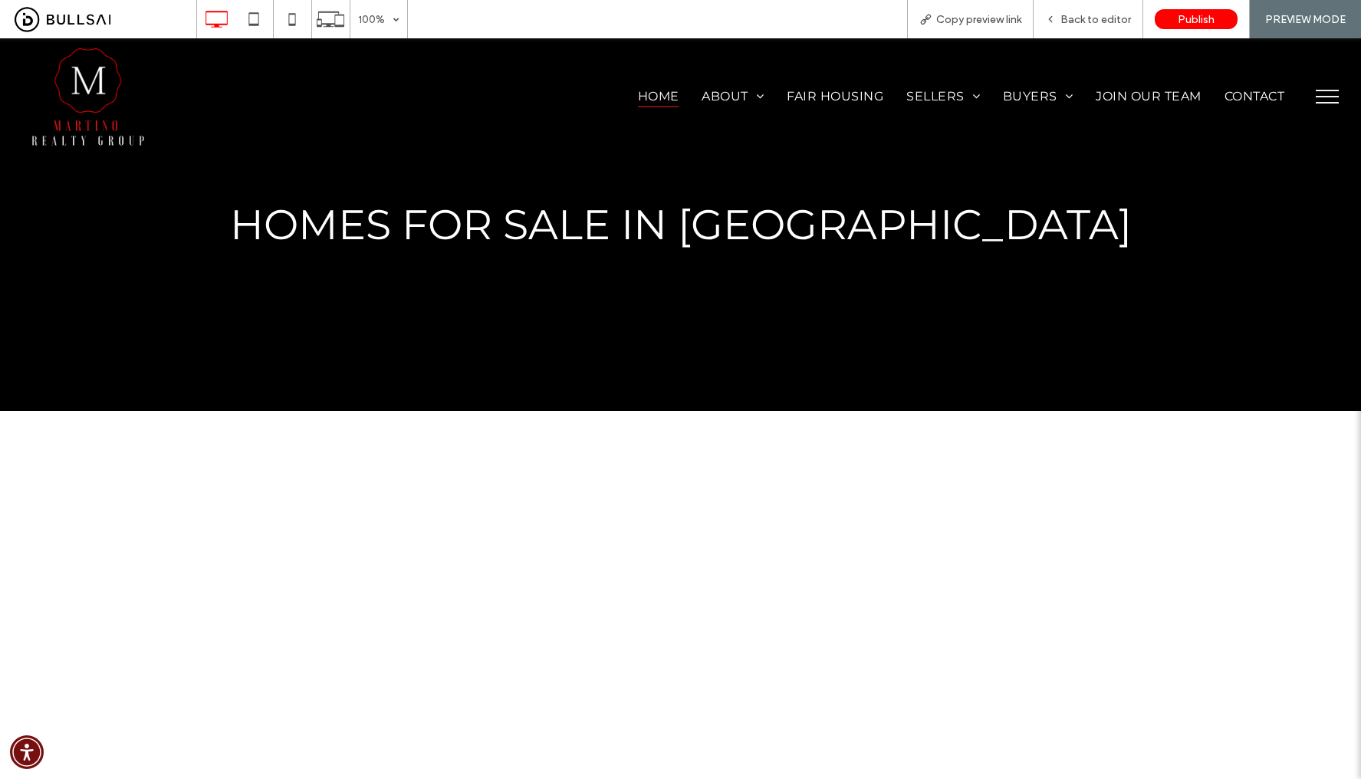
click at [638, 100] on span "Home" at bounding box center [658, 96] width 41 height 22
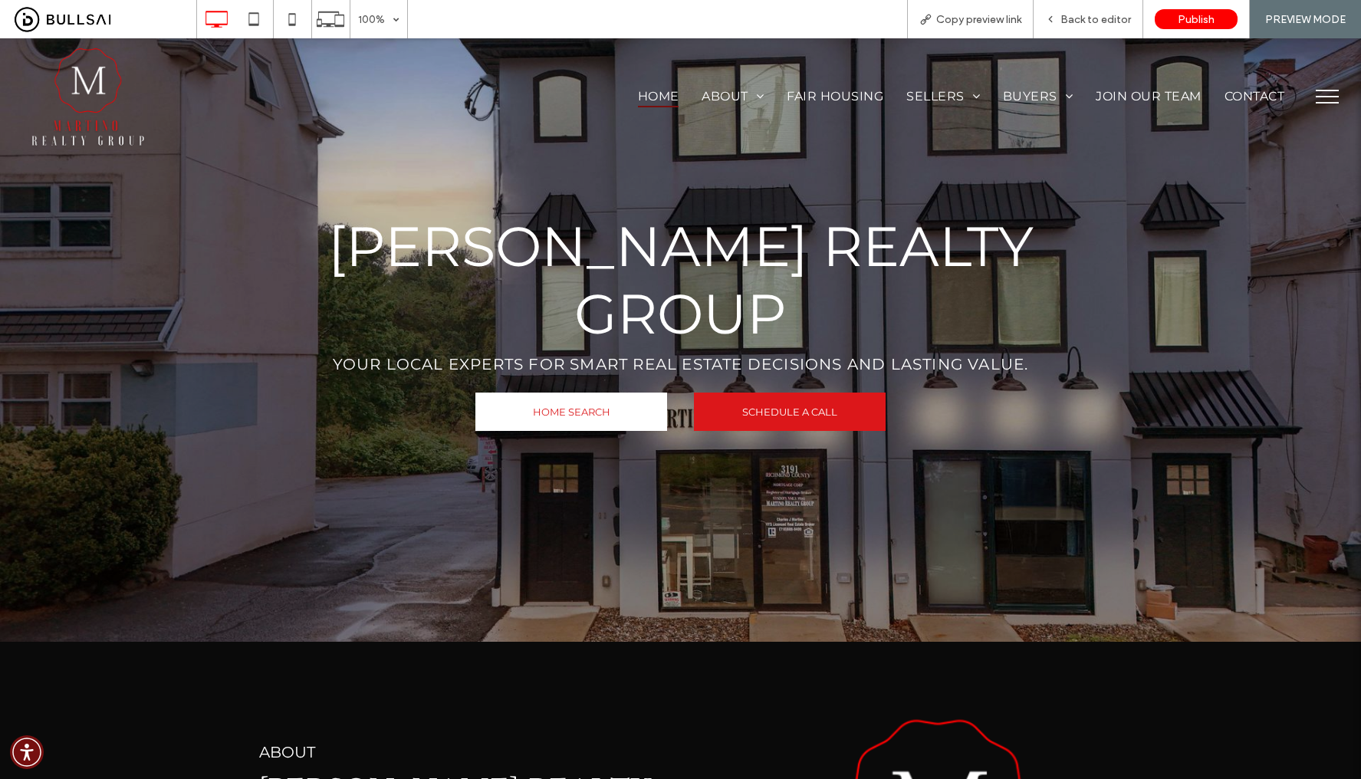
scroll to position [47, 0]
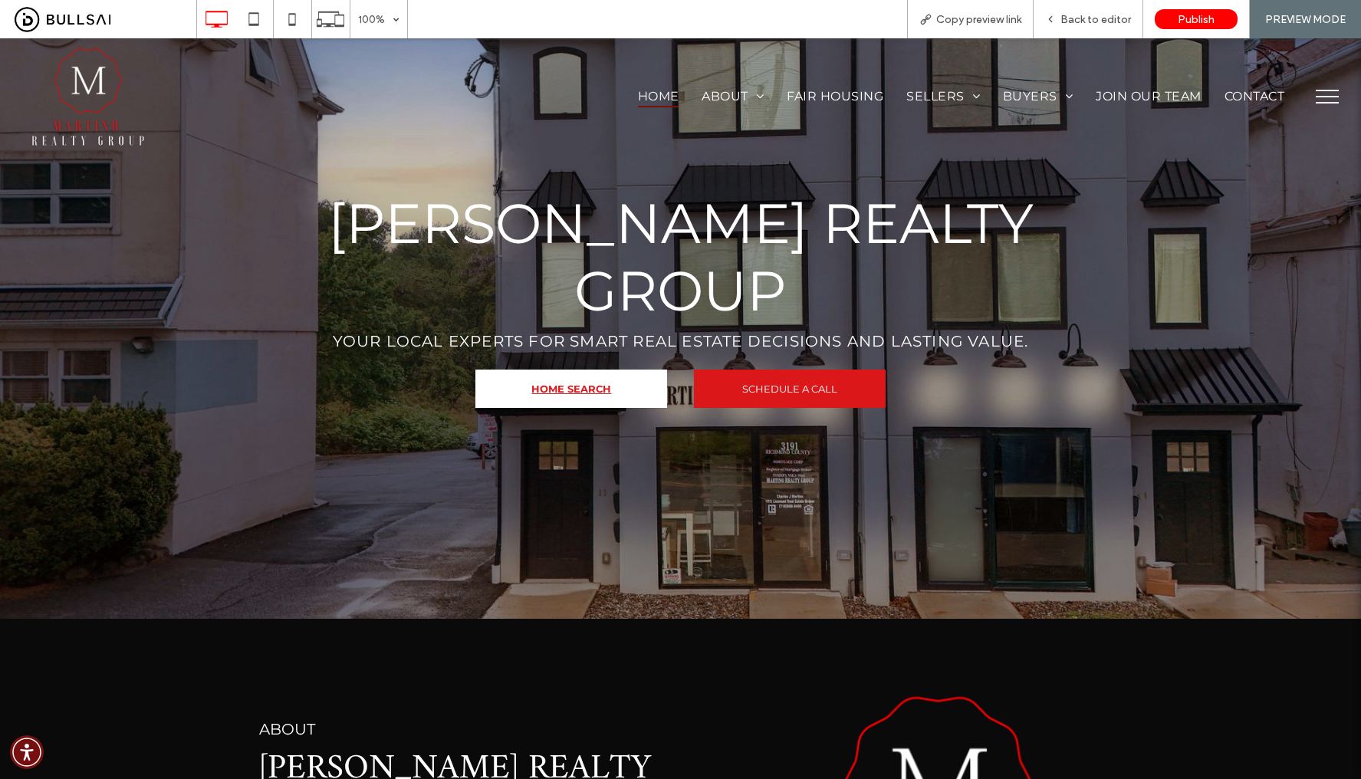
click at [594, 370] on span "HOME SEARCH" at bounding box center [571, 388] width 80 height 37
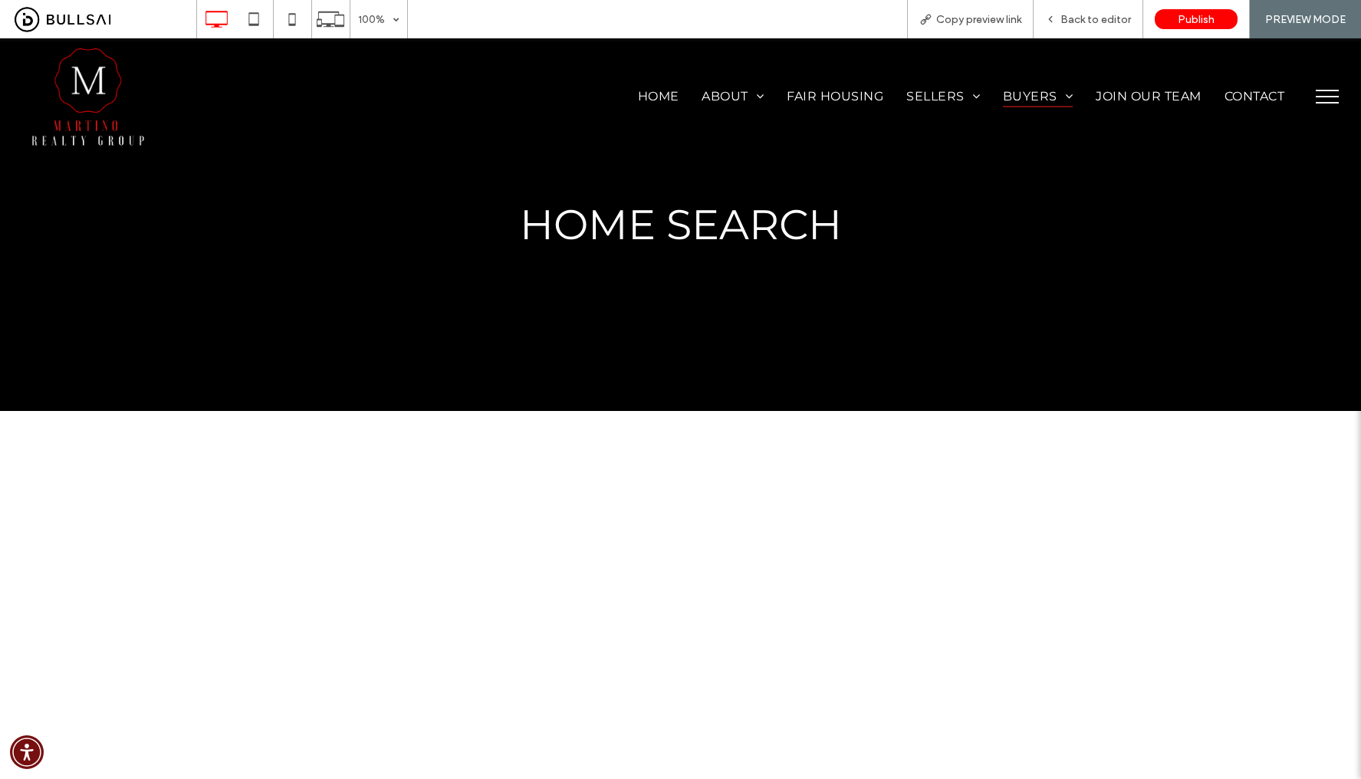
click at [102, 90] on img at bounding box center [88, 96] width 115 height 103
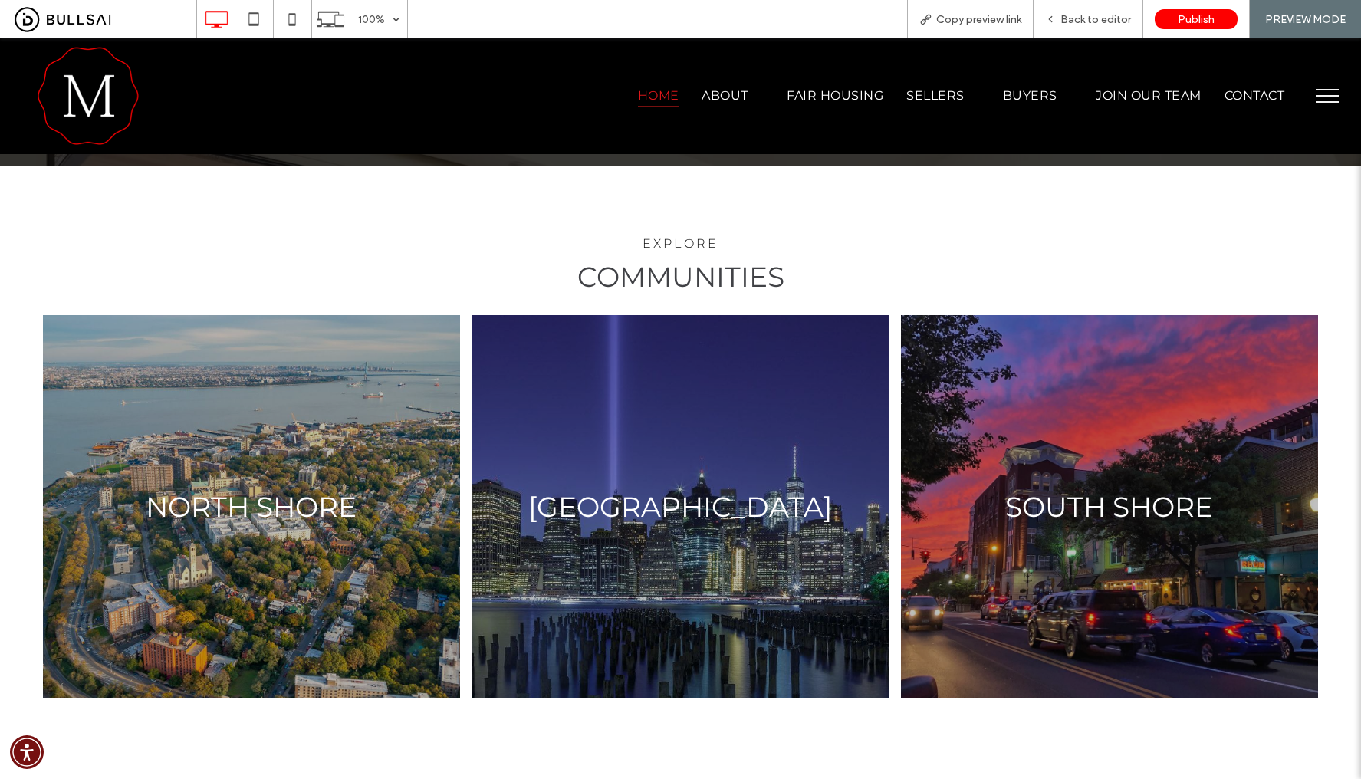
scroll to position [2791, 0]
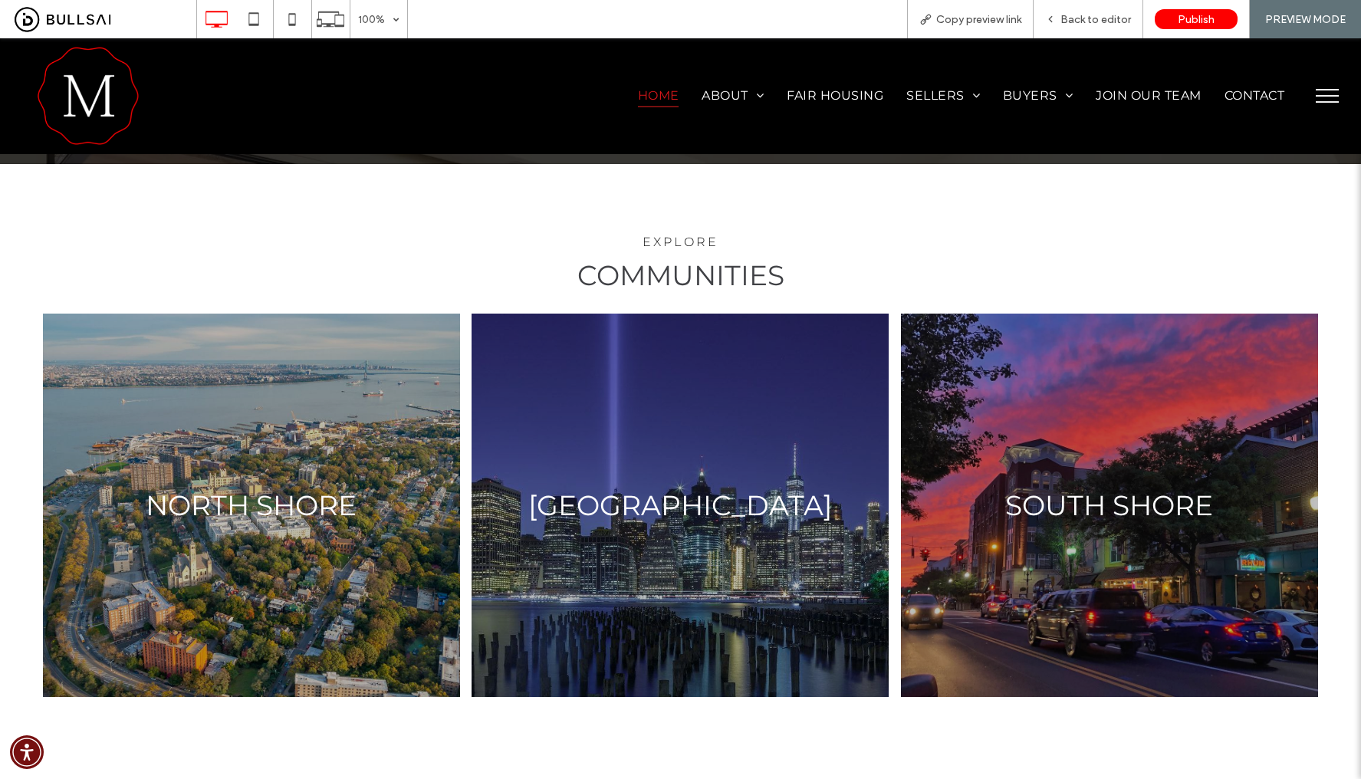
click at [700, 437] on link at bounding box center [680, 504] width 443 height 406
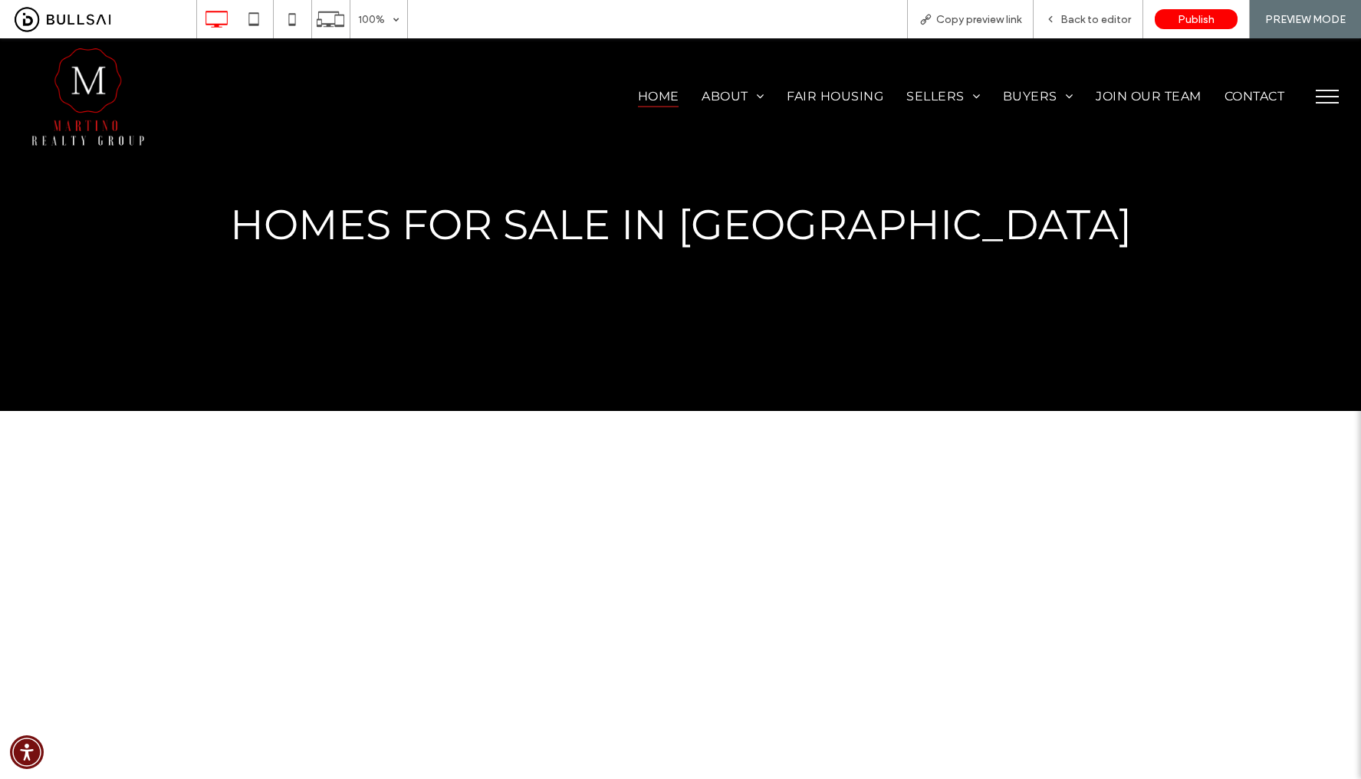
click at [649, 98] on span "Home" at bounding box center [658, 96] width 41 height 22
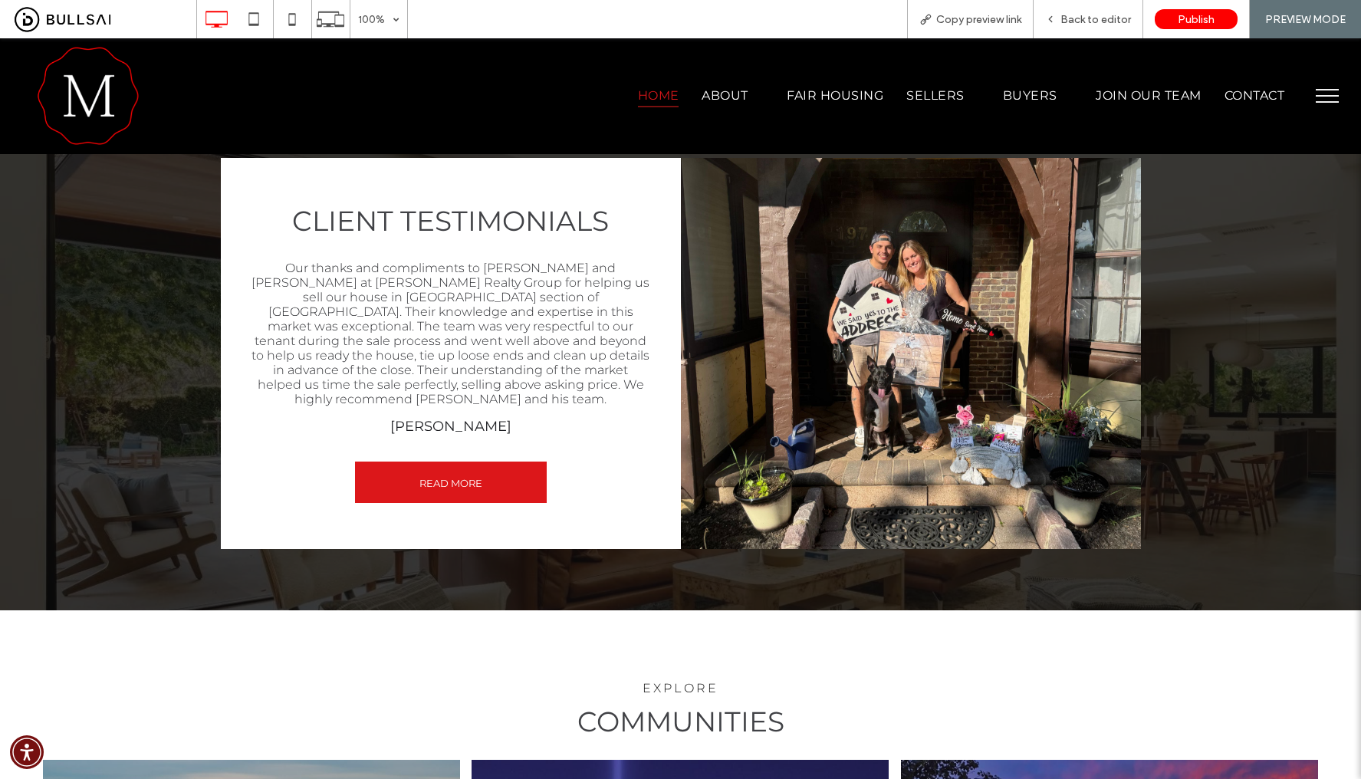
scroll to position [2738, 0]
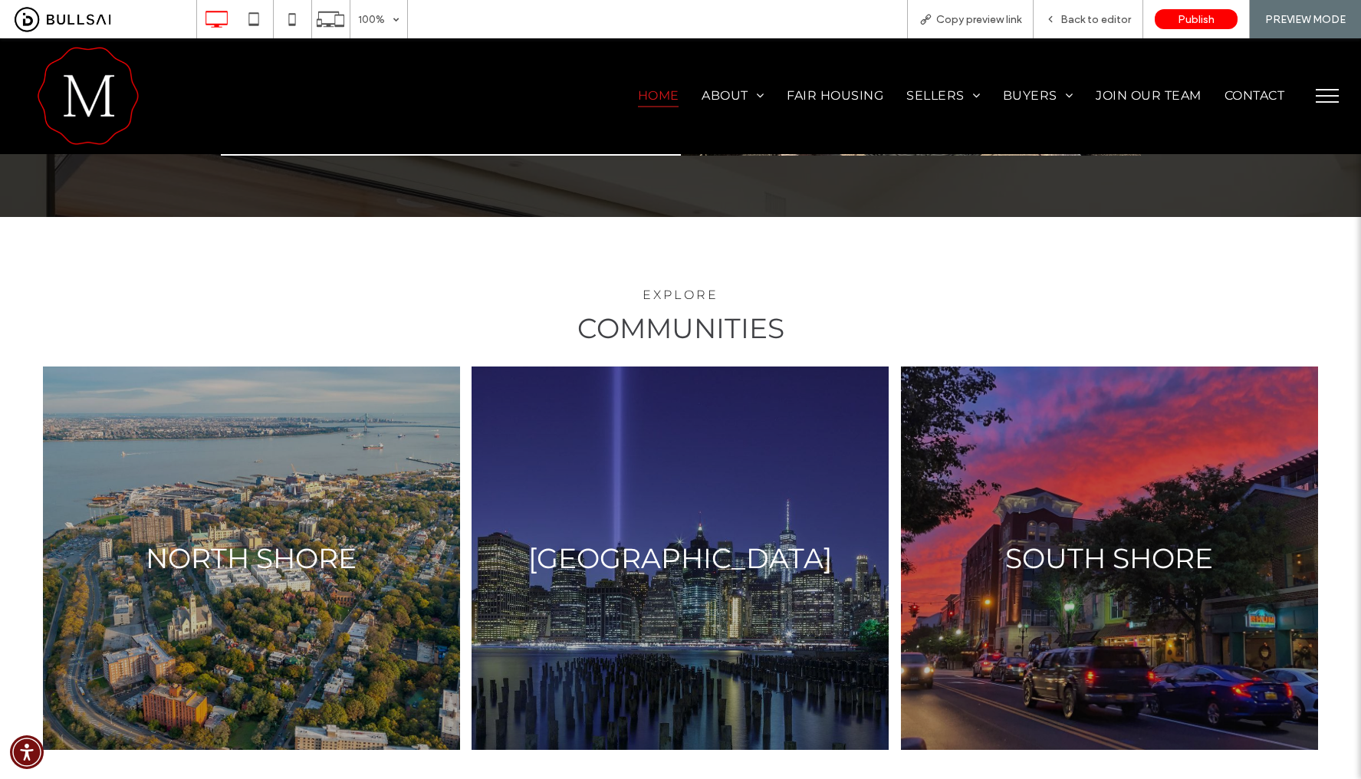
click at [1069, 450] on link at bounding box center [1110, 557] width 443 height 406
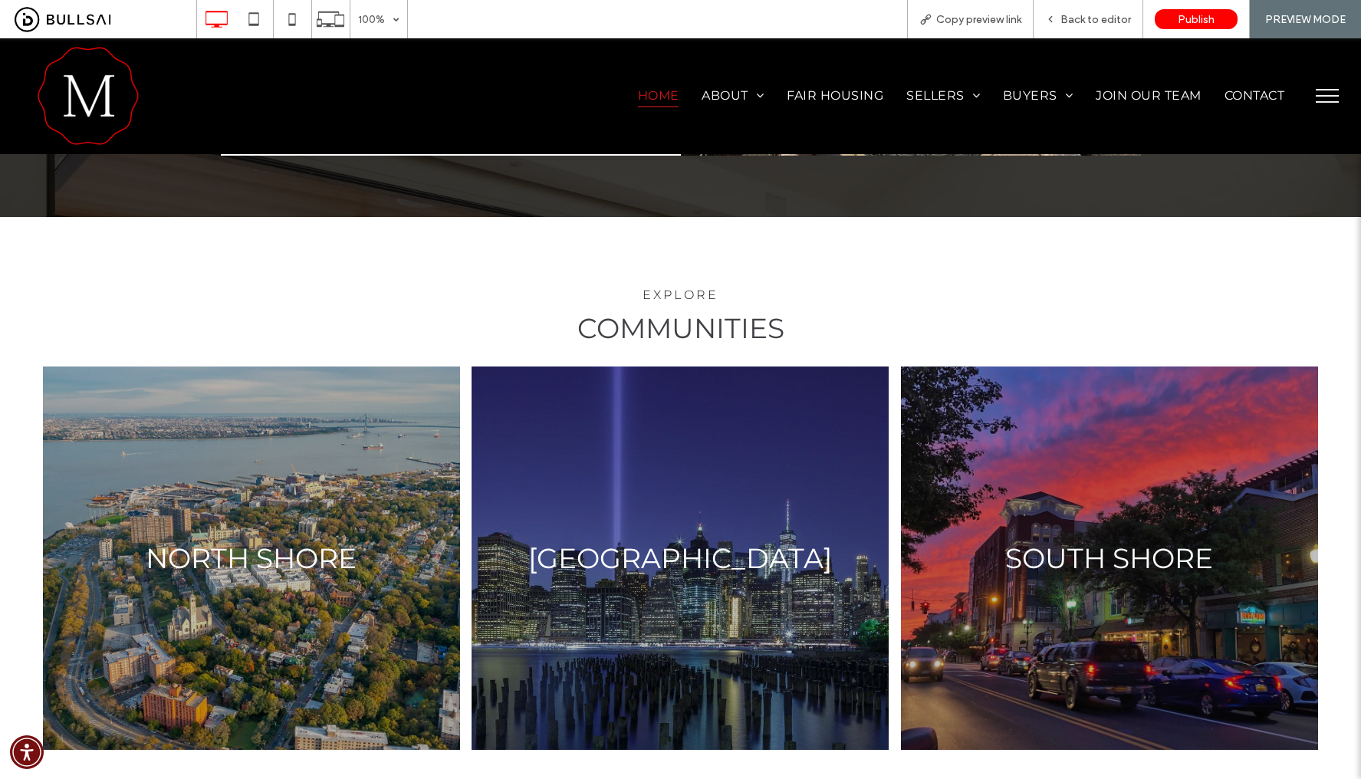
click at [1069, 449] on div at bounding box center [680, 389] width 1361 height 779
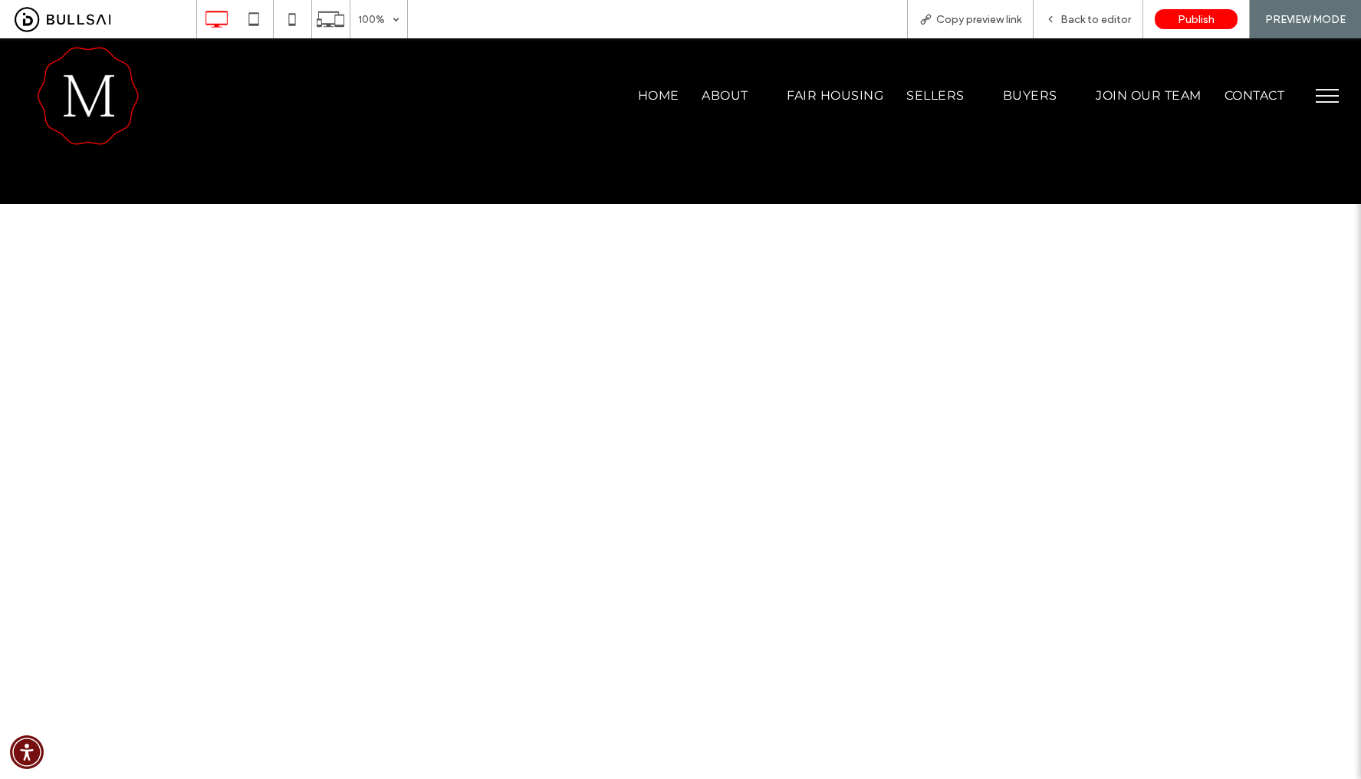
scroll to position [161, 0]
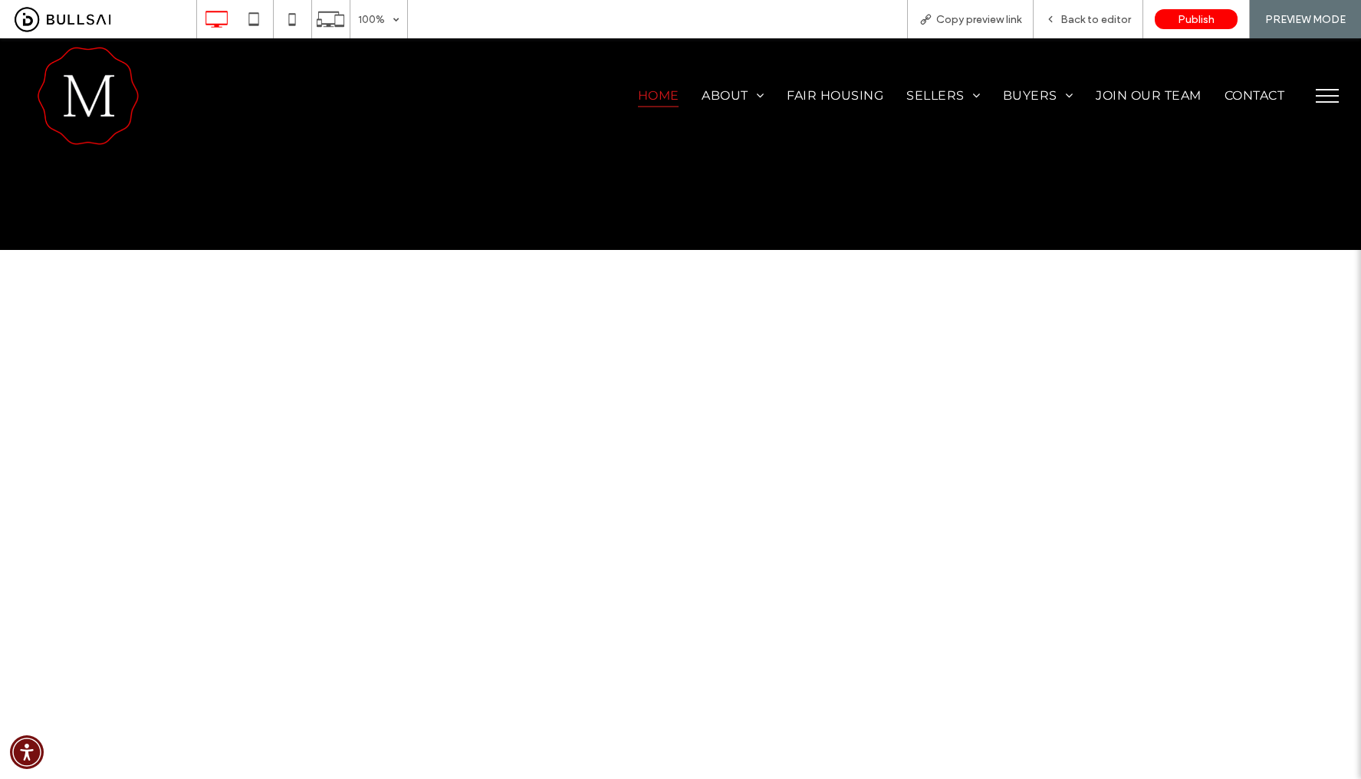
click at [645, 100] on span "Home" at bounding box center [658, 95] width 41 height 22
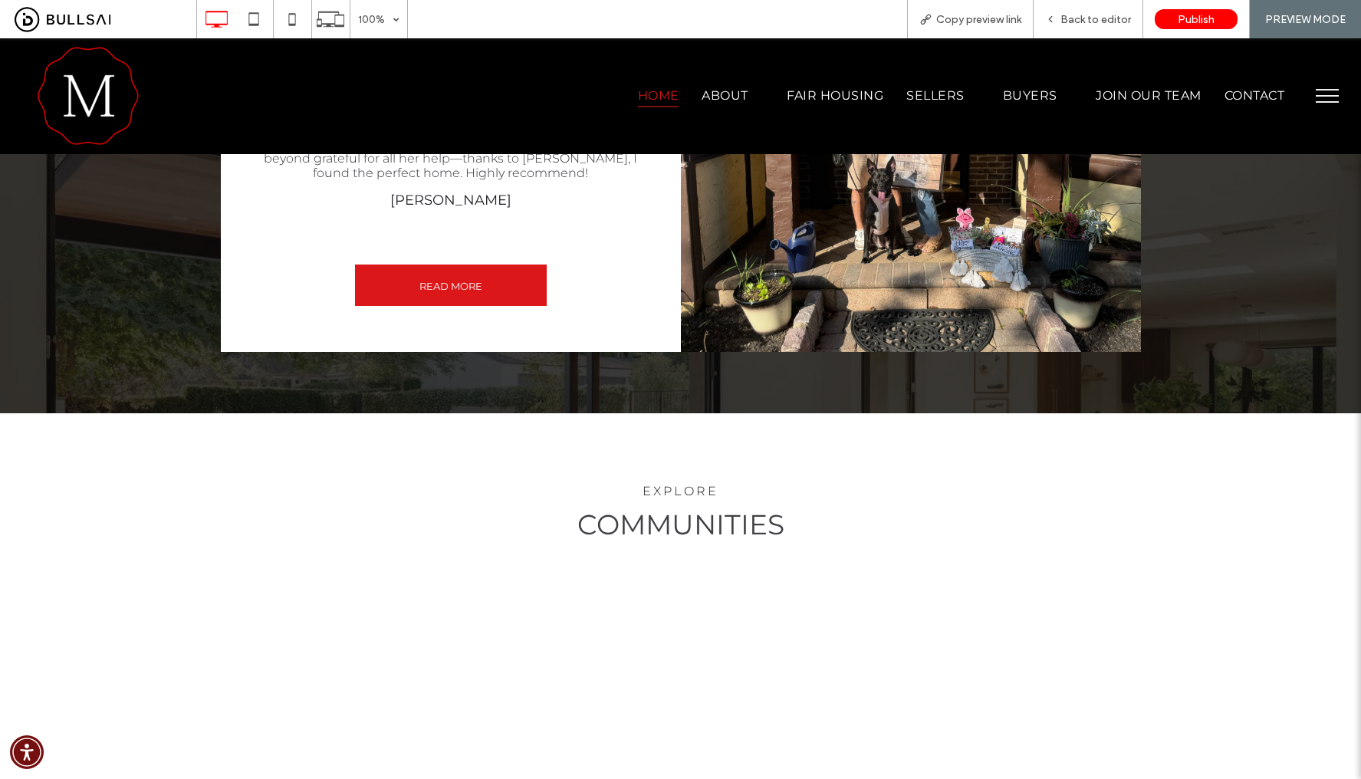
scroll to position [3047, 0]
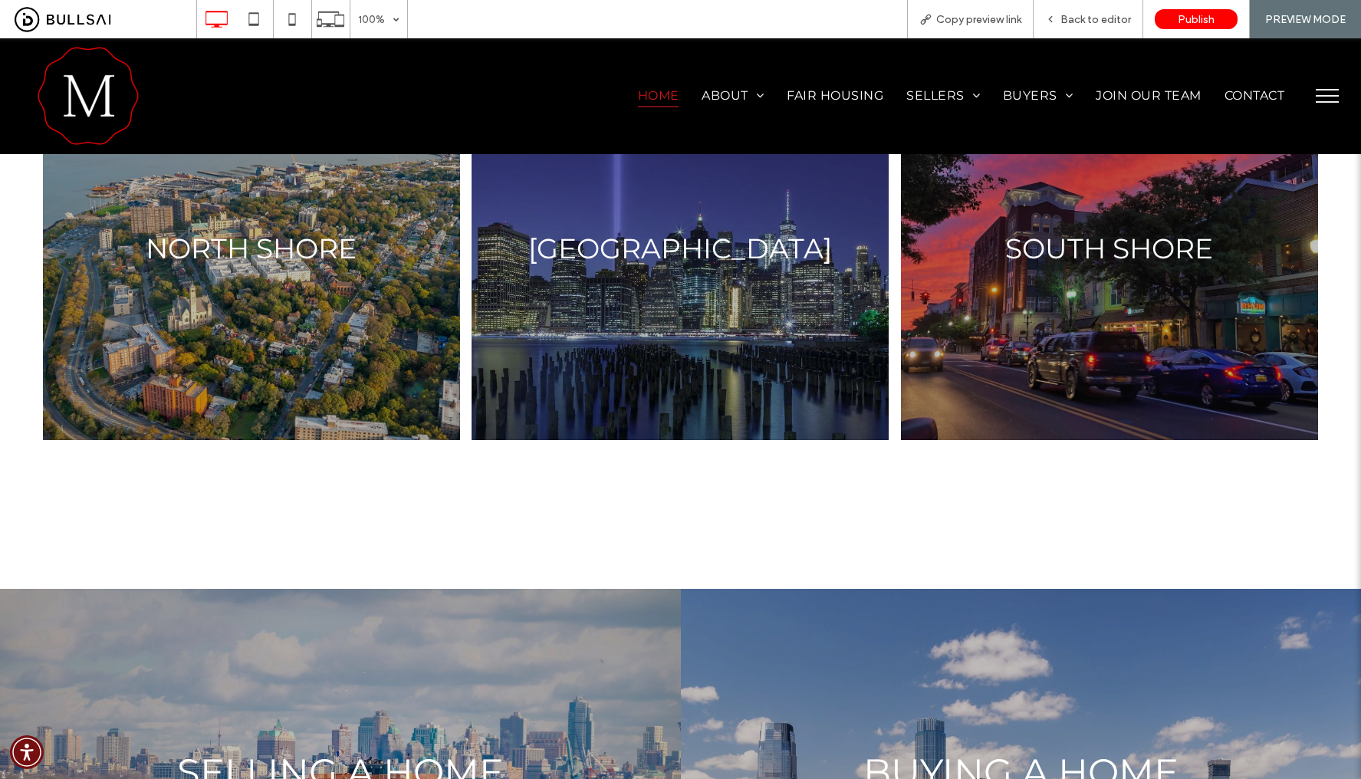
click at [1327, 90] on button "menu" at bounding box center [1327, 96] width 40 height 40
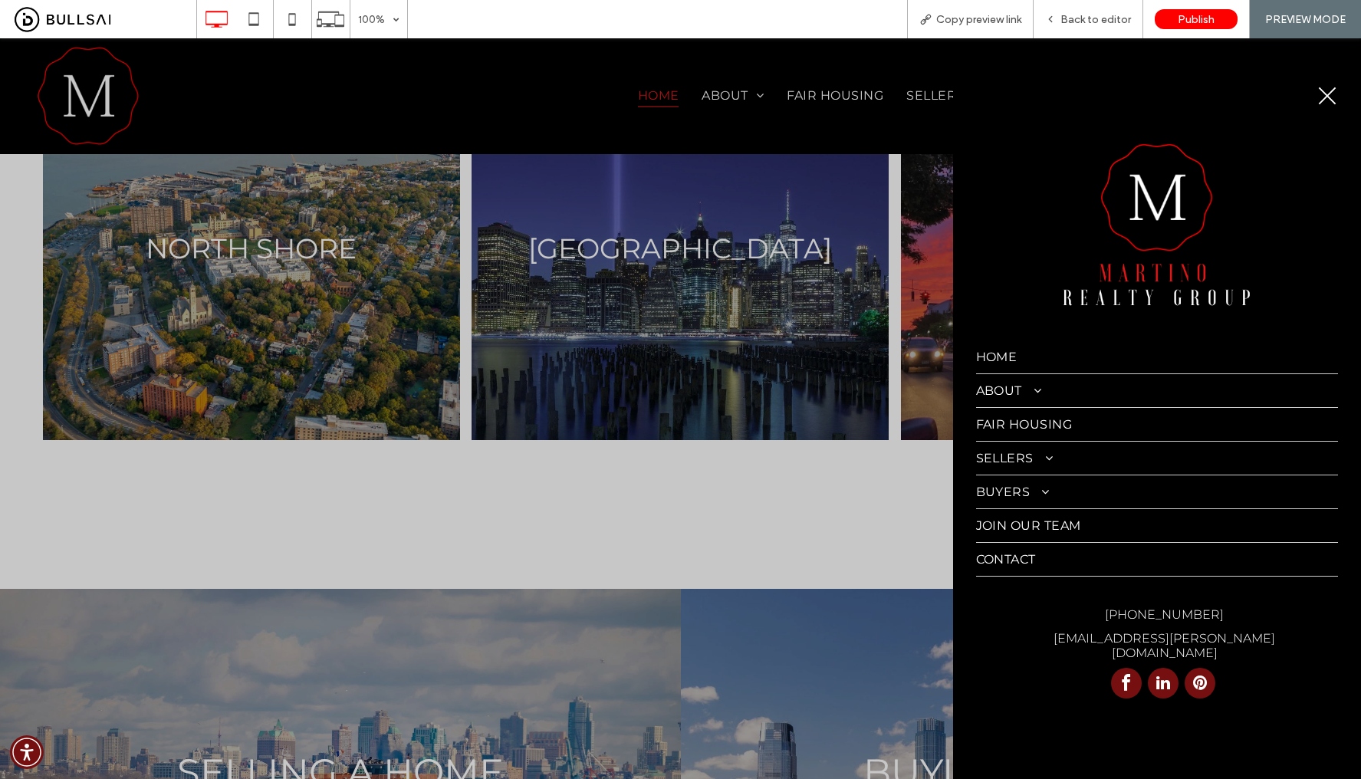
click at [1341, 85] on button "menu" at bounding box center [1327, 96] width 40 height 40
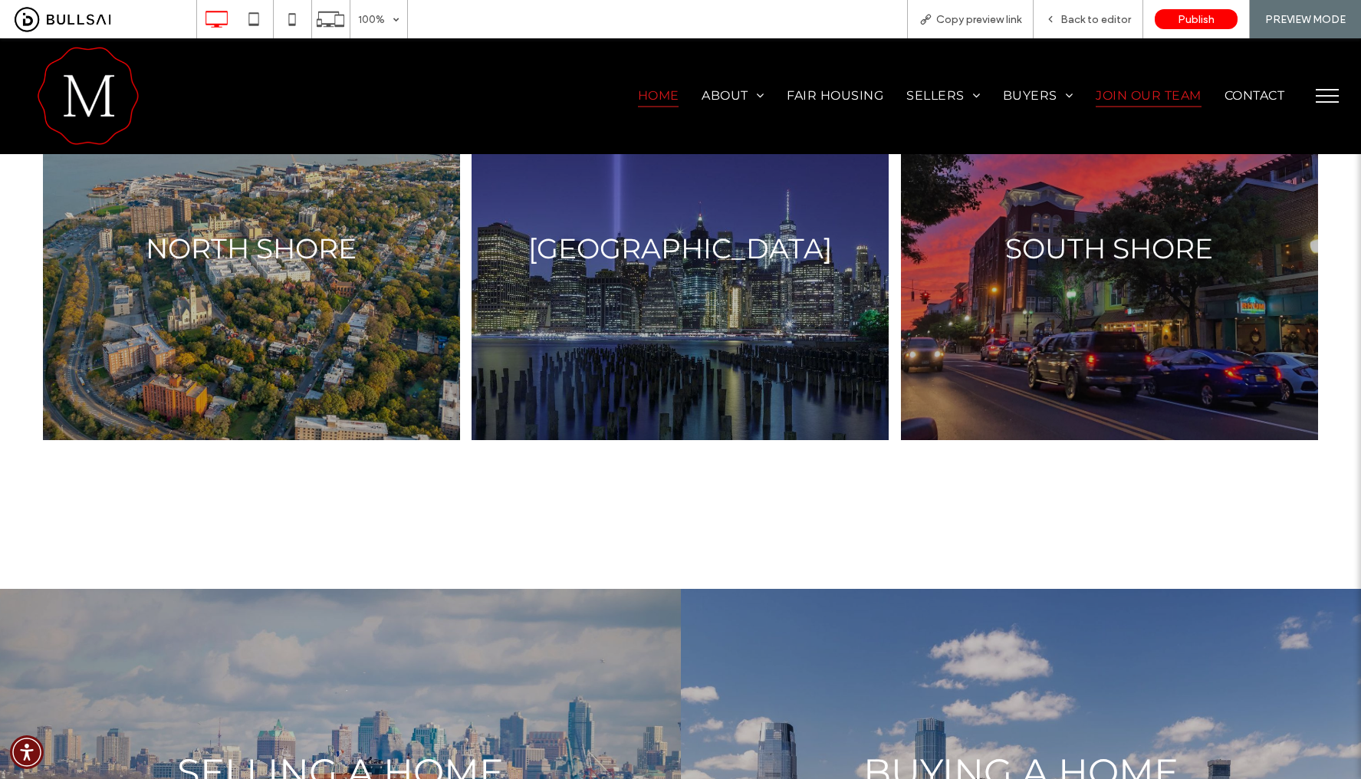
click at [1106, 94] on span "Join Our Team" at bounding box center [1148, 95] width 105 height 22
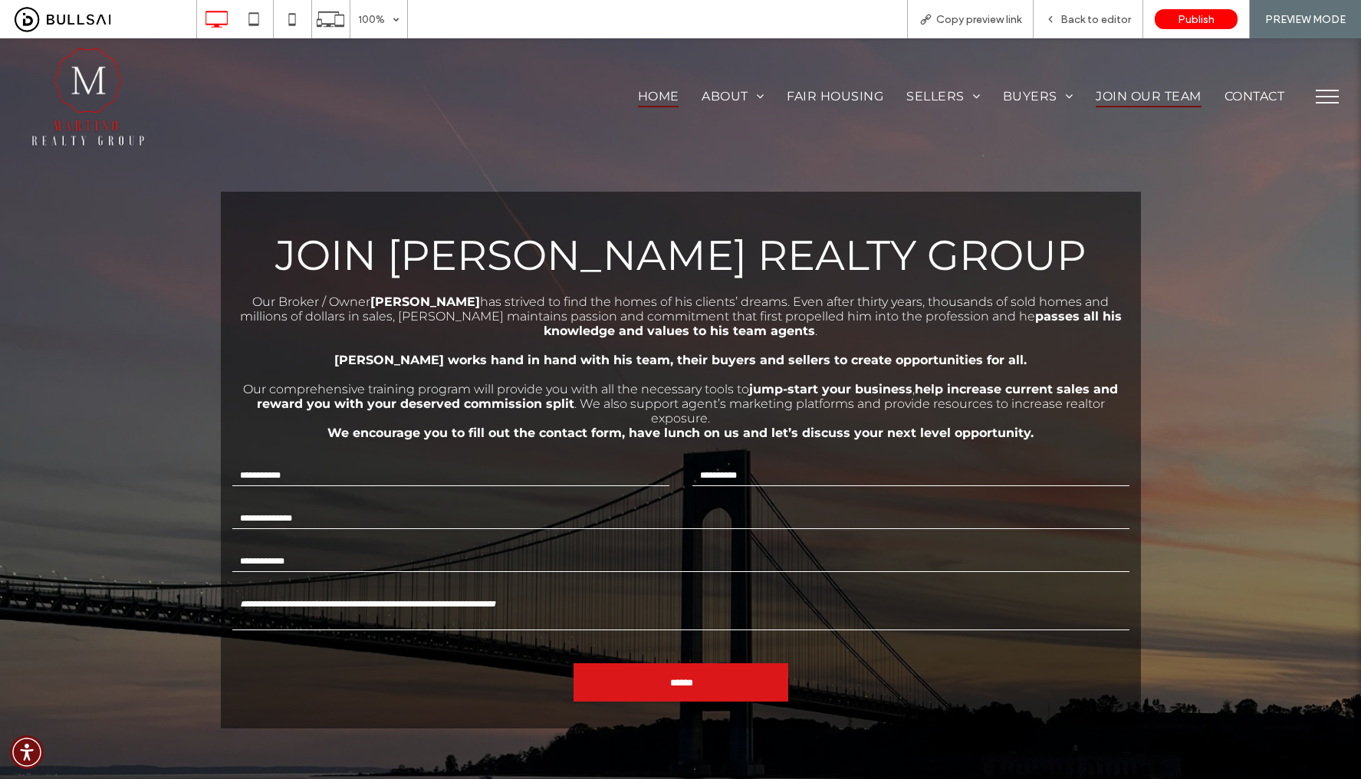
click at [642, 87] on span "Home" at bounding box center [658, 96] width 41 height 22
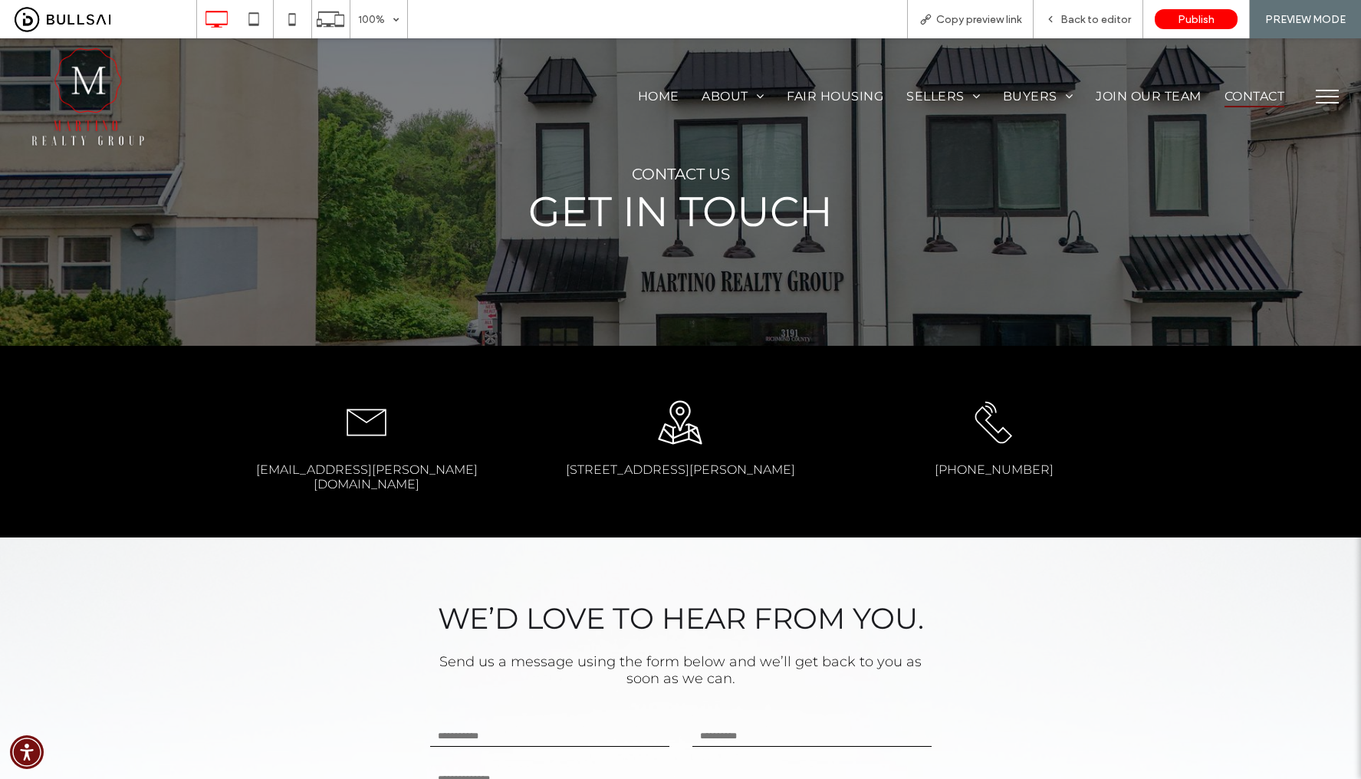
click at [68, 94] on img at bounding box center [88, 96] width 115 height 103
